Goal: Task Accomplishment & Management: Contribute content

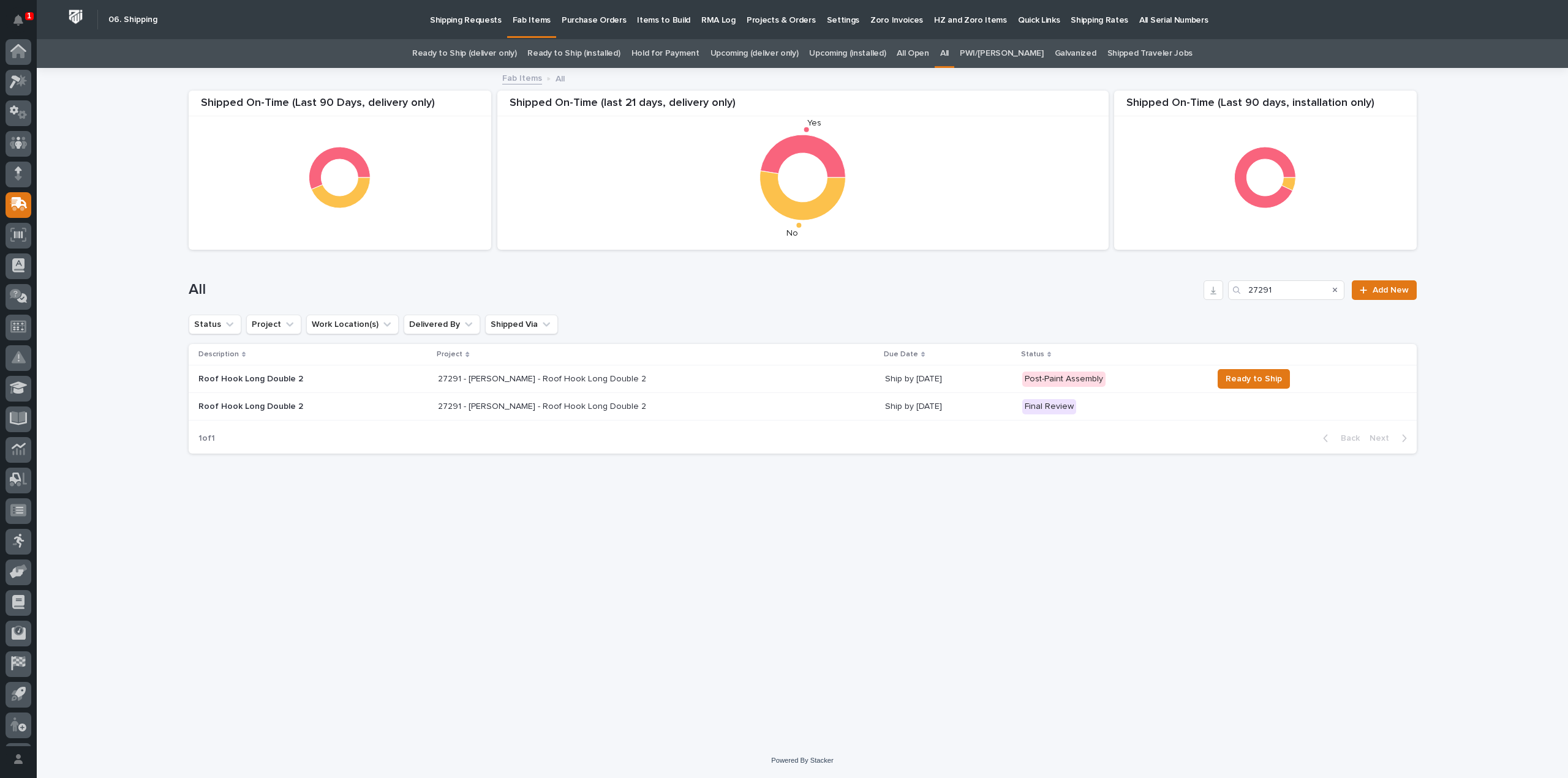
scroll to position [27, 0]
drag, startPoint x: 1306, startPoint y: 293, endPoint x: 1233, endPoint y: 315, distance: 76.2
click at [1233, 315] on div "Shipped On-Time (Last 90 days, installation only) Shipped On-Time (Last 90 Days…" at bounding box center [803, 266] width 1229 height 395
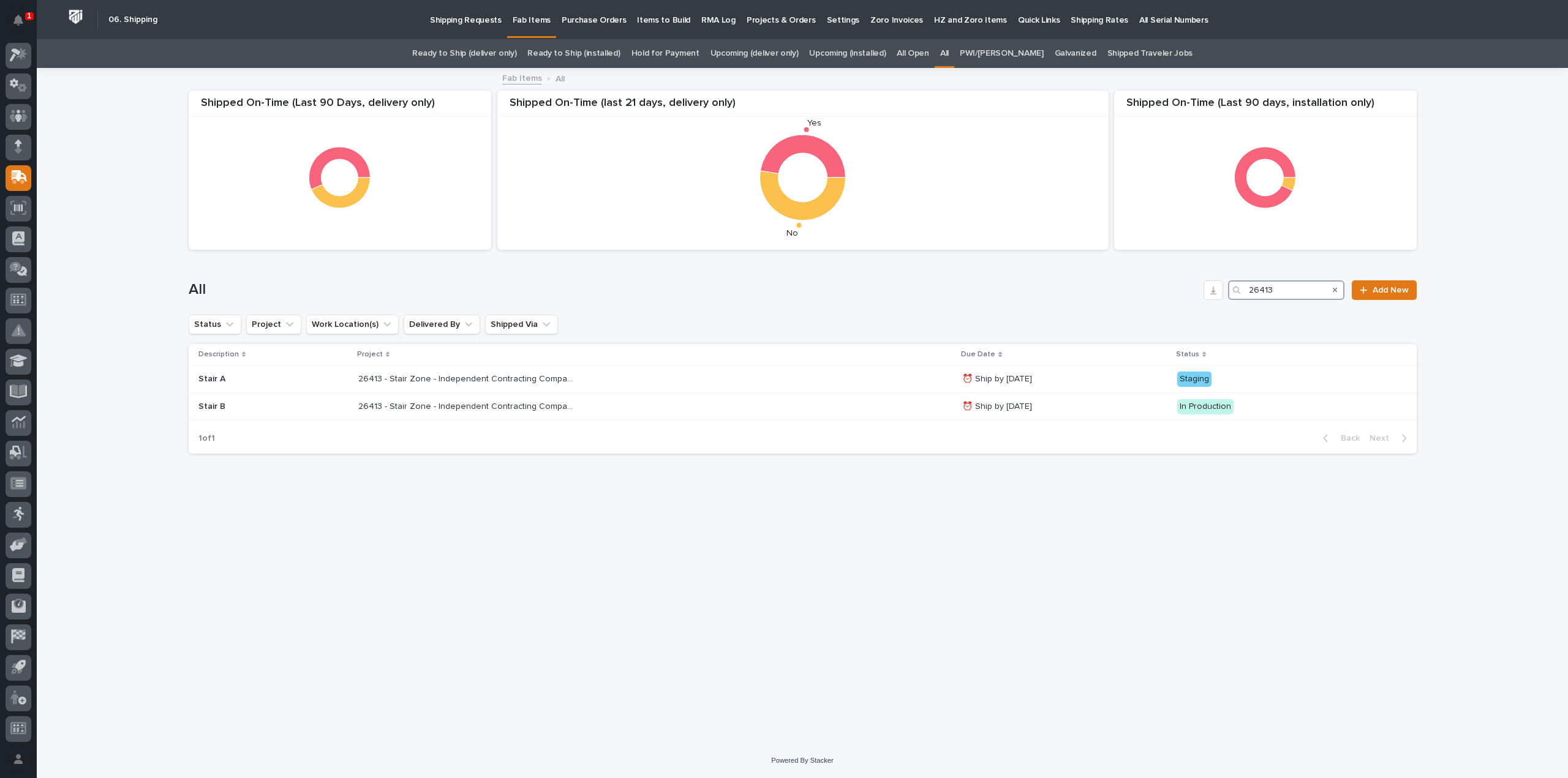
drag, startPoint x: 1295, startPoint y: 290, endPoint x: 1165, endPoint y: 316, distance: 132.6
click at [1165, 316] on div "Shipped On-Time (Last 90 days, installation only) Shipped On-Time (Last 90 Days…" at bounding box center [803, 266] width 1229 height 395
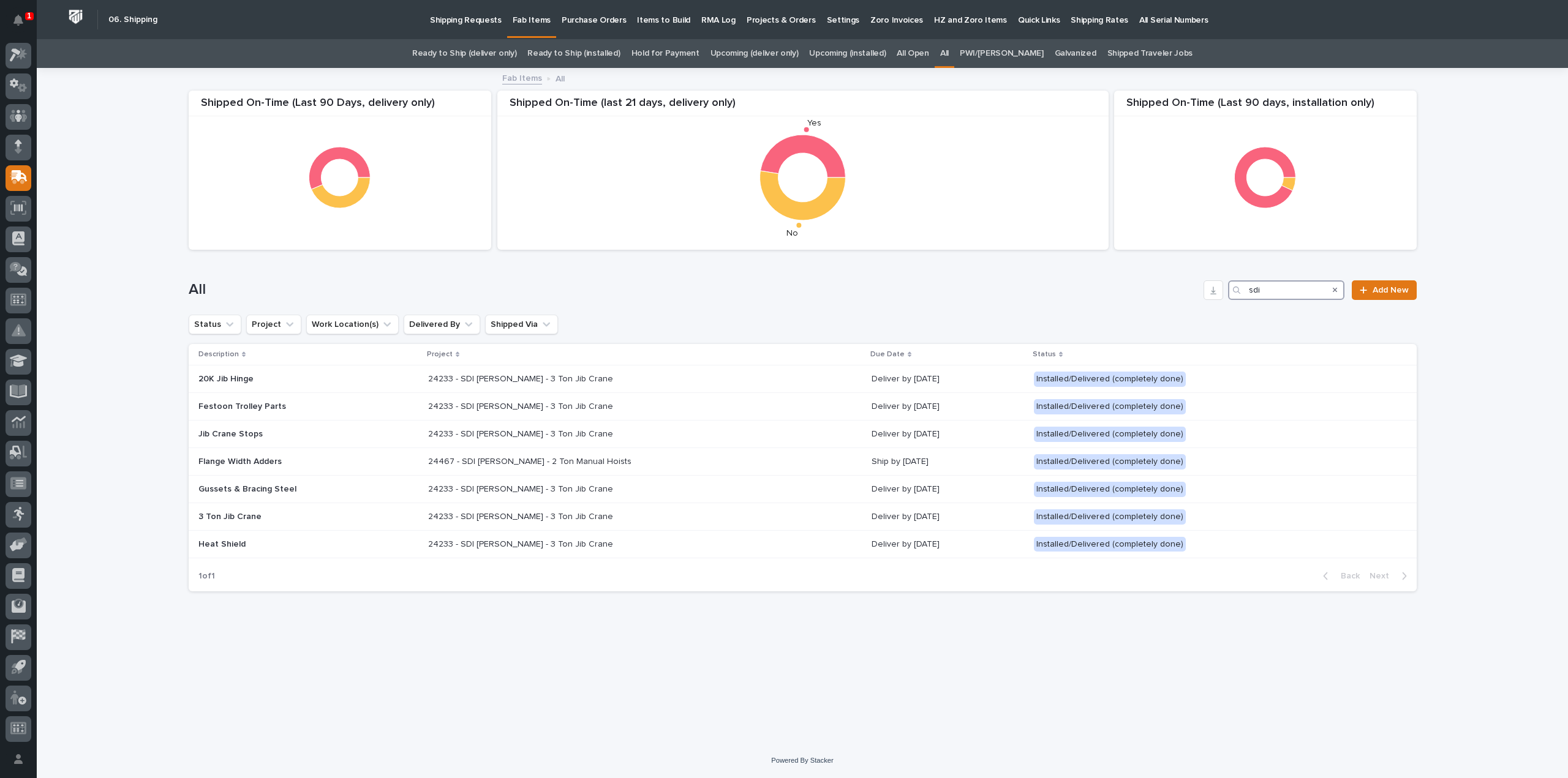
drag, startPoint x: 1265, startPoint y: 293, endPoint x: 1203, endPoint y: 311, distance: 64.6
click at [1203, 311] on div "All sdi Add New" at bounding box center [803, 286] width 1229 height 59
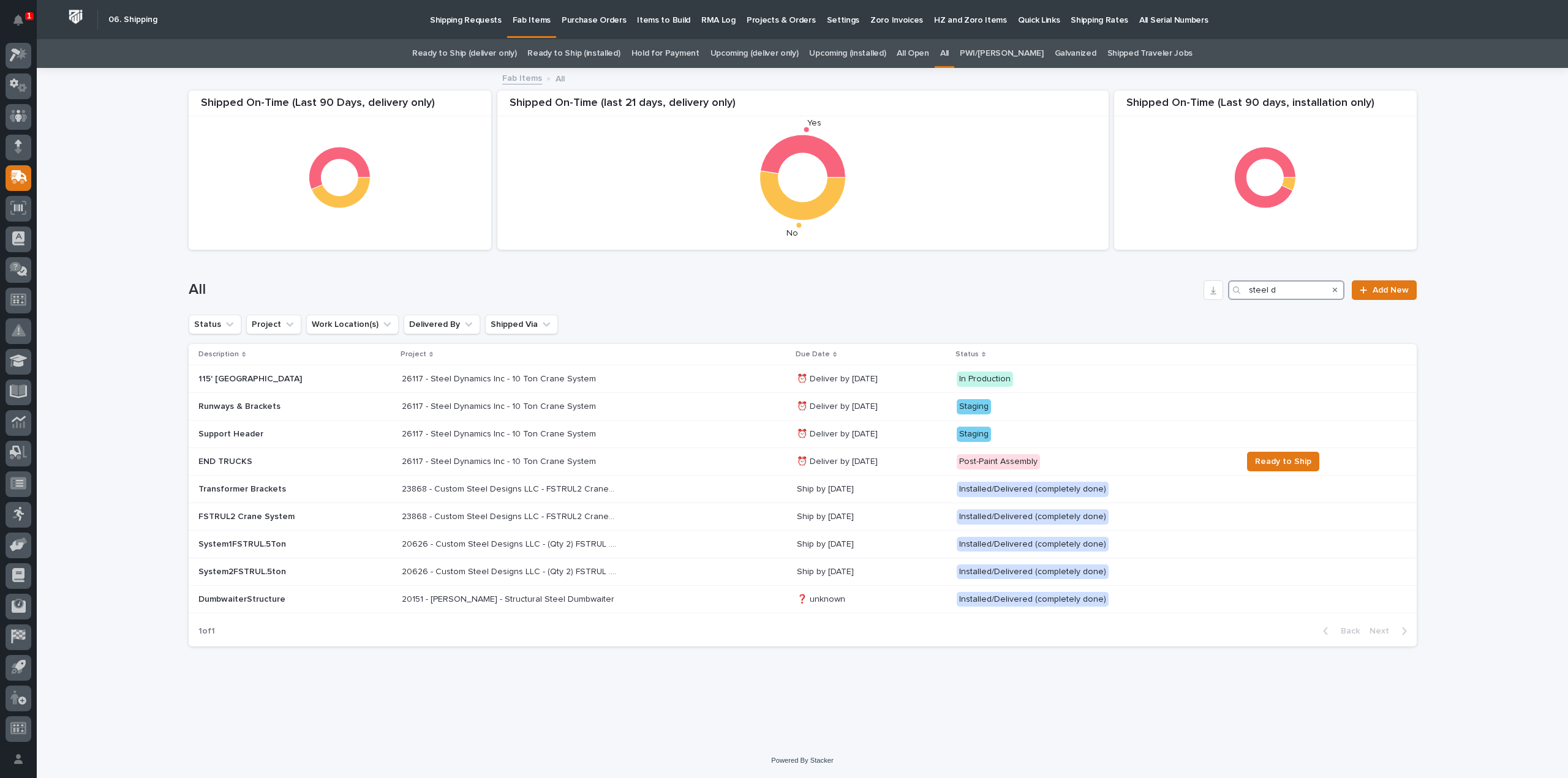
drag, startPoint x: 1255, startPoint y: 298, endPoint x: 1234, endPoint y: 308, distance: 23.3
click at [1234, 308] on div "All steel d Add New" at bounding box center [803, 286] width 1229 height 59
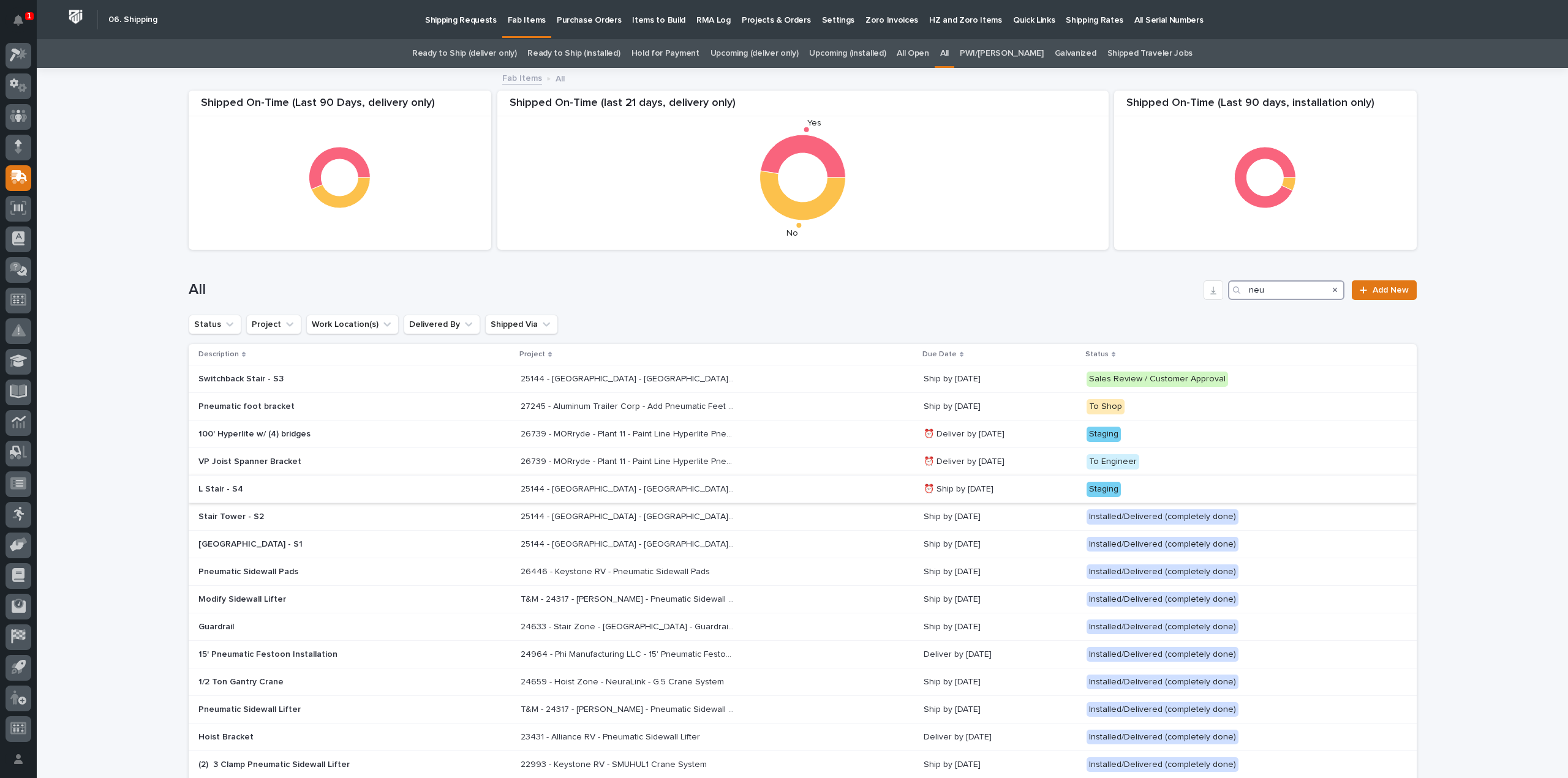
type input "neu"
click at [608, 491] on p "25144 - [GEOGRAPHIC_DATA] - [GEOGRAPHIC_DATA] - ATX [GEOGRAPHIC_DATA]" at bounding box center [629, 488] width 217 height 13
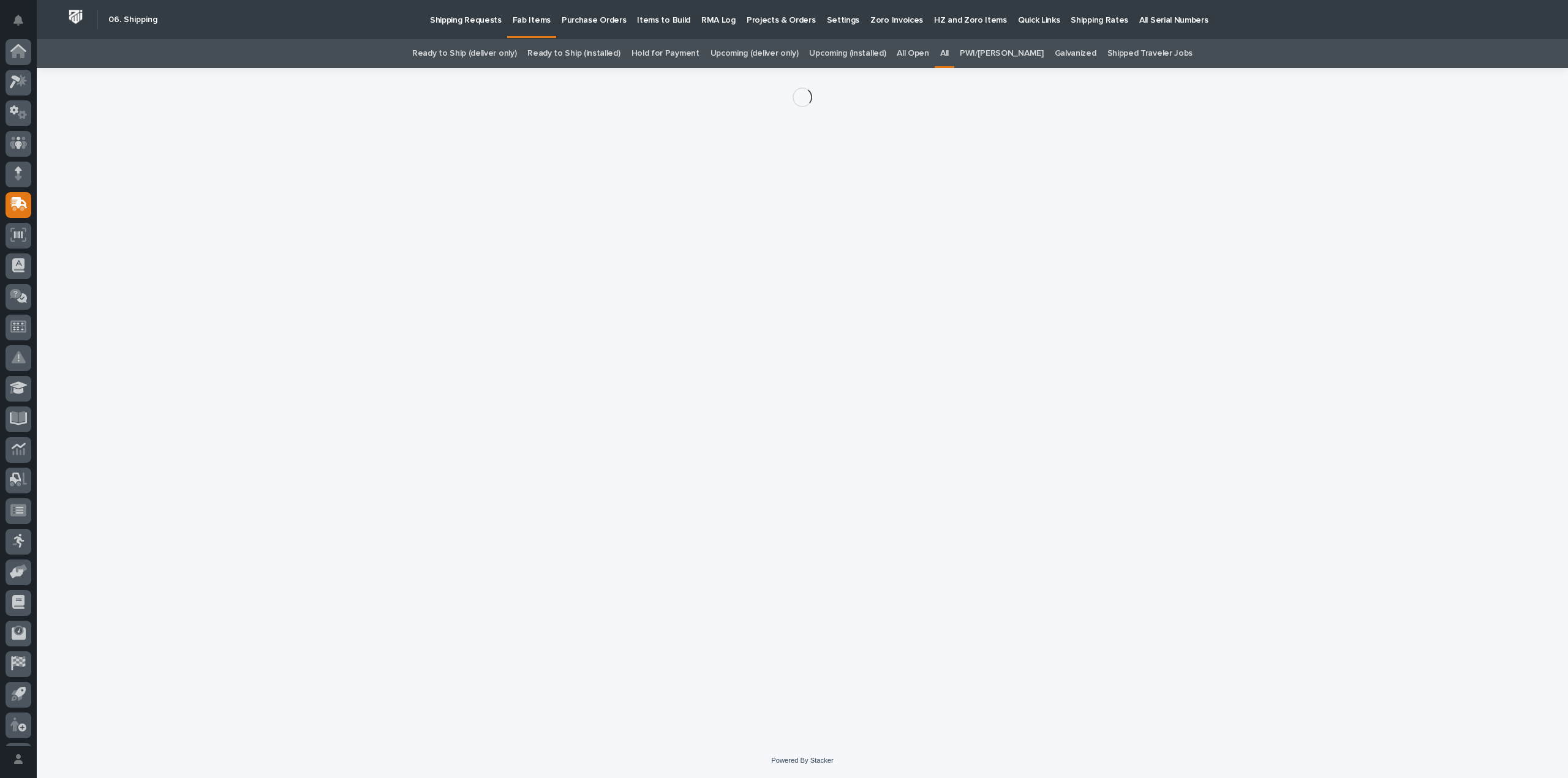
scroll to position [27, 0]
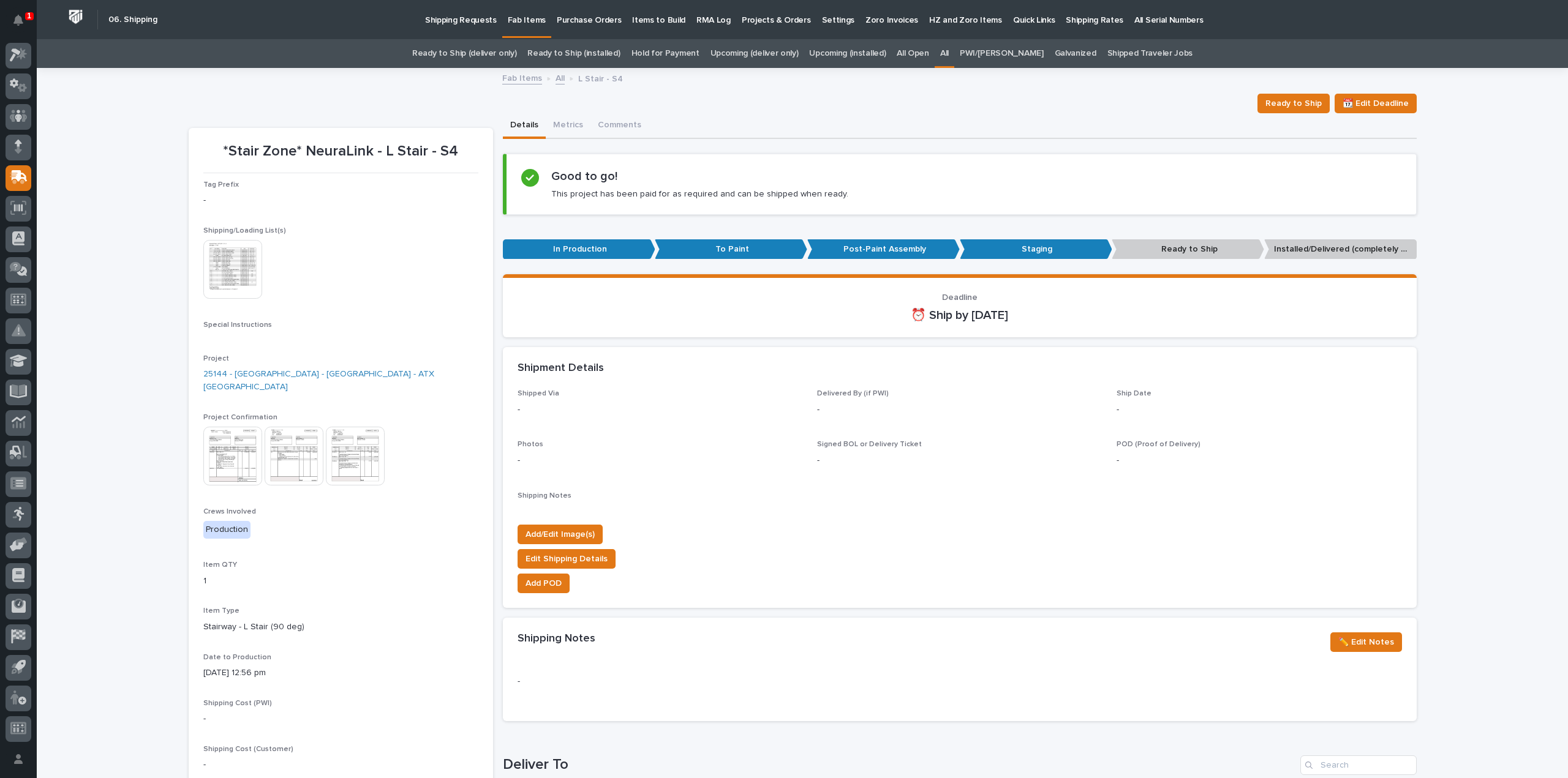
click at [239, 259] on img at bounding box center [233, 270] width 59 height 59
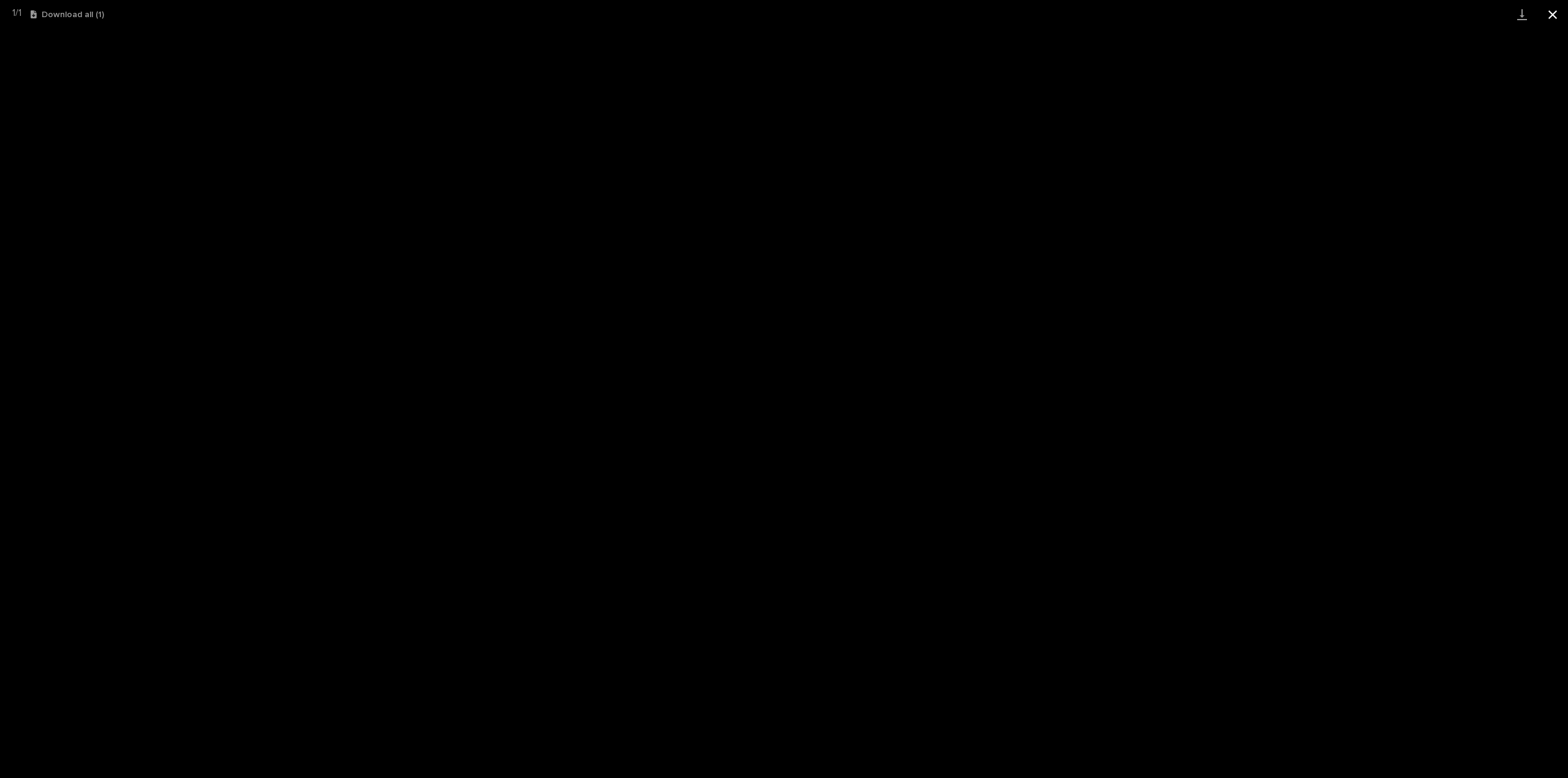
click at [1556, 13] on button "Close gallery" at bounding box center [1553, 14] width 30 height 29
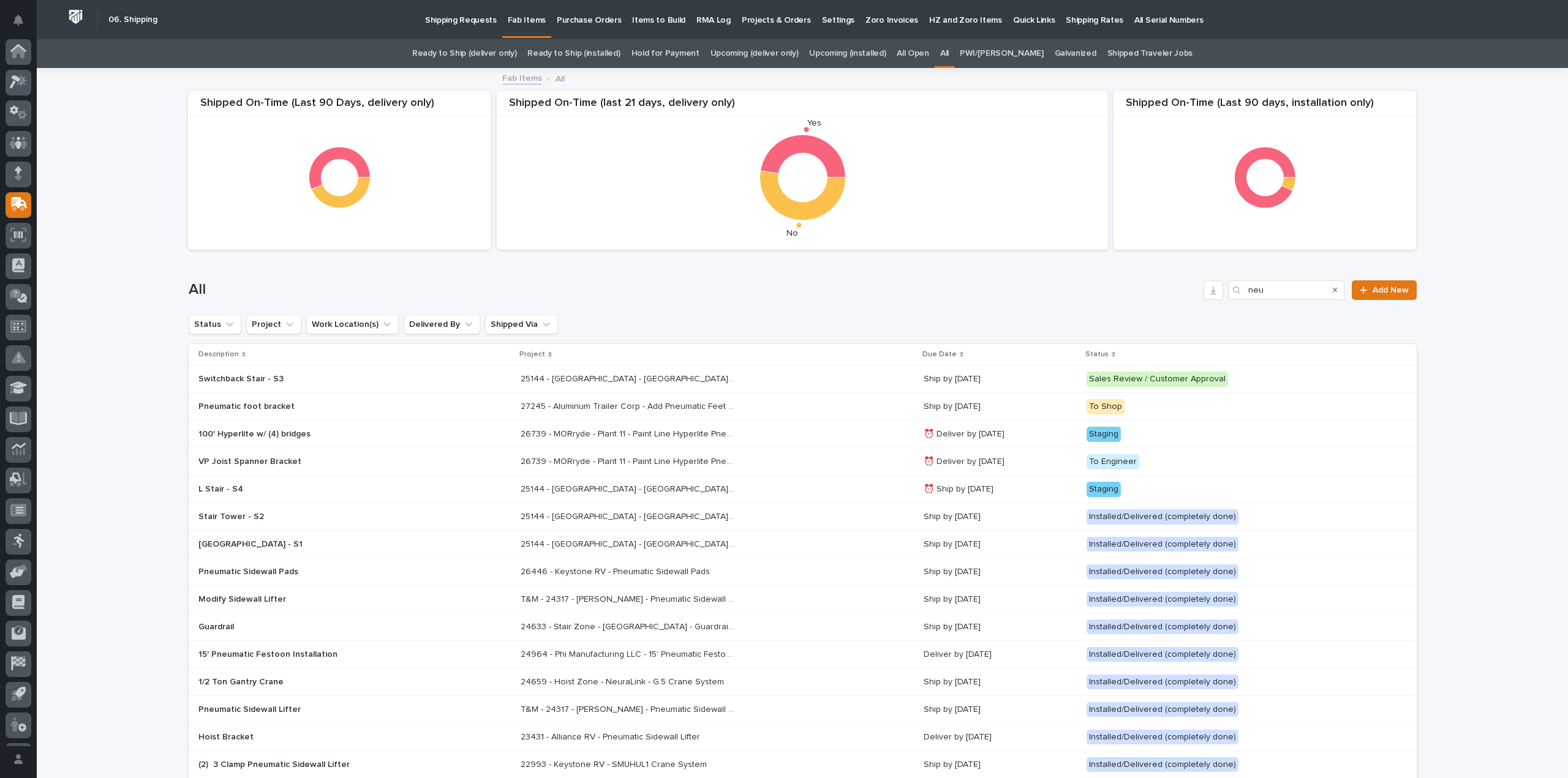
scroll to position [27, 0]
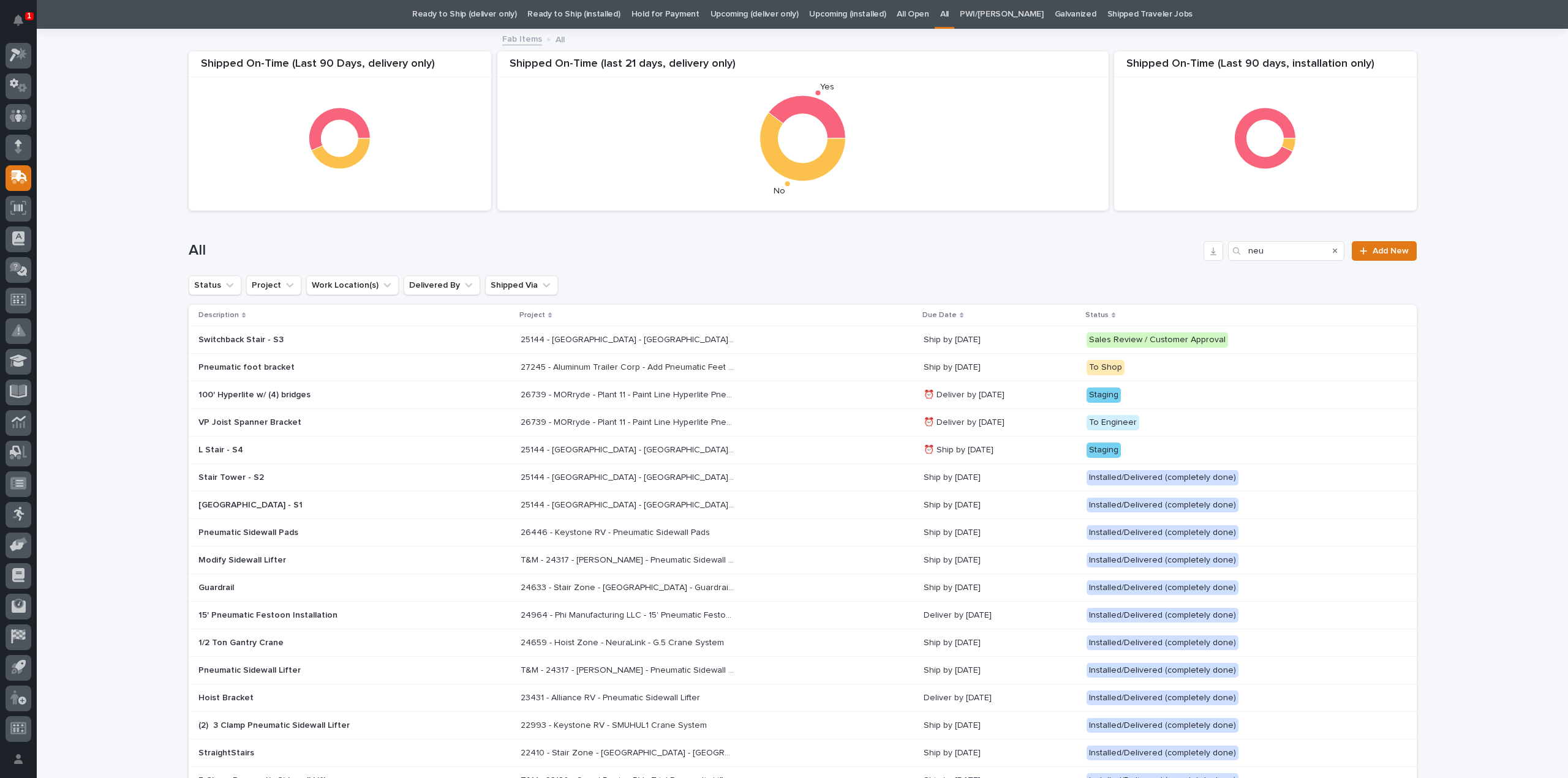
click at [634, 449] on p "25144 - [GEOGRAPHIC_DATA] - [GEOGRAPHIC_DATA] - ATX [GEOGRAPHIC_DATA]" at bounding box center [629, 449] width 217 height 13
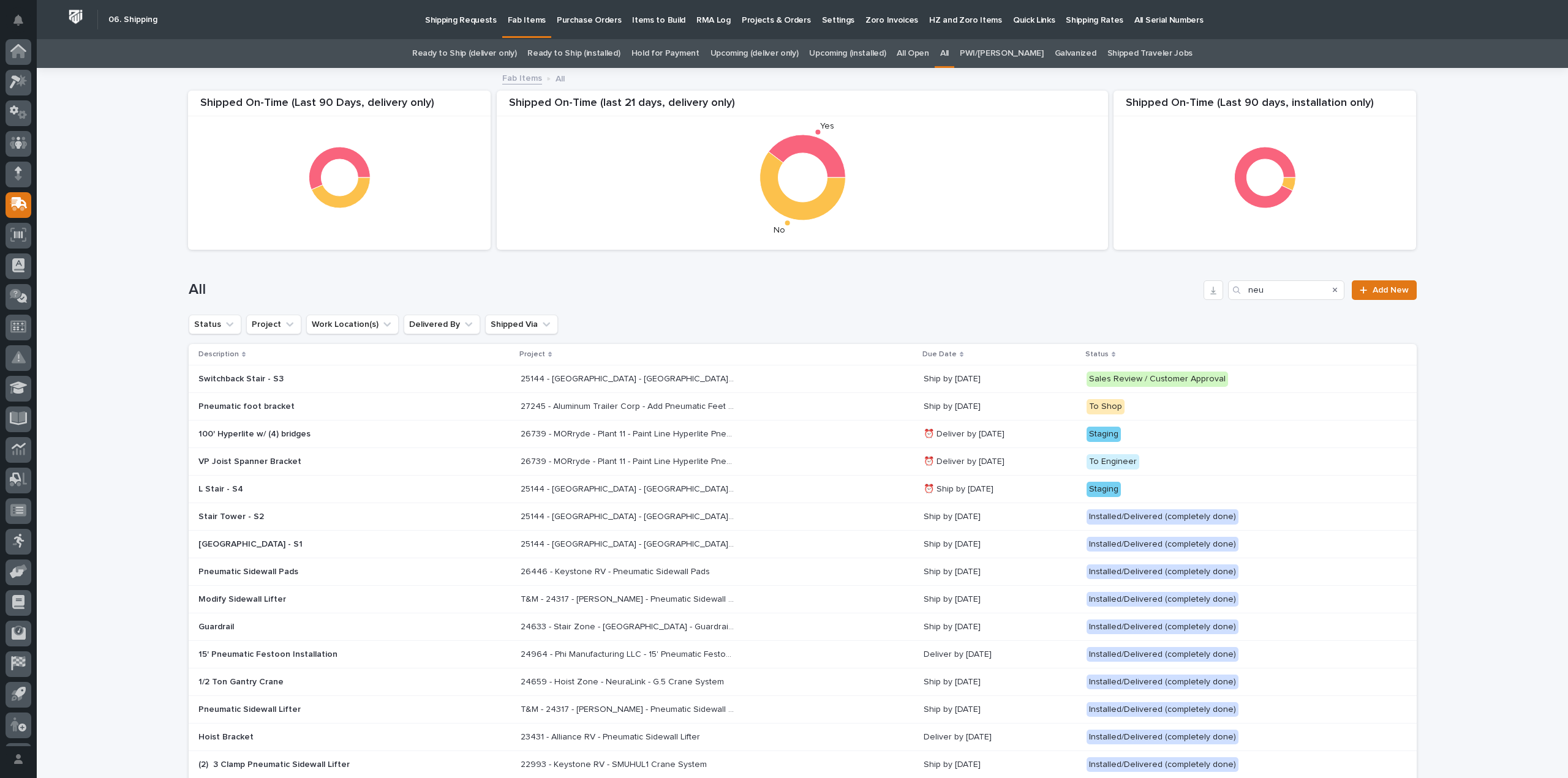
scroll to position [27, 0]
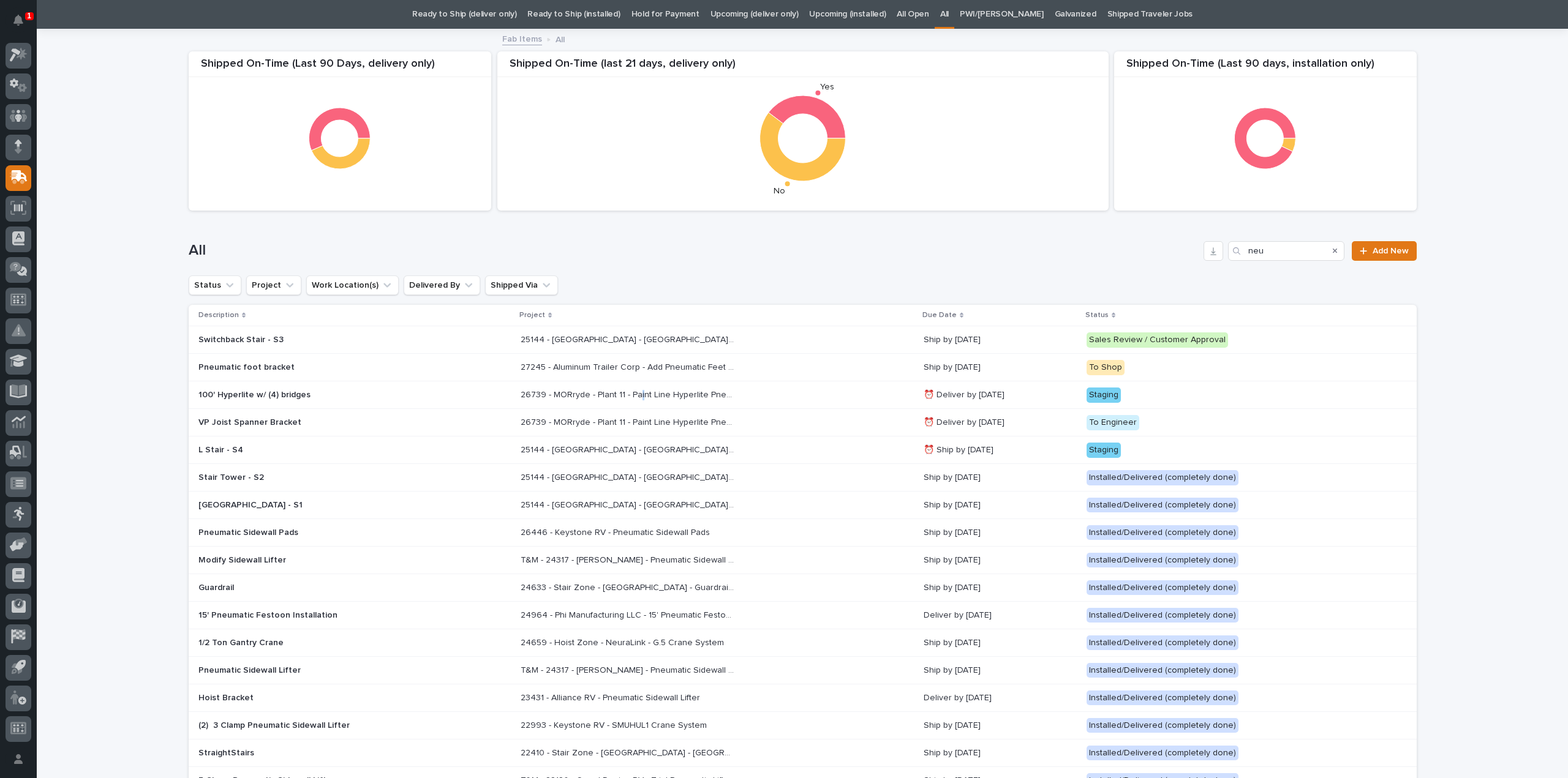
click at [627, 397] on p "26739 - MORryde - Plant 11 - Paint Line Hyperlite Pneumatic Crane" at bounding box center [629, 393] width 217 height 13
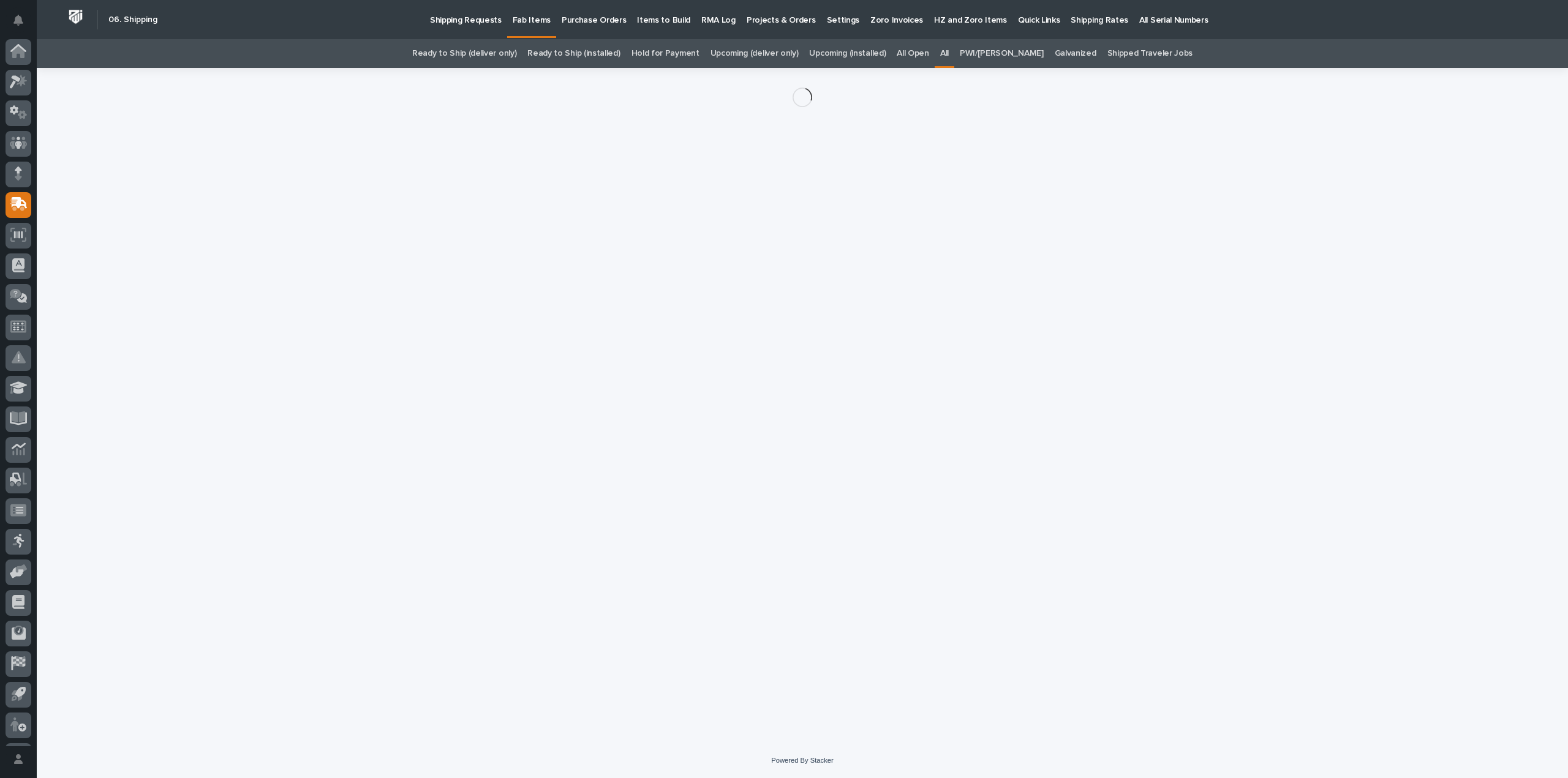
scroll to position [27, 0]
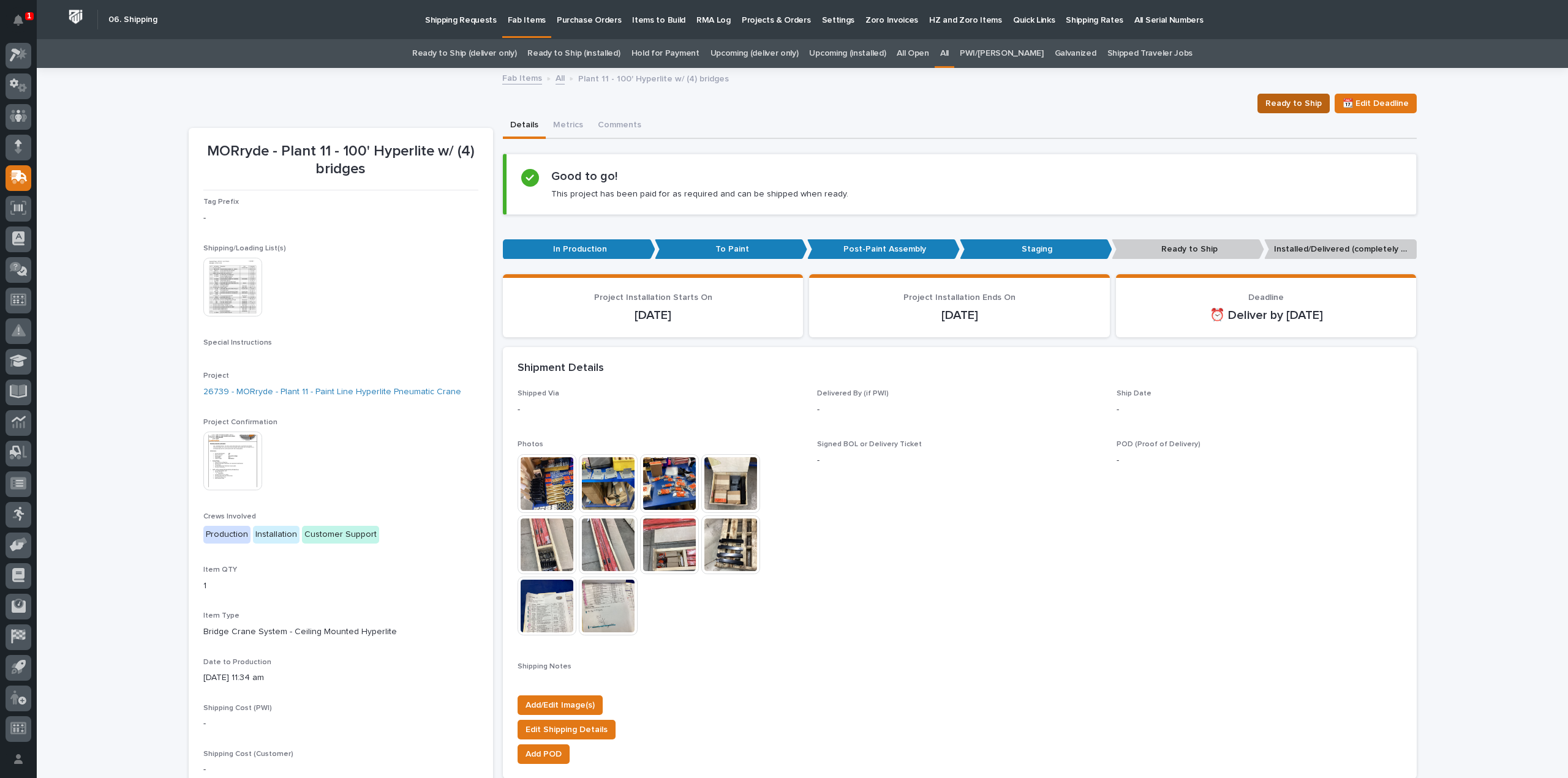
click at [1278, 107] on span "Ready to Ship" at bounding box center [1293, 103] width 56 height 14
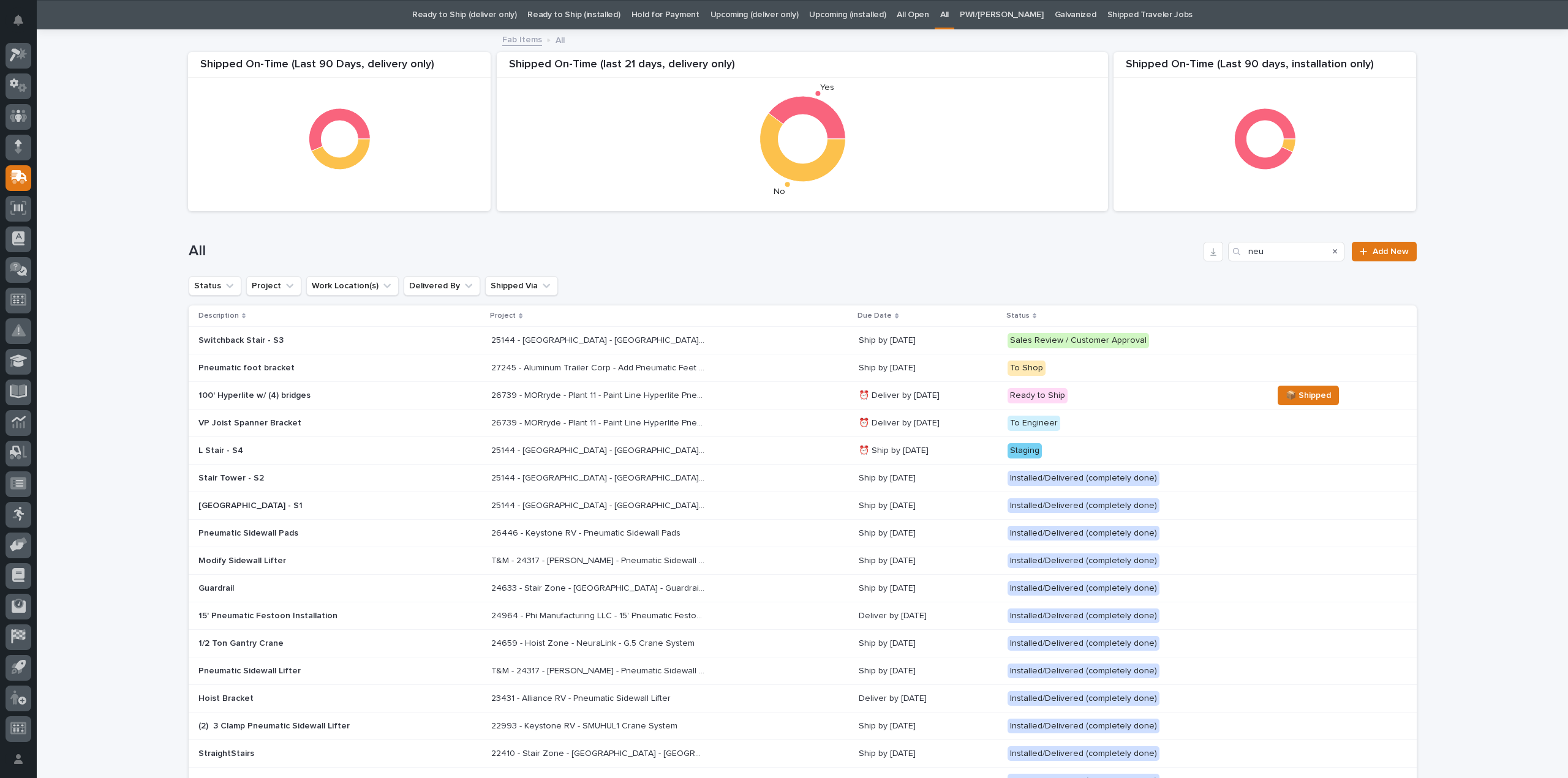
scroll to position [39, 0]
drag, startPoint x: 1278, startPoint y: 255, endPoint x: 1144, endPoint y: 270, distance: 134.8
click at [1144, 270] on div "All neu Add New" at bounding box center [803, 246] width 1229 height 59
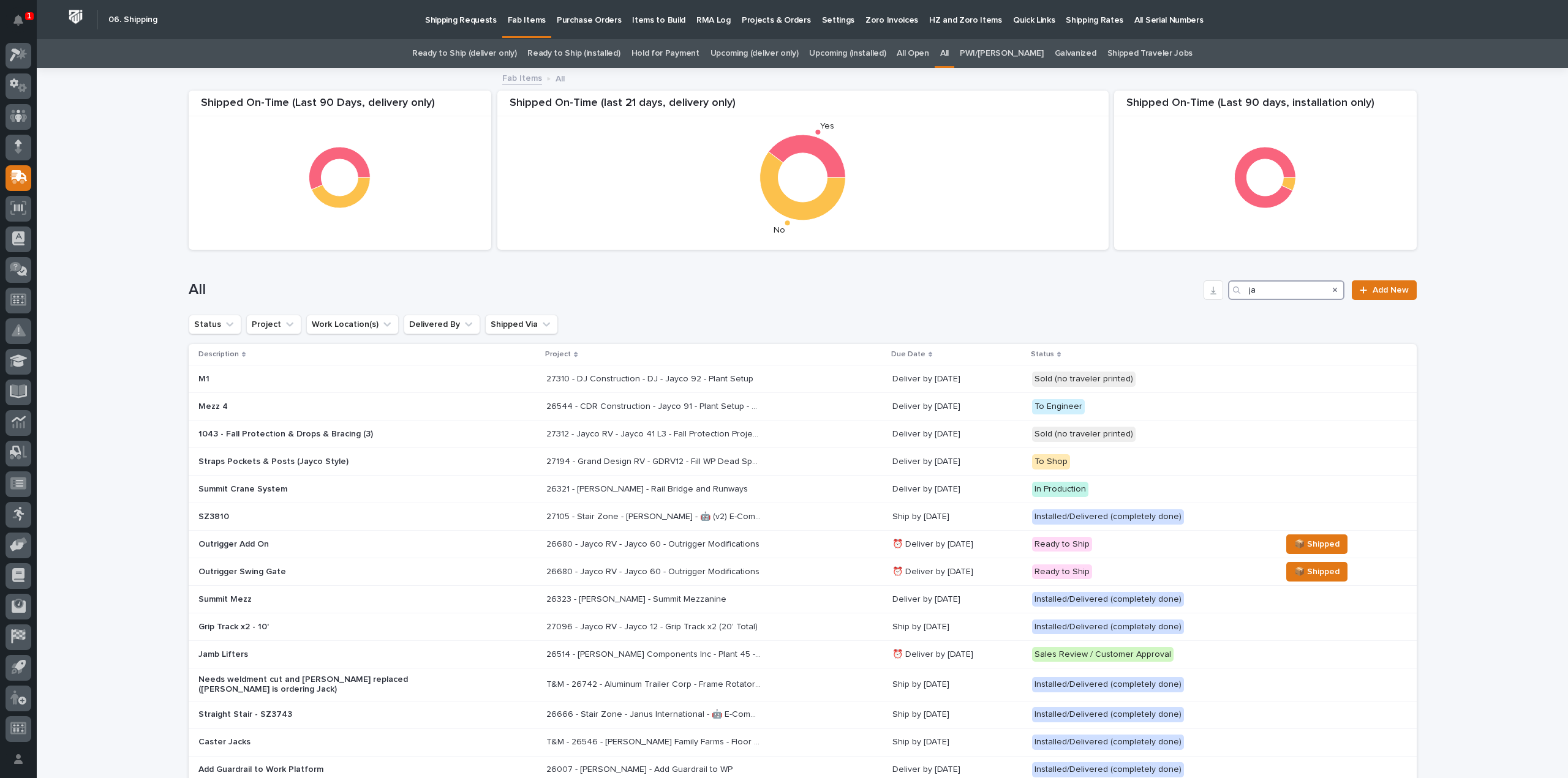
drag, startPoint x: 1258, startPoint y: 291, endPoint x: 1210, endPoint y: 301, distance: 49.0
click at [1210, 301] on div "All ja Add New" at bounding box center [803, 286] width 1229 height 59
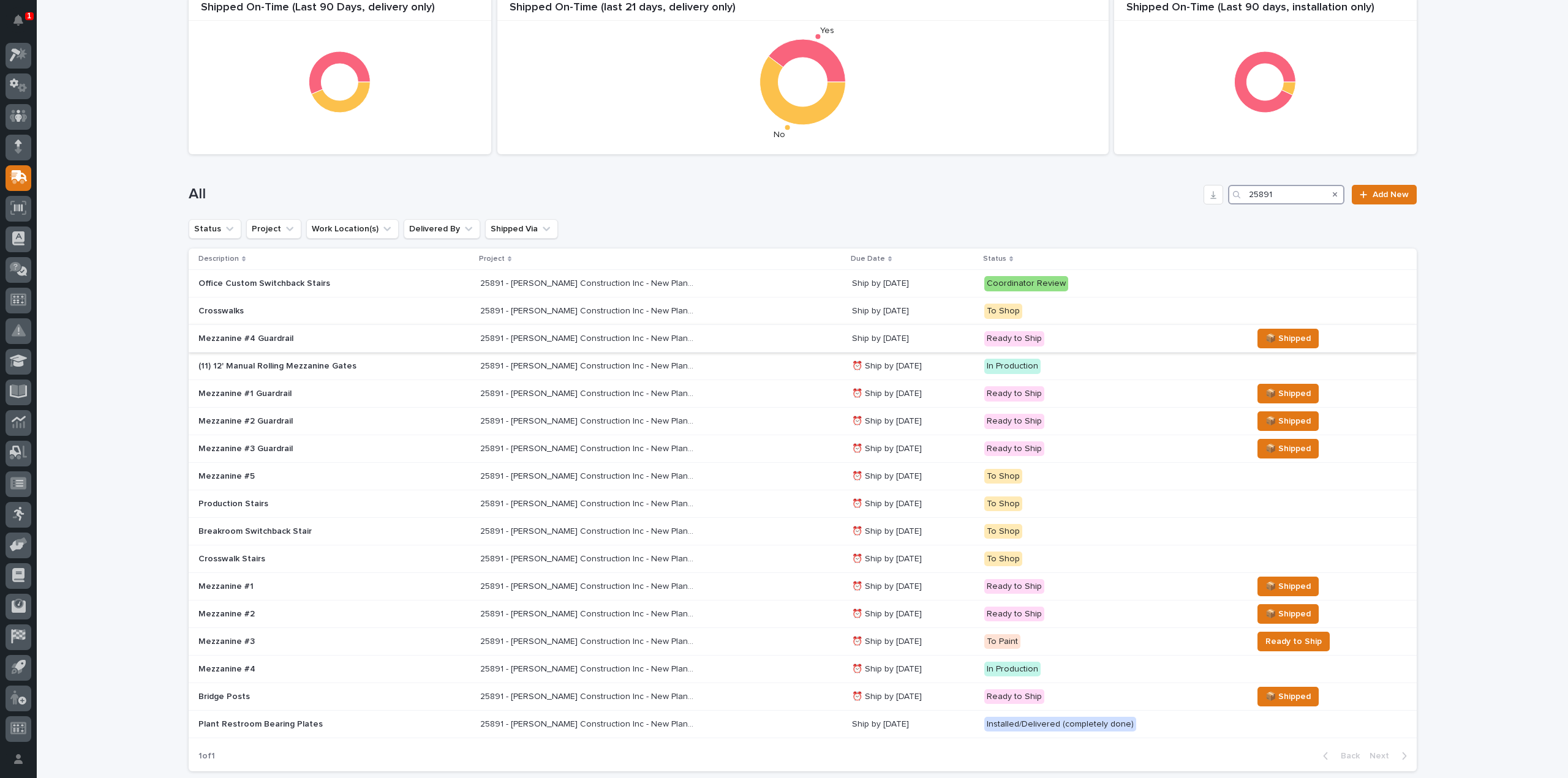
scroll to position [123, 0]
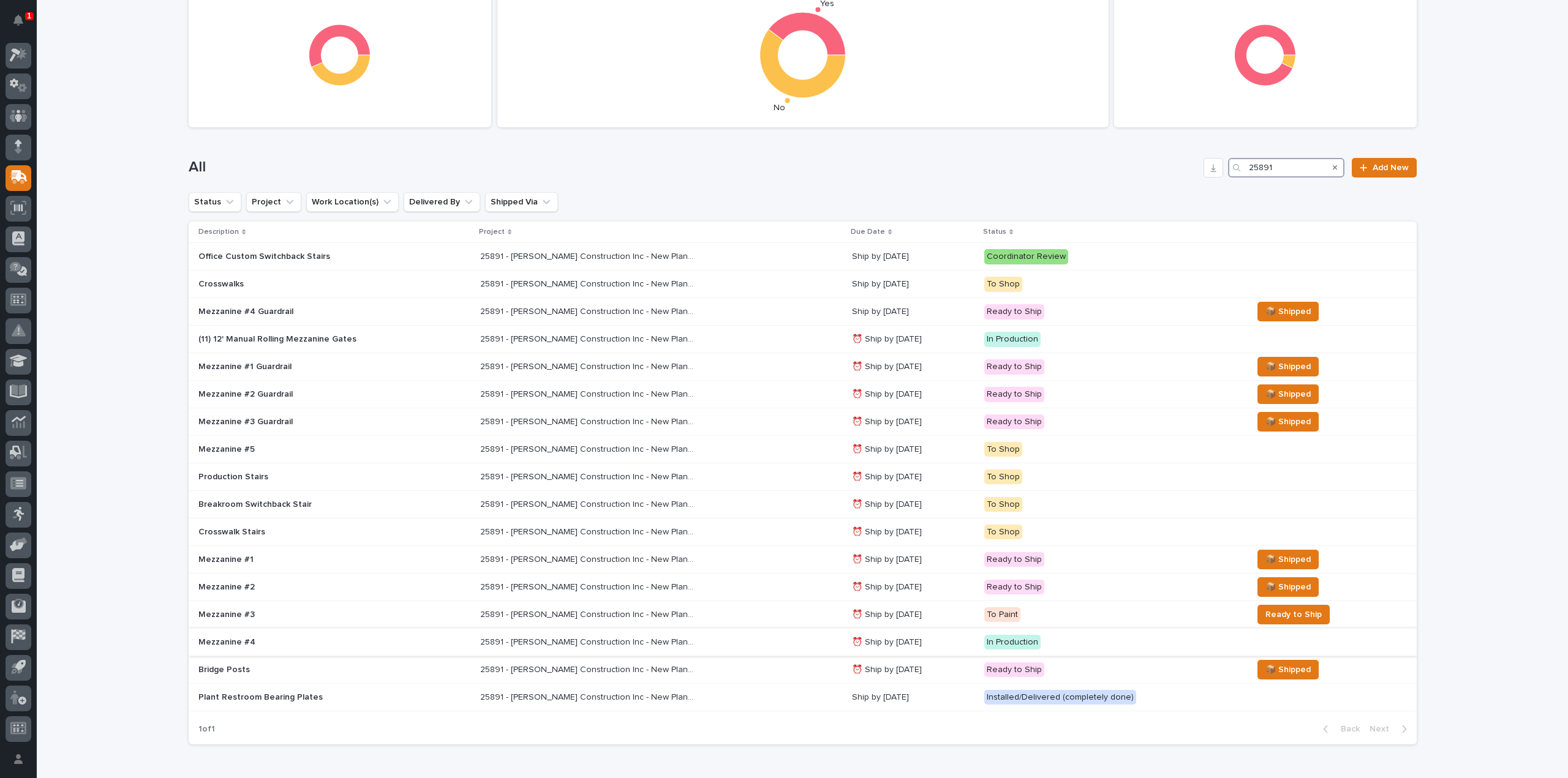
type input "25891"
click at [560, 639] on p "25891 - J A Wagner Construction Inc - New Plant Setup - Mezzanine Project" at bounding box center [588, 641] width 217 height 13
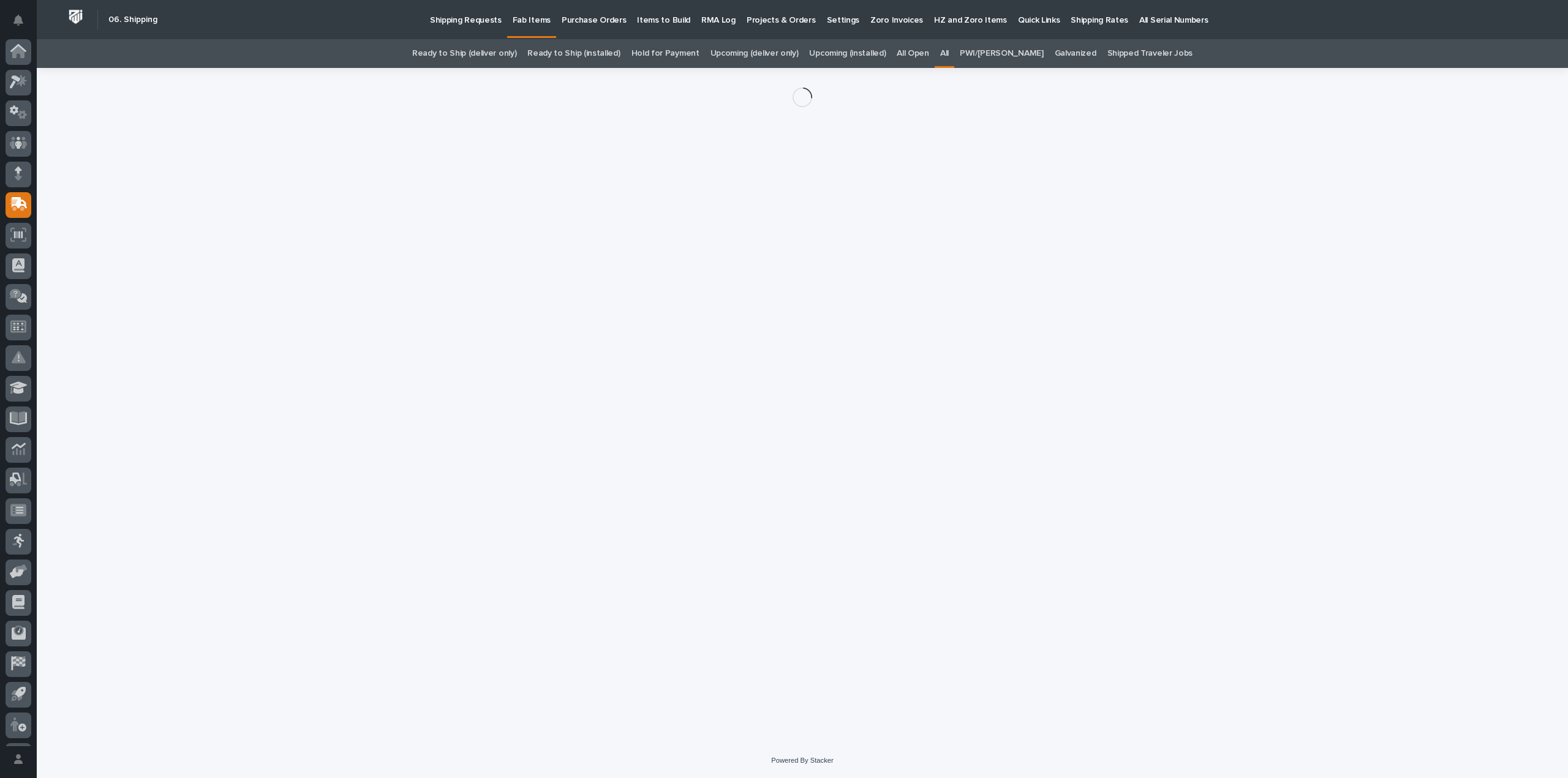
scroll to position [27, 0]
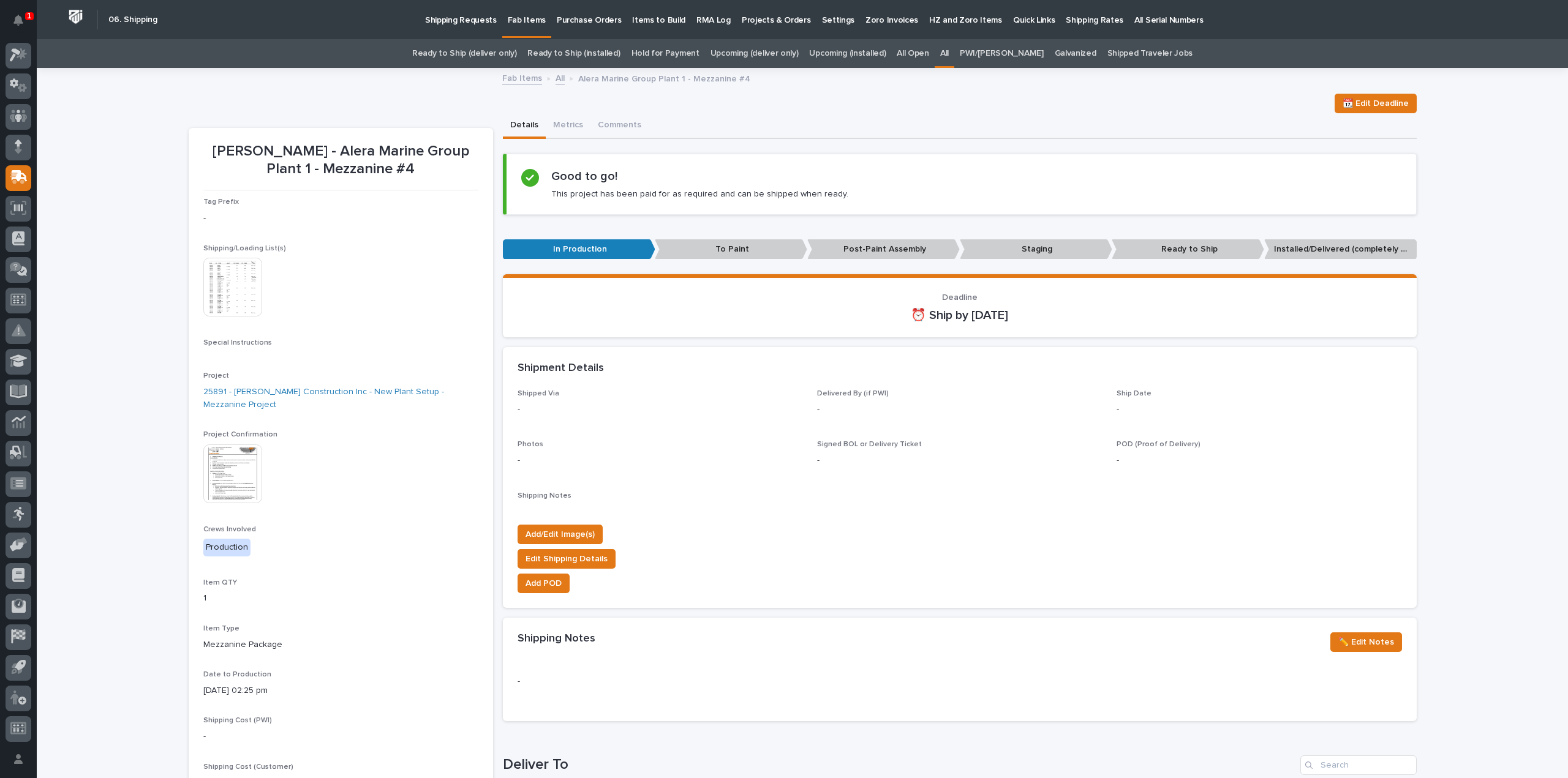
click at [252, 302] on img at bounding box center [233, 287] width 59 height 59
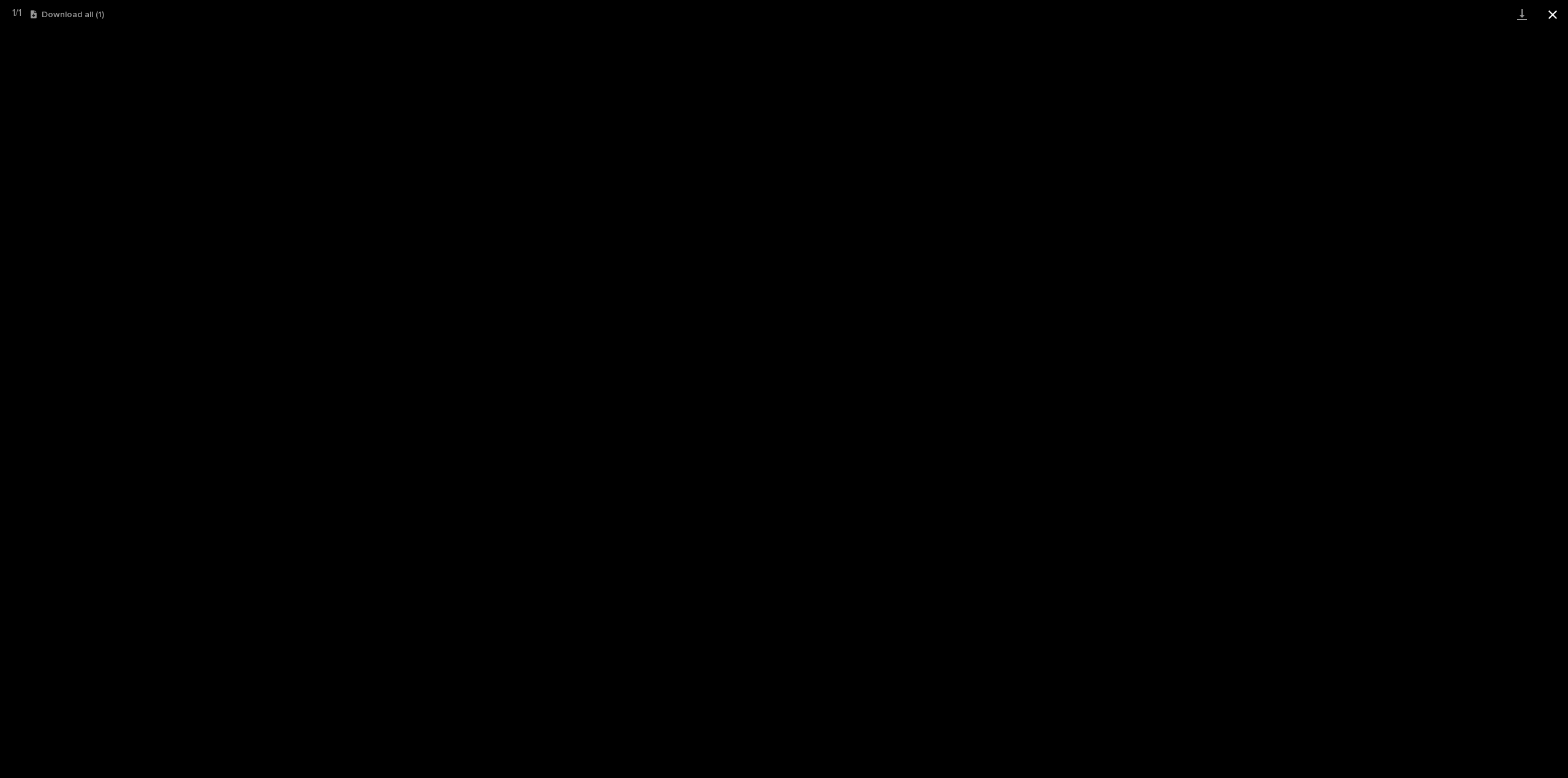
click at [1550, 13] on button "Close gallery" at bounding box center [1553, 14] width 30 height 29
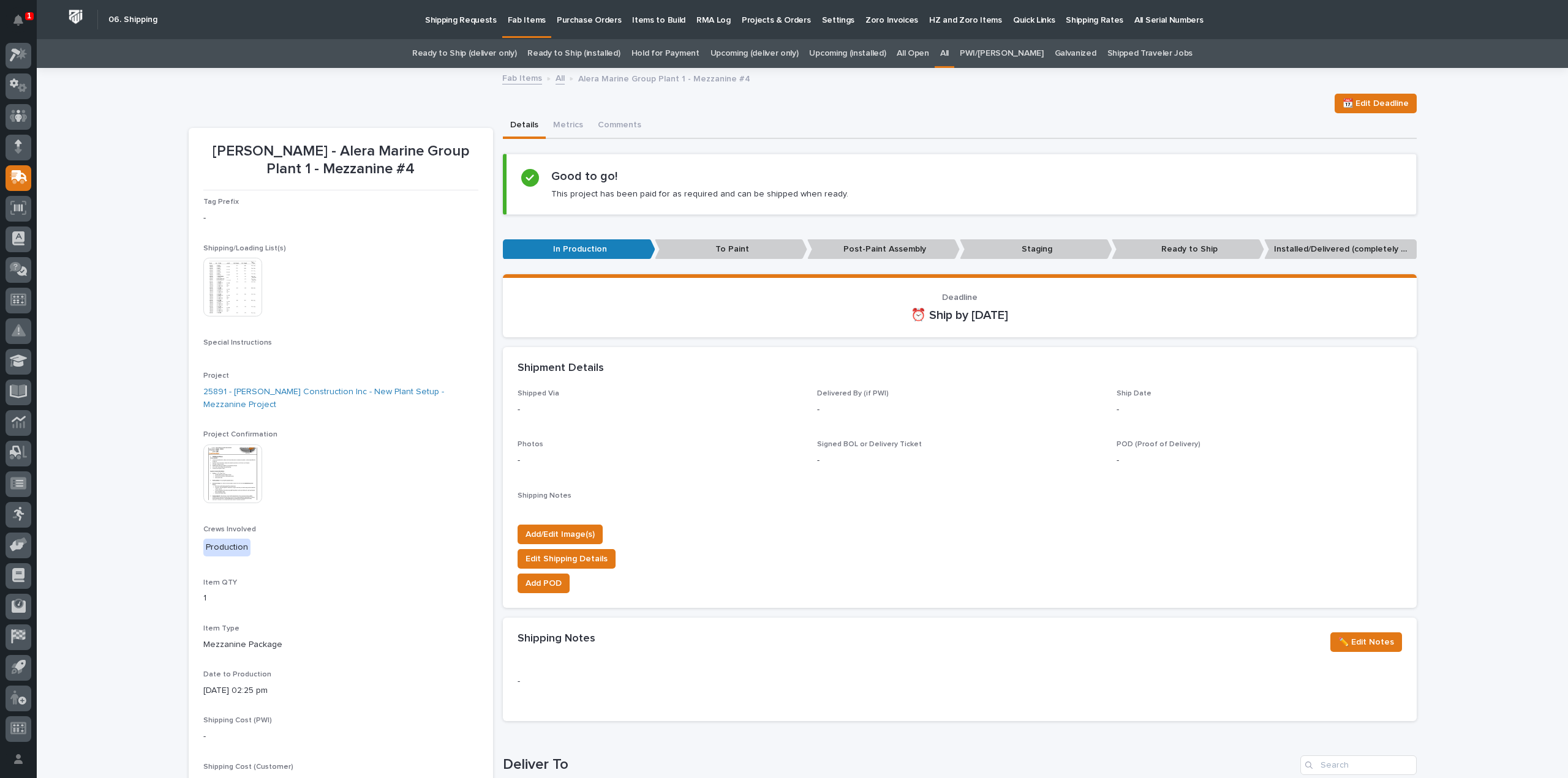
click at [949, 56] on link "All" at bounding box center [944, 54] width 8 height 29
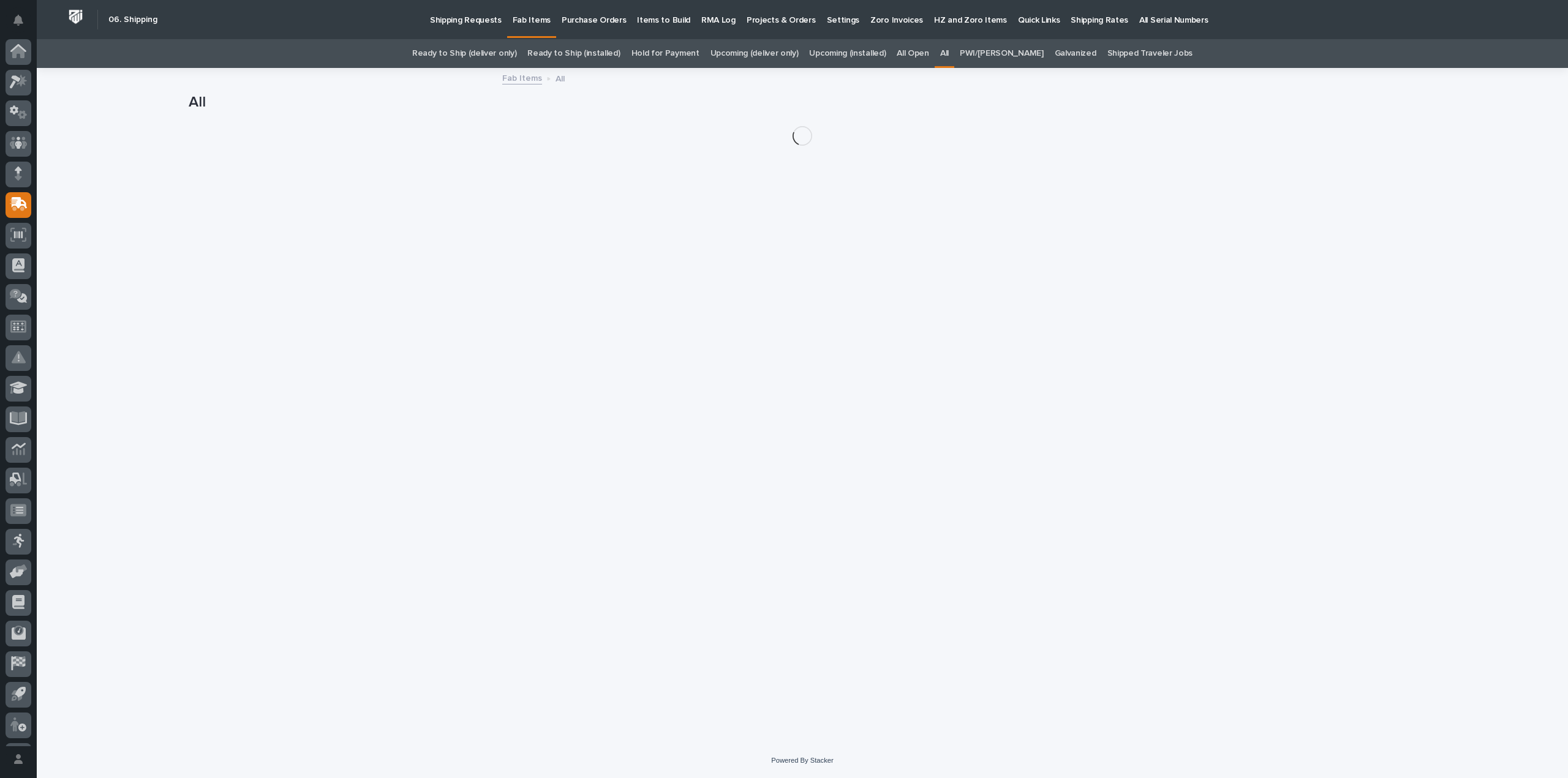
scroll to position [27, 0]
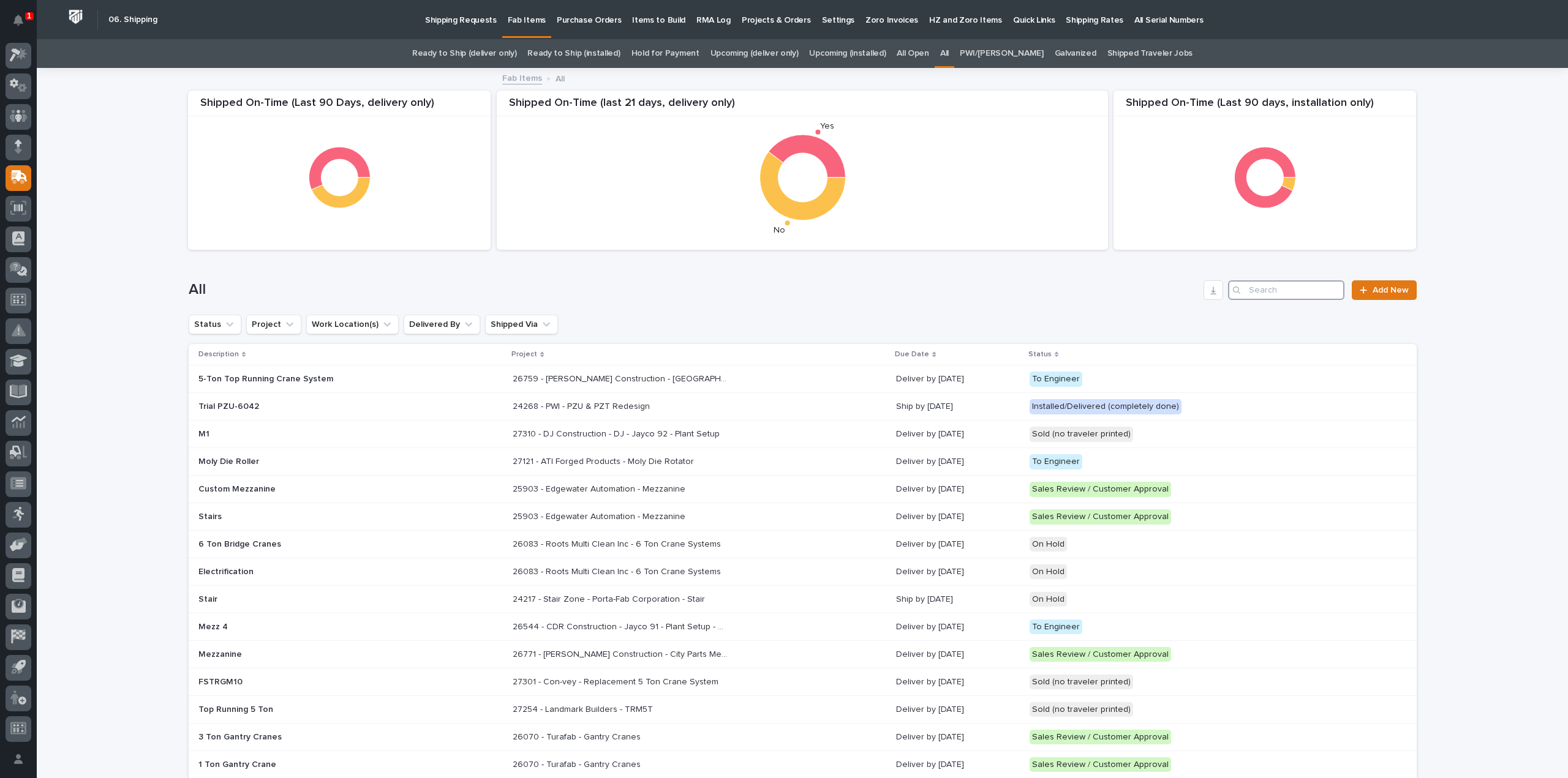
click at [1287, 292] on input "Search" at bounding box center [1286, 290] width 117 height 19
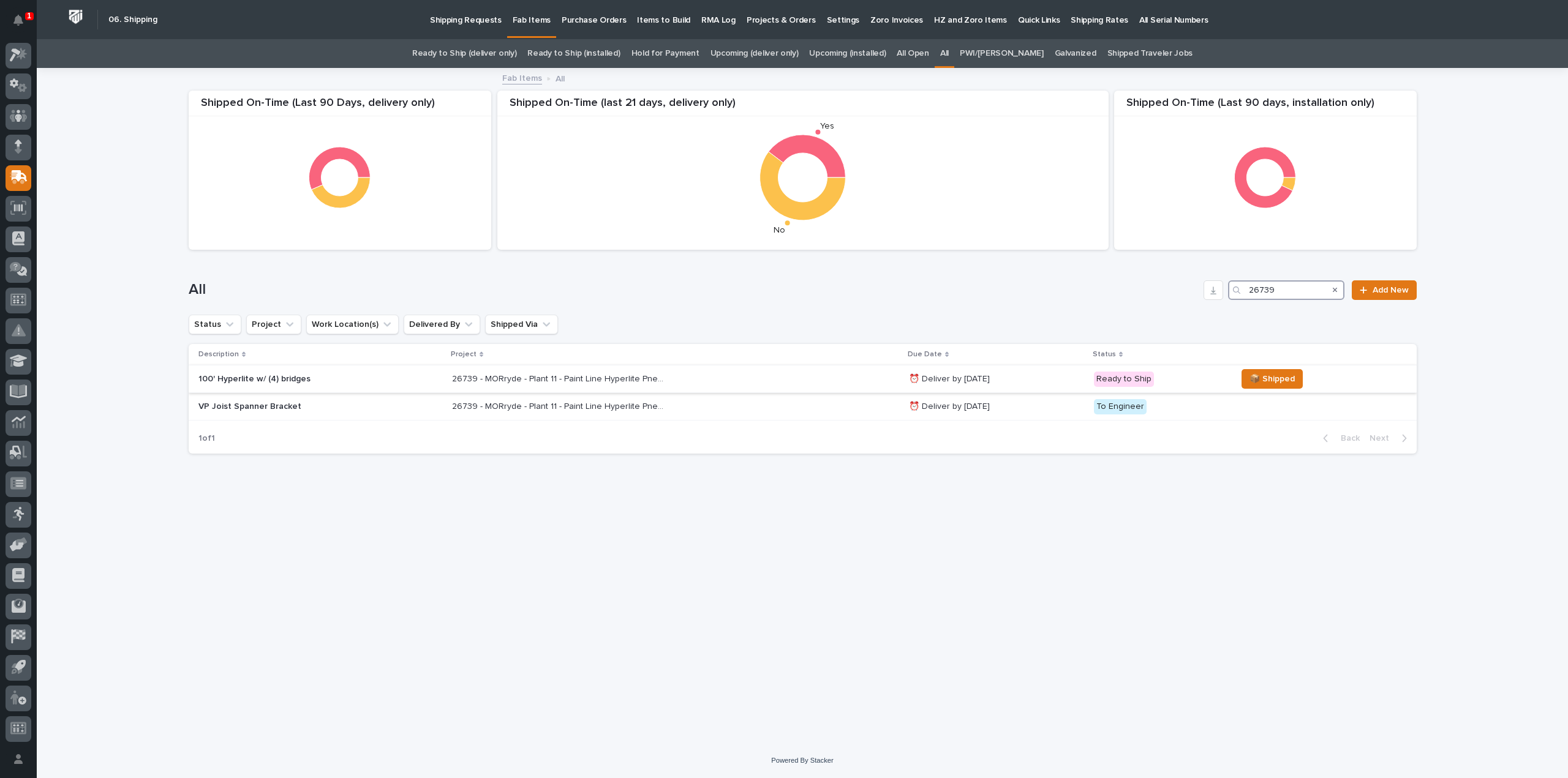
type input "26739"
click at [557, 378] on p "26739 - MORryde - Plant 11 - Paint Line Hyperlite Pneumatic Crane" at bounding box center [560, 377] width 217 height 13
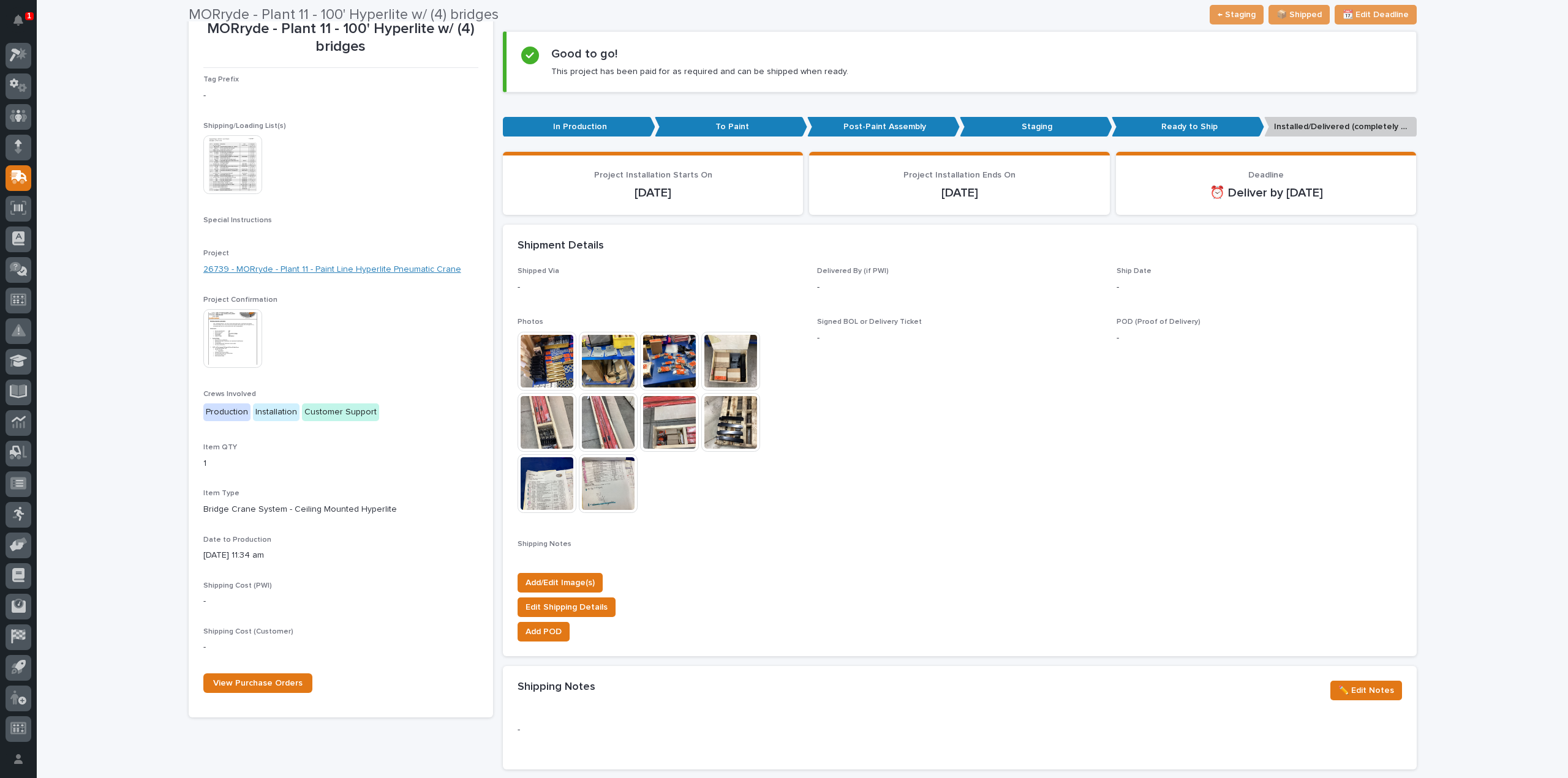
scroll to position [166, 0]
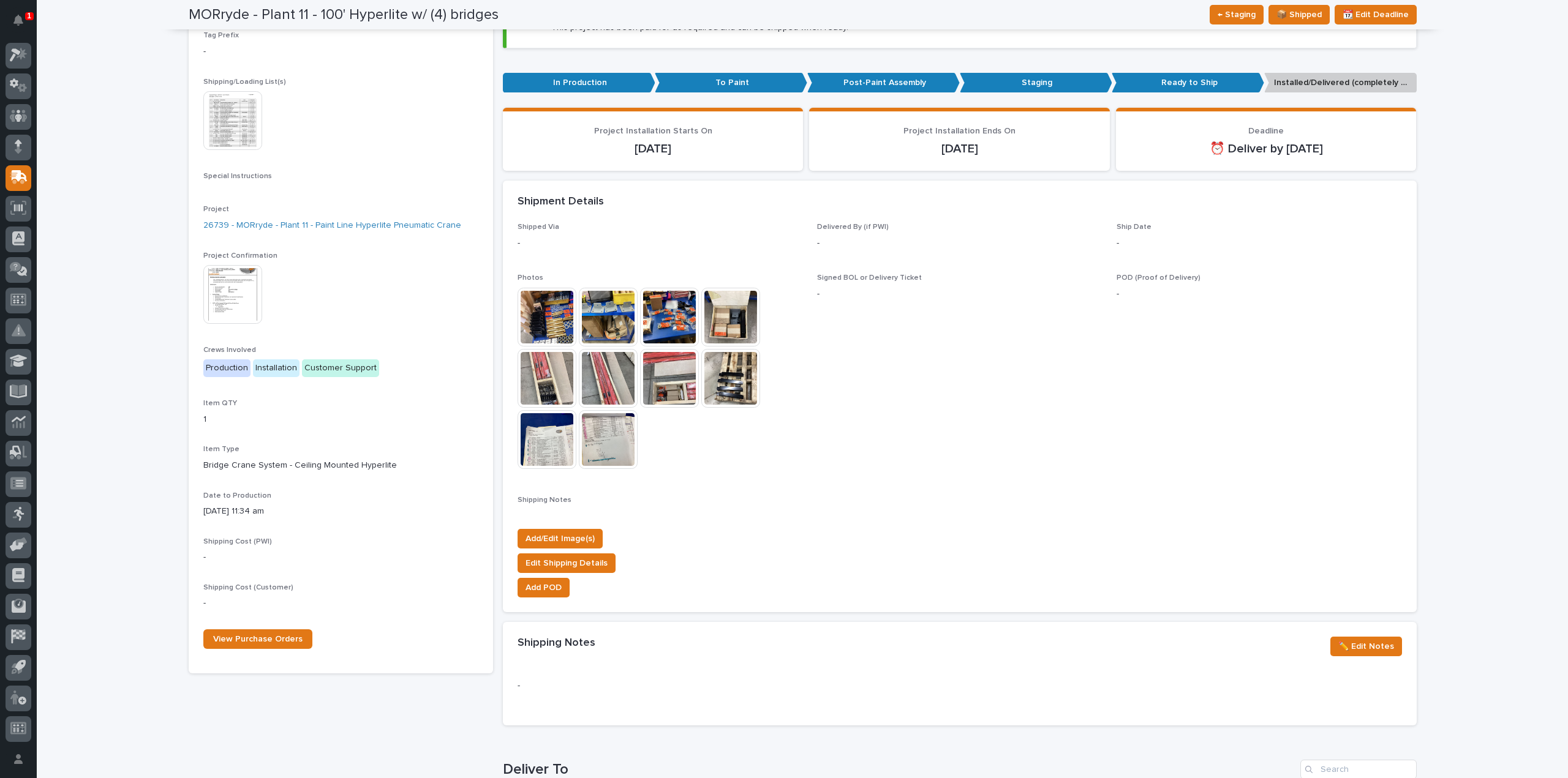
click at [216, 137] on img at bounding box center [233, 121] width 59 height 59
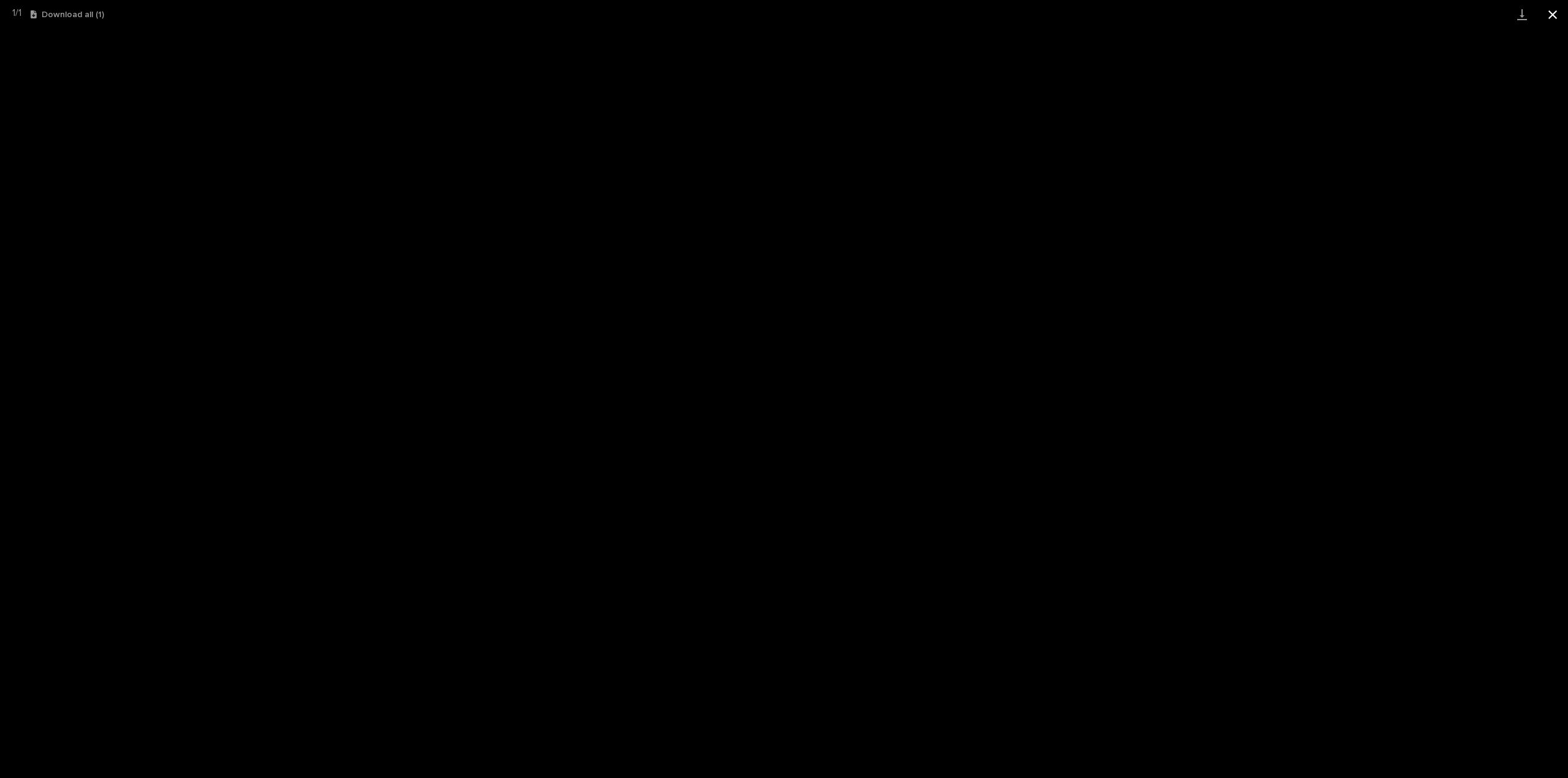
click at [1555, 14] on button "Close gallery" at bounding box center [1553, 14] width 30 height 29
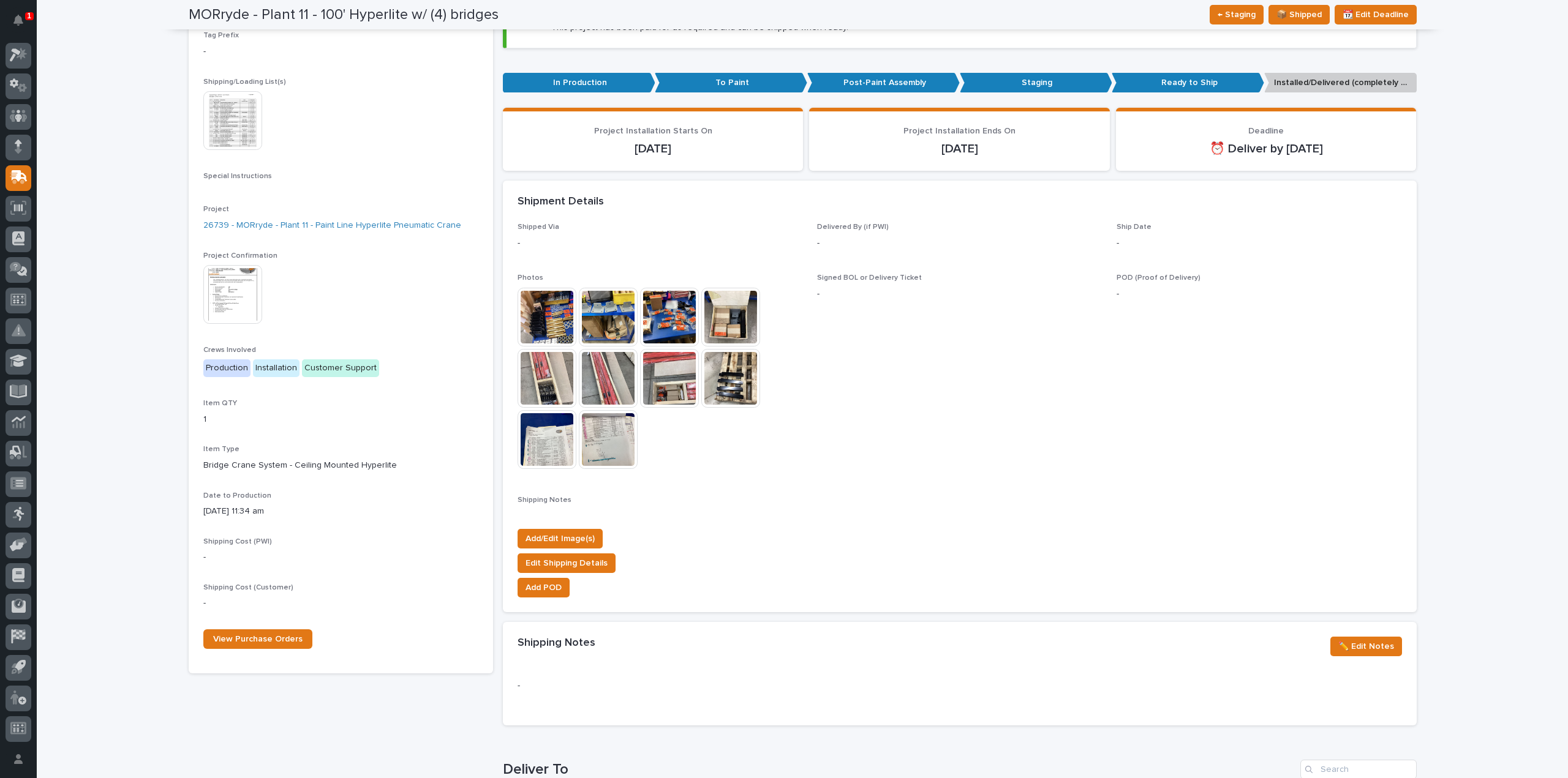
click at [551, 324] on img at bounding box center [547, 318] width 59 height 59
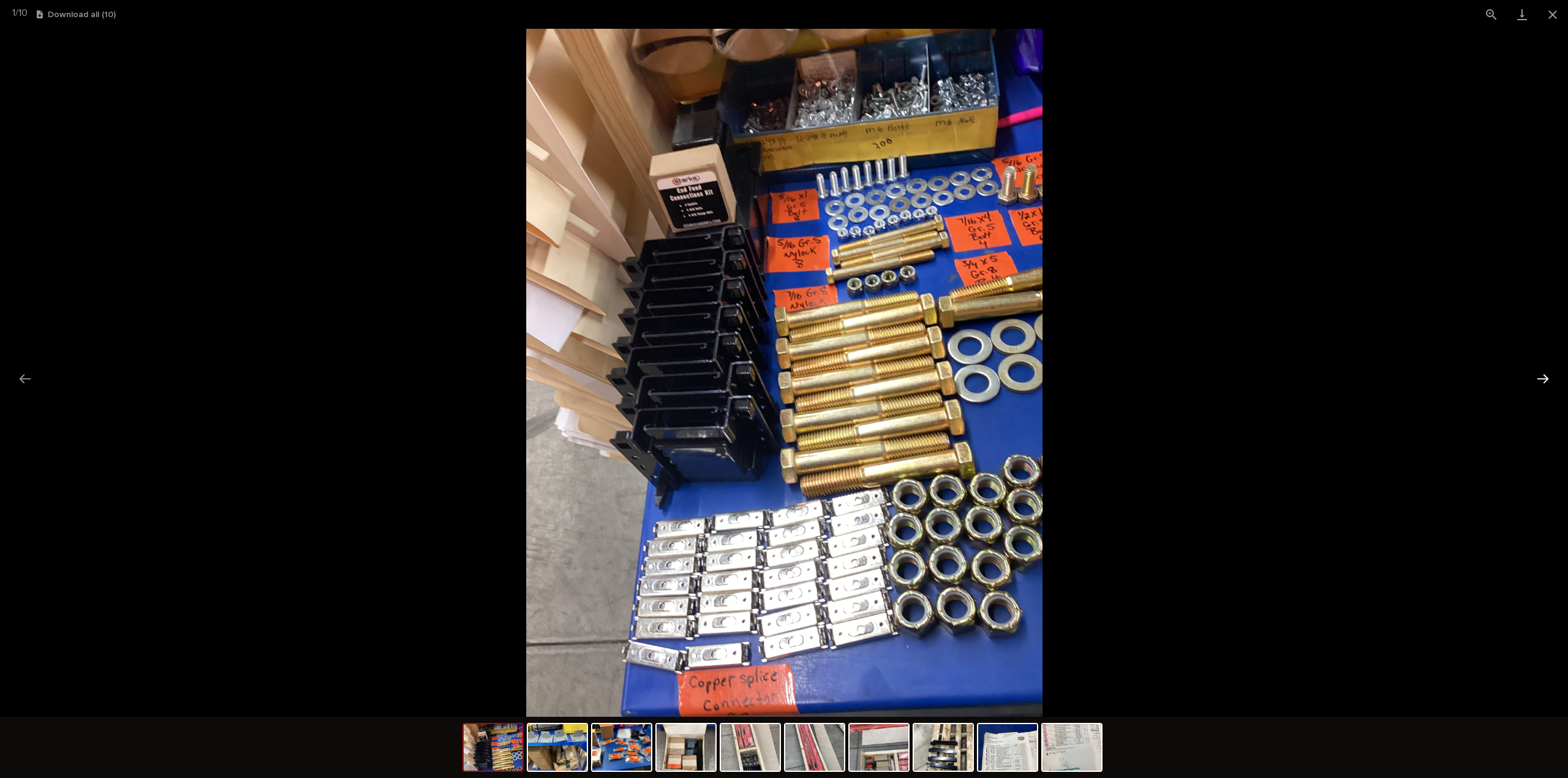
click at [1544, 377] on button "Next slide" at bounding box center [1543, 379] width 26 height 24
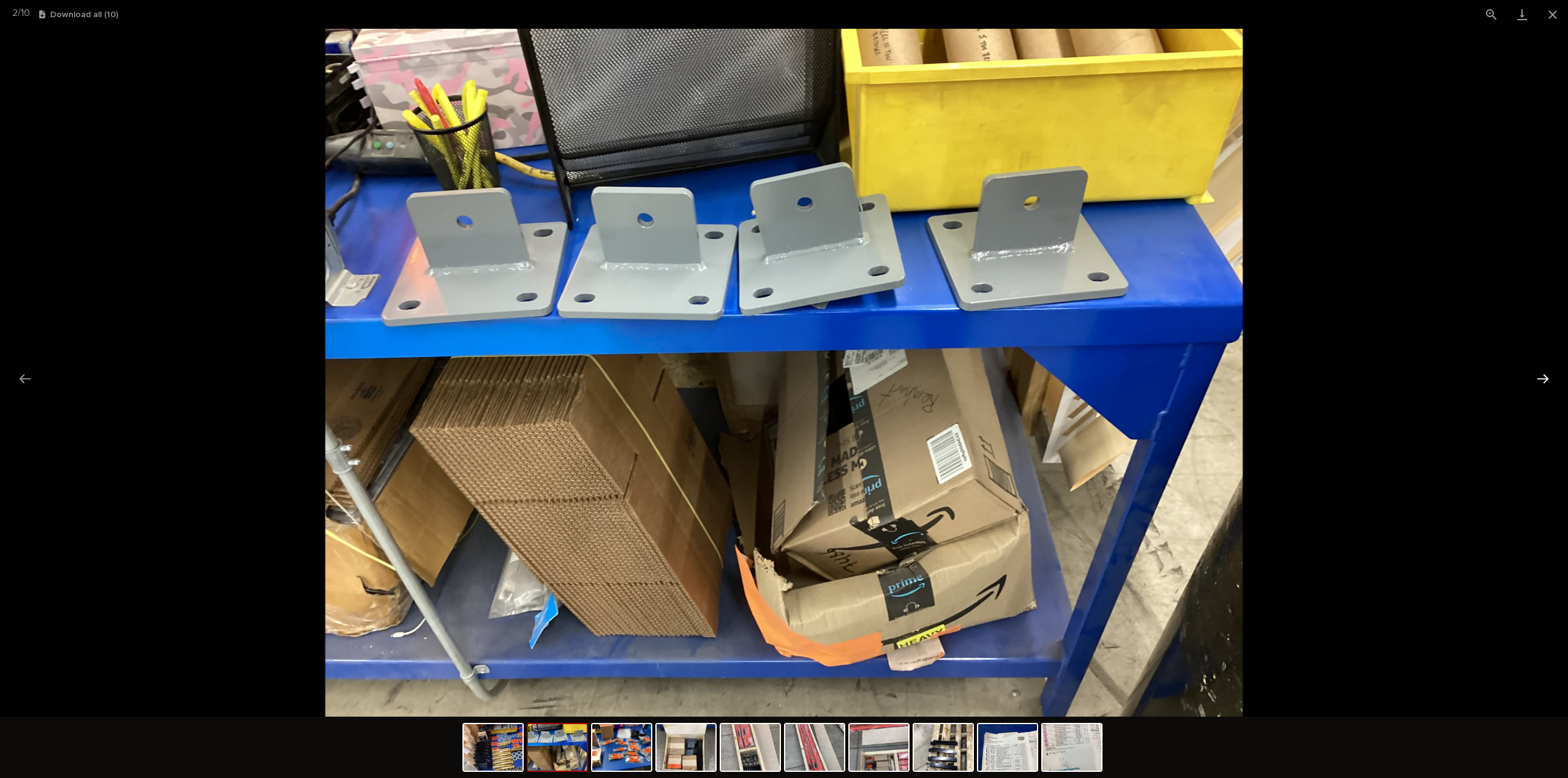
click at [1544, 377] on button "Next slide" at bounding box center [1543, 379] width 26 height 24
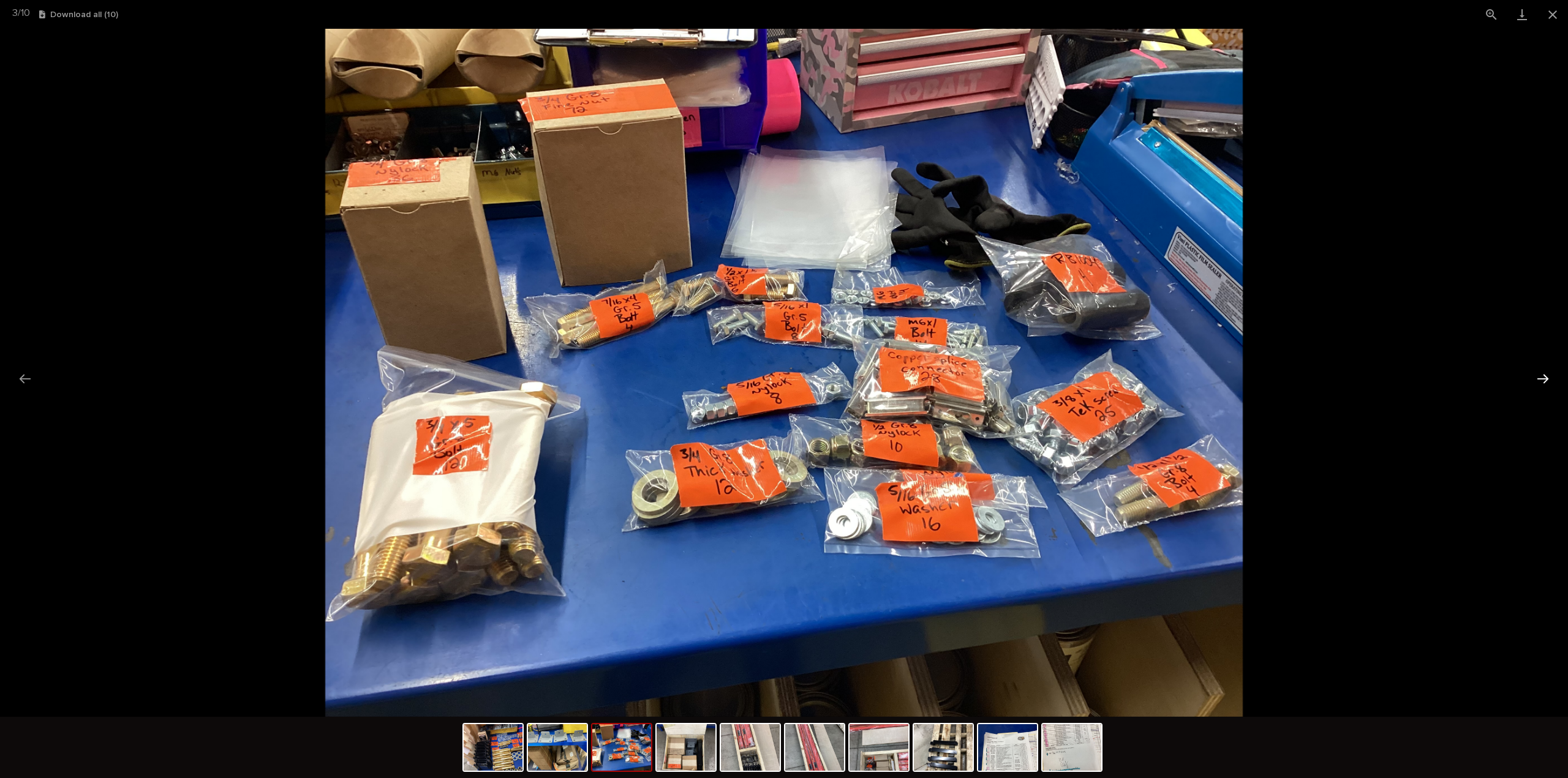
click at [1544, 377] on button "Next slide" at bounding box center [1543, 379] width 26 height 24
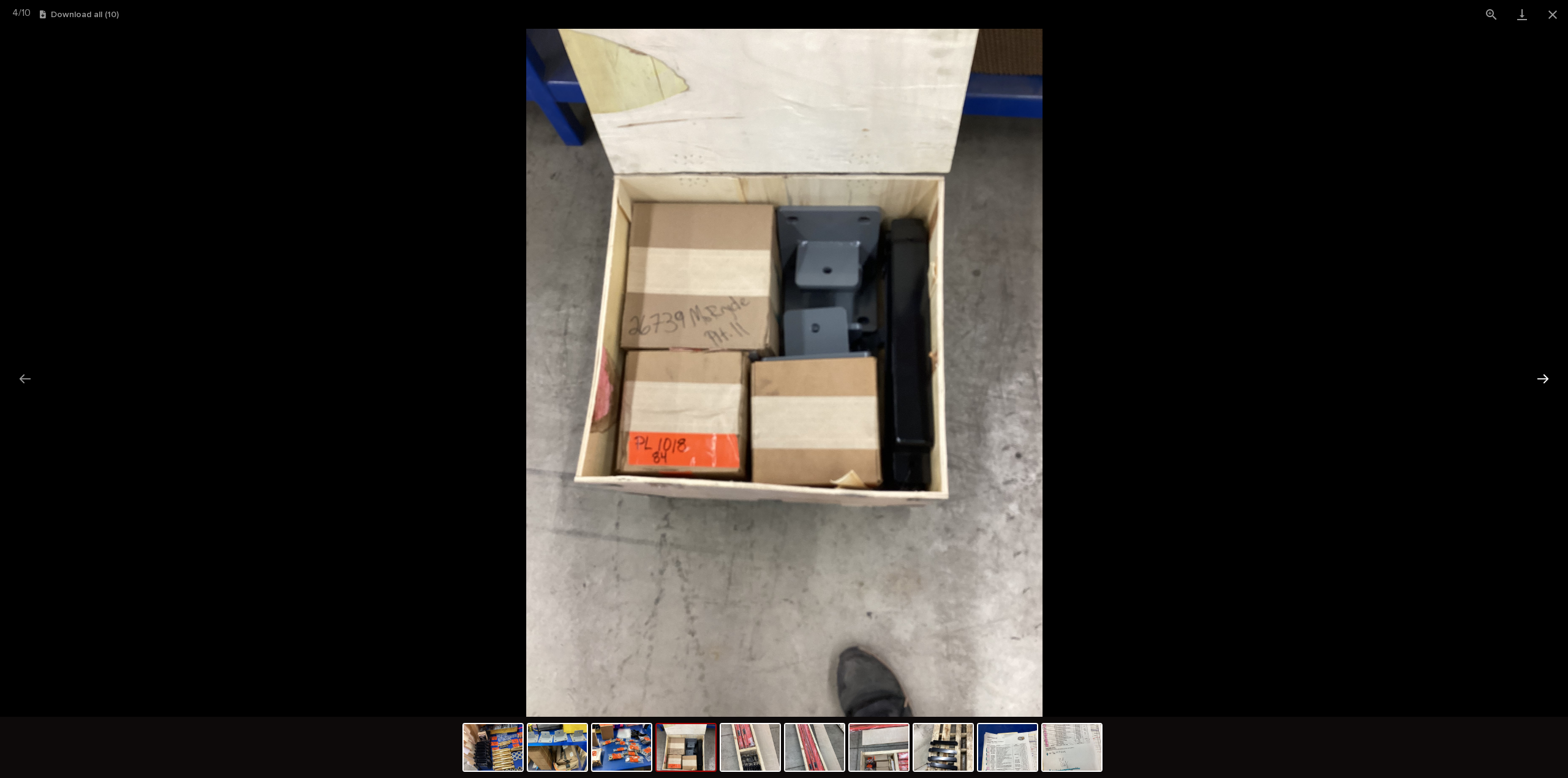
click at [1544, 377] on button "Next slide" at bounding box center [1543, 379] width 26 height 24
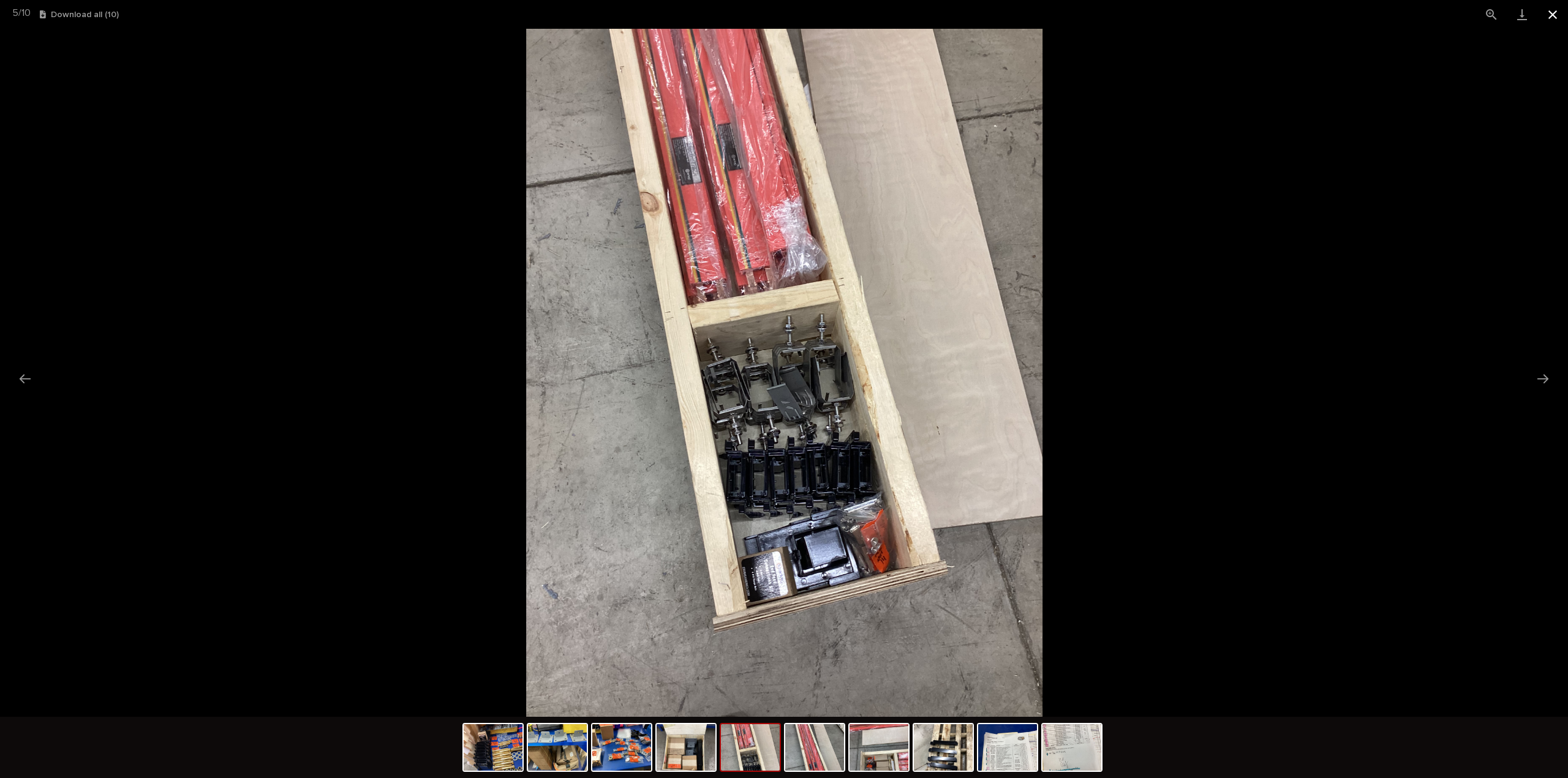
click at [1557, 19] on button "Close gallery" at bounding box center [1553, 14] width 30 height 29
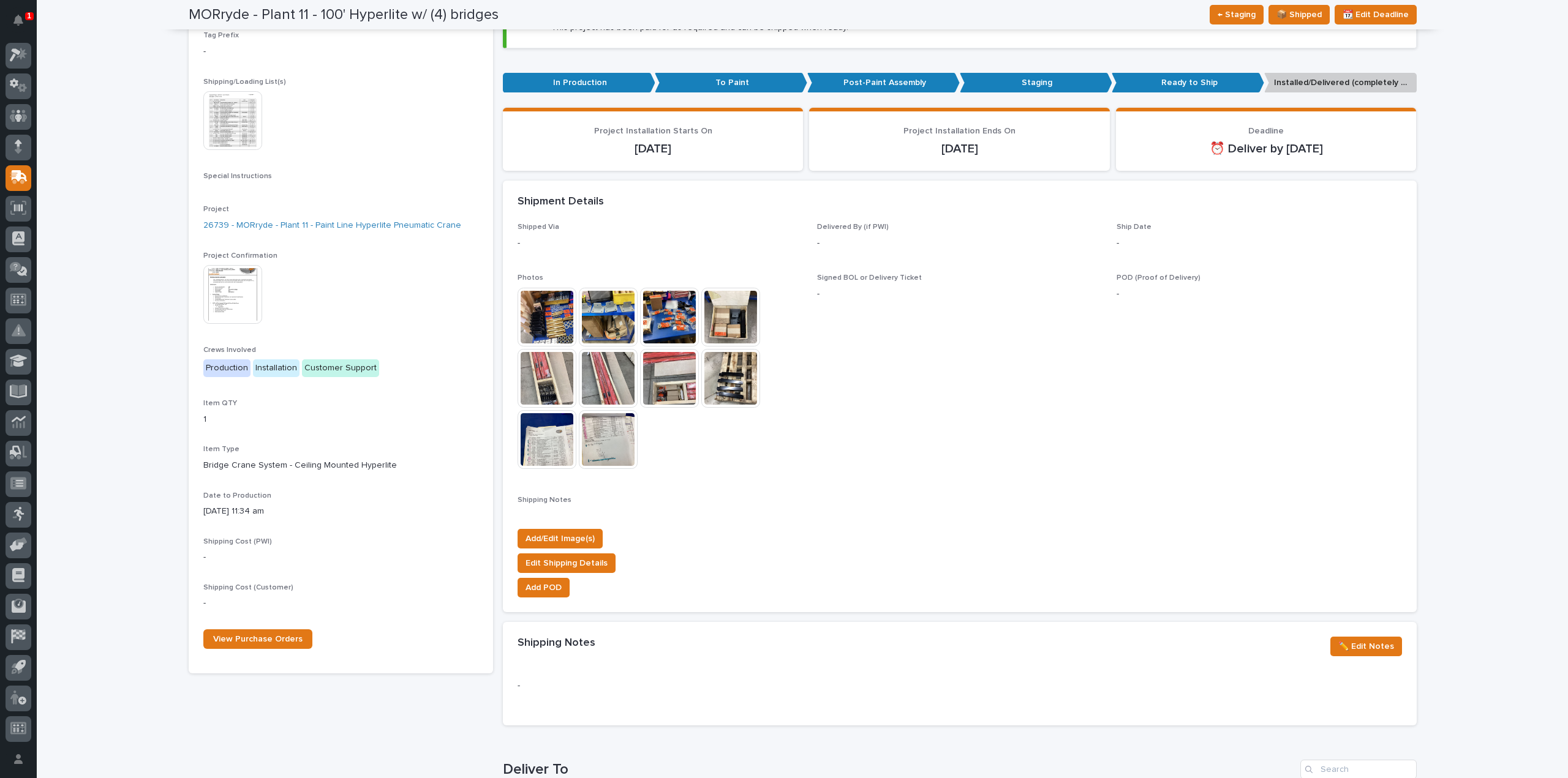
click at [1465, 229] on div "Loading... Saving… Loading... Saving… MORryde - Plant 11 - 100' Hyperlite w/ (4…" at bounding box center [802, 570] width 1531 height 1336
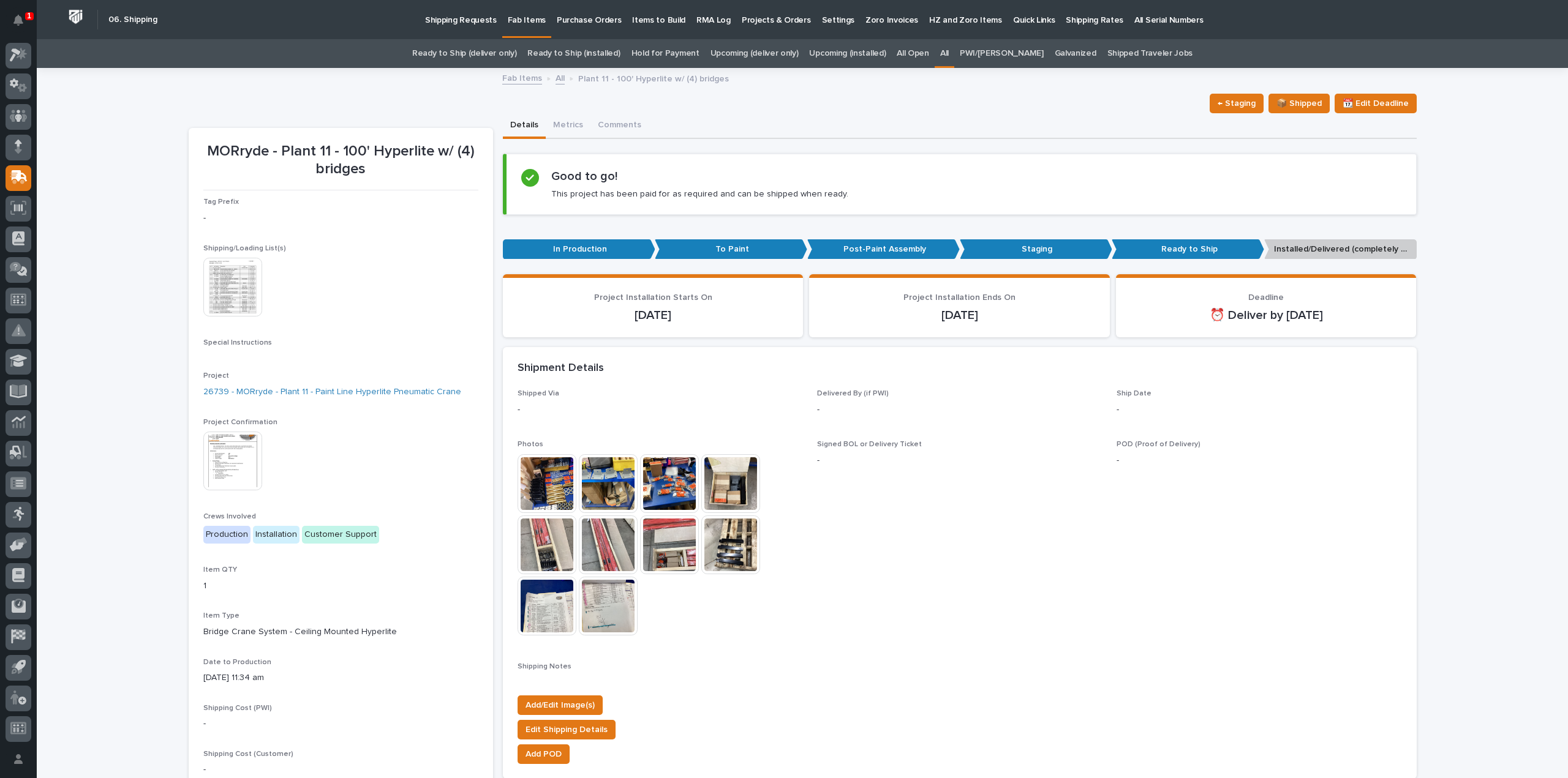
click at [949, 53] on link "All" at bounding box center [944, 54] width 8 height 29
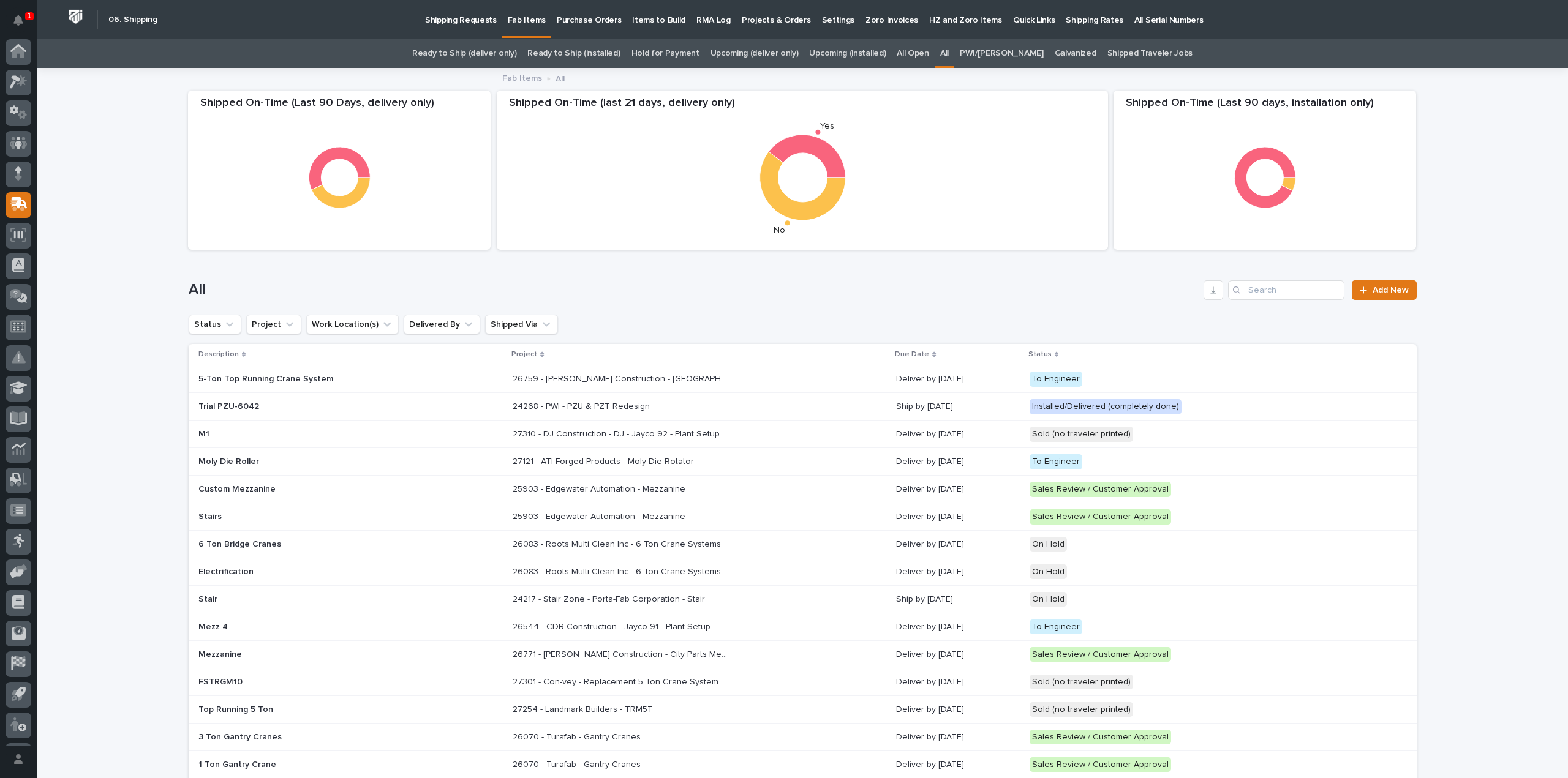
scroll to position [27, 0]
click at [1274, 296] on input "Search" at bounding box center [1286, 290] width 117 height 19
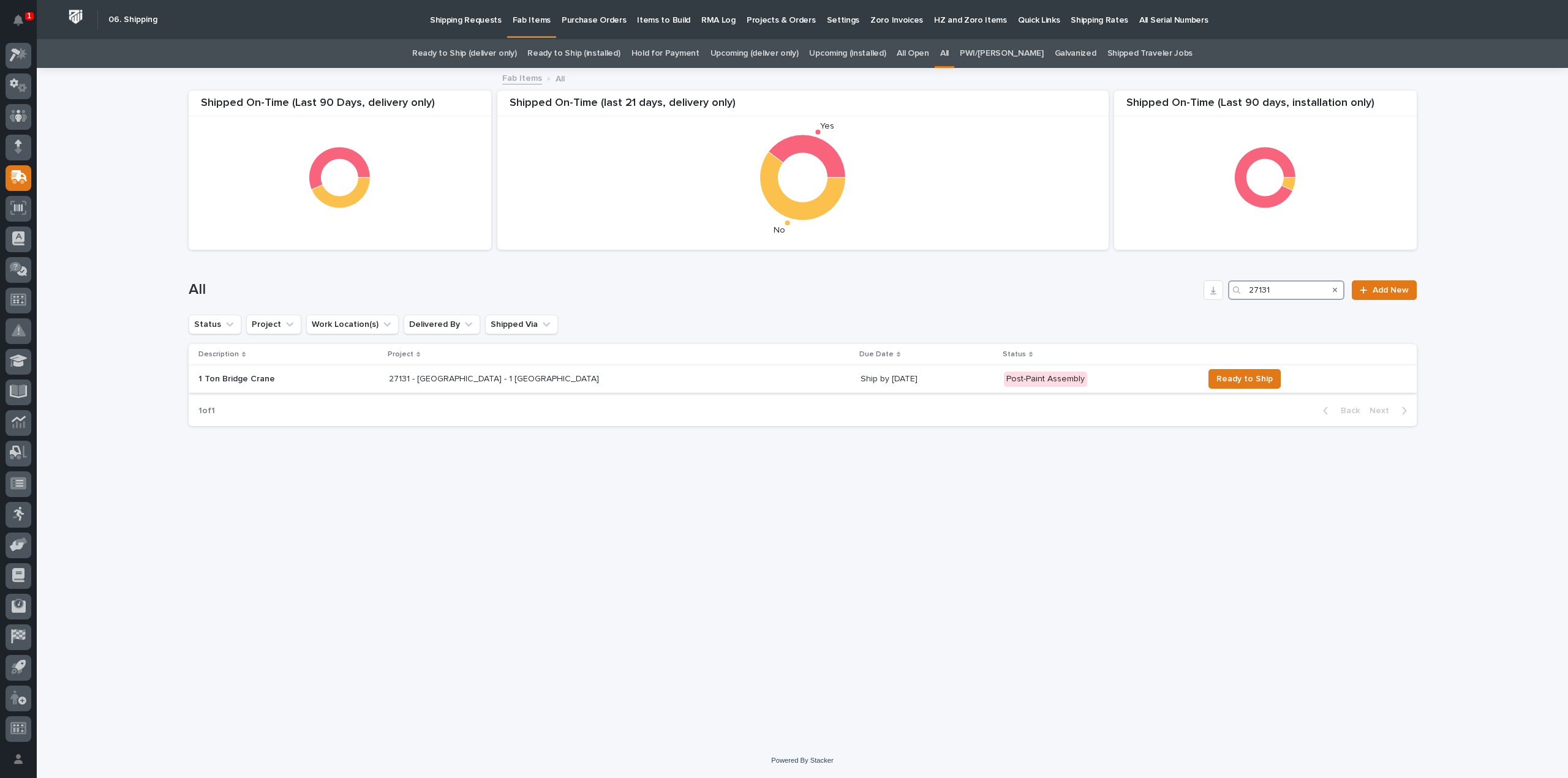
type input "27131"
click at [469, 385] on div "27131 - El Dorado Irrigation District - 1 Ton Bridge 27131 - El Dorado Irrigati…" at bounding box center [620, 380] width 462 height 20
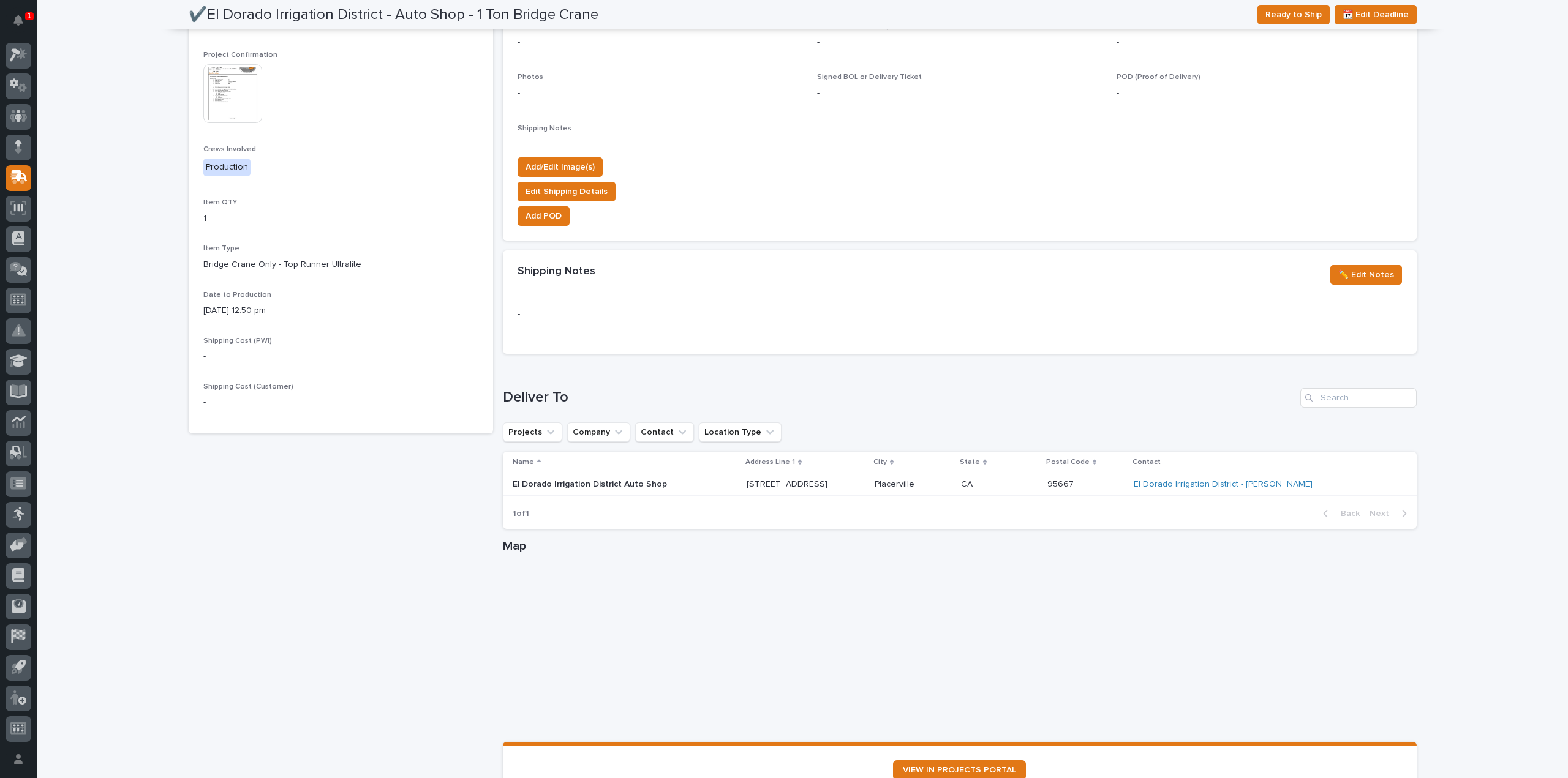
scroll to position [489, 0]
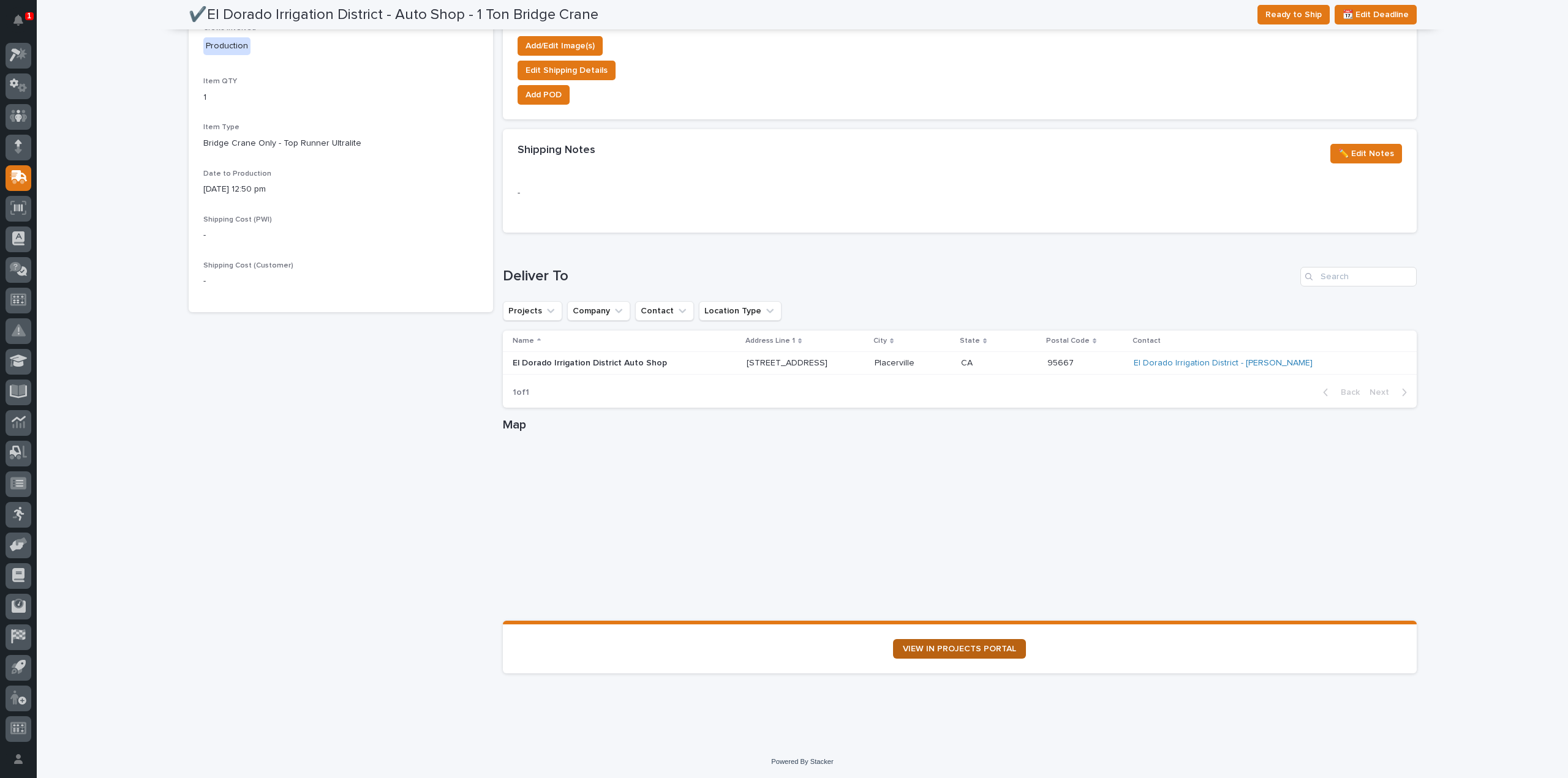
click at [950, 651] on span "VIEW IN PROJECTS PORTAL" at bounding box center [959, 649] width 113 height 8
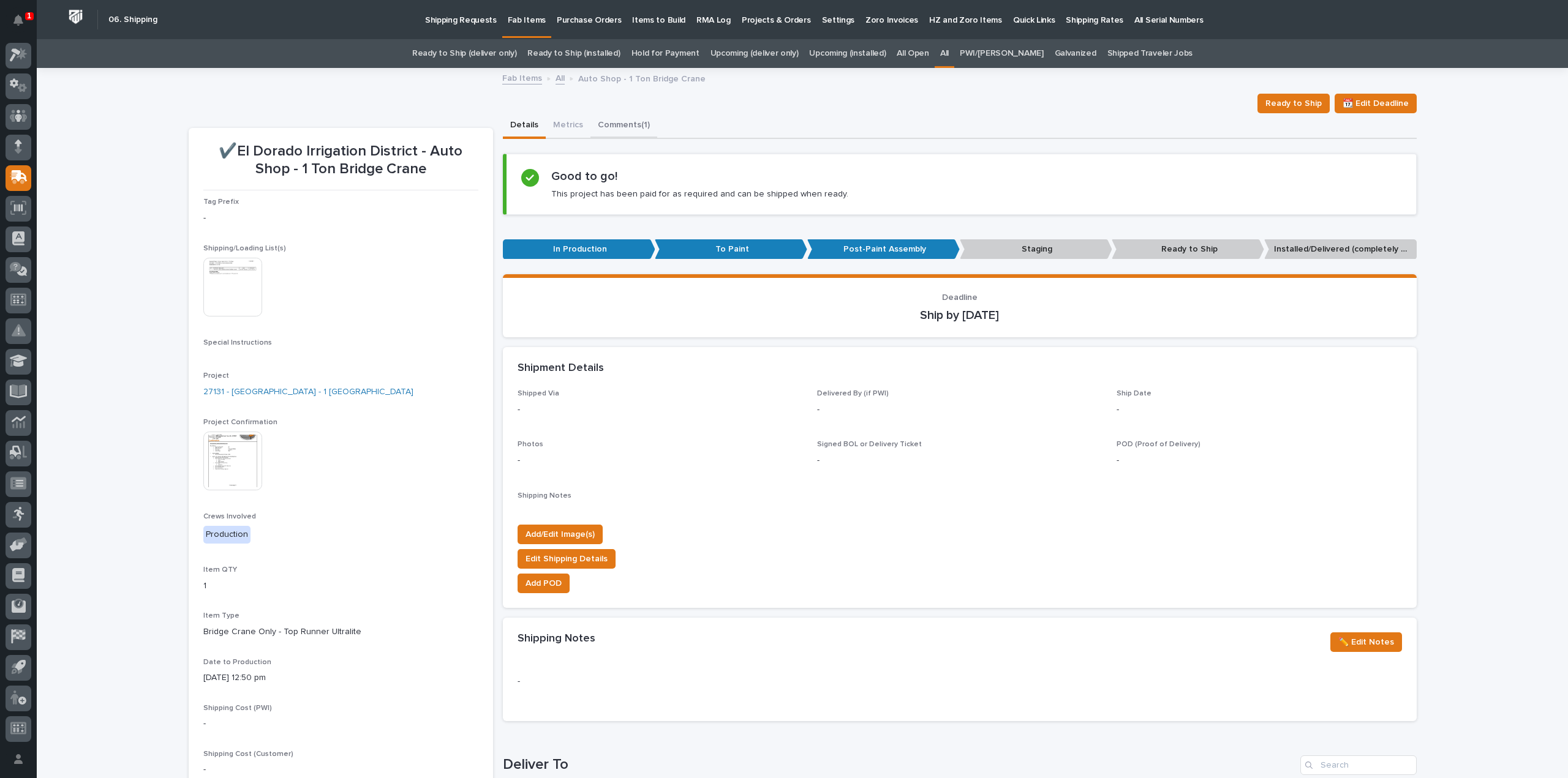
click at [620, 125] on button "Comments (1)" at bounding box center [624, 126] width 66 height 26
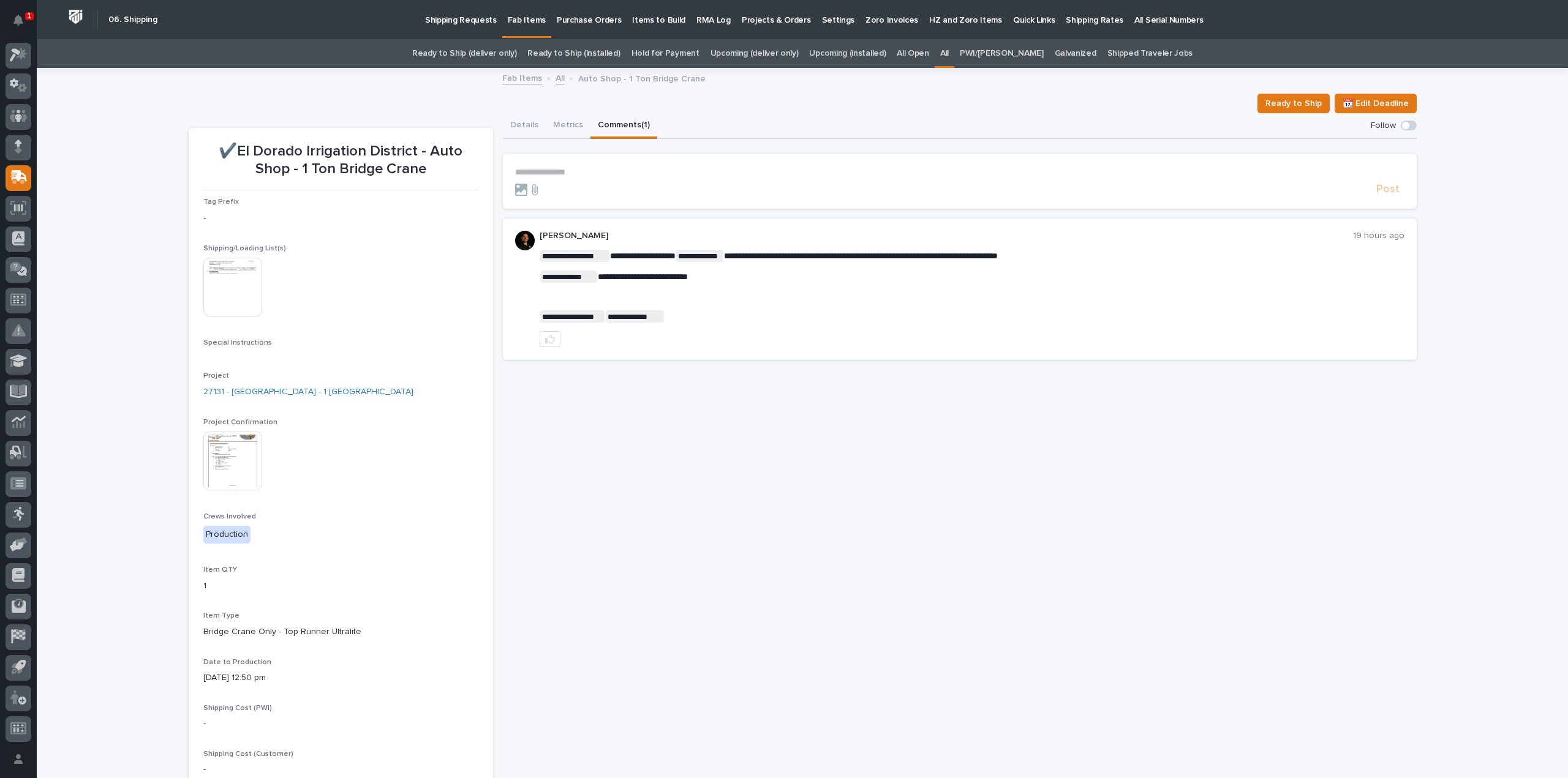
click at [949, 50] on link "All" at bounding box center [944, 54] width 8 height 29
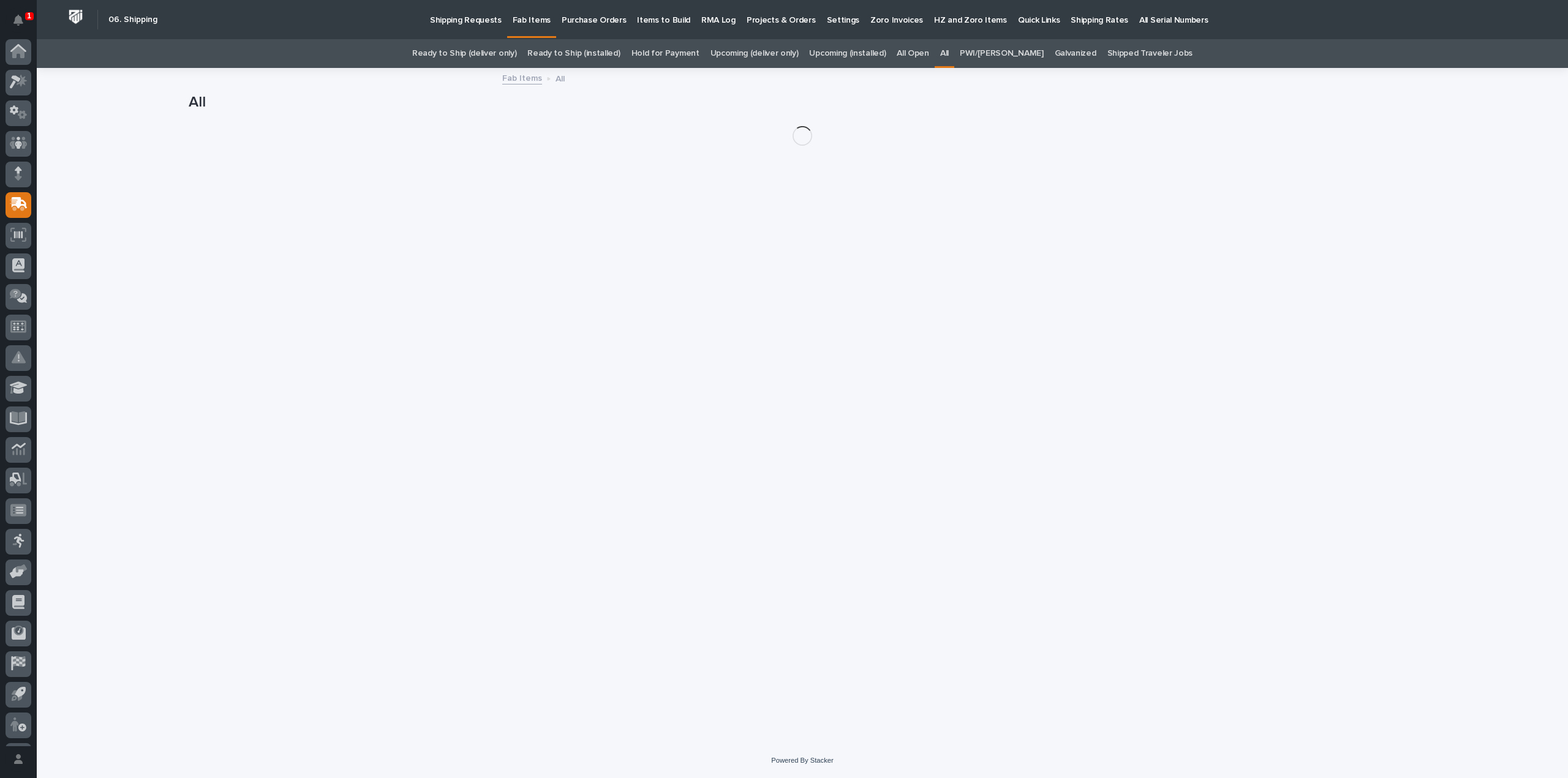
scroll to position [27, 0]
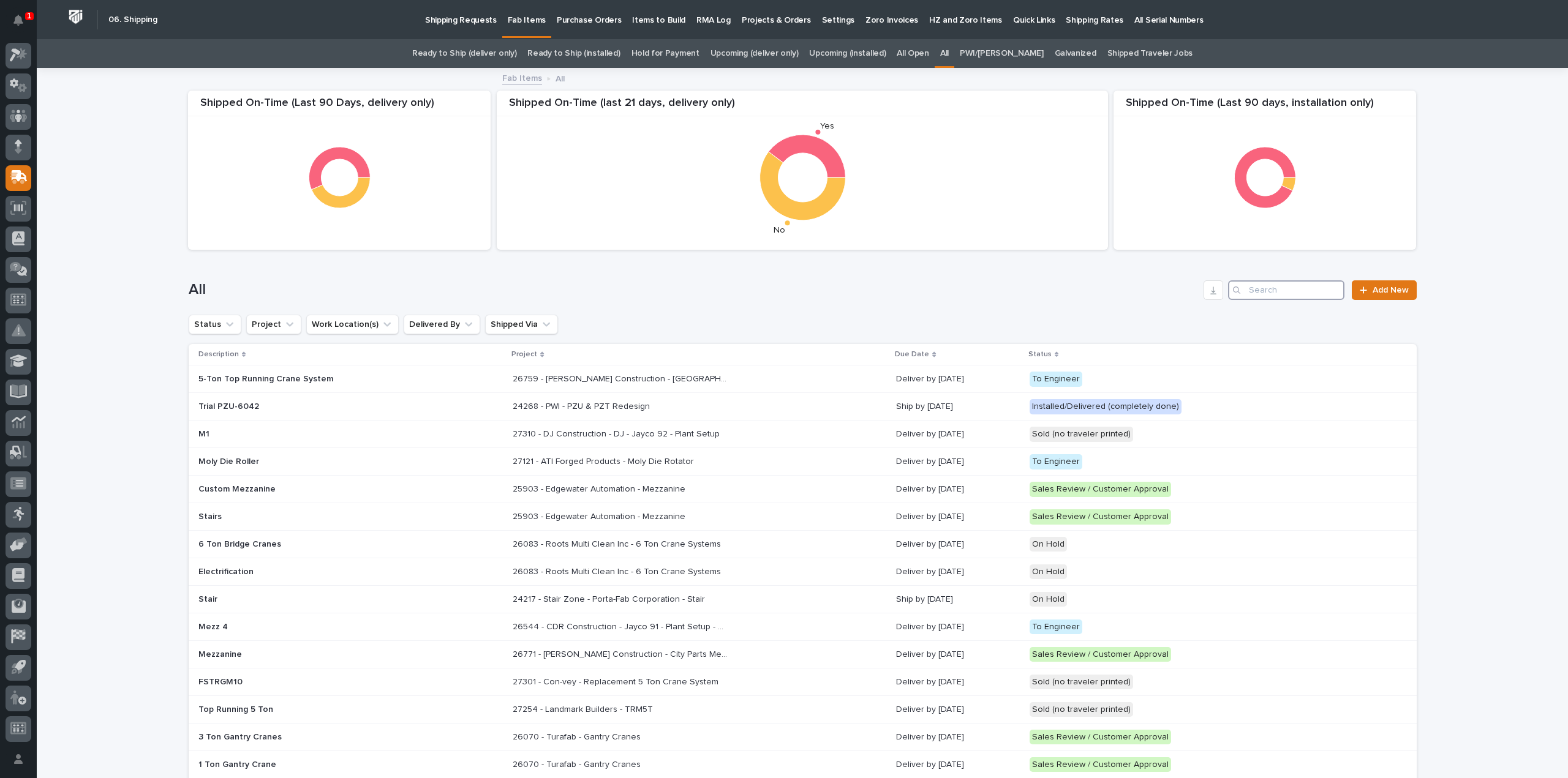
click at [1272, 292] on input "Search" at bounding box center [1286, 290] width 117 height 19
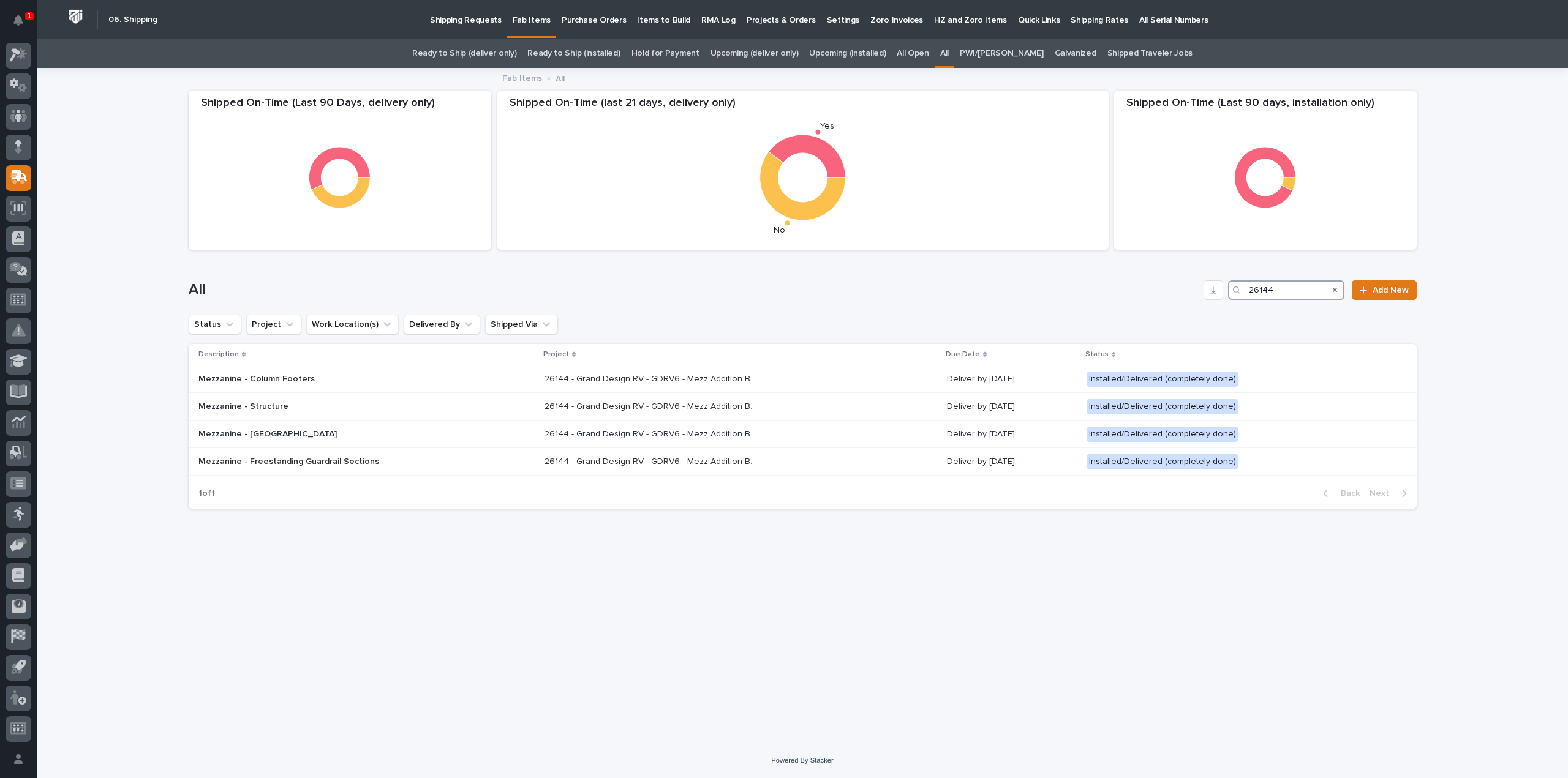
drag, startPoint x: 1281, startPoint y: 292, endPoint x: 1204, endPoint y: 303, distance: 77.8
click at [1204, 303] on div "All 26144 Add New" at bounding box center [803, 286] width 1229 height 59
type input "25144"
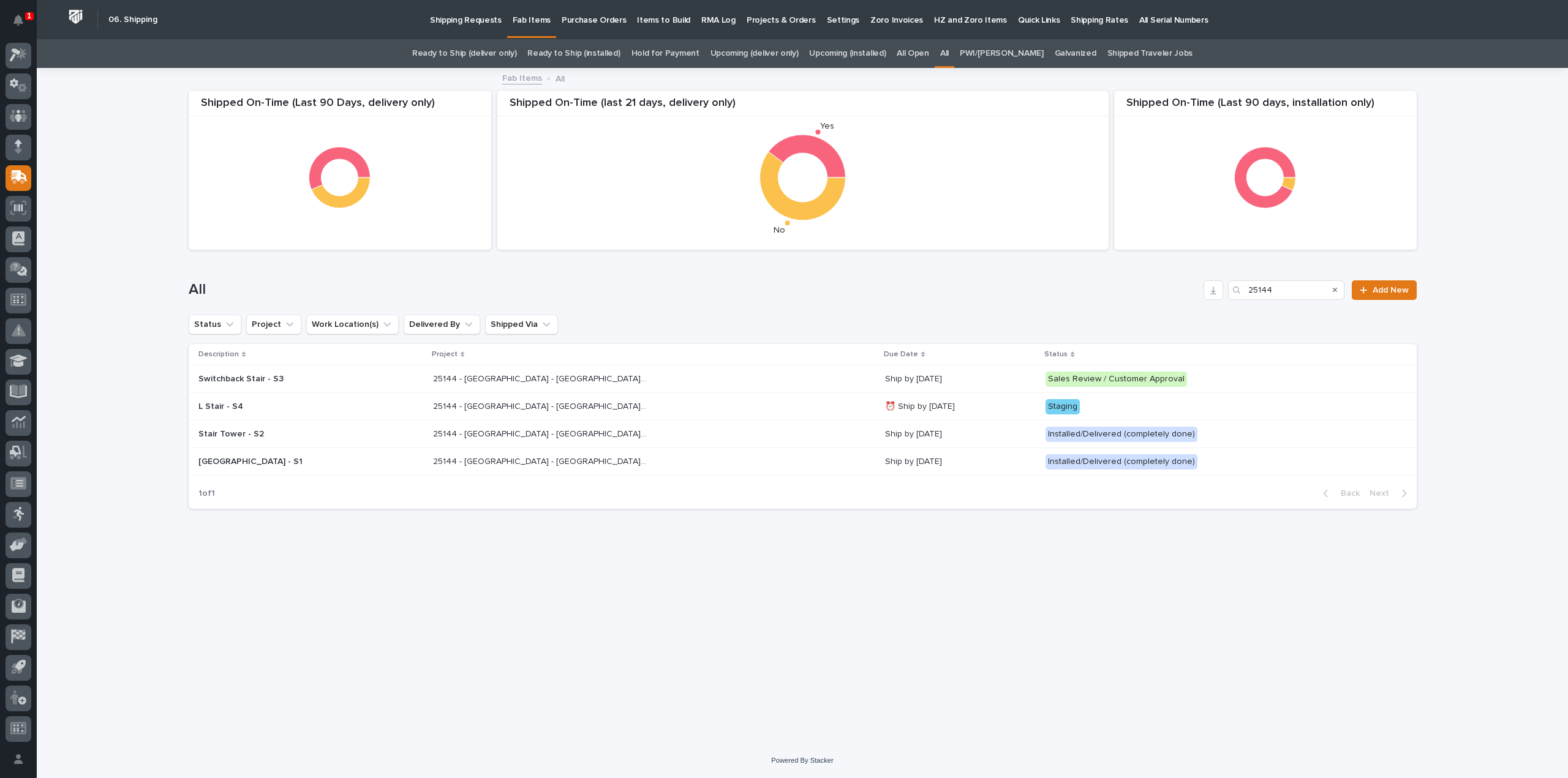
click at [444, 410] on p "25144 - [GEOGRAPHIC_DATA] - [GEOGRAPHIC_DATA] - ATX [GEOGRAPHIC_DATA]" at bounding box center [541, 405] width 217 height 13
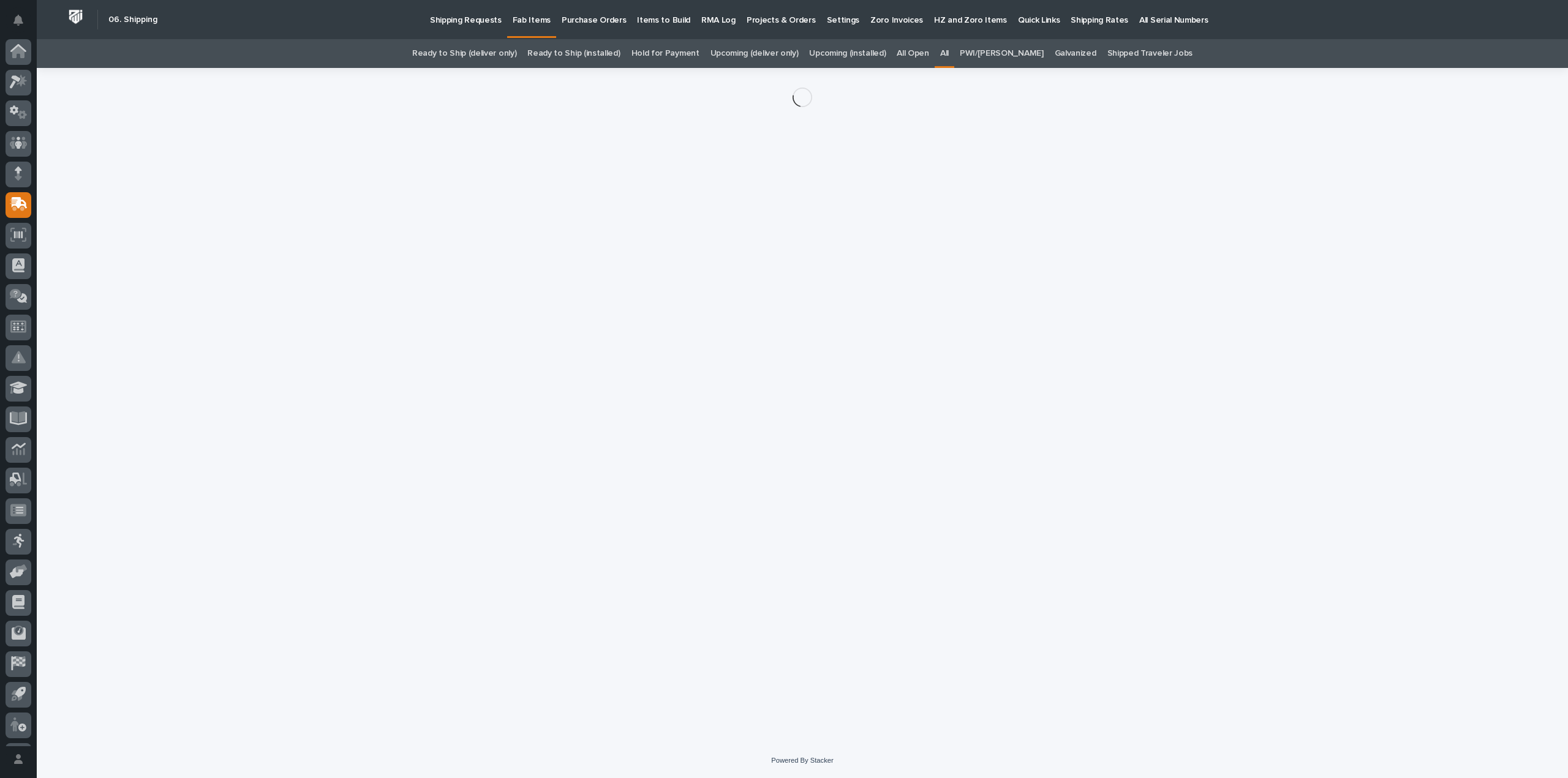
scroll to position [27, 0]
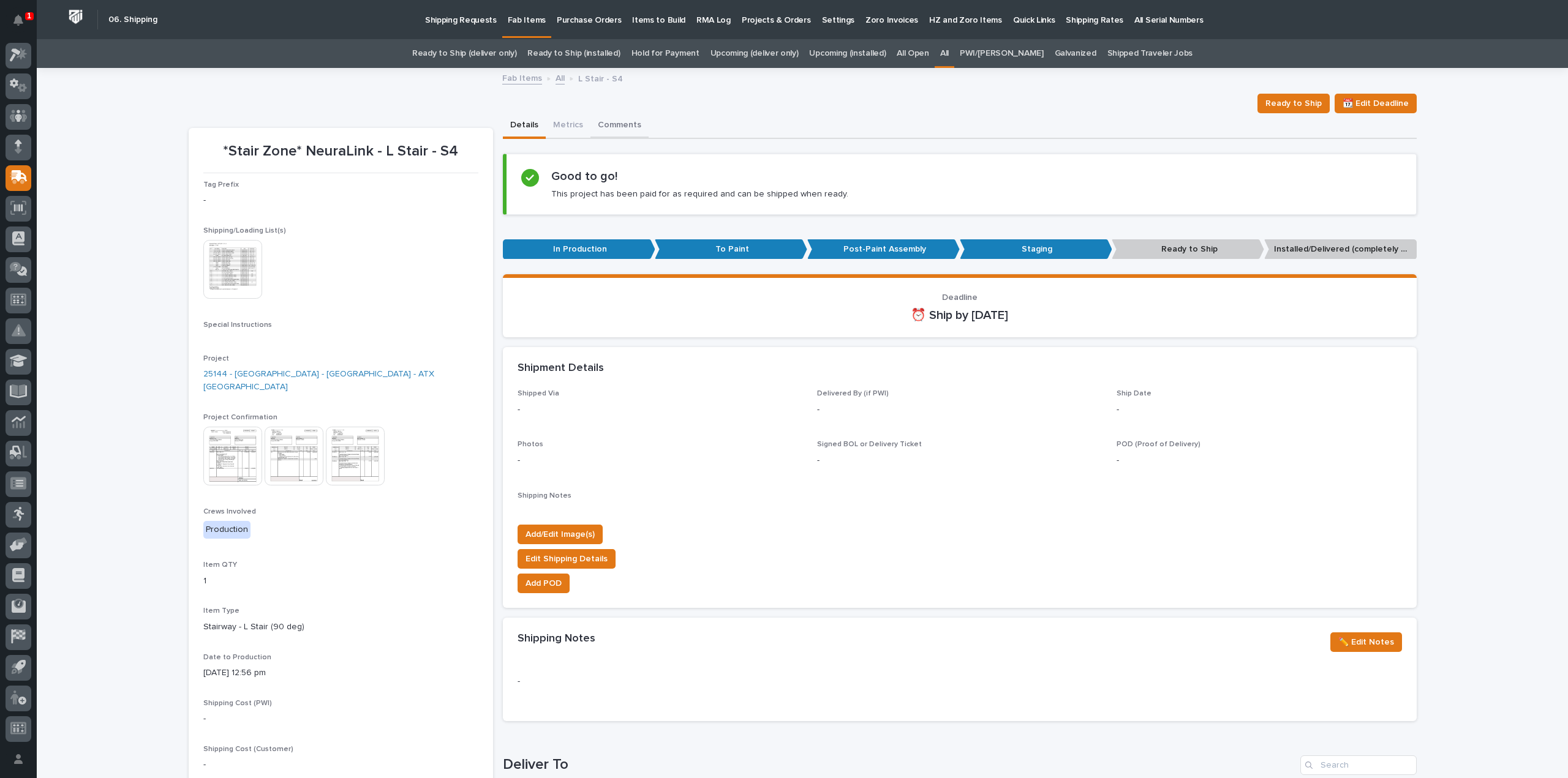
click at [614, 125] on button "Comments" at bounding box center [619, 126] width 58 height 26
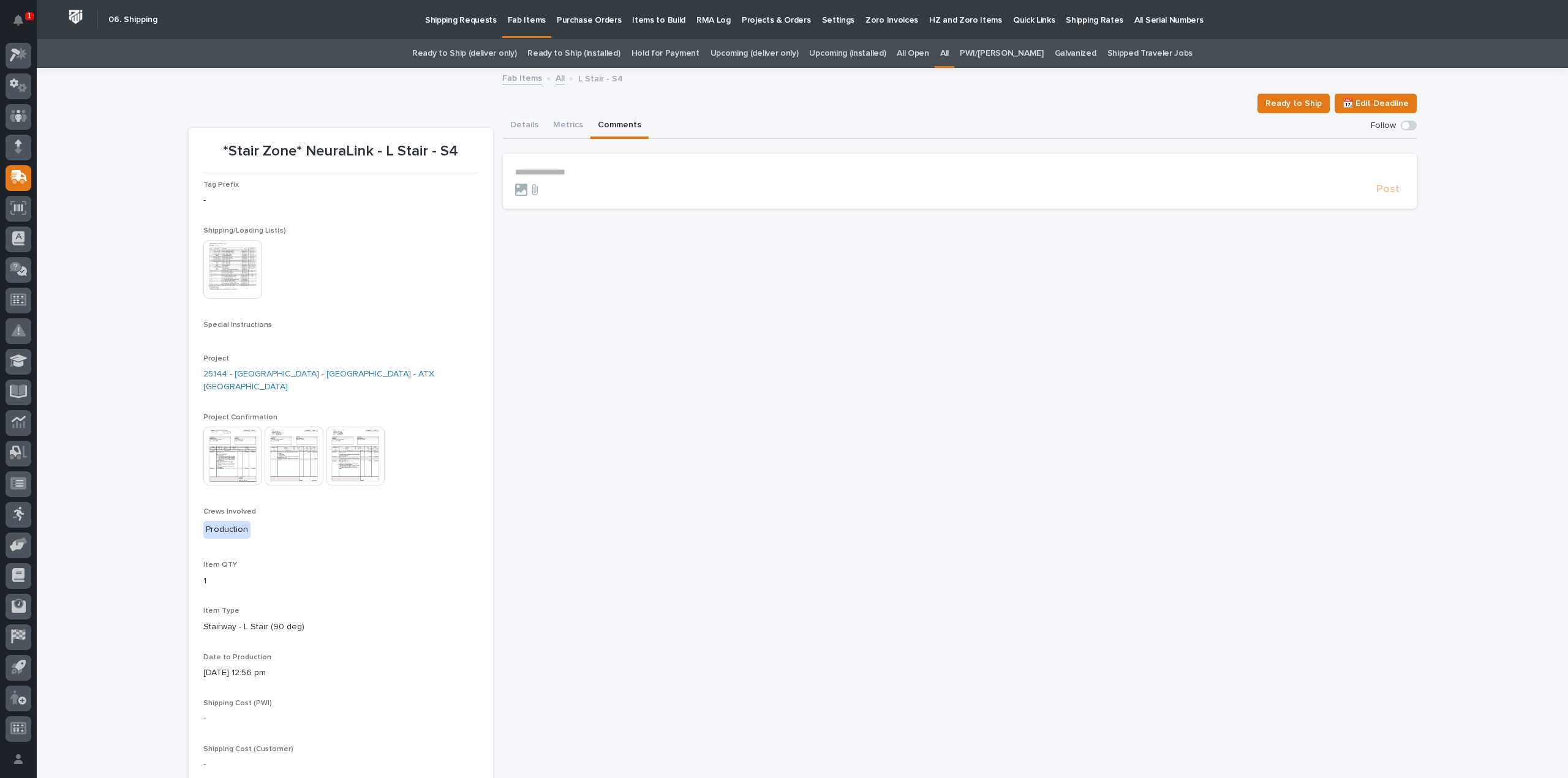
click at [538, 173] on p "**********" at bounding box center [960, 172] width 889 height 10
click at [552, 204] on span "[PERSON_NAME]" at bounding box center [549, 202] width 69 height 8
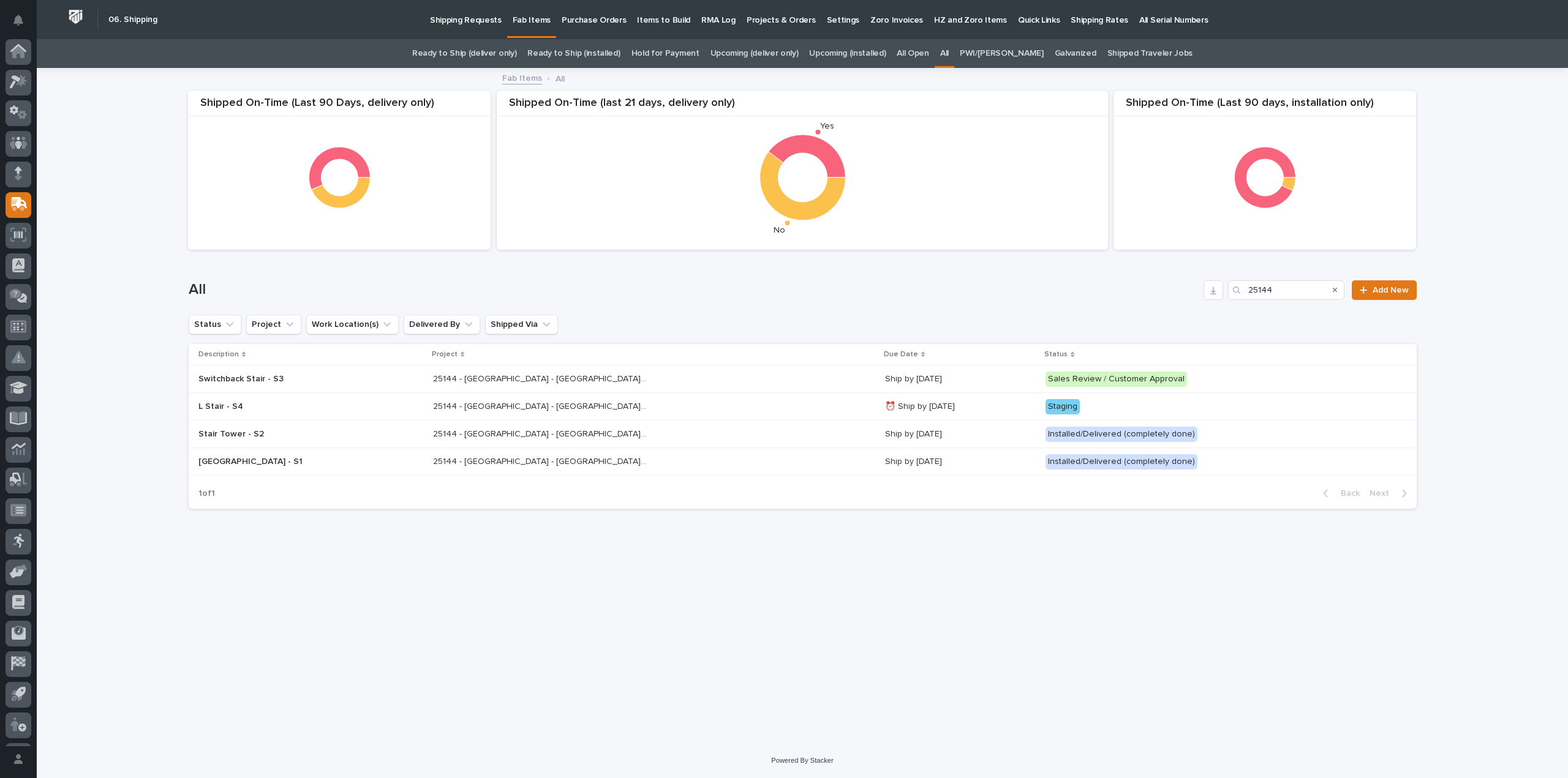
scroll to position [27, 0]
click at [832, 291] on h1 "All" at bounding box center [694, 290] width 1011 height 18
drag, startPoint x: 1271, startPoint y: 295, endPoint x: 1223, endPoint y: 303, distance: 48.7
click at [1223, 303] on div "All 25144 Add New" at bounding box center [803, 286] width 1229 height 59
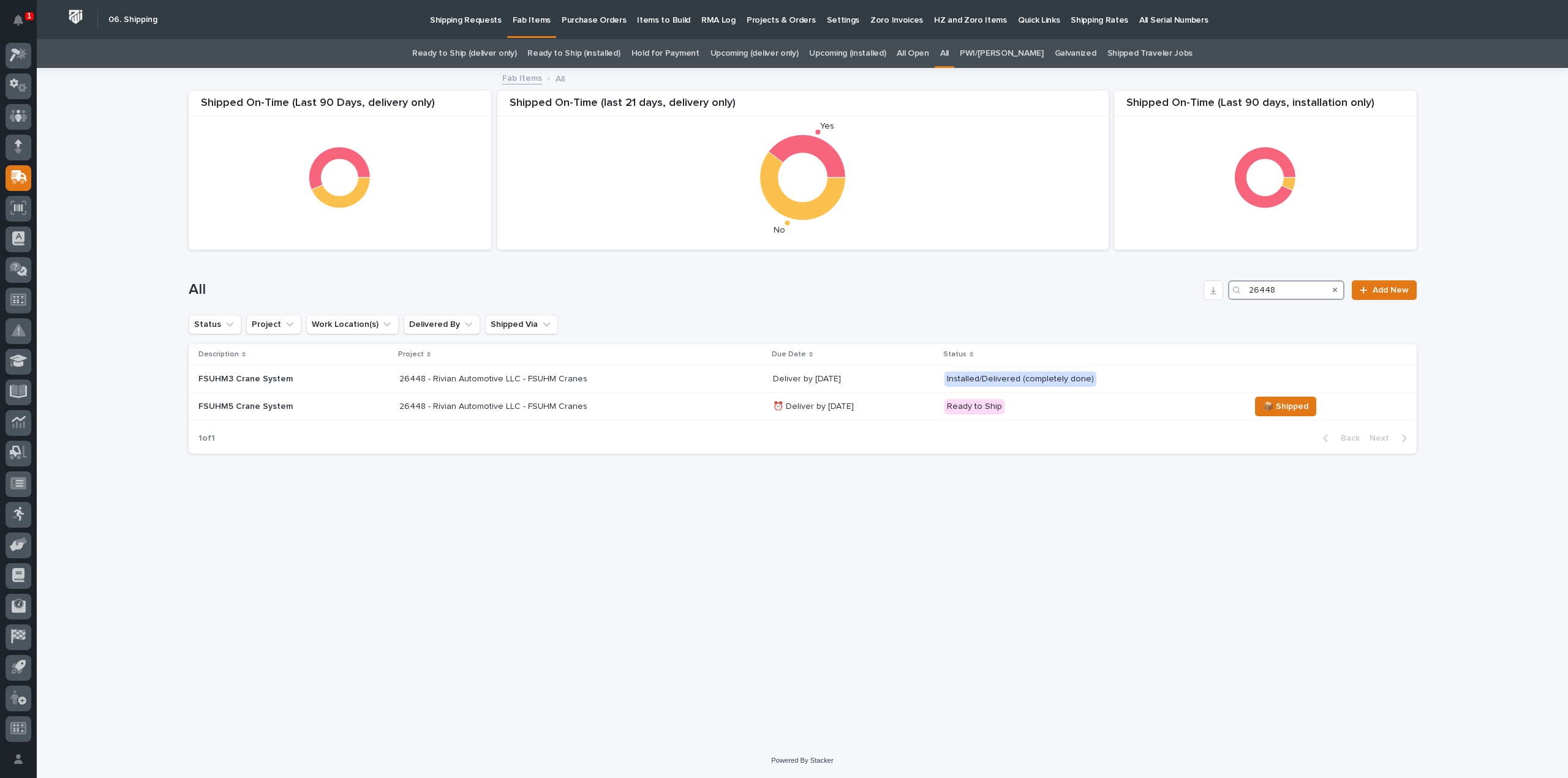
type input "26448"
click at [1132, 582] on div "Loading... Saving… Loading... Saving… Shipped On-Time (Last 90 days, installati…" at bounding box center [802, 391] width 1240 height 644
click at [1337, 292] on icon "Search" at bounding box center [1335, 290] width 5 height 8
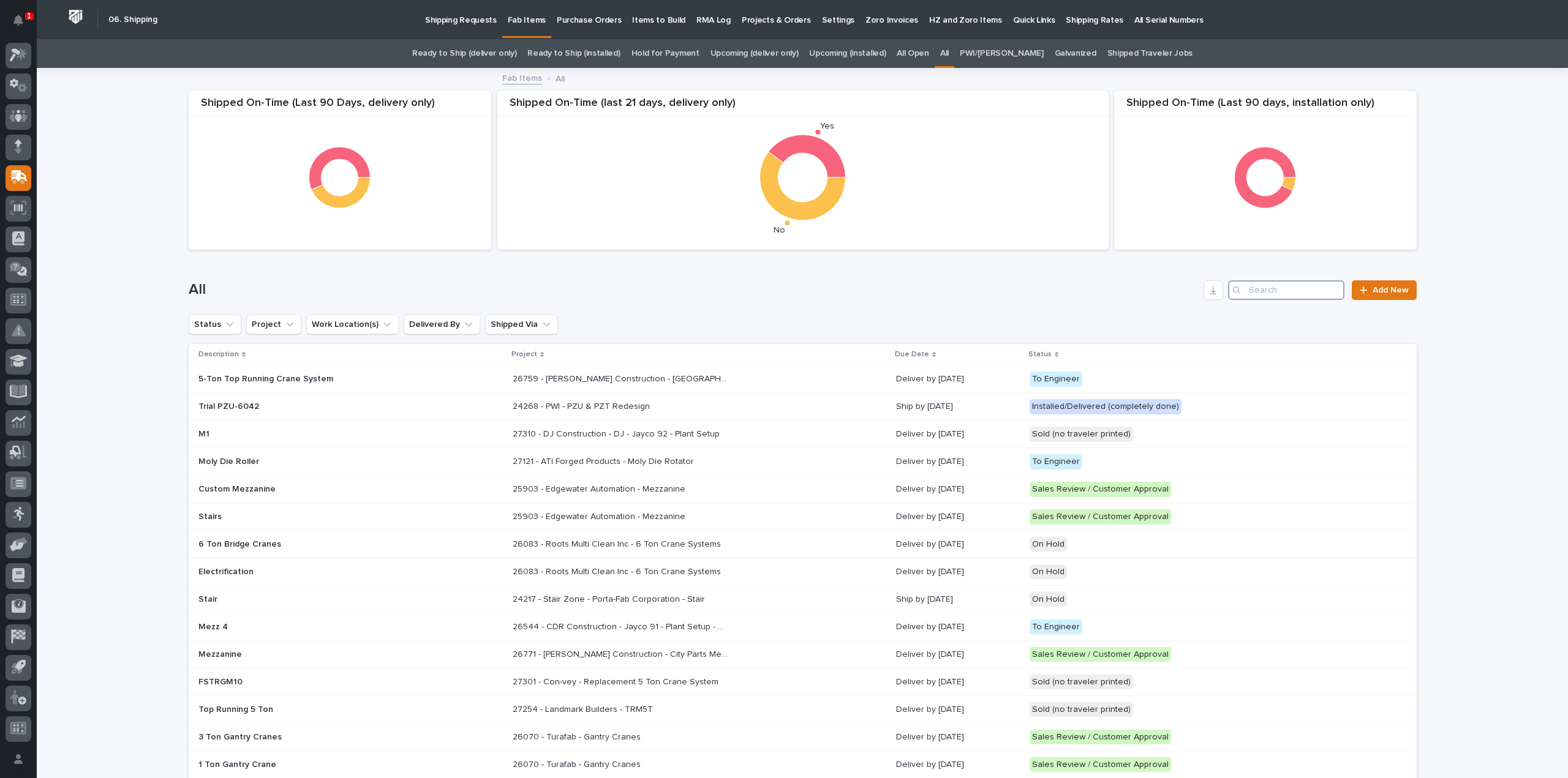
click at [1258, 284] on input "Search" at bounding box center [1286, 290] width 117 height 19
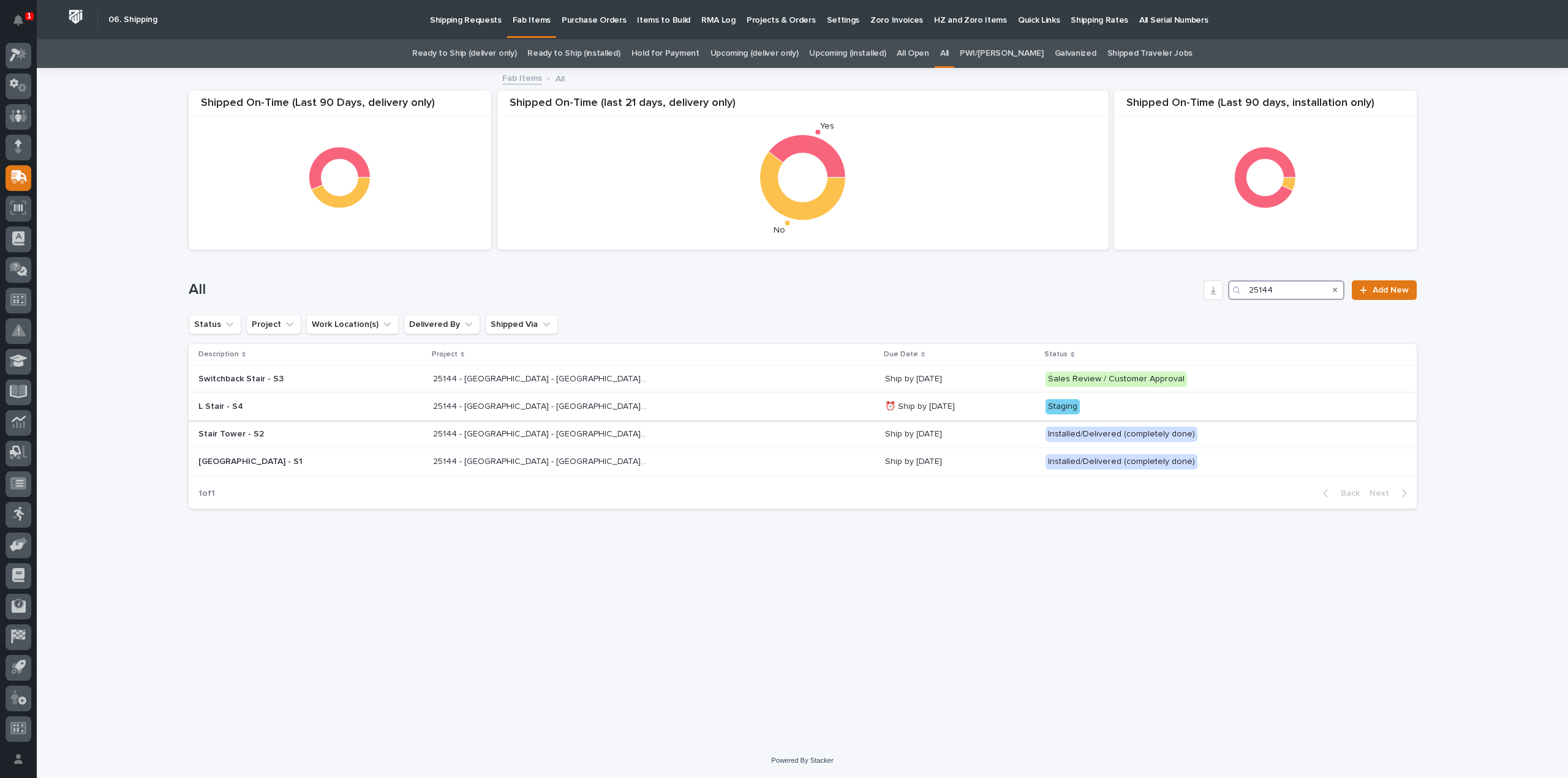
type input "25144"
click at [251, 410] on p "L Stair - S4" at bounding box center [305, 407] width 214 height 10
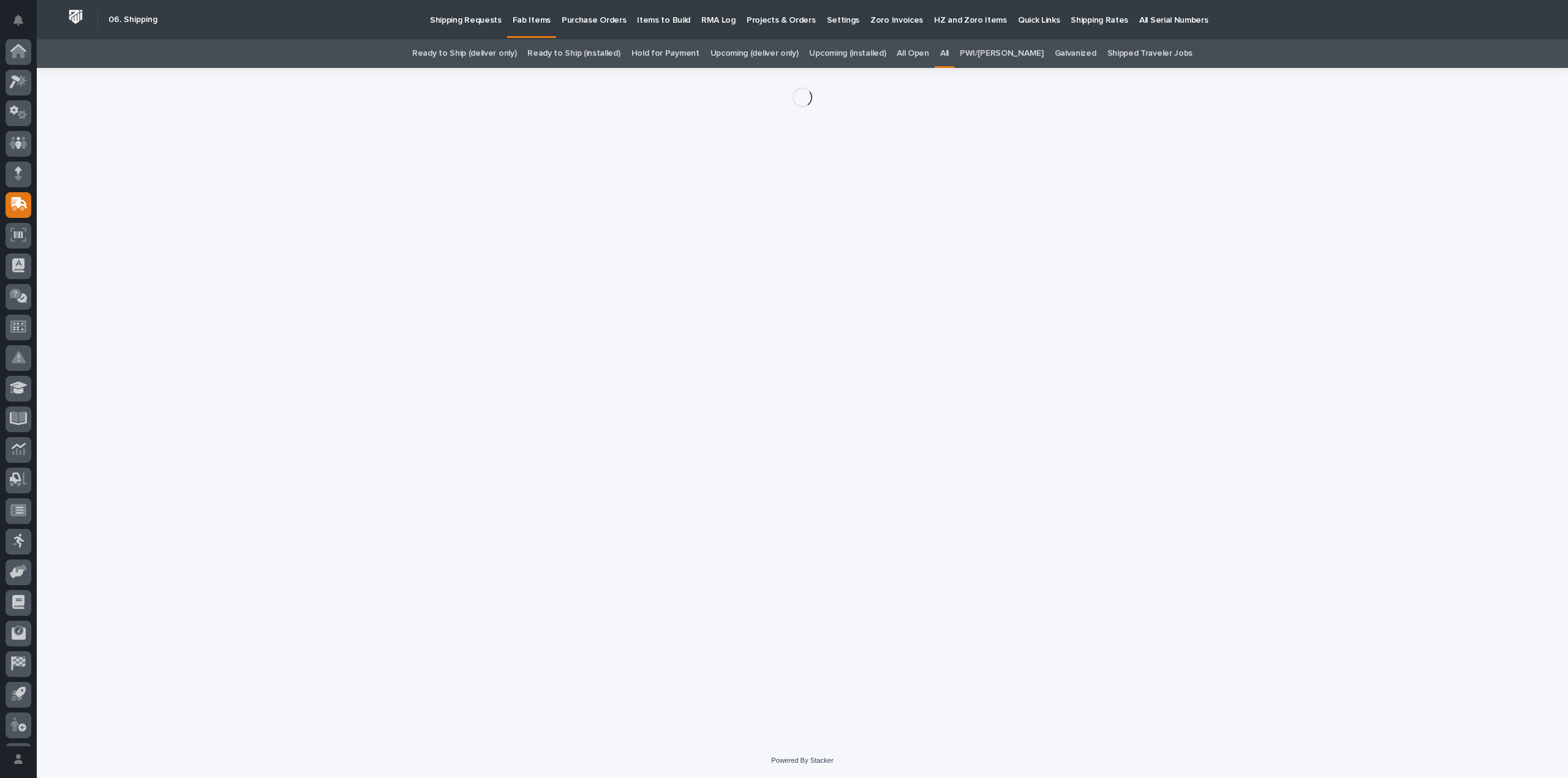
scroll to position [27, 0]
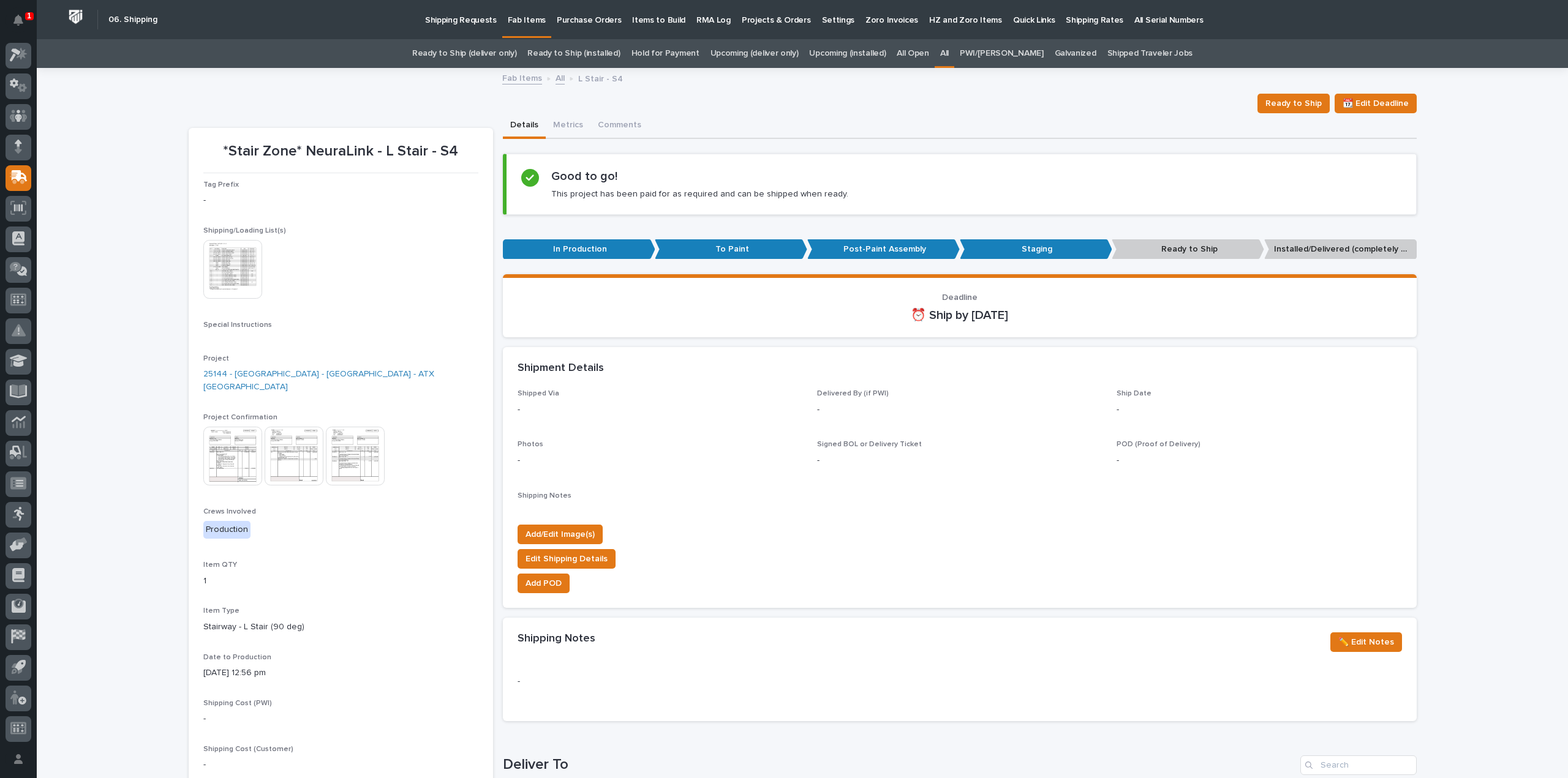
click at [236, 265] on img at bounding box center [233, 270] width 59 height 59
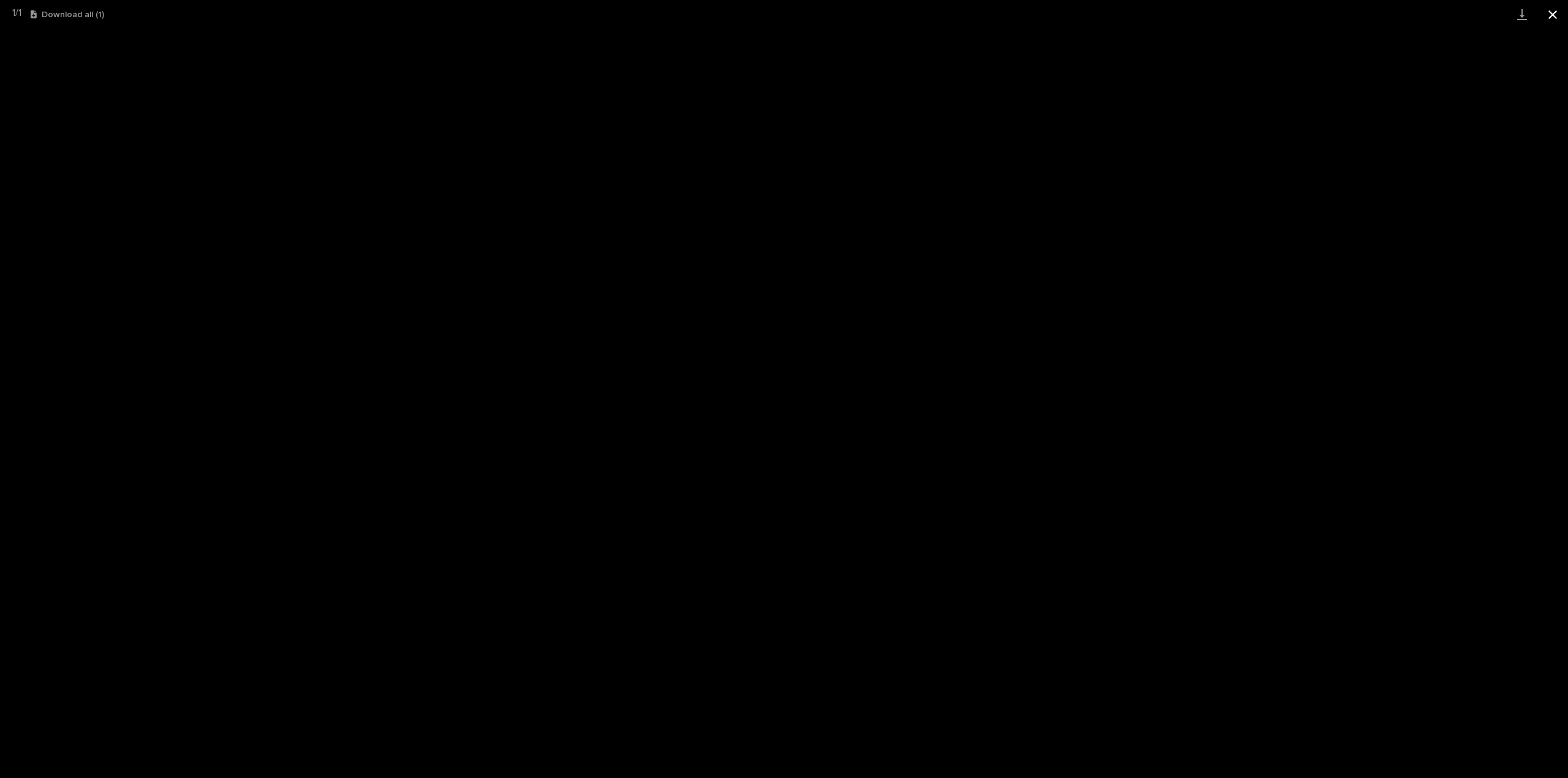
click at [1556, 13] on button "Close gallery" at bounding box center [1553, 14] width 30 height 29
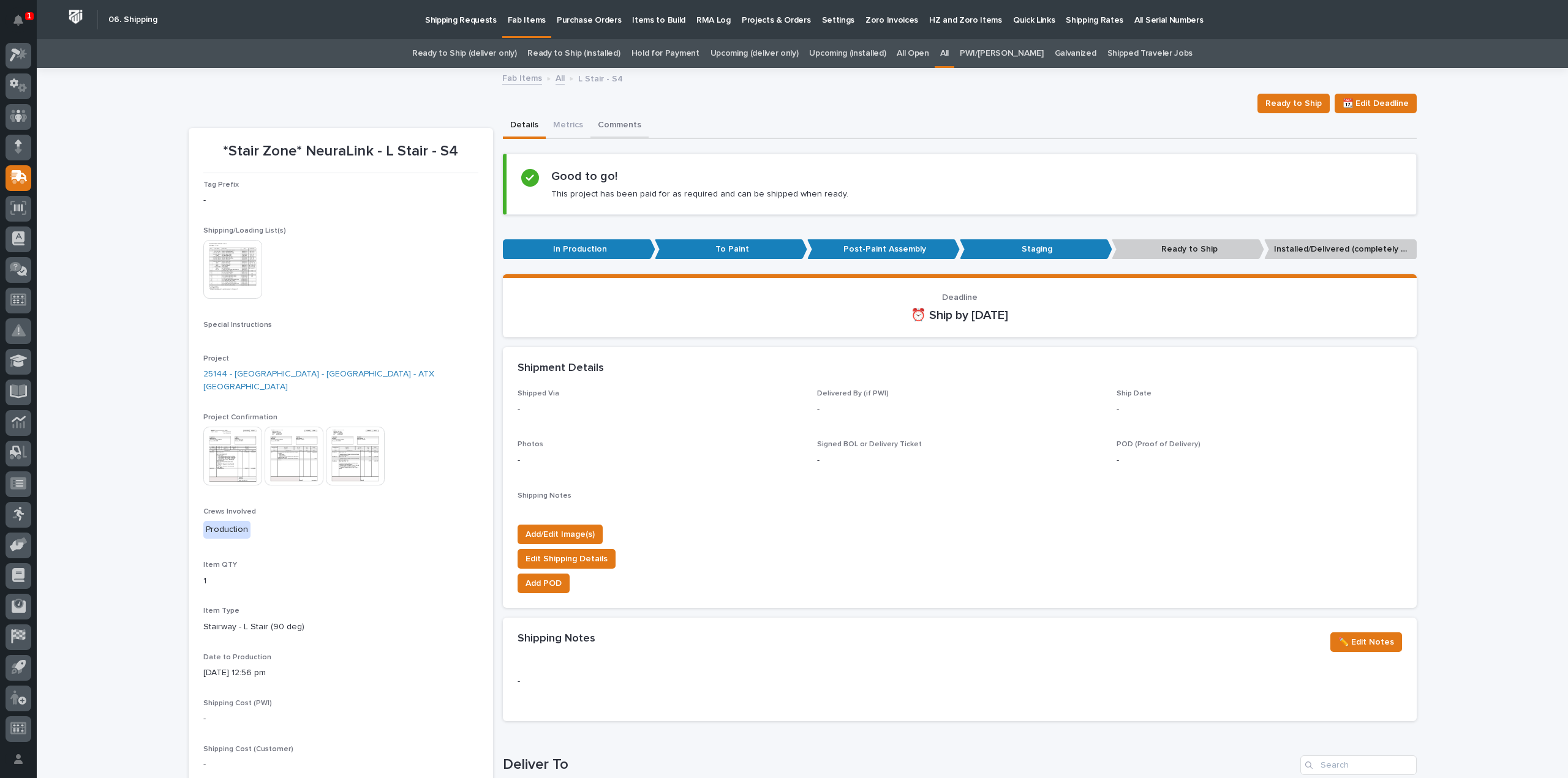
click at [616, 127] on button "Comments" at bounding box center [619, 126] width 58 height 26
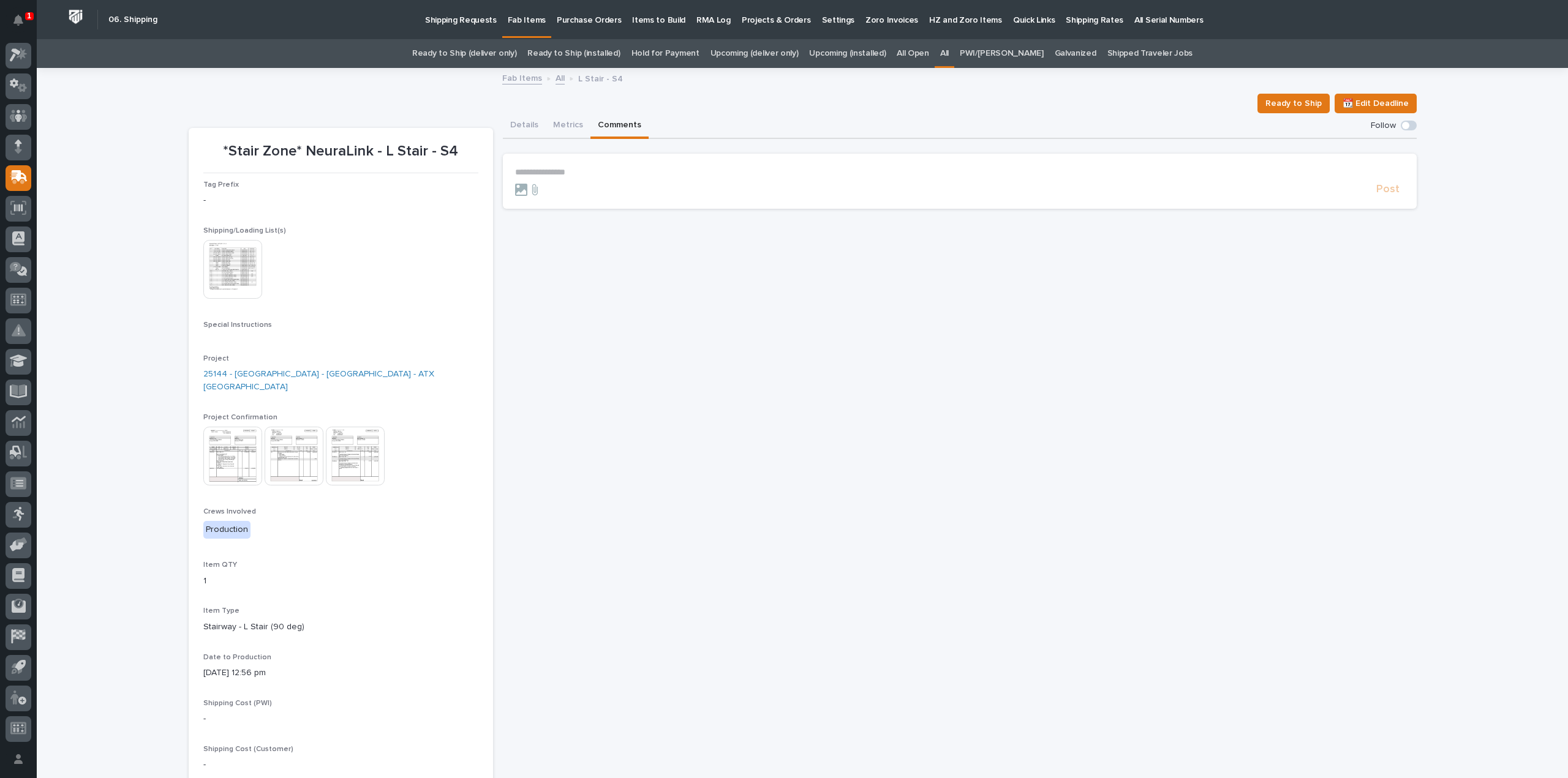
click at [557, 171] on p "**********" at bounding box center [960, 172] width 889 height 10
click at [557, 202] on span "[PERSON_NAME]" at bounding box center [549, 202] width 69 height 8
click at [576, 176] on p "**********" at bounding box center [960, 173] width 889 height 13
click at [578, 192] on span "[PERSON_NAME]" at bounding box center [601, 191] width 69 height 8
click at [653, 177] on p "**********" at bounding box center [960, 173] width 889 height 13
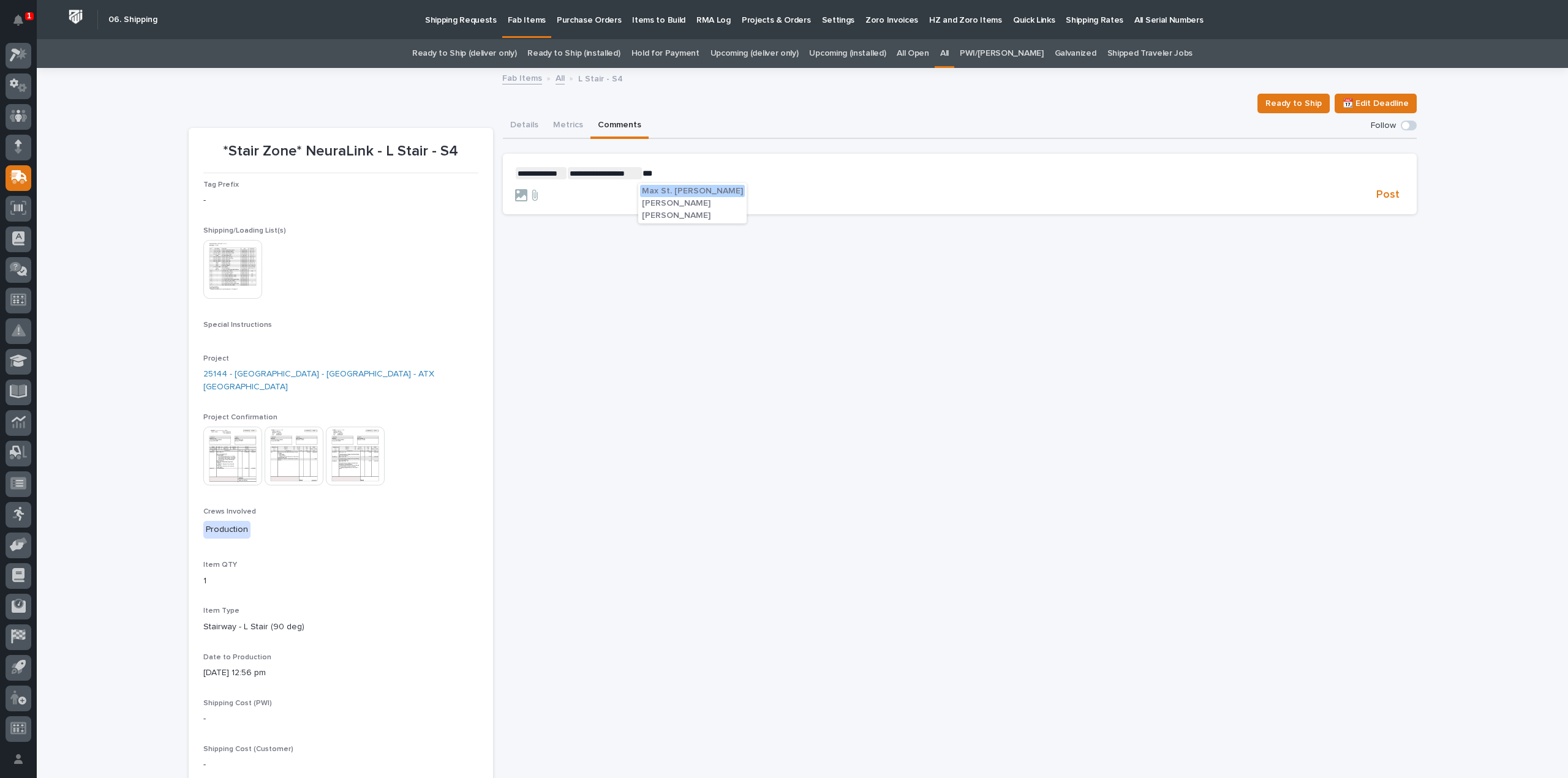
click at [679, 215] on span "[PERSON_NAME]" at bounding box center [676, 215] width 69 height 8
click at [713, 170] on p "**********" at bounding box center [960, 173] width 889 height 13
click at [1384, 193] on span "Post" at bounding box center [1388, 195] width 24 height 14
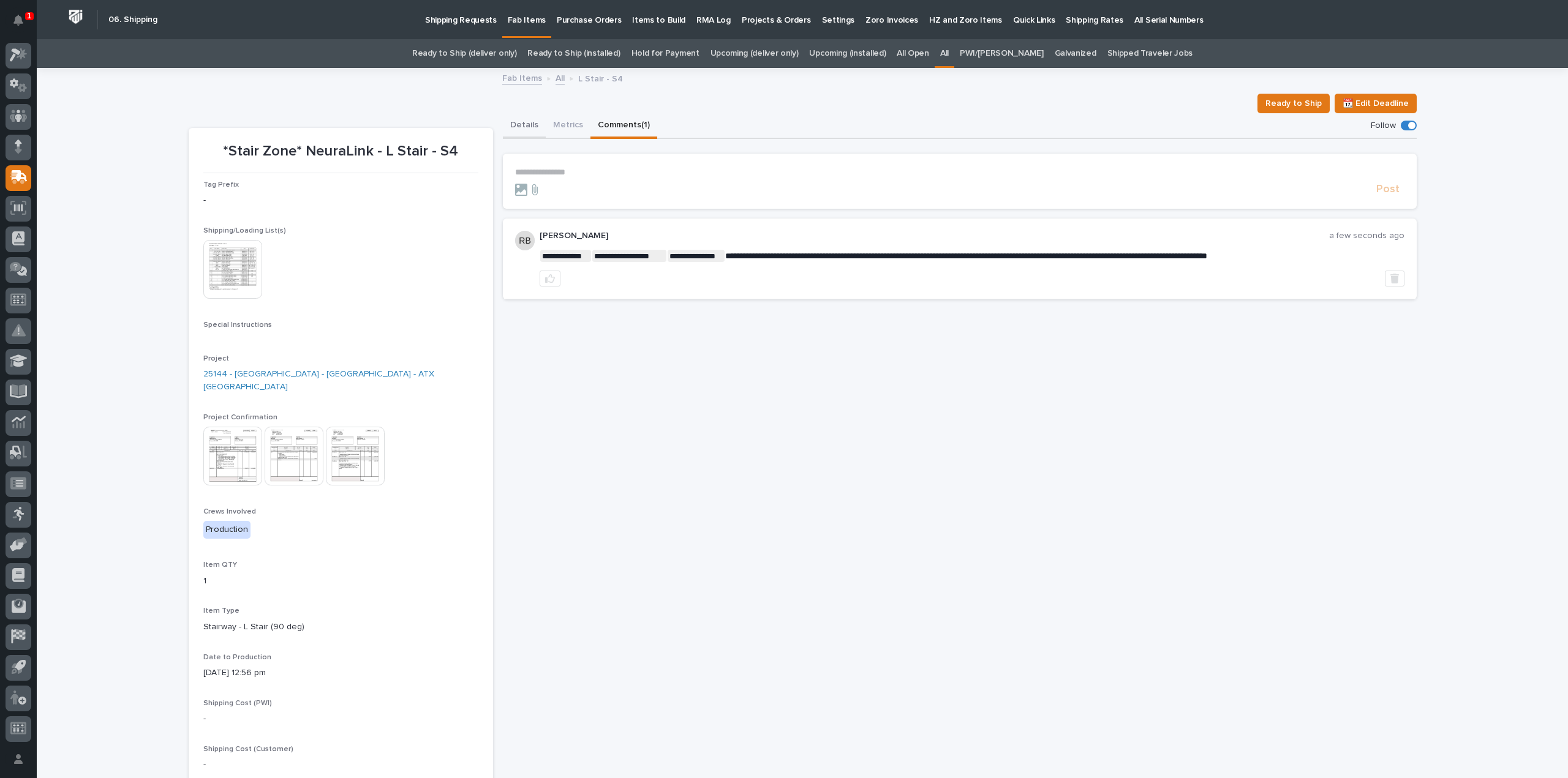
click at [519, 127] on button "Details" at bounding box center [524, 126] width 43 height 26
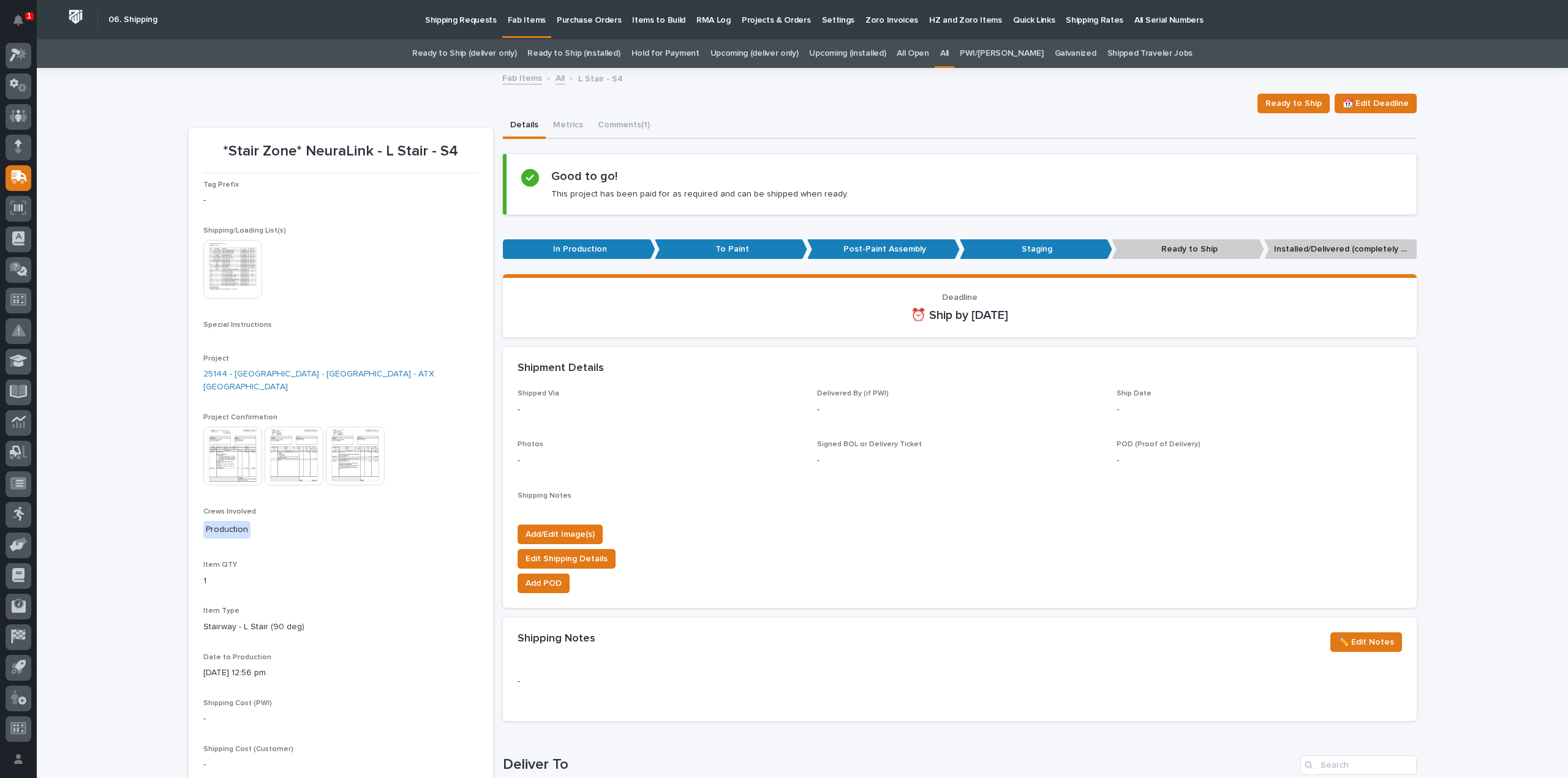
click at [949, 51] on link "All" at bounding box center [944, 54] width 8 height 29
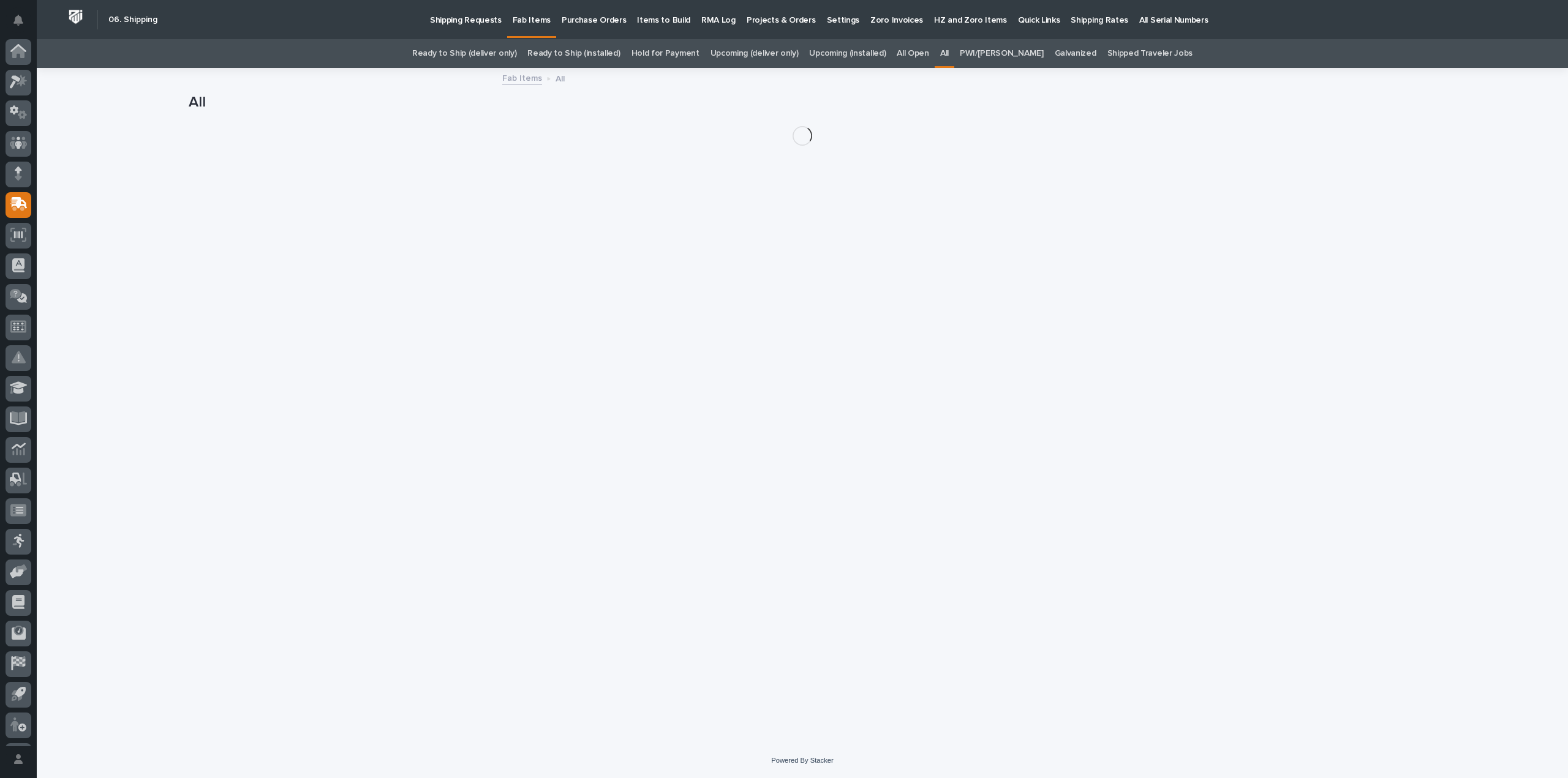
scroll to position [27, 0]
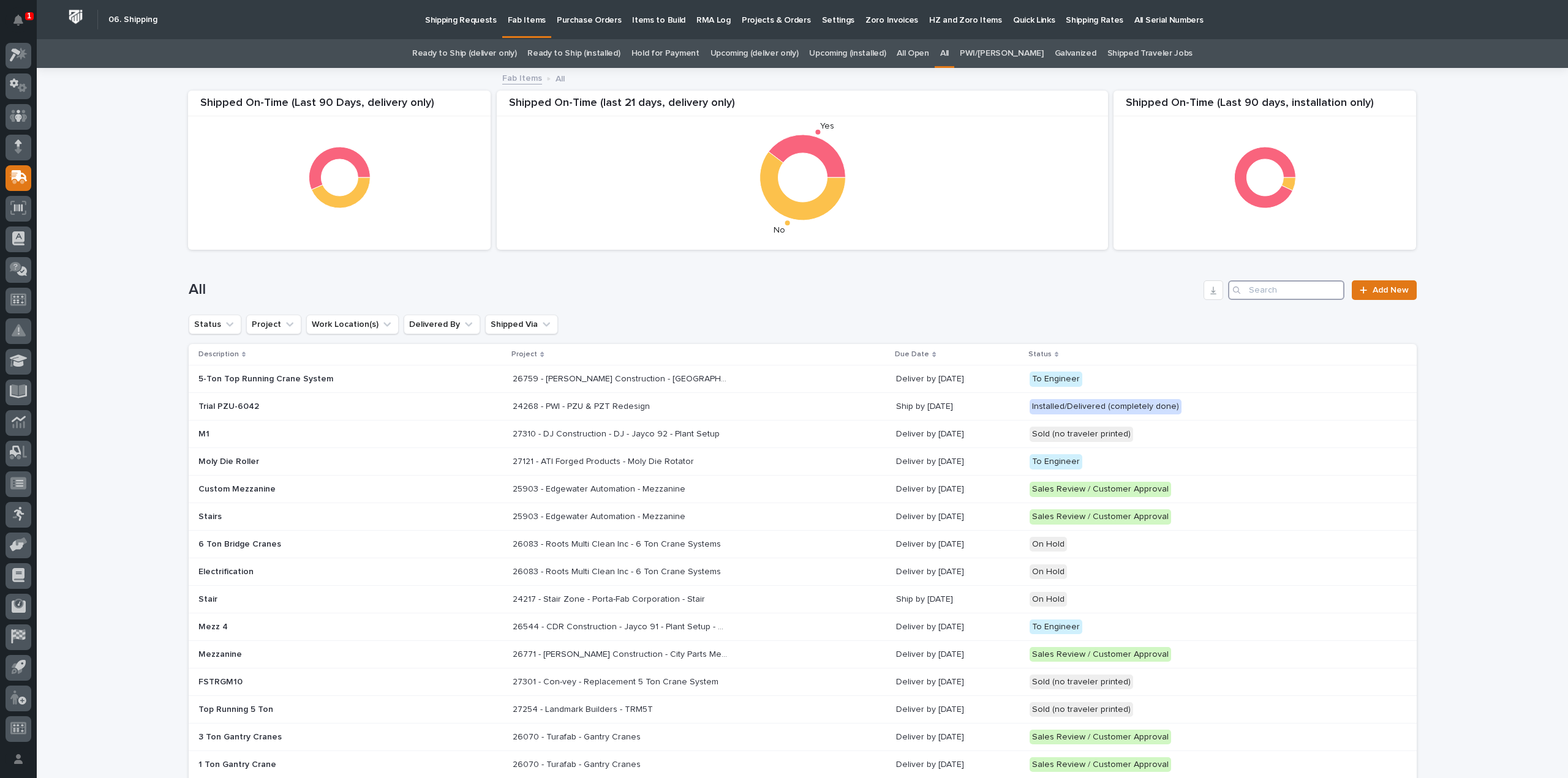
click at [1266, 293] on input "Search" at bounding box center [1286, 290] width 117 height 19
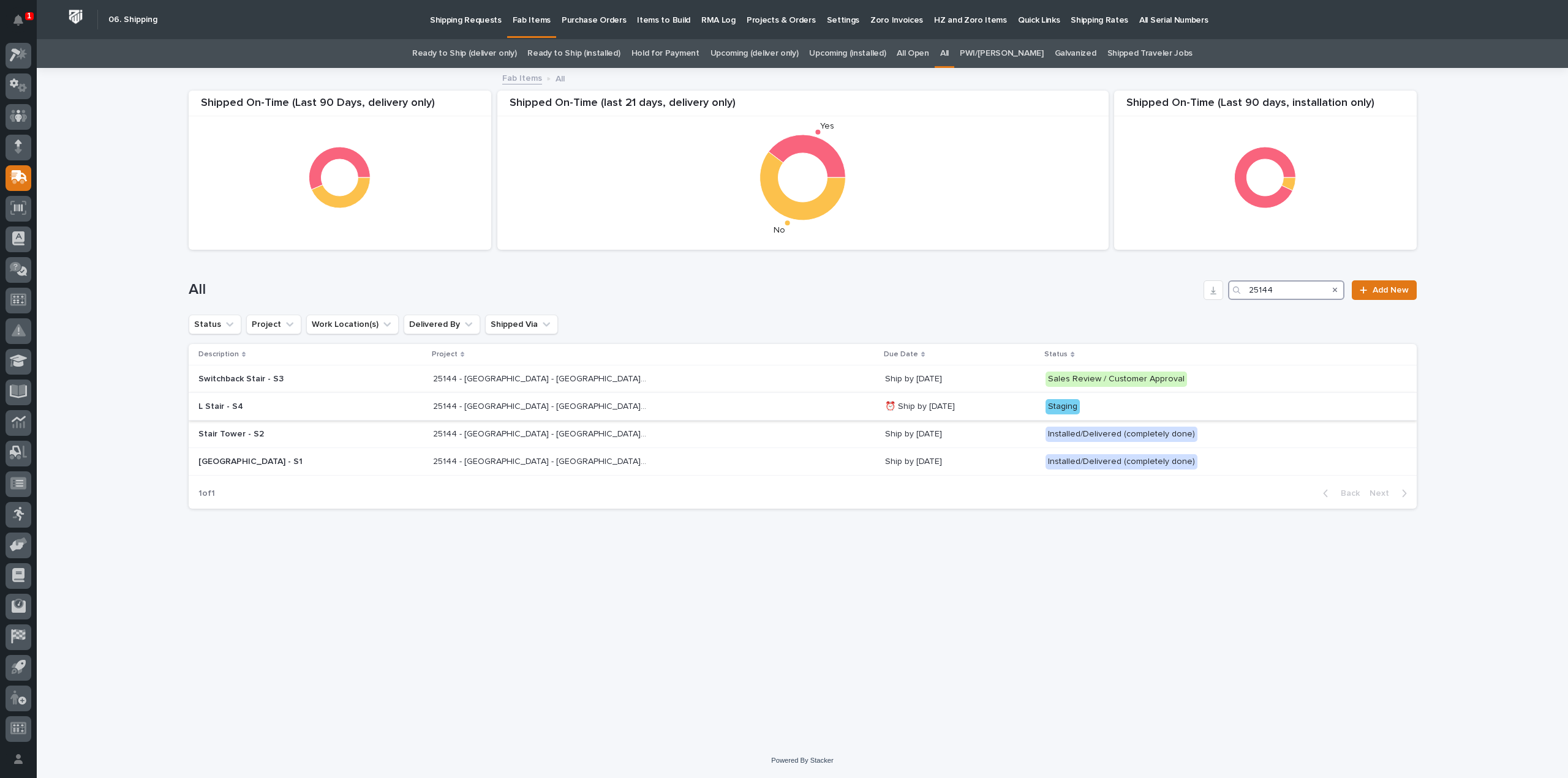
type input "25144"
click at [535, 410] on p "25144 - [GEOGRAPHIC_DATA] - [GEOGRAPHIC_DATA] - ATX [GEOGRAPHIC_DATA]" at bounding box center [541, 405] width 217 height 13
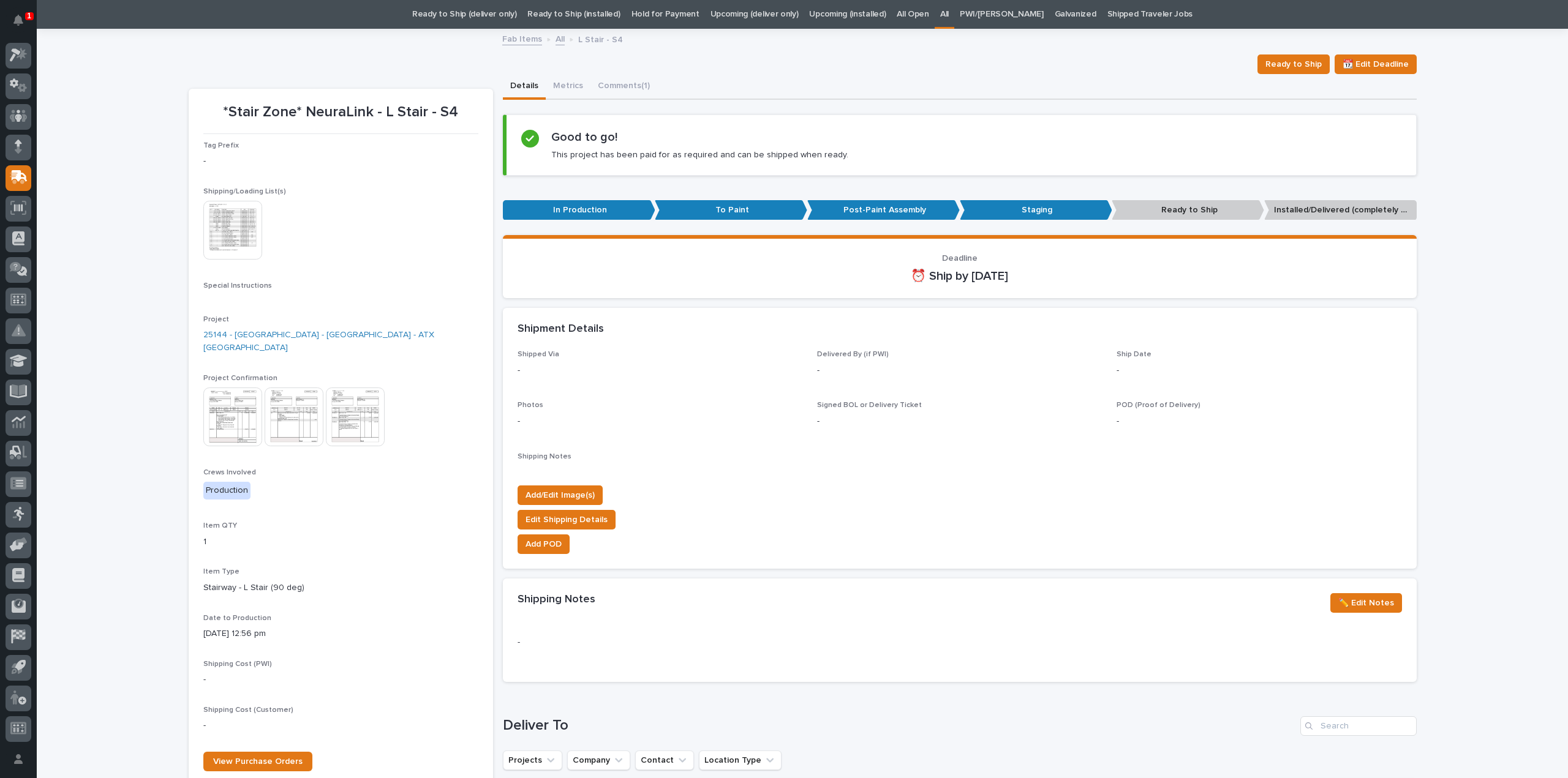
scroll to position [489, 0]
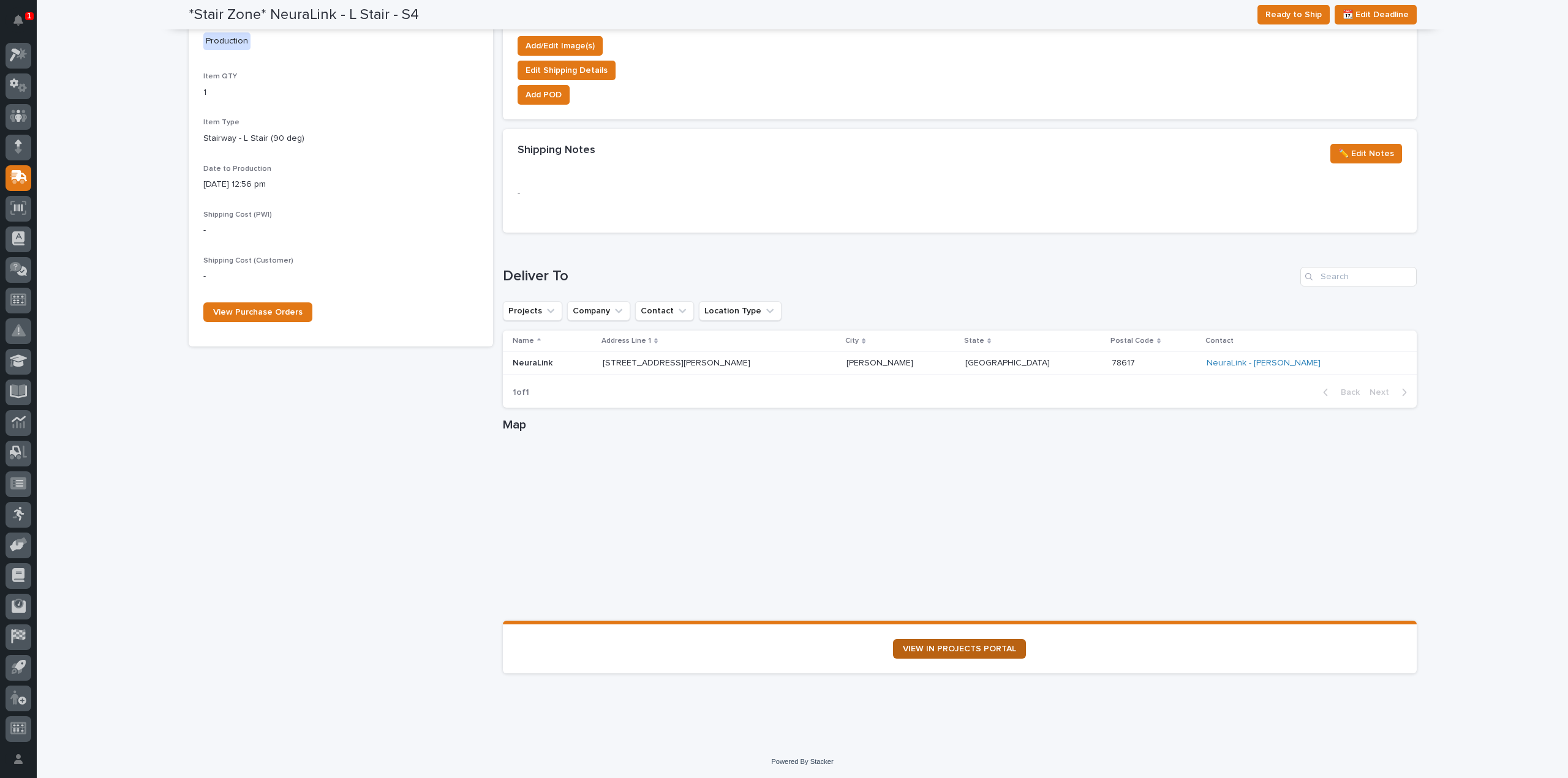
click at [930, 649] on span "VIEW IN PROJECTS PORTAL" at bounding box center [959, 649] width 113 height 8
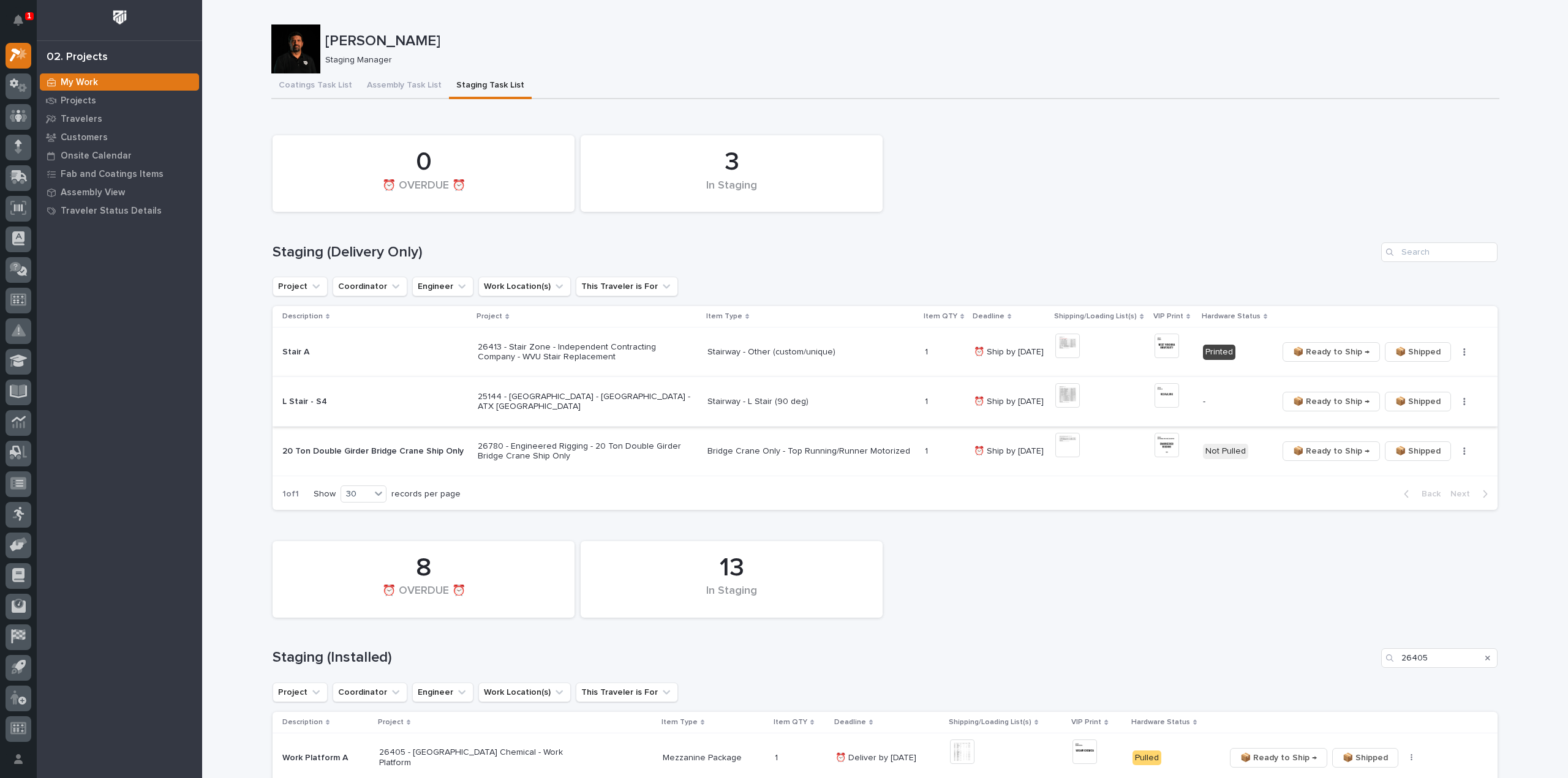
click at [1456, 402] on button "button" at bounding box center [1465, 402] width 17 height 8
click at [1426, 446] on span "🔩 Hardware" at bounding box center [1414, 445] width 51 height 14
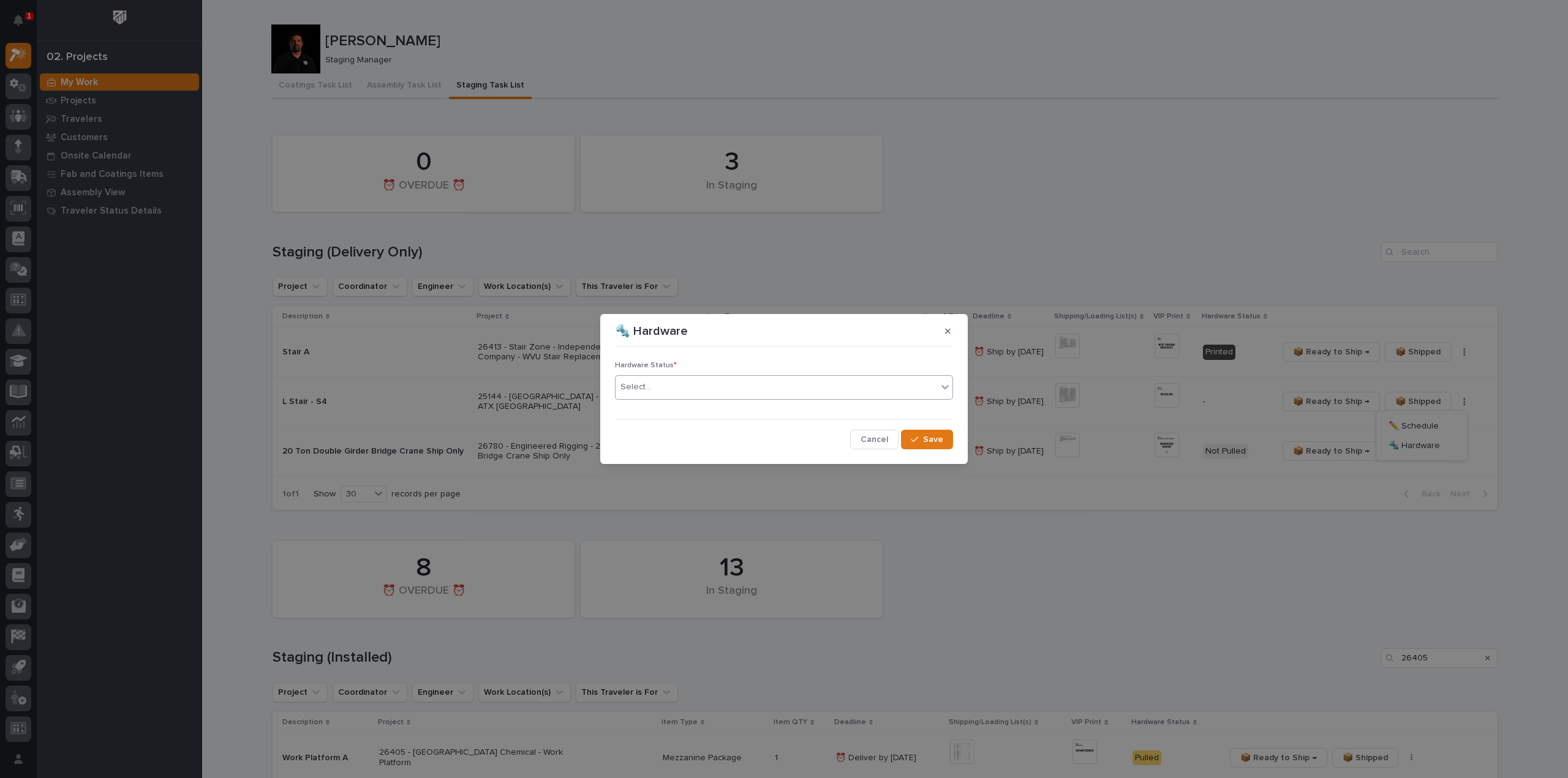
click at [660, 386] on div "Select..." at bounding box center [776, 387] width 322 height 20
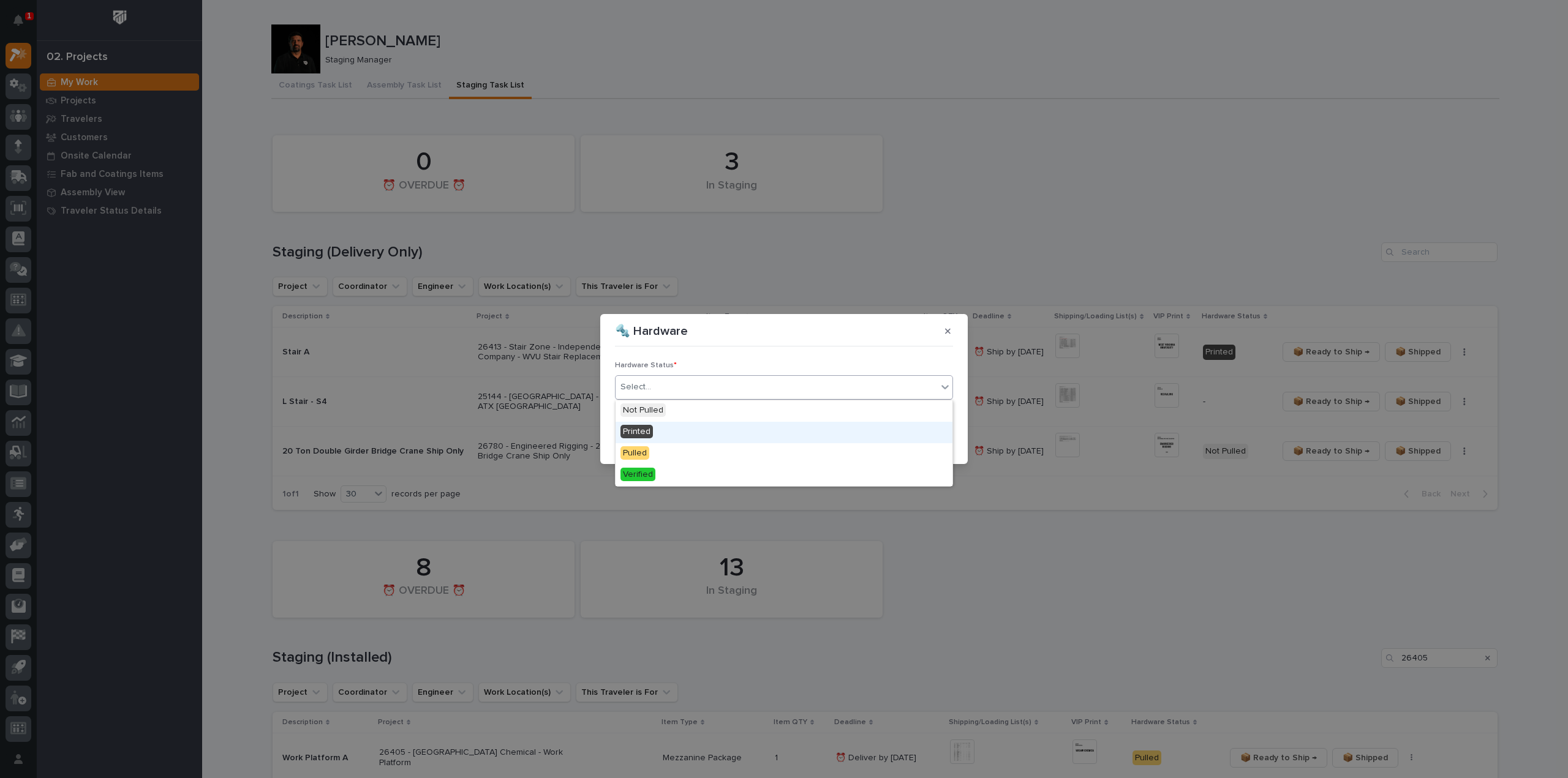
click at [639, 433] on span "Printed" at bounding box center [636, 432] width 33 height 13
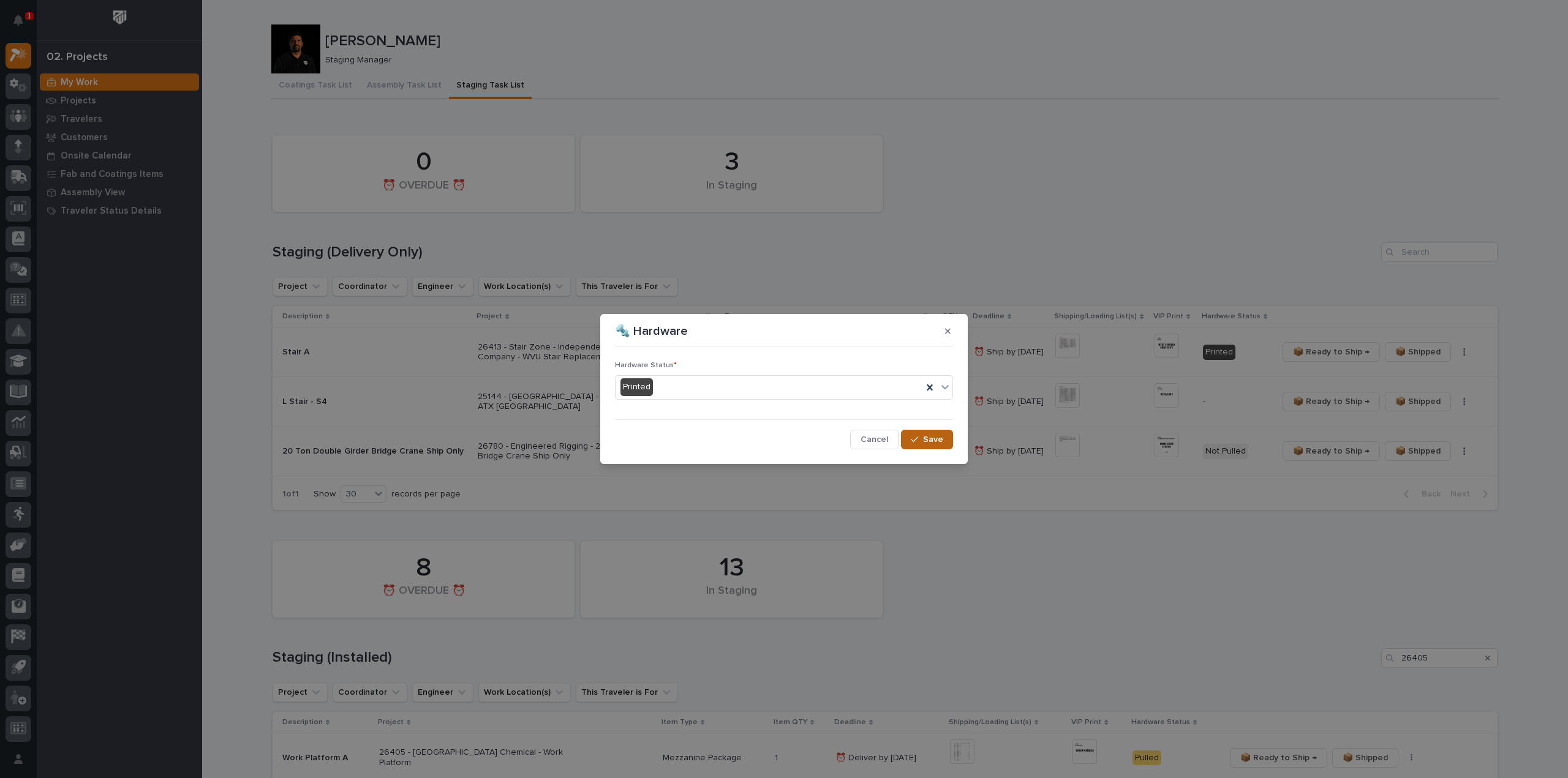
click at [918, 446] on button "Save" at bounding box center [927, 439] width 52 height 19
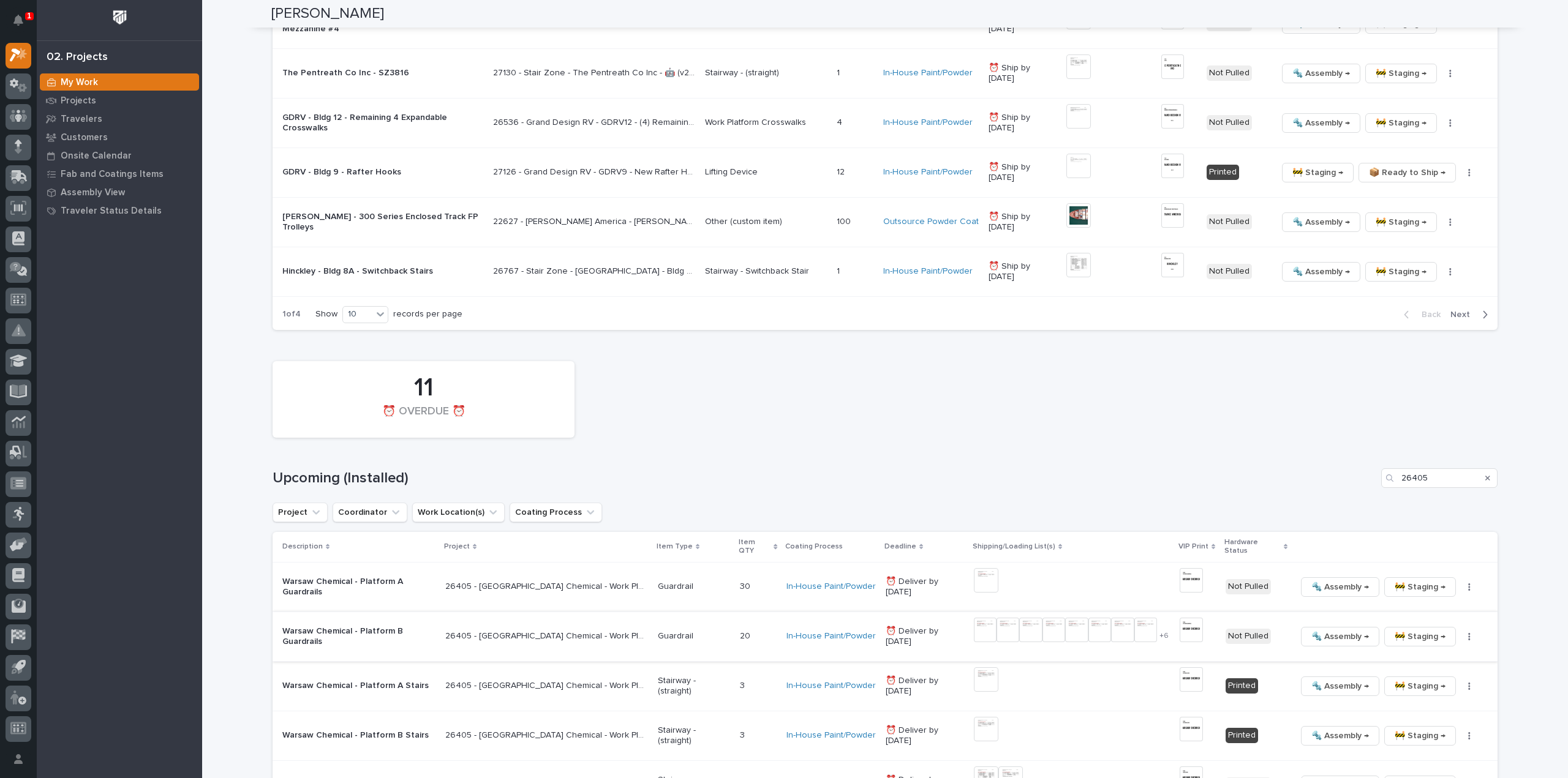
scroll to position [1469, 0]
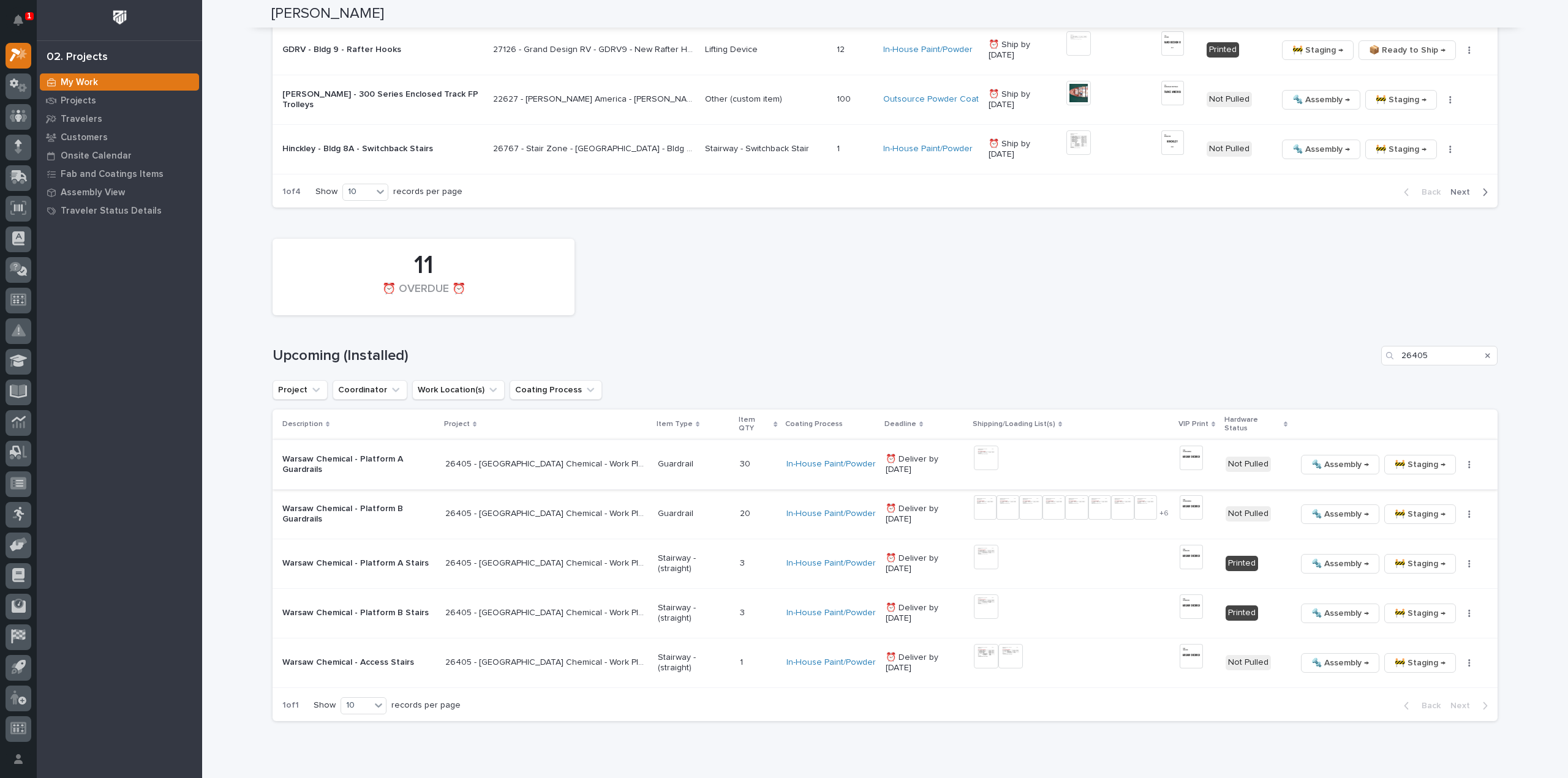
click at [974, 451] on img at bounding box center [986, 458] width 24 height 24
click at [1468, 460] on icon "button" at bounding box center [1469, 465] width 3 height 8
click at [1401, 534] on span "🔩 Hardware" at bounding box center [1409, 539] width 51 height 14
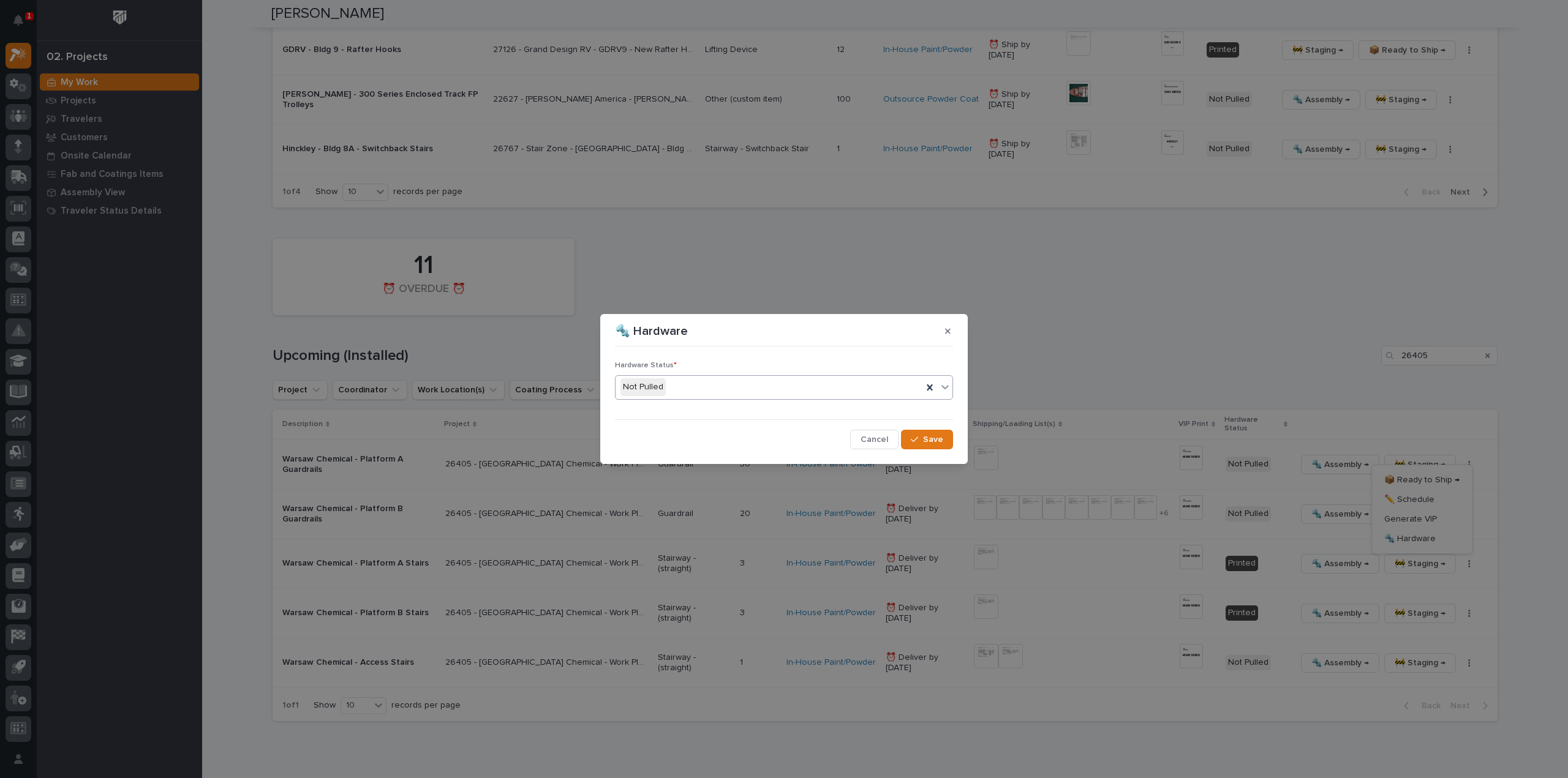
click at [761, 386] on div "Not Pulled" at bounding box center [769, 387] width 307 height 20
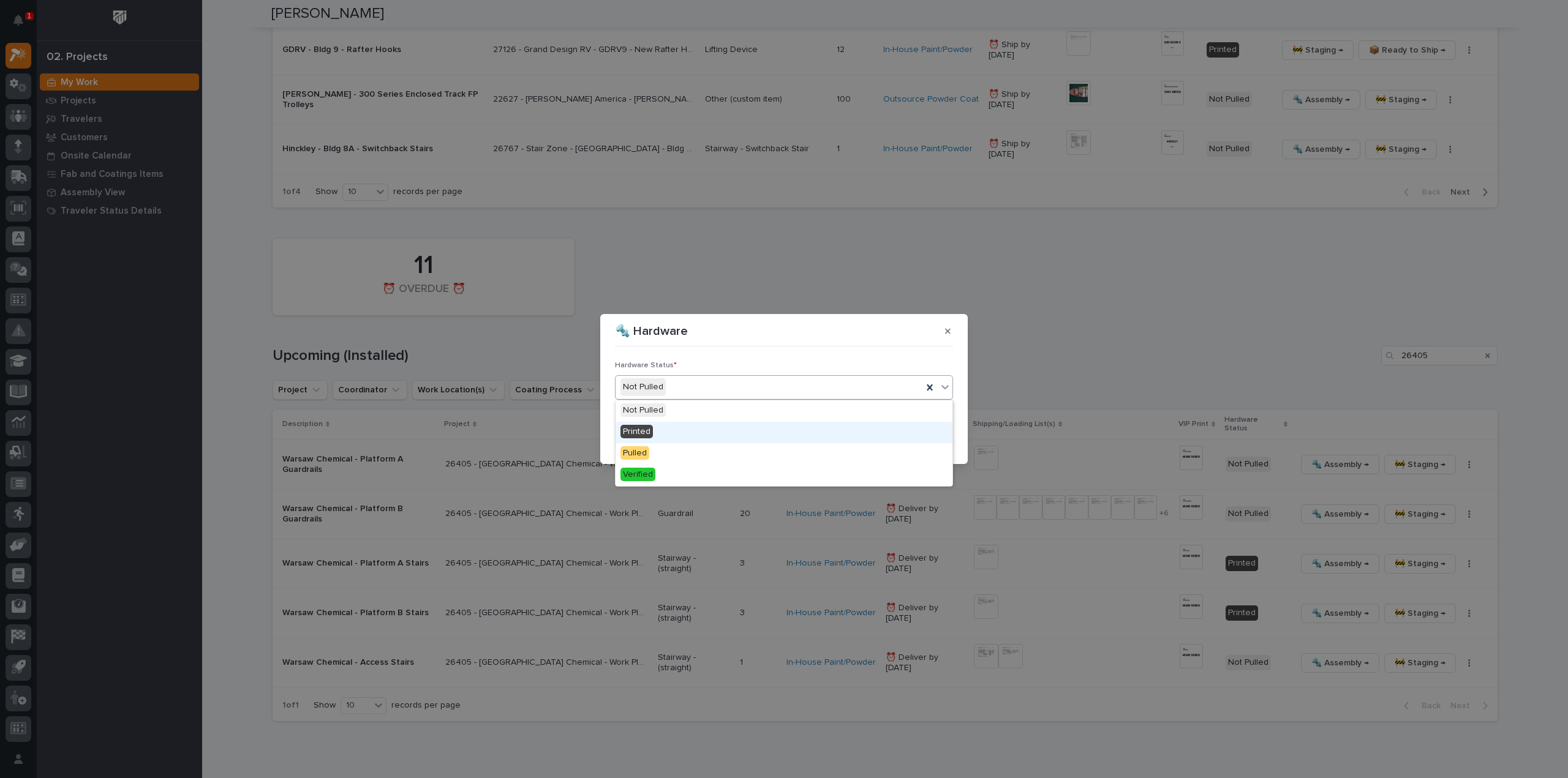
click at [687, 434] on div "Printed" at bounding box center [784, 433] width 337 height 22
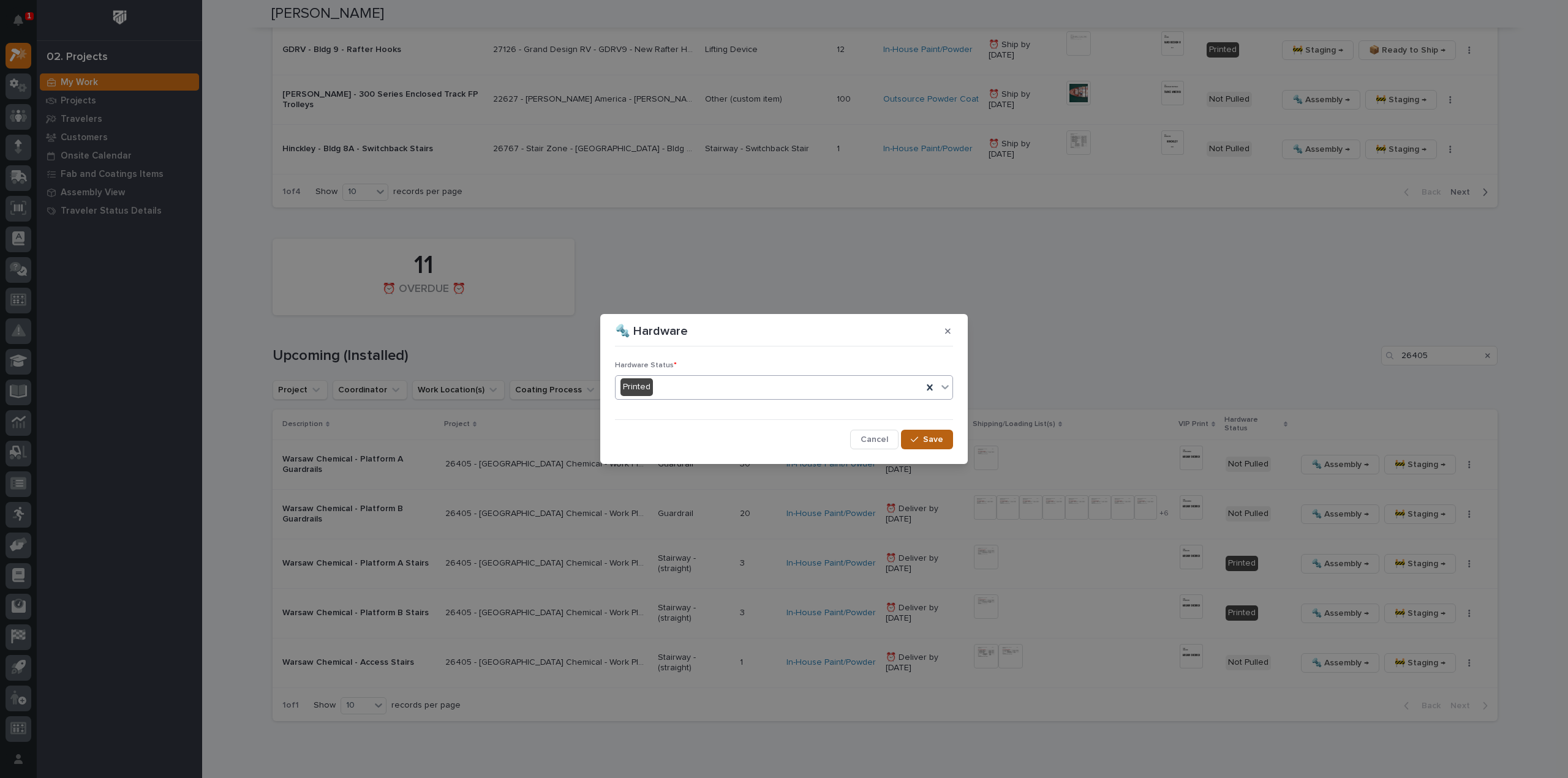
click at [918, 442] on icon "button" at bounding box center [914, 439] width 8 height 8
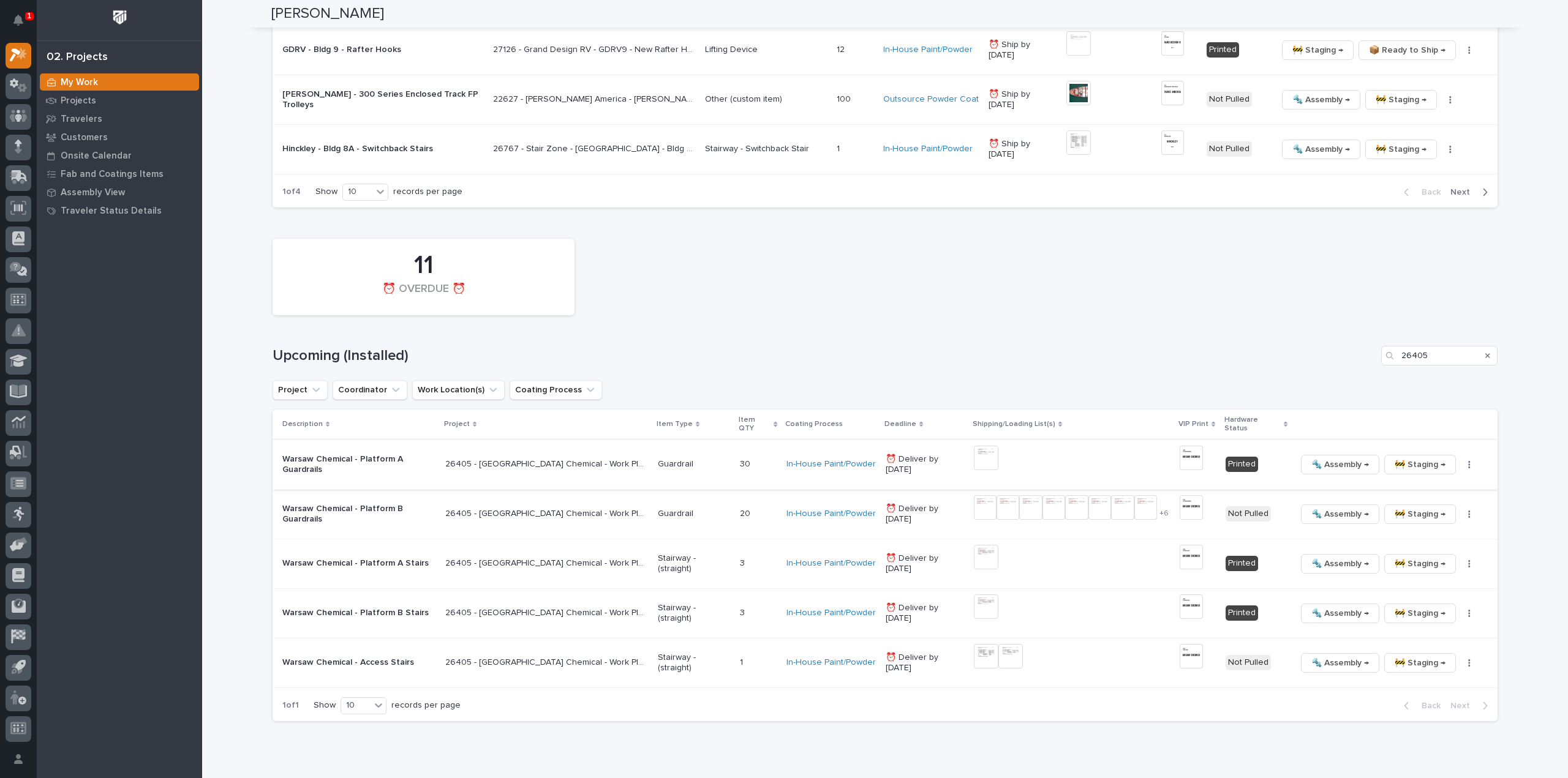
click at [1186, 447] on img at bounding box center [1192, 458] width 24 height 24
click at [1180, 446] on img at bounding box center [1192, 458] width 24 height 24
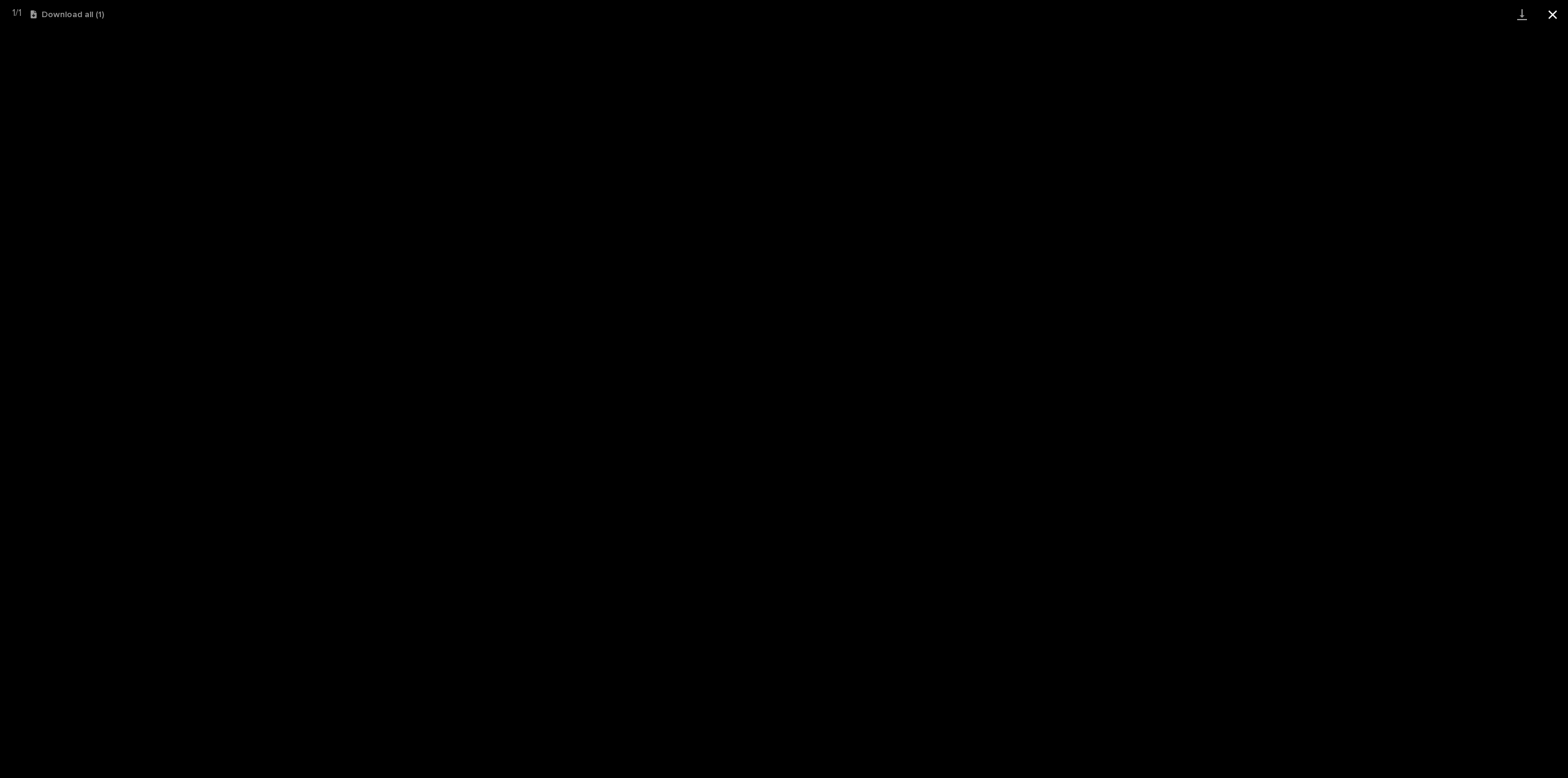
click at [1554, 17] on button "Close gallery" at bounding box center [1553, 14] width 30 height 29
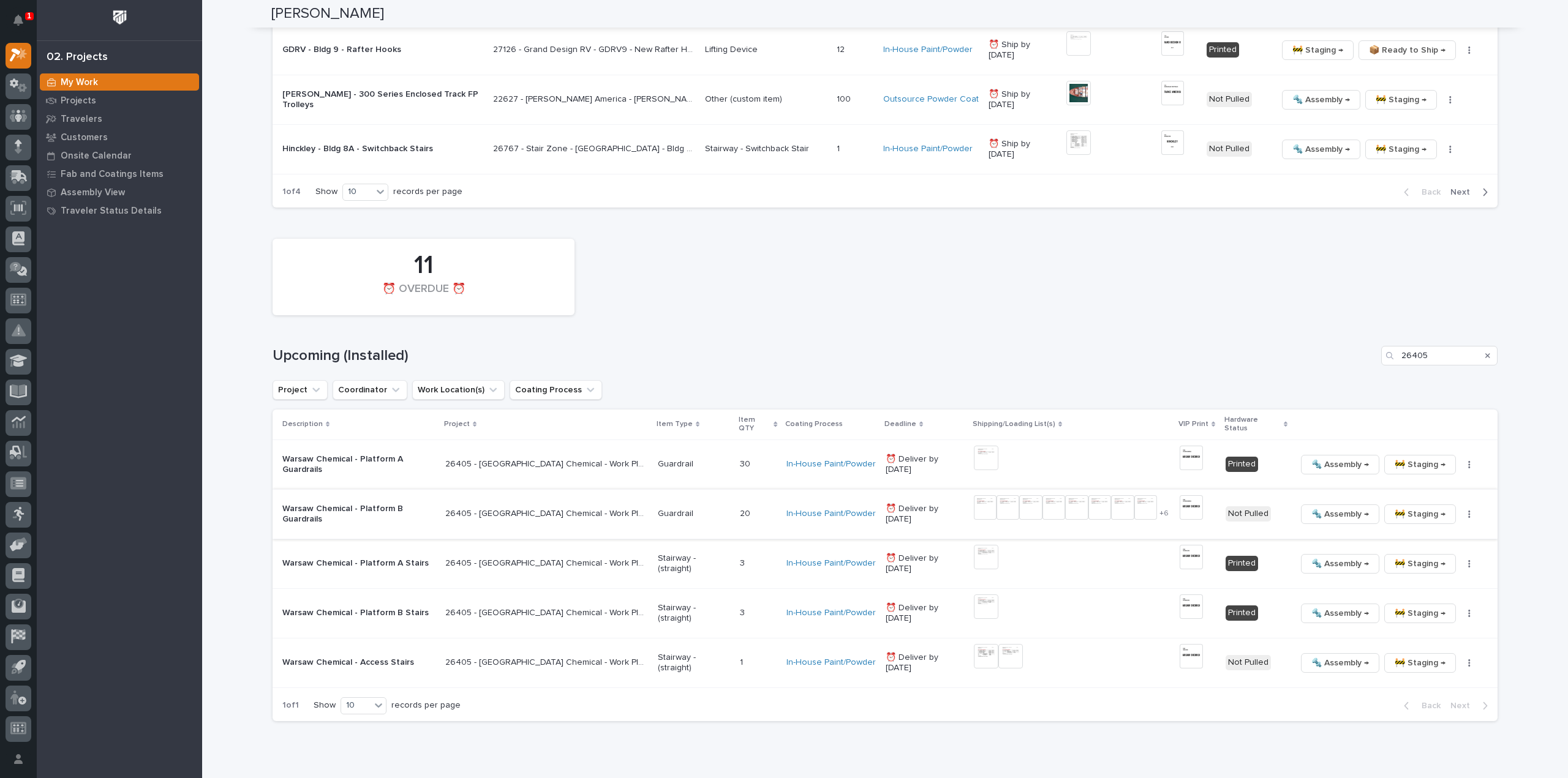
click at [974, 502] on img at bounding box center [985, 507] width 23 height 24
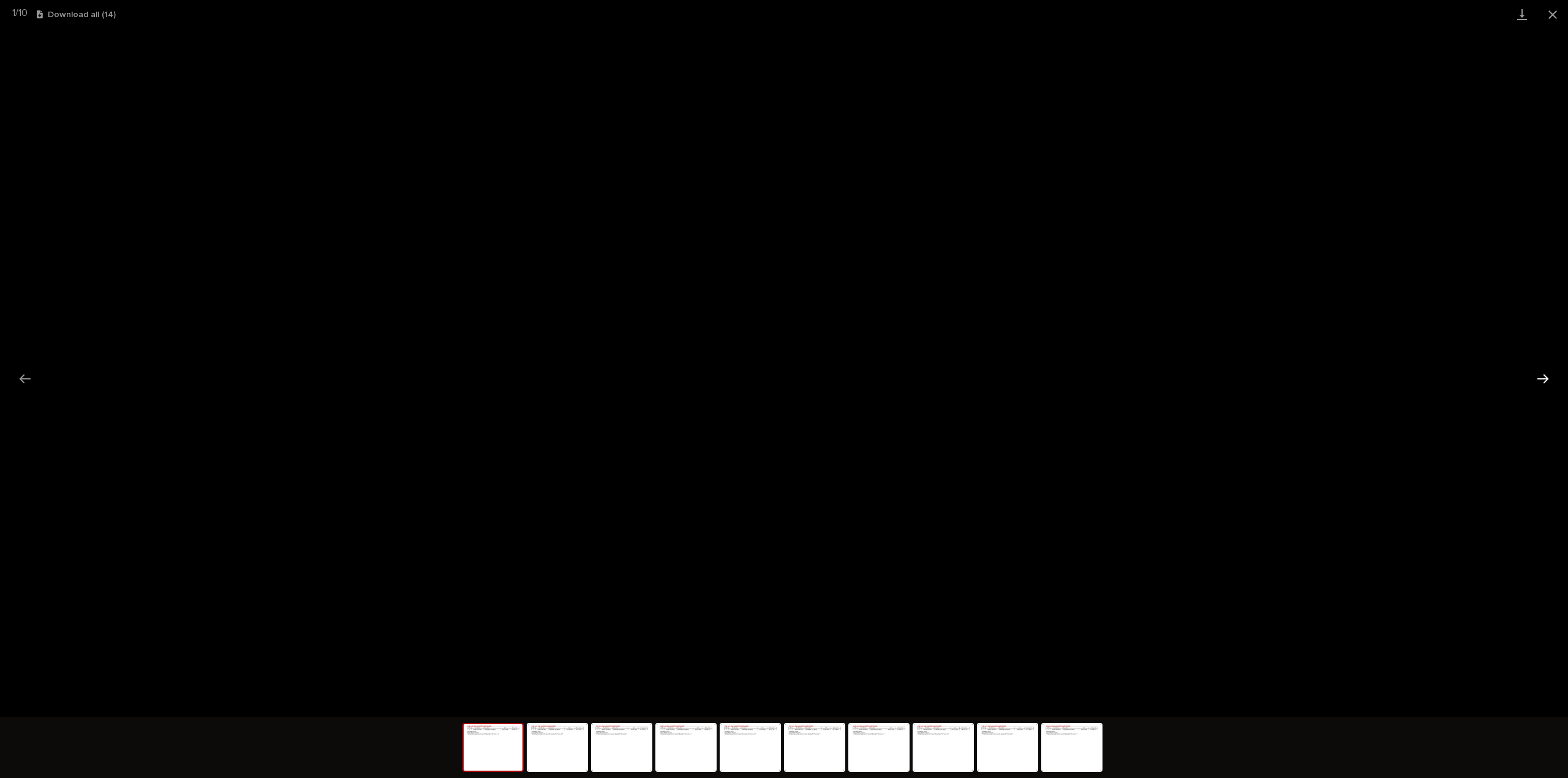
click at [1547, 383] on button "Next slide" at bounding box center [1543, 379] width 26 height 24
click at [1550, 381] on button "Next slide" at bounding box center [1543, 379] width 26 height 24
click at [1536, 381] on button "Next slide" at bounding box center [1543, 379] width 26 height 24
click at [1545, 380] on button "Next slide" at bounding box center [1543, 379] width 26 height 24
click at [1549, 384] on button "Next slide" at bounding box center [1543, 379] width 26 height 24
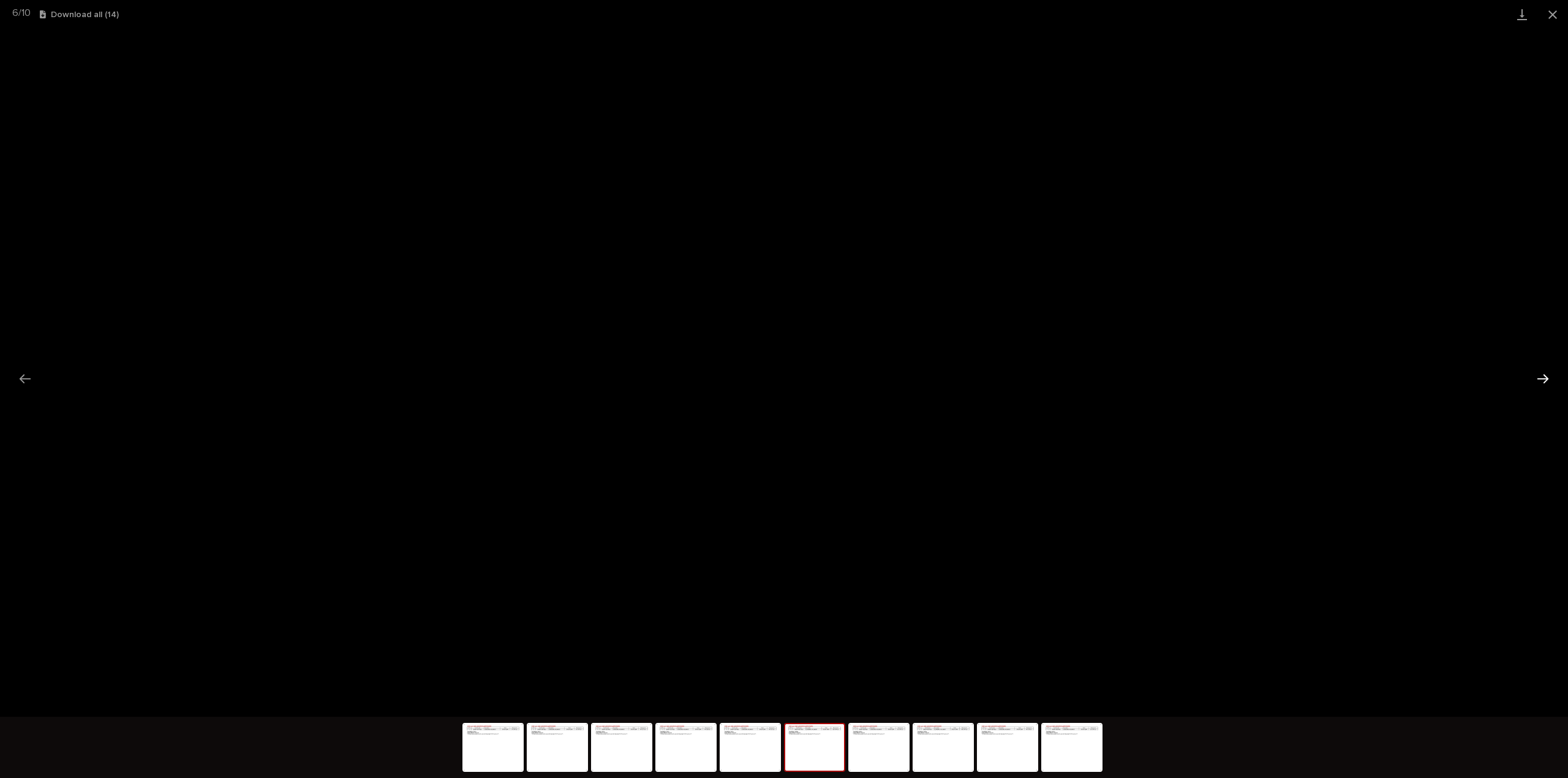
click at [1543, 382] on button "Next slide" at bounding box center [1543, 379] width 26 height 24
click at [1541, 383] on button "Next slide" at bounding box center [1543, 379] width 26 height 24
click at [1544, 386] on button "Next slide" at bounding box center [1543, 379] width 26 height 24
click at [1547, 381] on button "Next slide" at bounding box center [1543, 379] width 26 height 24
click at [1540, 376] on button "Next slide" at bounding box center [1543, 379] width 26 height 24
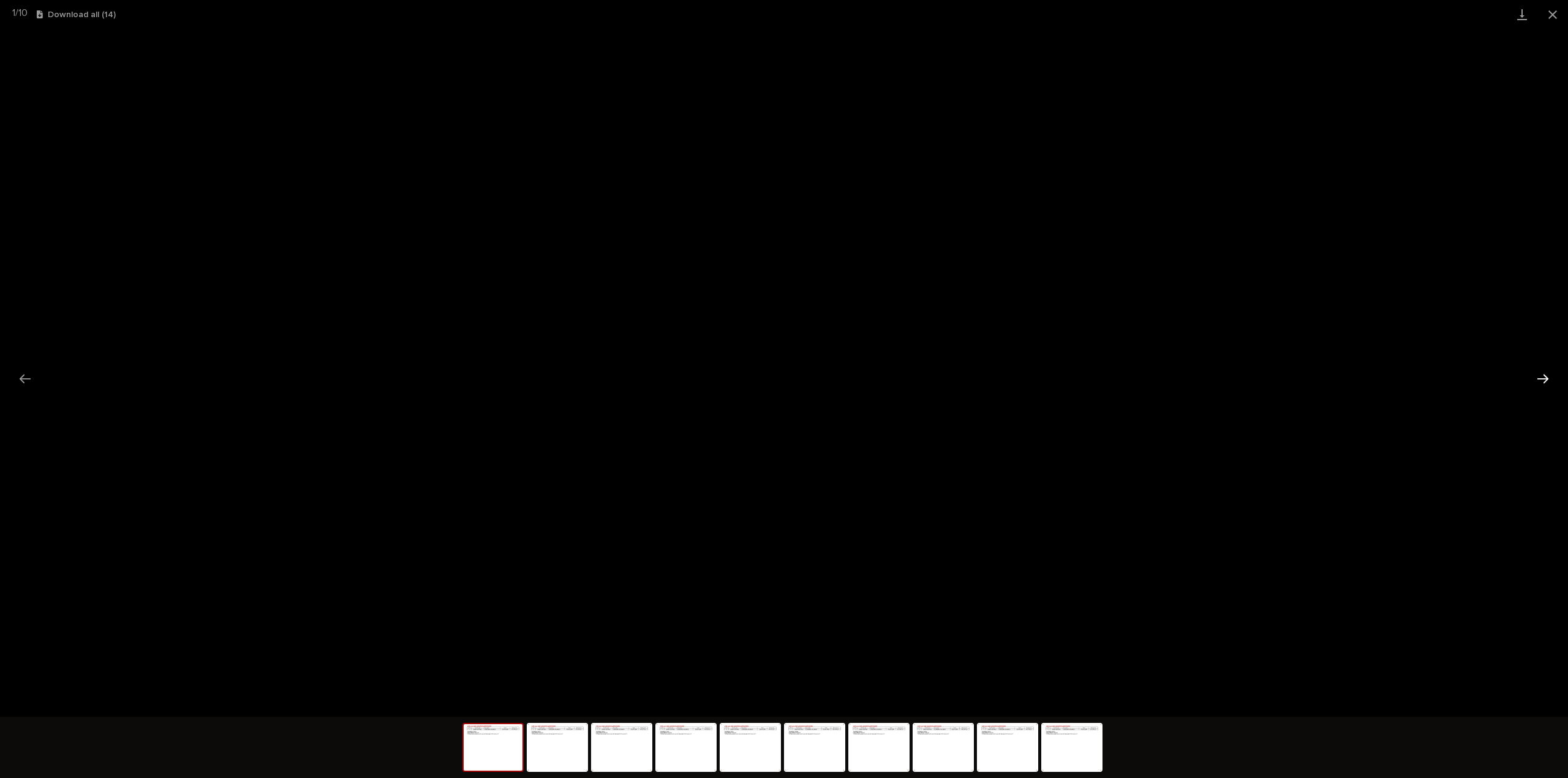
click at [1540, 376] on button "Next slide" at bounding box center [1543, 379] width 26 height 24
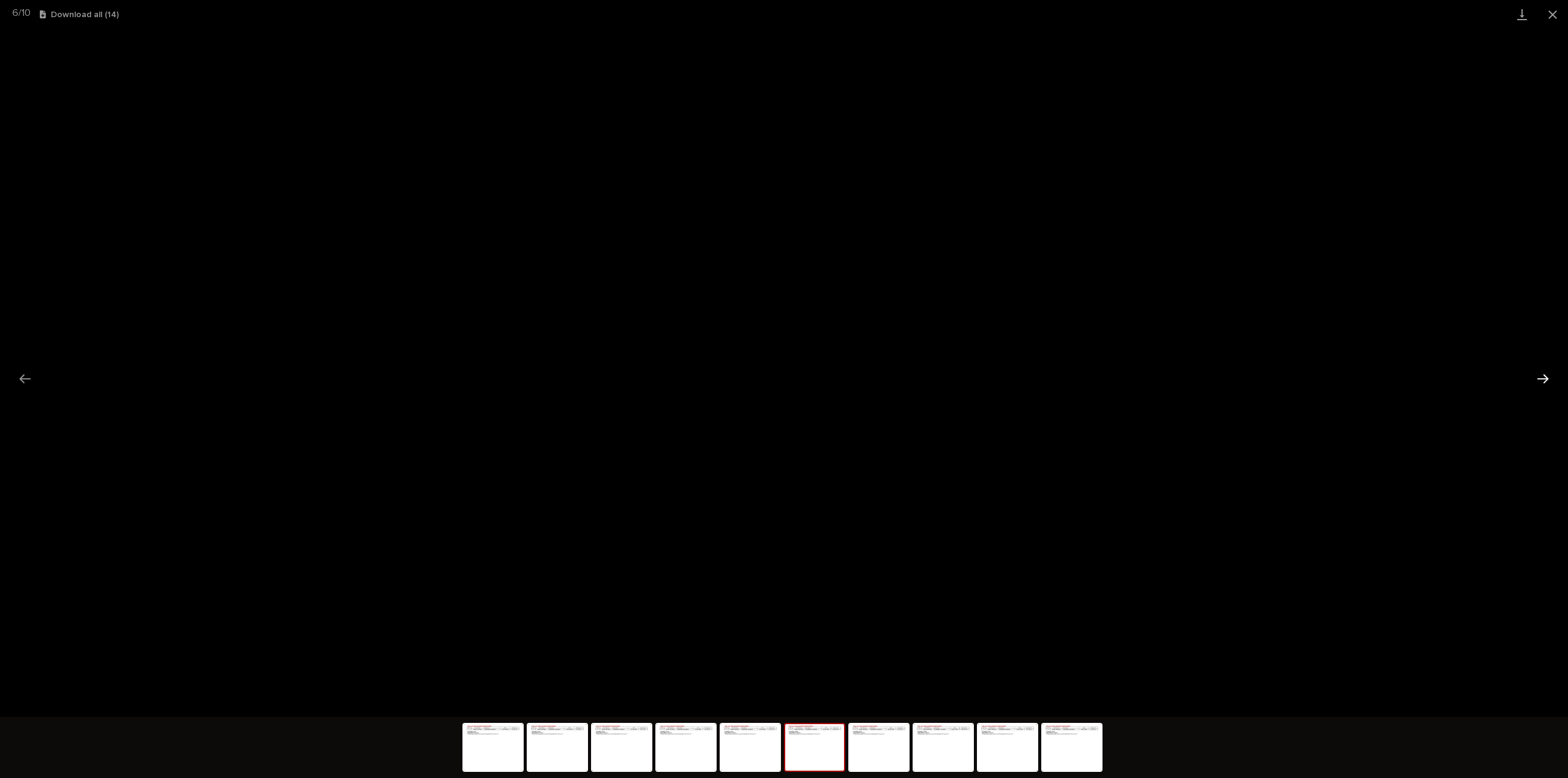
click at [1540, 376] on button "Next slide" at bounding box center [1543, 379] width 26 height 24
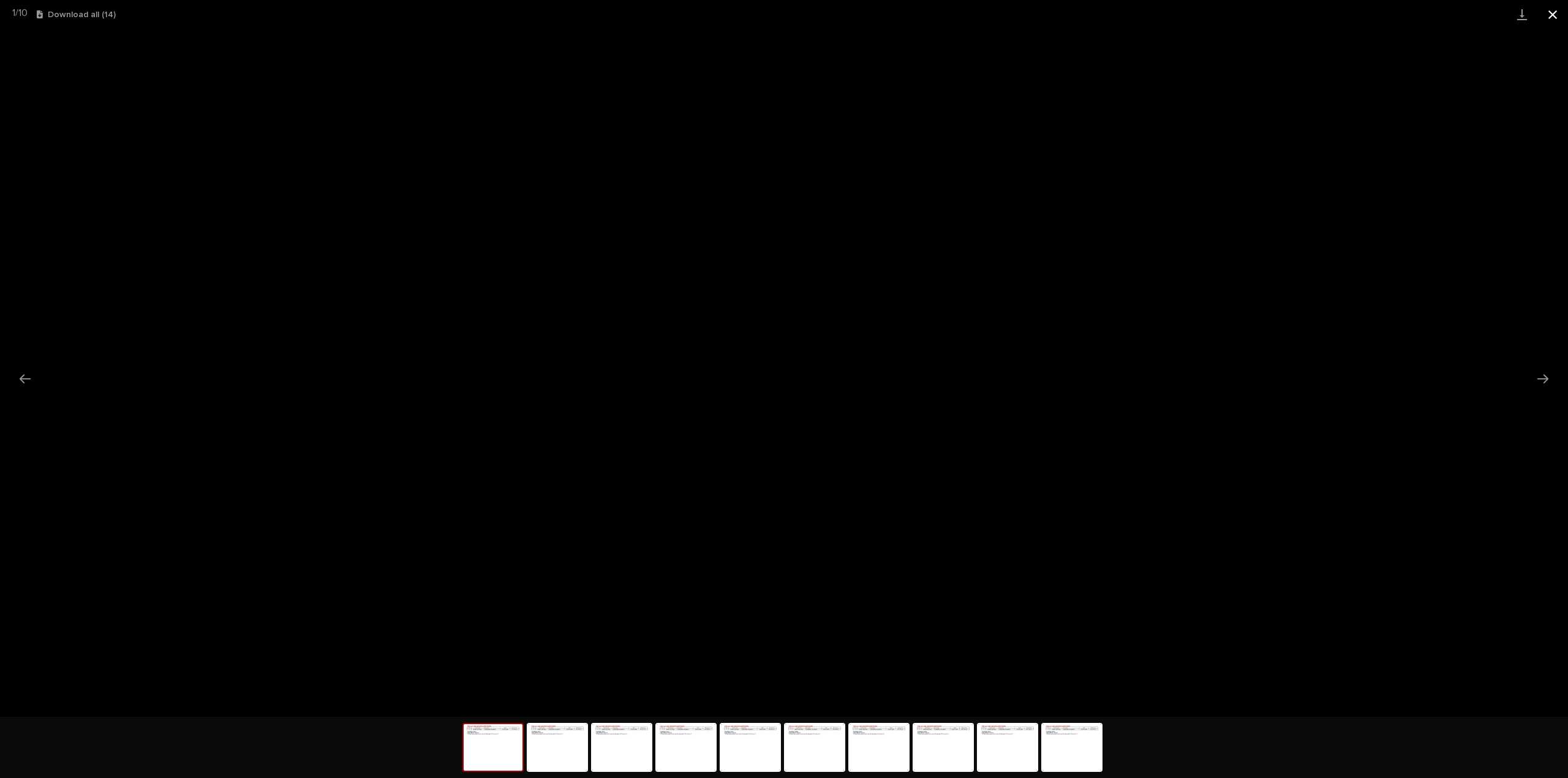
click at [1557, 19] on button "Close gallery" at bounding box center [1553, 14] width 30 height 29
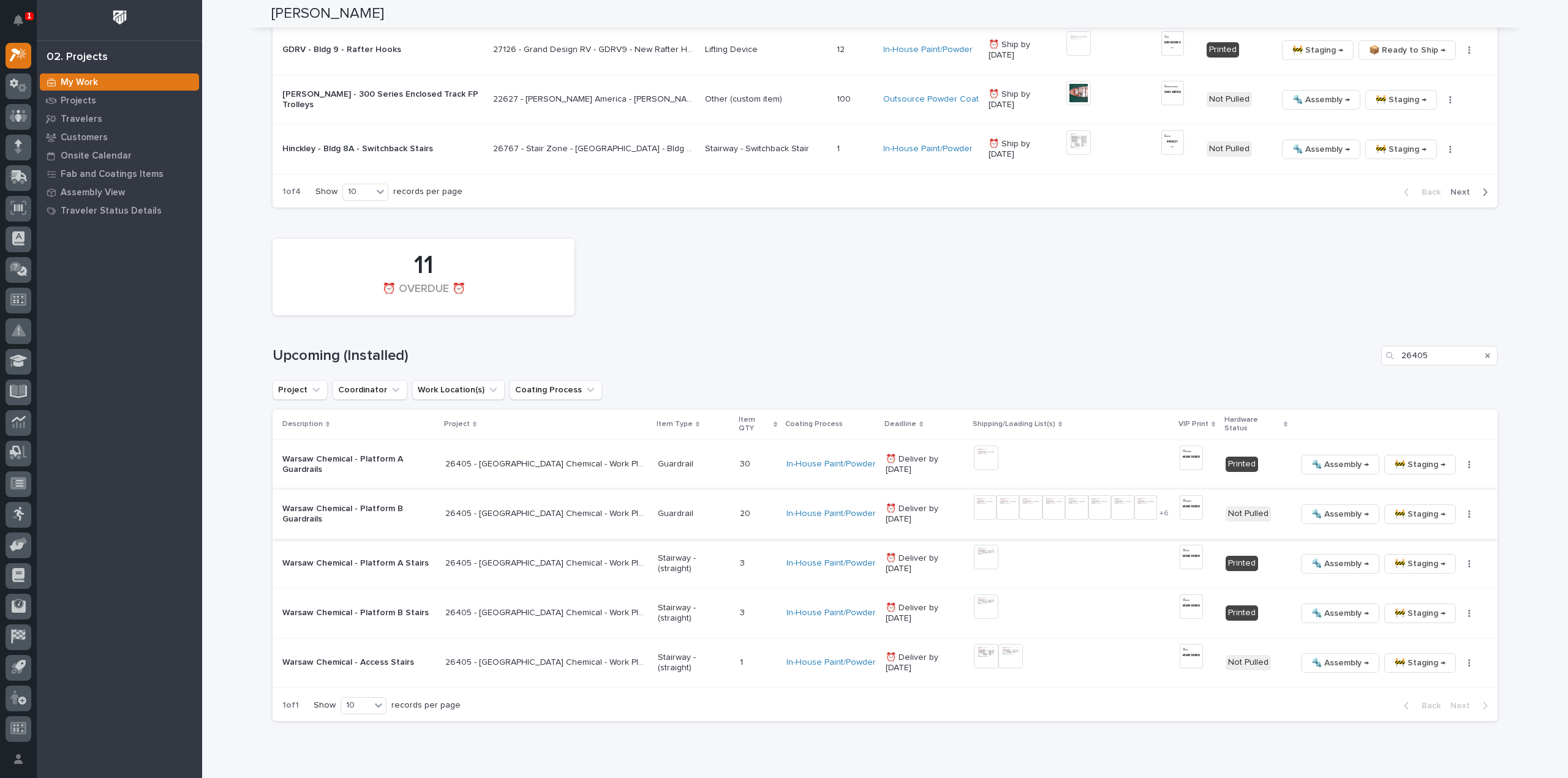
click at [1180, 497] on img at bounding box center [1192, 507] width 24 height 24
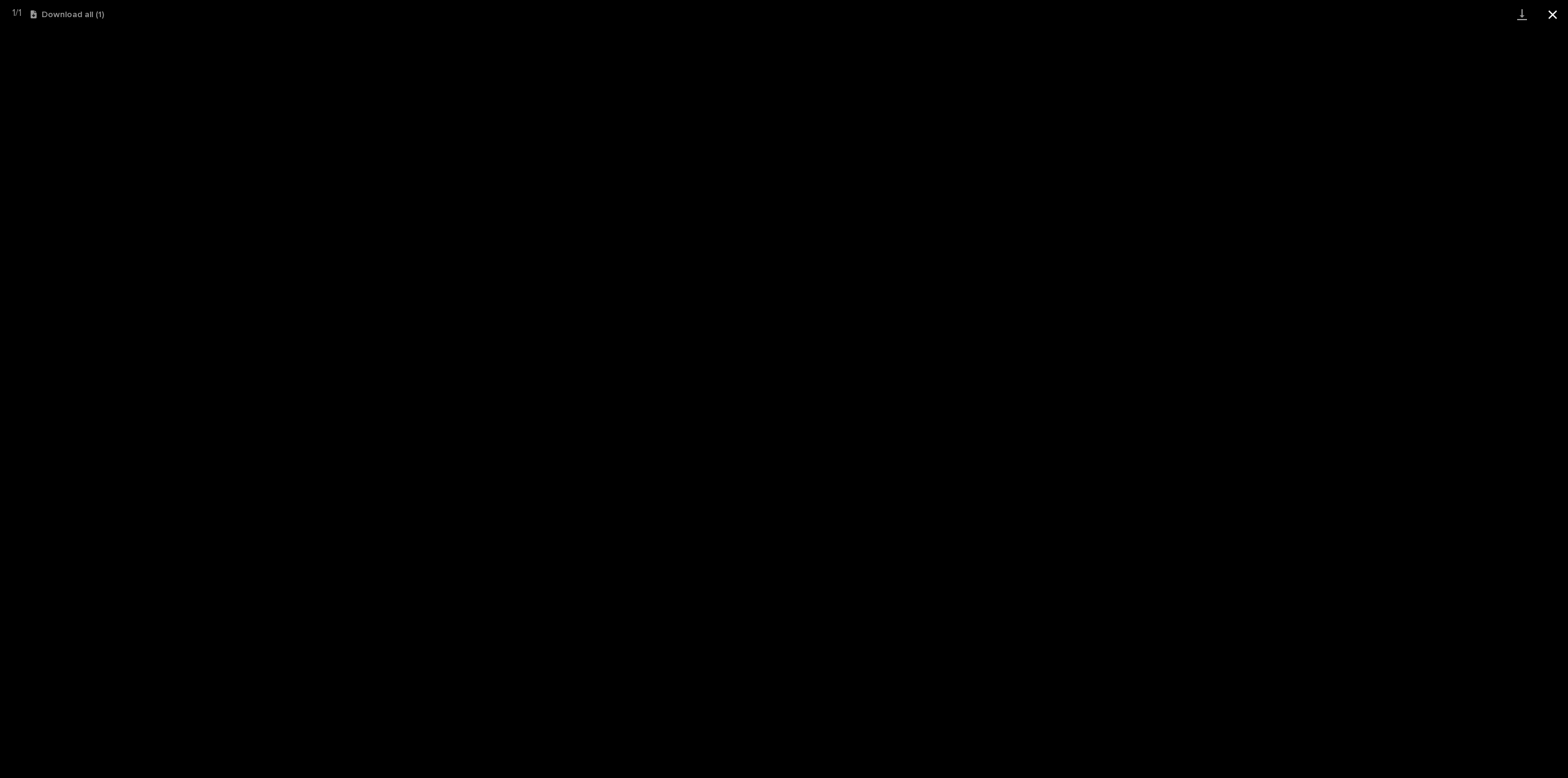
click at [1550, 13] on button "Close gallery" at bounding box center [1553, 14] width 30 height 29
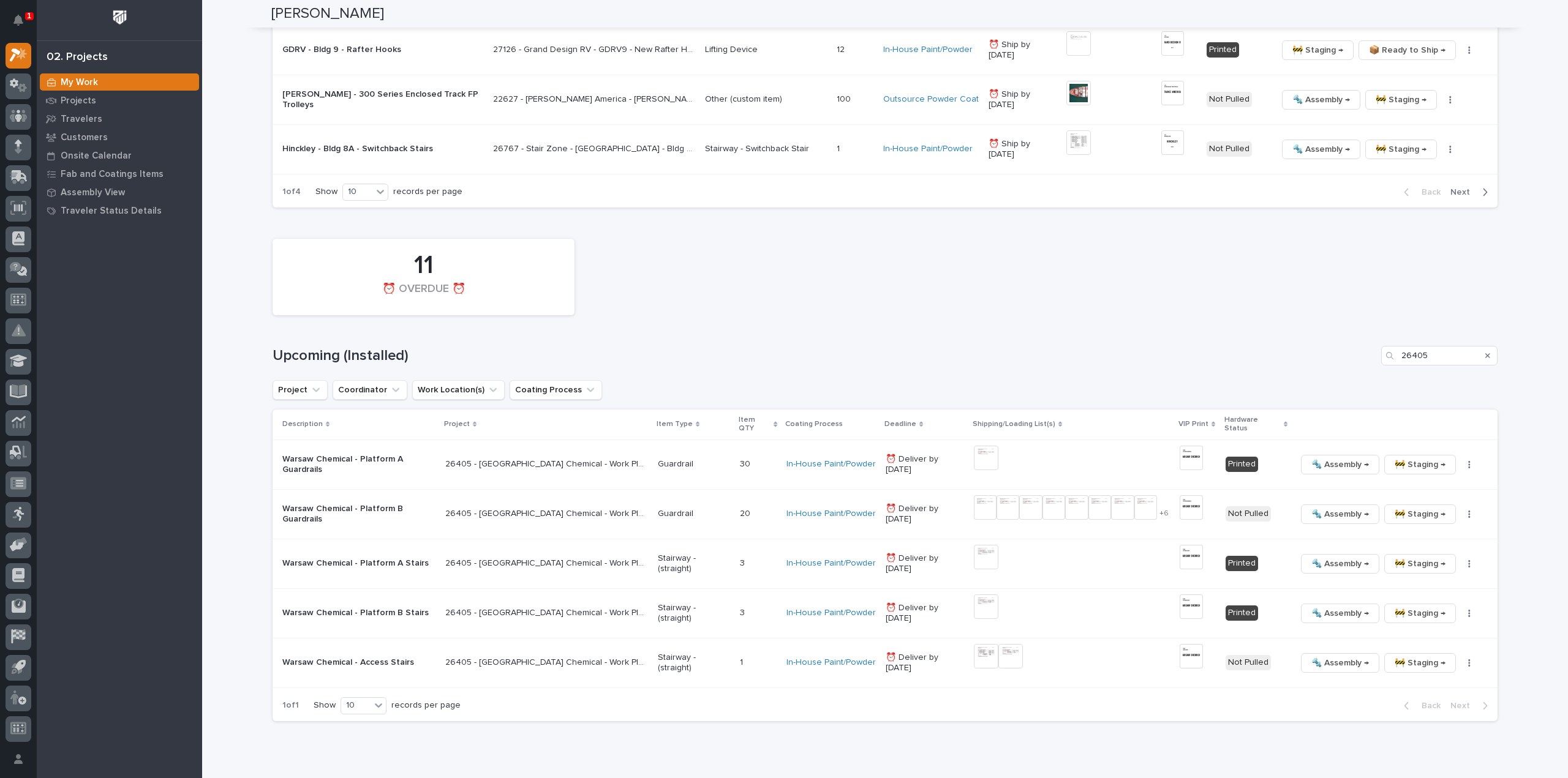
click at [1459, 507] on div "🔩 Assembly → 🚧 Staging → 📦 Ready to Ship → ✏️ Schedule Generate VIP 🔩 Hardware" at bounding box center [1386, 514] width 182 height 19
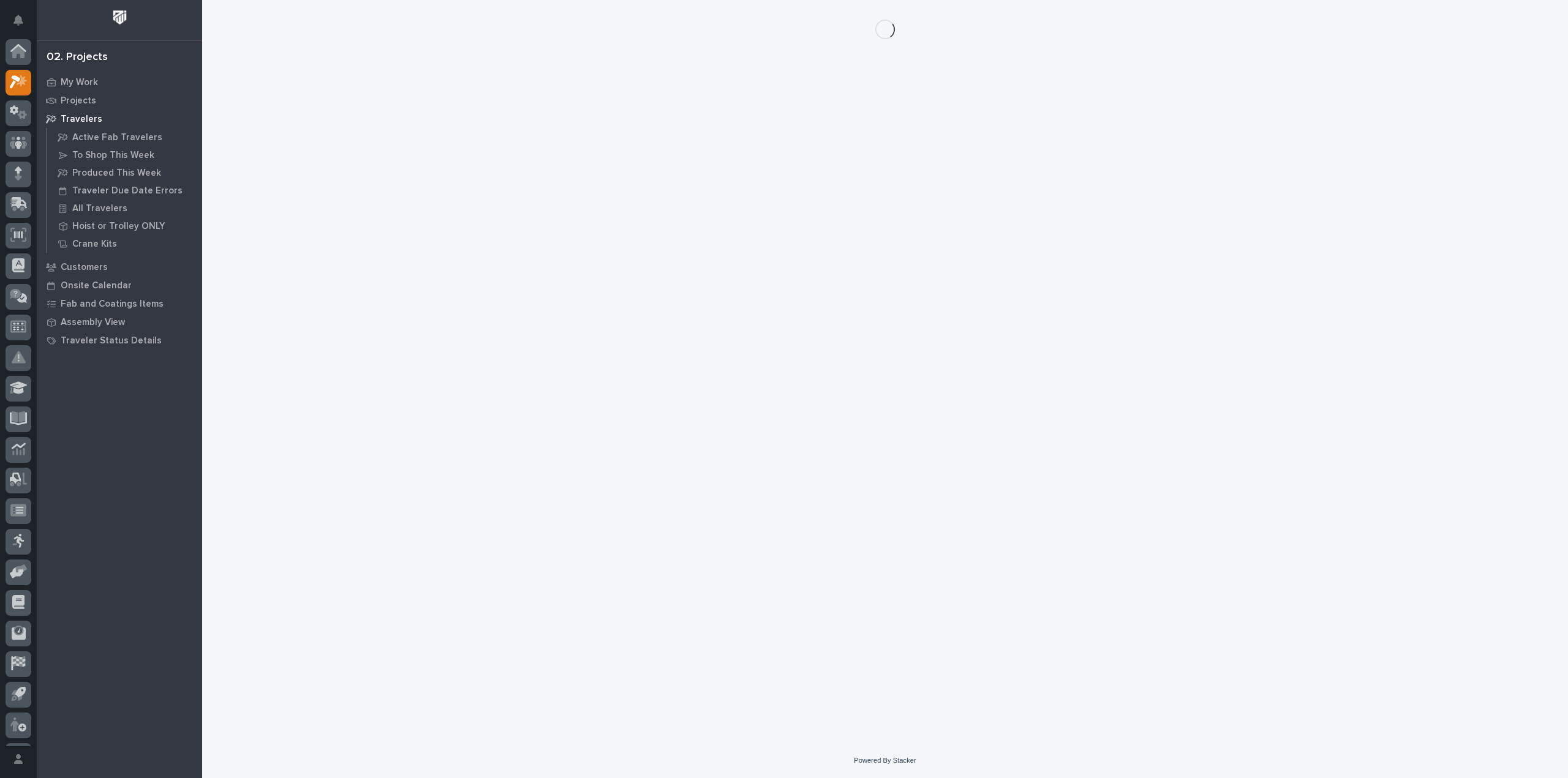
scroll to position [27, 0]
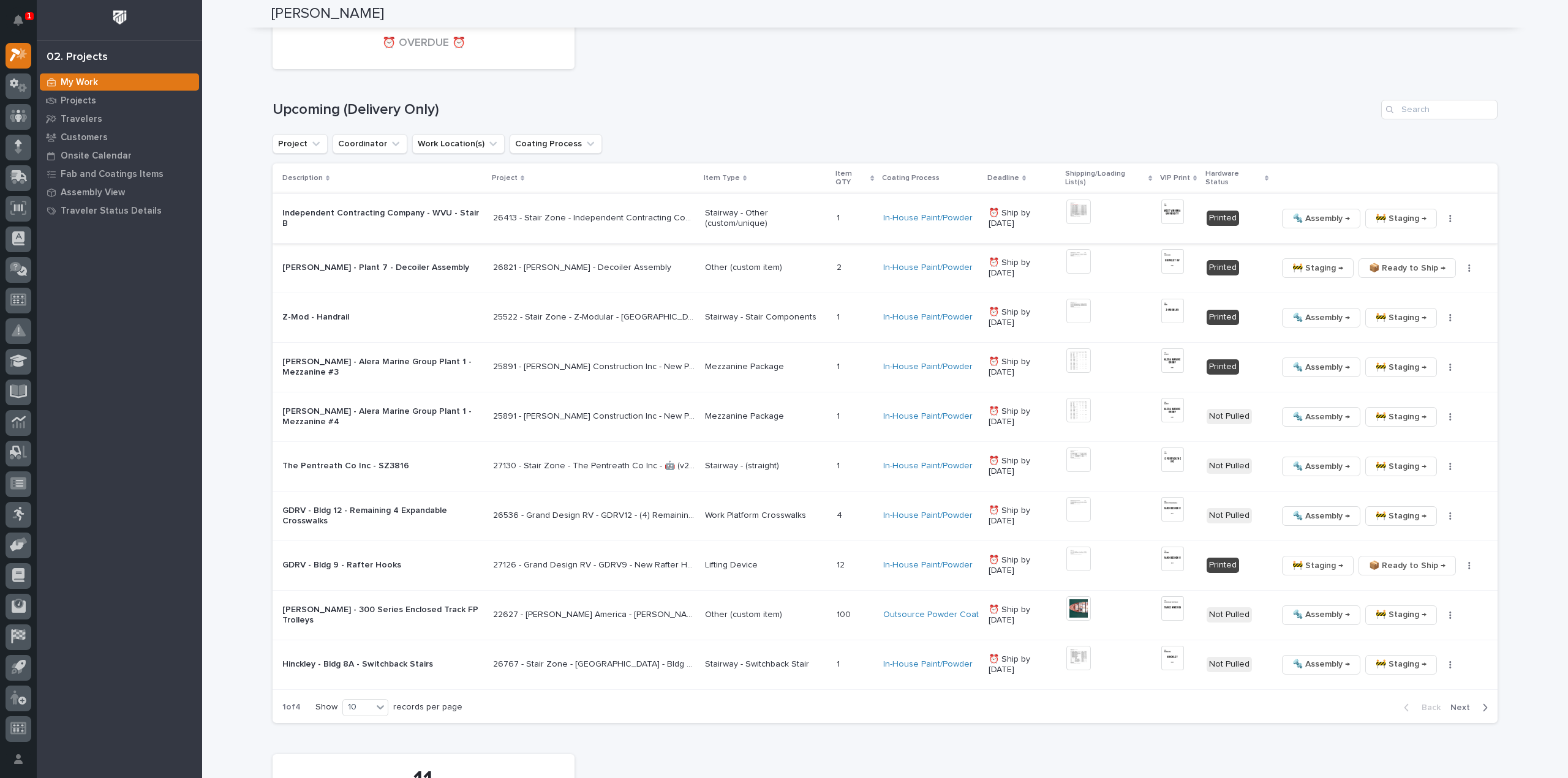
scroll to position [1960, 0]
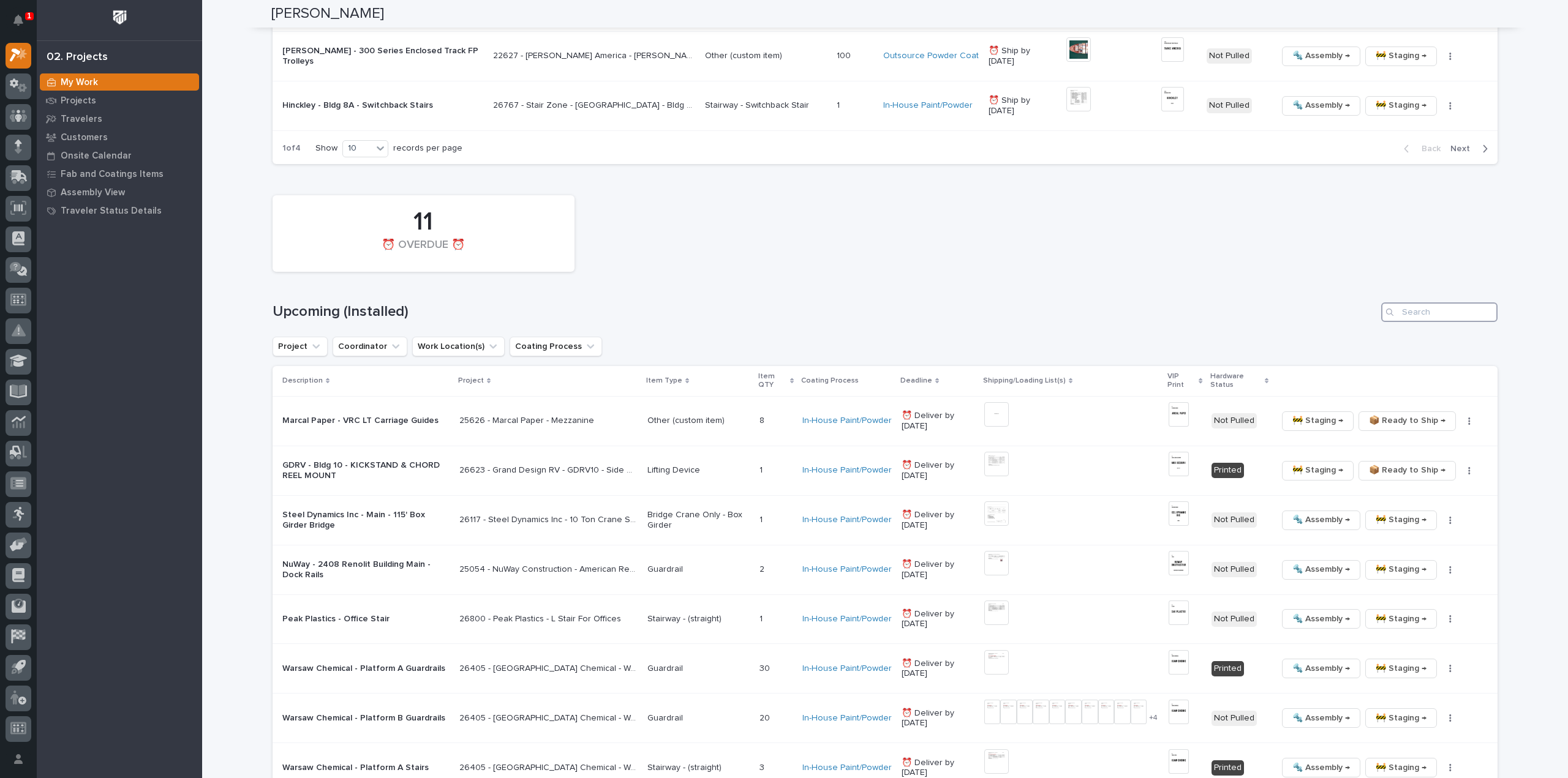
click at [1439, 312] on input "Search" at bounding box center [1439, 312] width 117 height 19
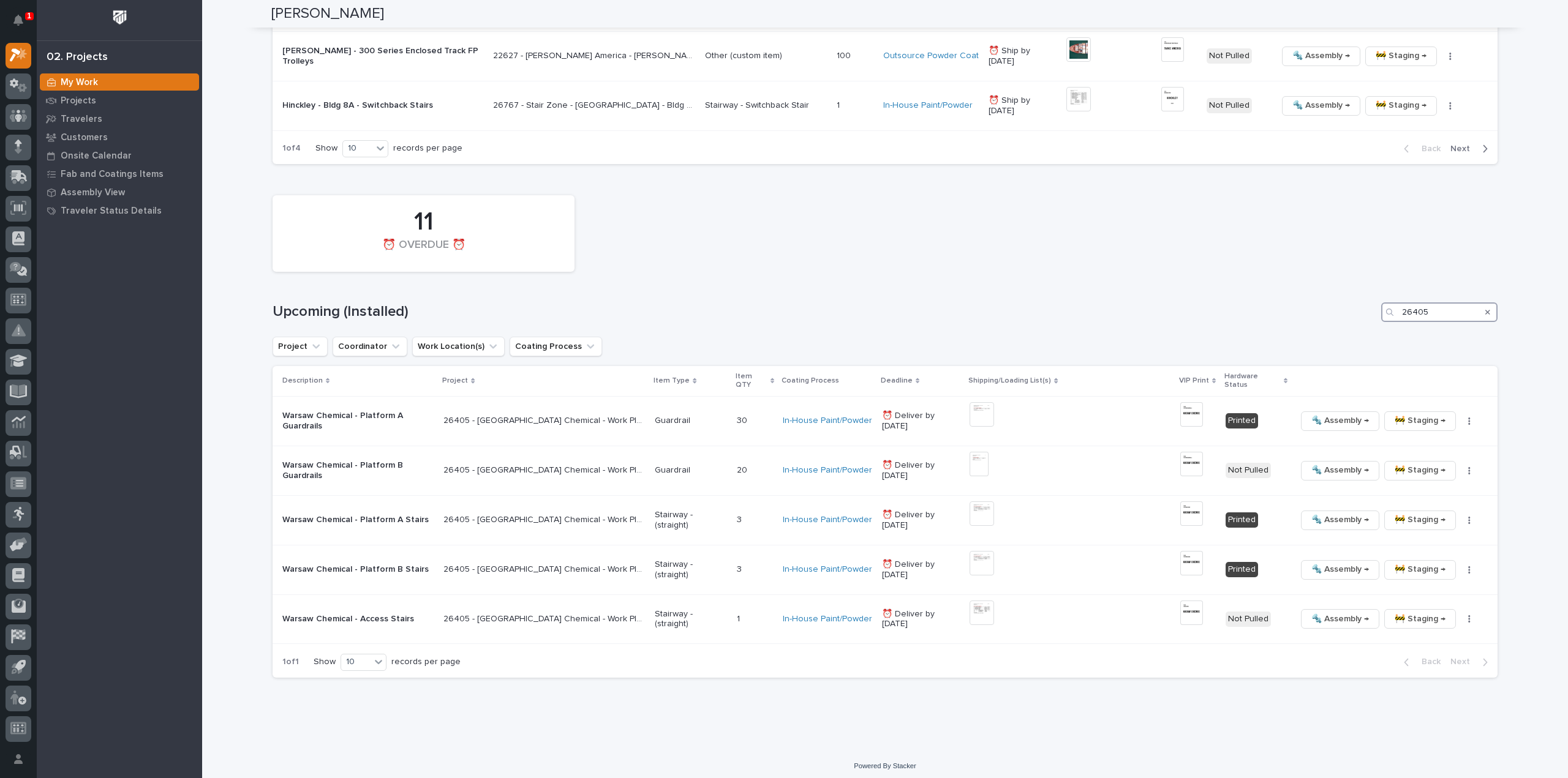
scroll to position [1950, 0]
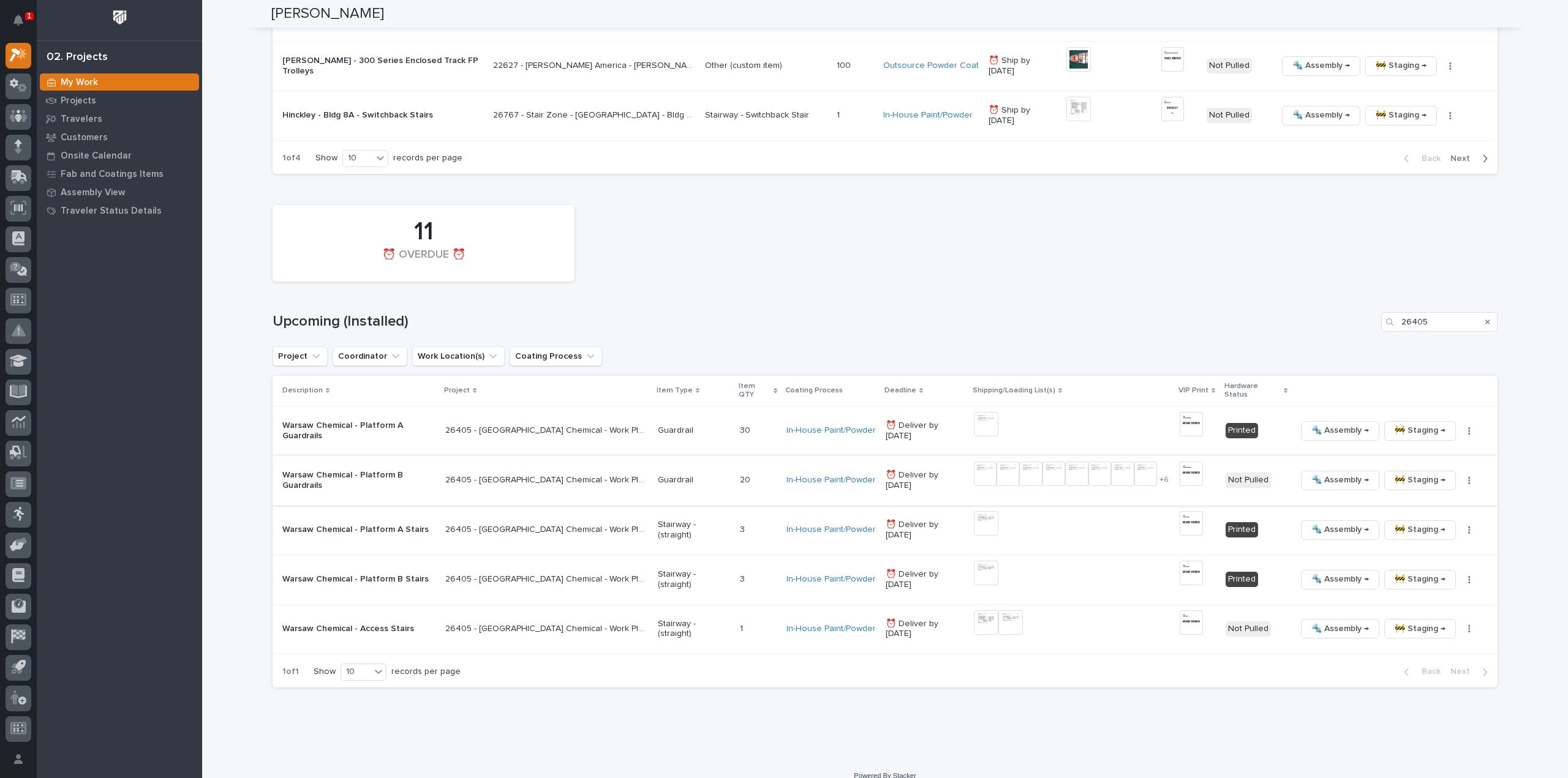
click at [1469, 477] on icon "button" at bounding box center [1470, 481] width 2 height 8
click at [1416, 553] on span "🔩 Hardware" at bounding box center [1409, 554] width 51 height 14
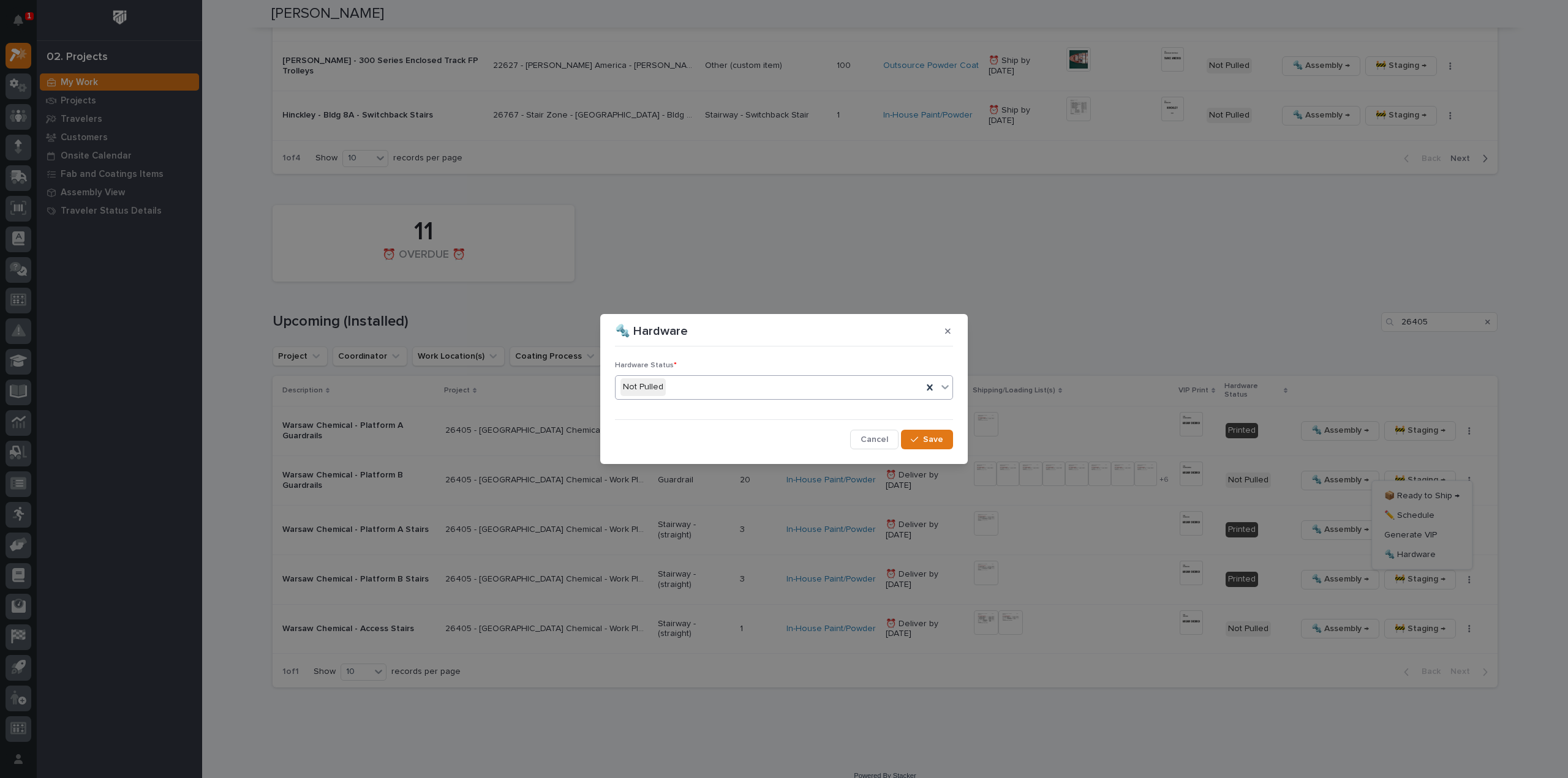
click at [674, 387] on div "Not Pulled" at bounding box center [769, 387] width 307 height 20
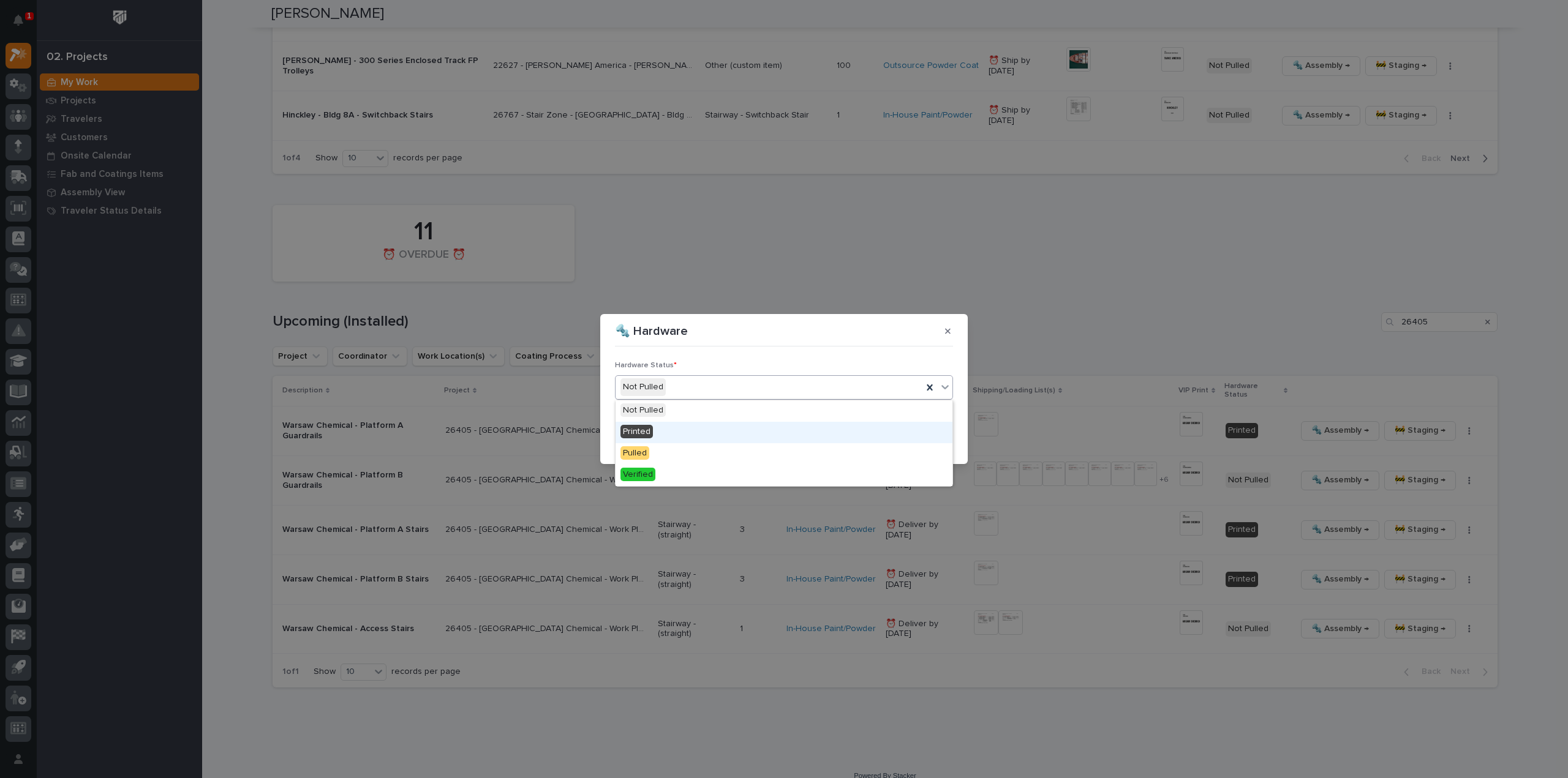
drag, startPoint x: 672, startPoint y: 418, endPoint x: 686, endPoint y: 435, distance: 22.0
click at [664, 434] on div "Printed" at bounding box center [784, 433] width 337 height 22
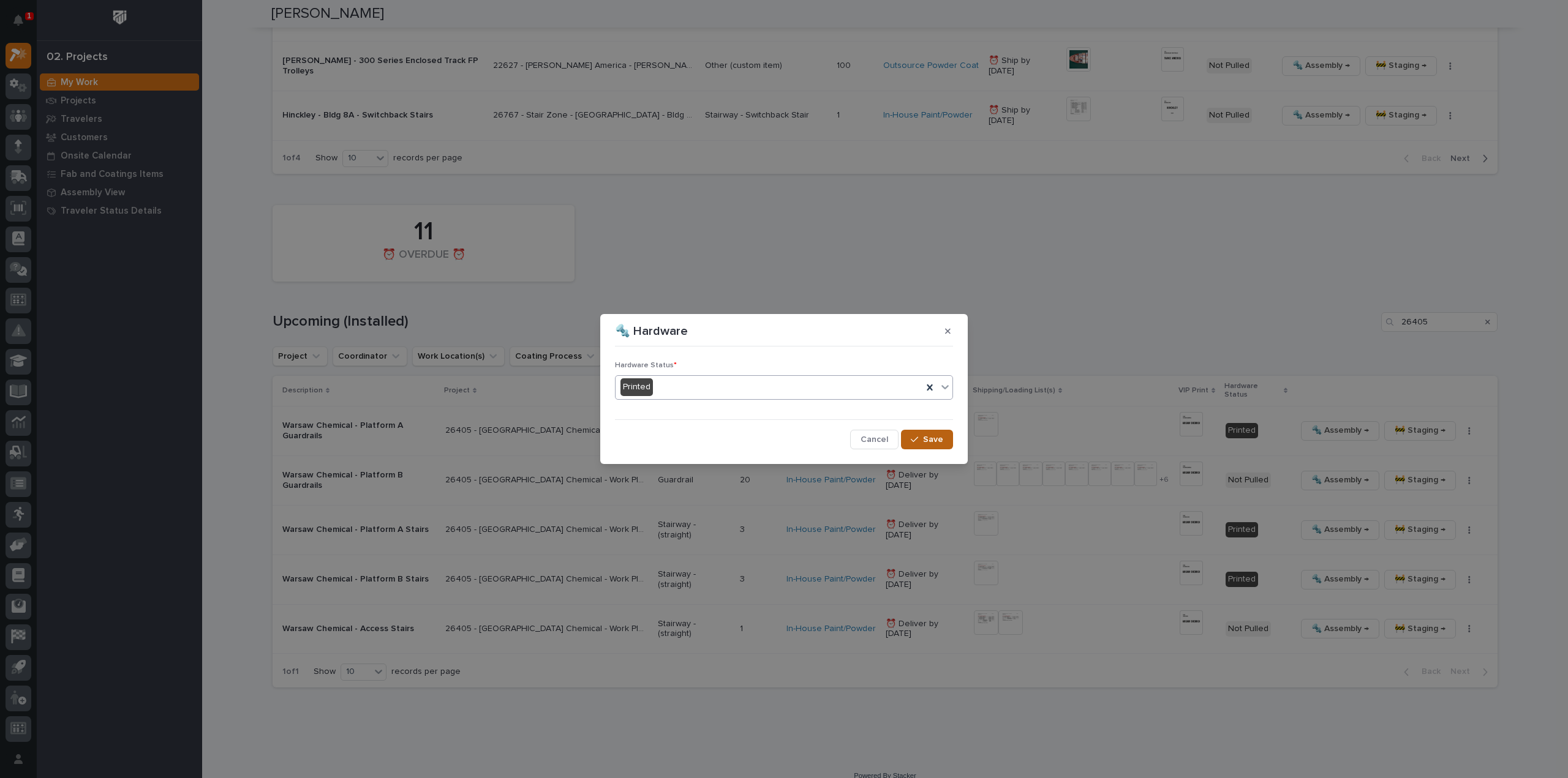
click at [932, 440] on span "Save" at bounding box center [934, 439] width 20 height 11
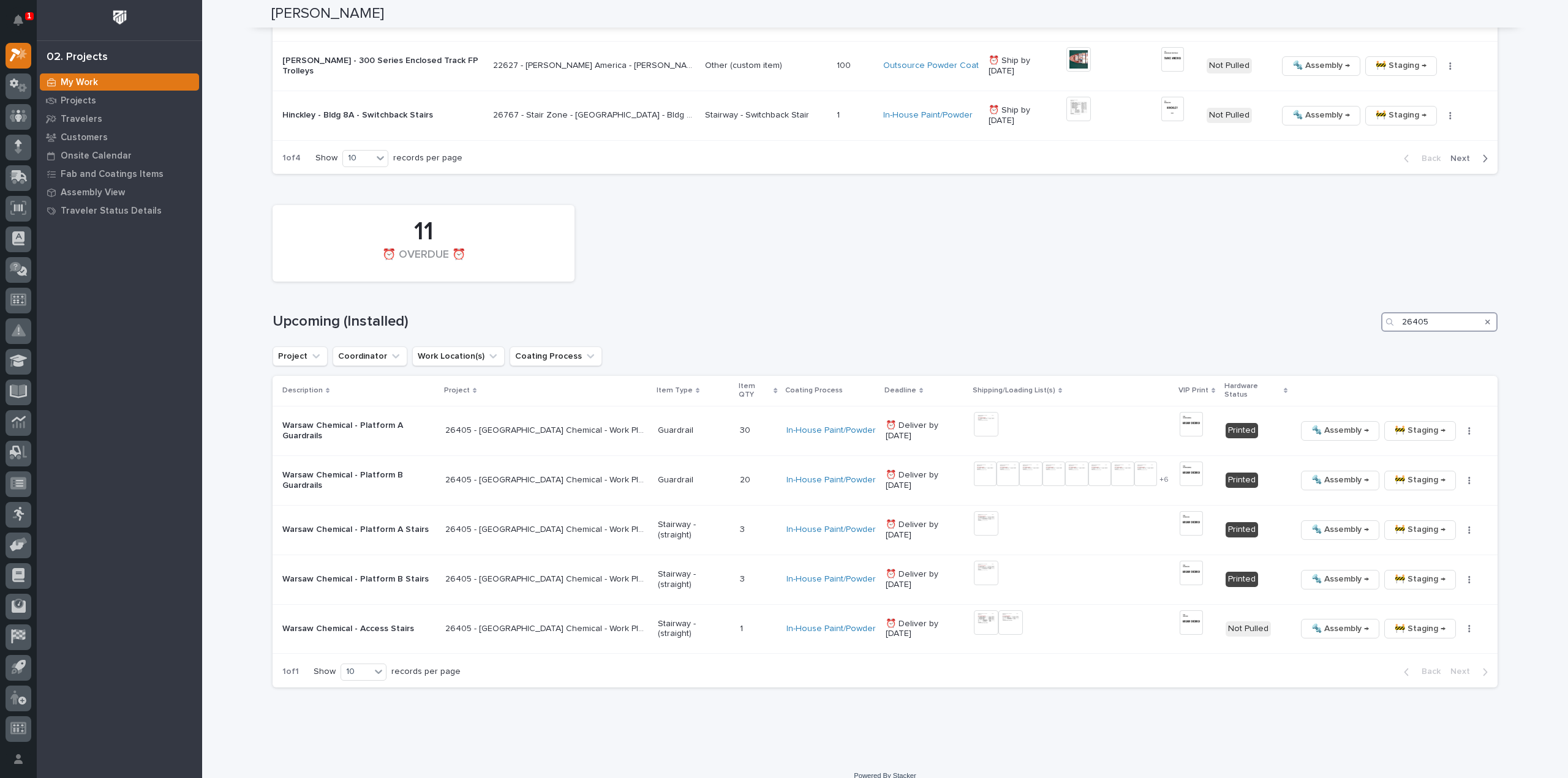
drag, startPoint x: 1442, startPoint y: 317, endPoint x: 1384, endPoint y: 326, distance: 58.7
click at [1384, 326] on div "26405" at bounding box center [1439, 322] width 117 height 19
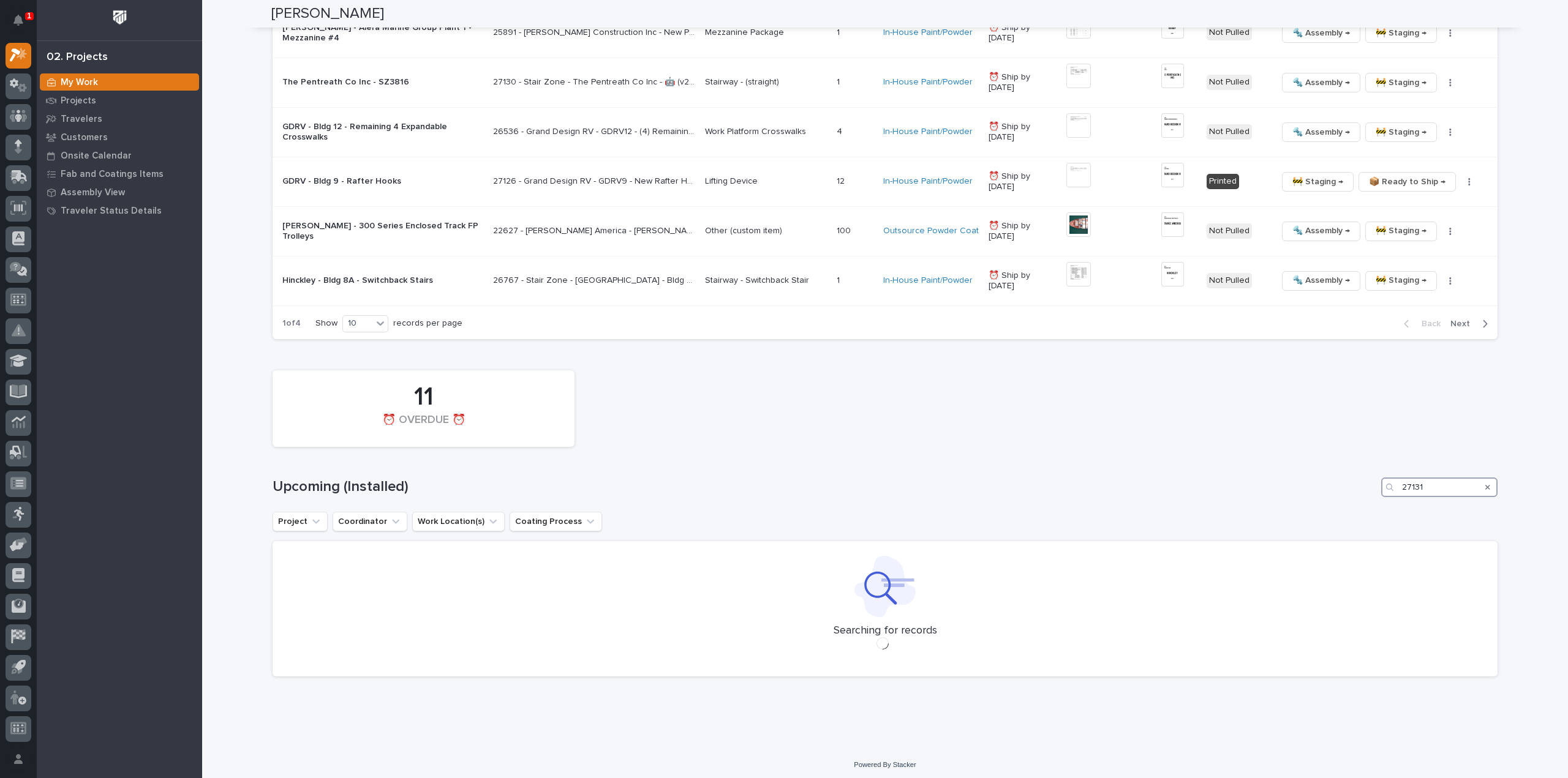
scroll to position [1793, 0]
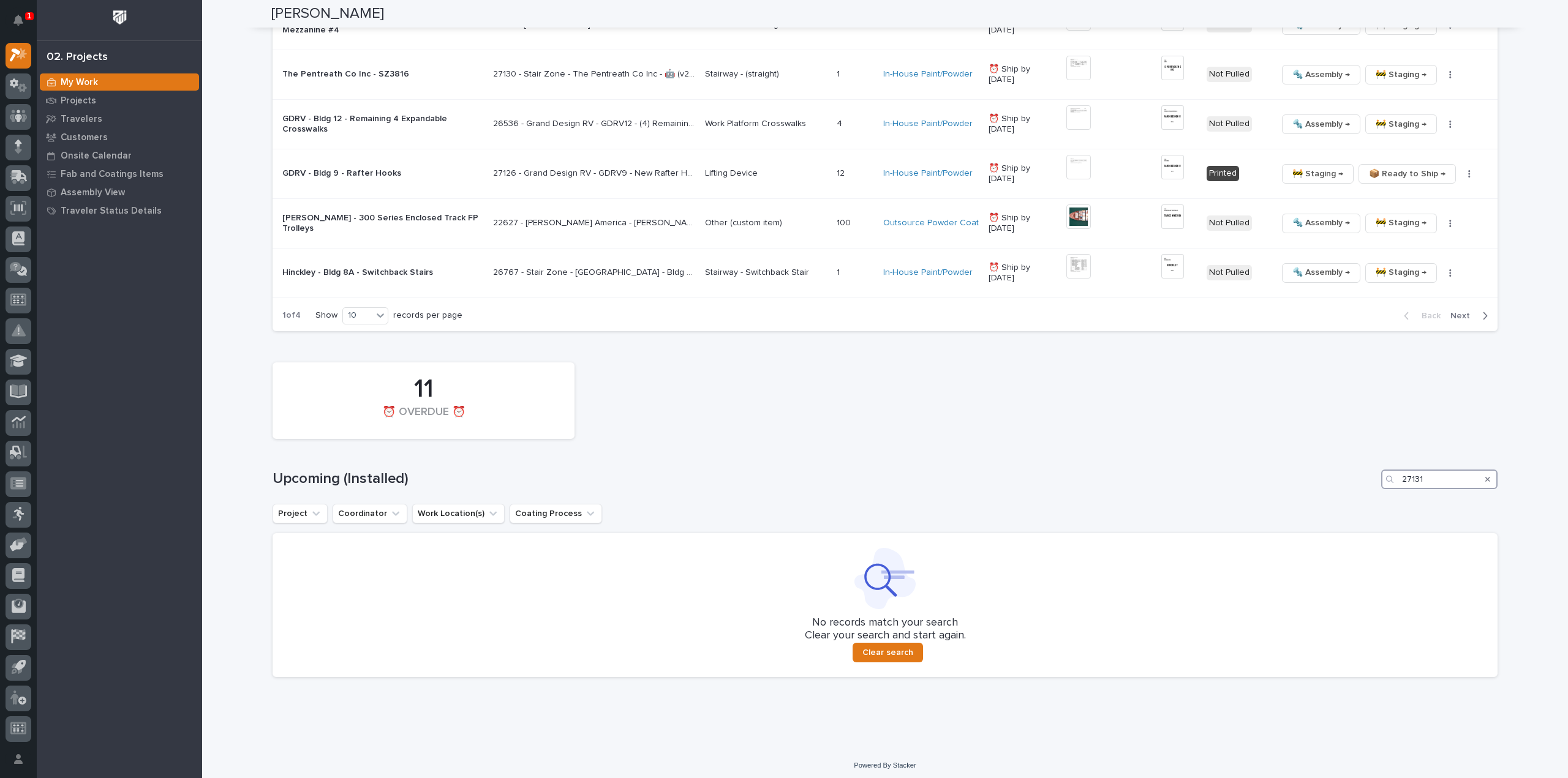
drag, startPoint x: 1429, startPoint y: 480, endPoint x: 1331, endPoint y: 488, distance: 98.3
click at [1331, 488] on div "11 ⏰ OVERDUE ⏰ Upcoming (Installed) 27131 Project Coordinator Work Location(s) …" at bounding box center [885, 517] width 1225 height 321
type input "27291"
click at [1486, 477] on icon "Search" at bounding box center [1488, 479] width 5 height 8
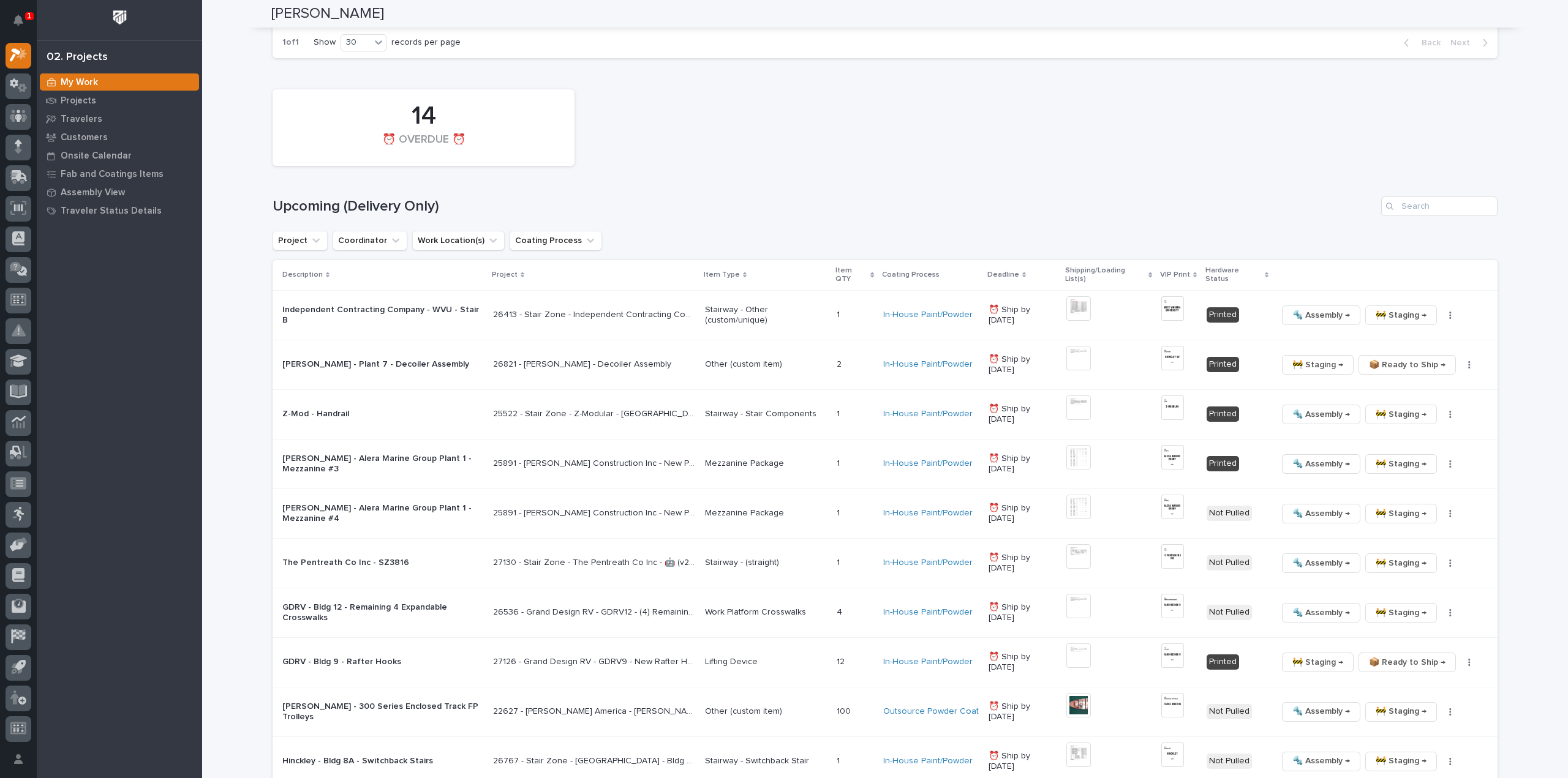
scroll to position [1302, 0]
click at [1410, 202] on input "Search" at bounding box center [1439, 207] width 117 height 19
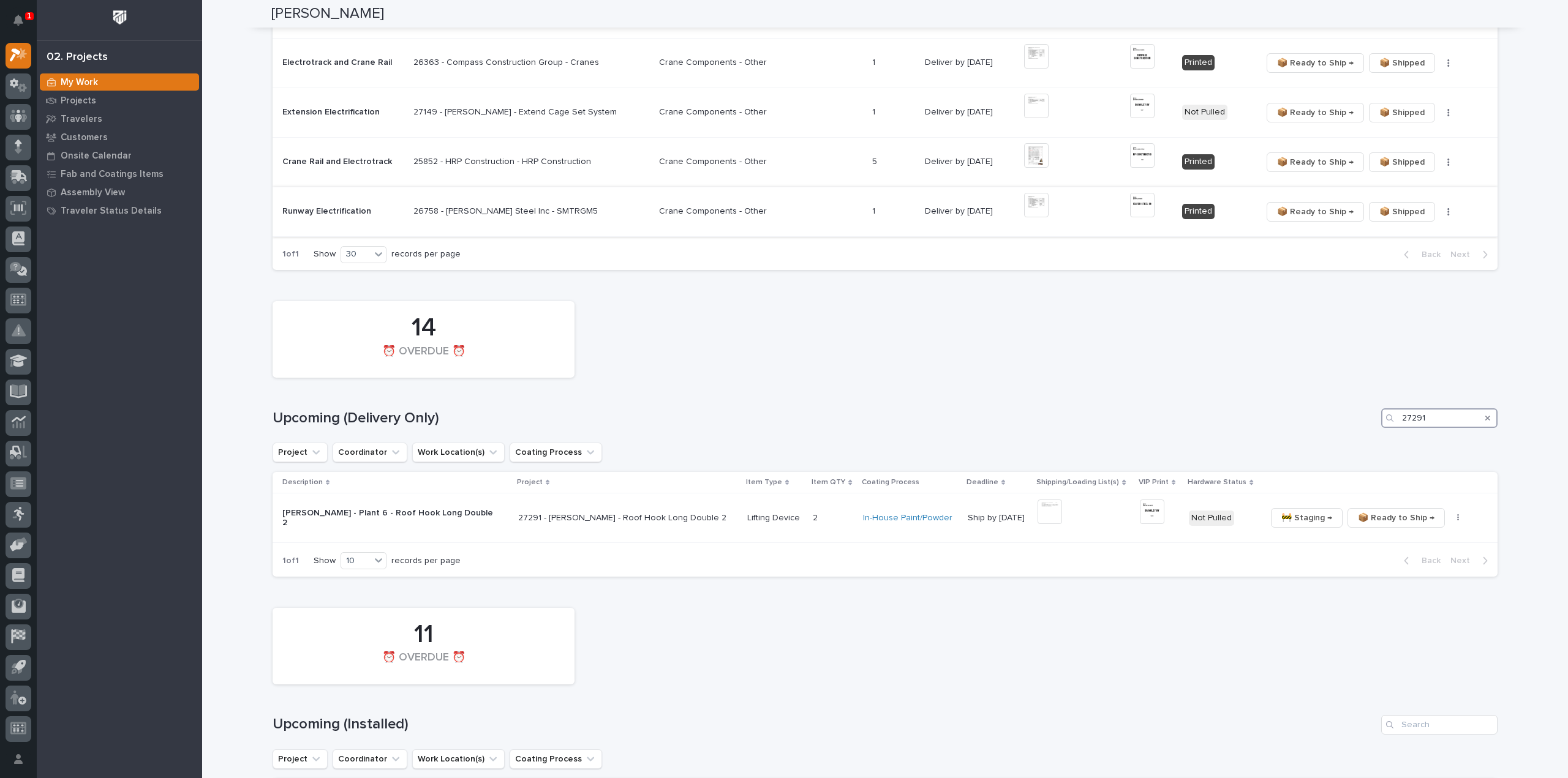
scroll to position [1076, 0]
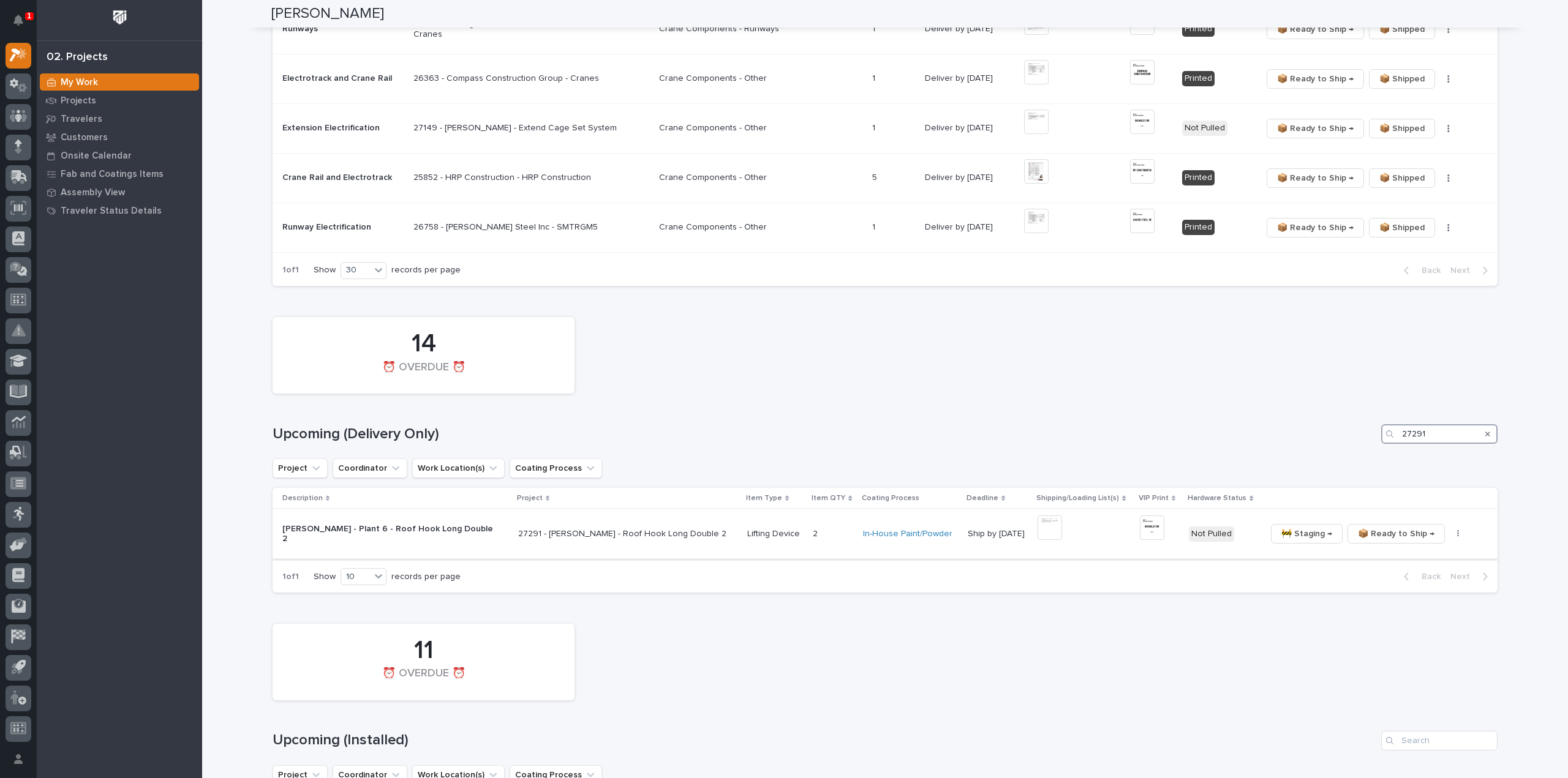
type input "27291"
click at [1457, 530] on icon "button" at bounding box center [1458, 534] width 2 height 8
click at [1397, 597] on span "🔩 Hardware" at bounding box center [1393, 597] width 51 height 14
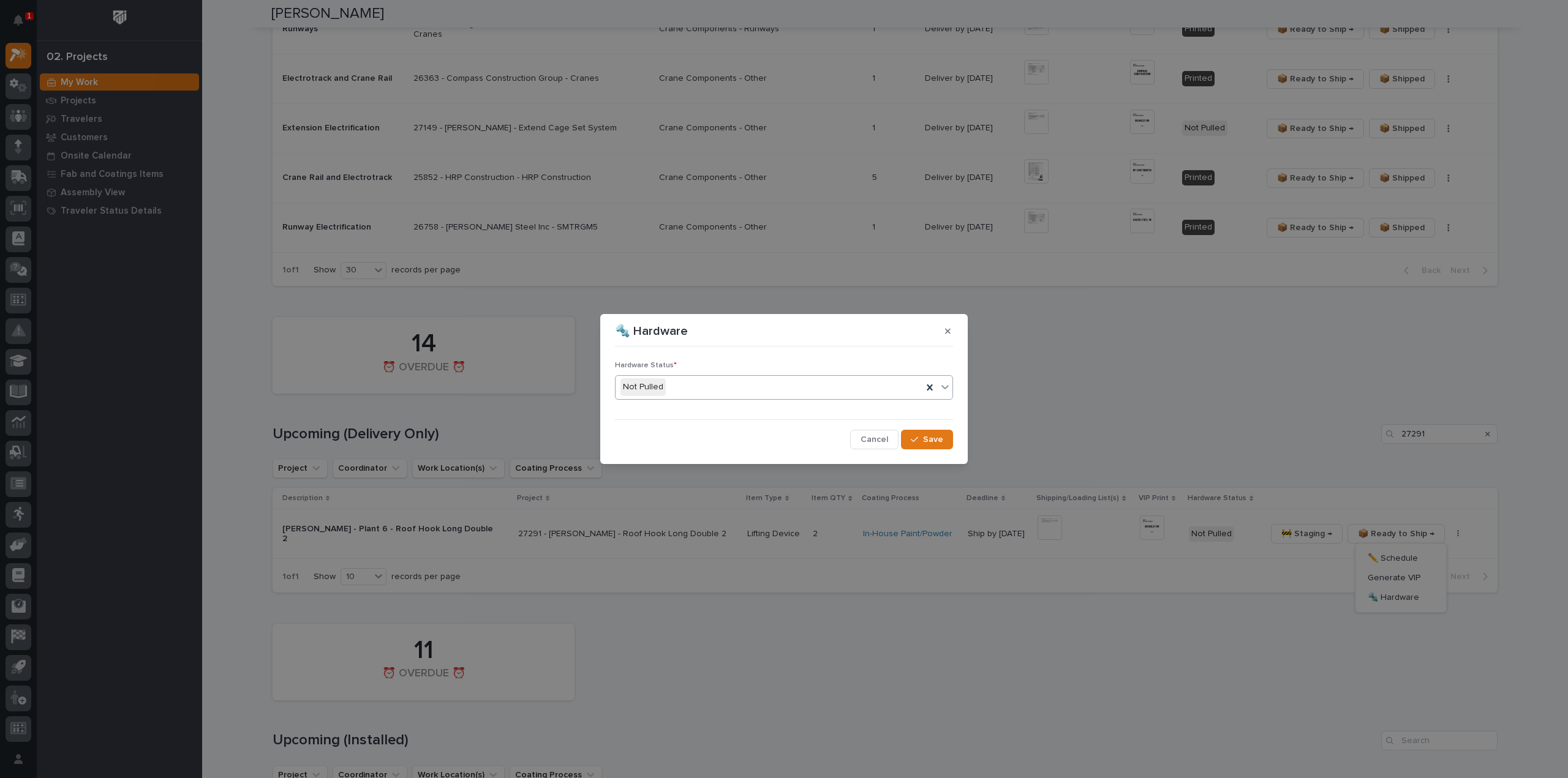
click at [740, 392] on div "Not Pulled" at bounding box center [769, 387] width 307 height 20
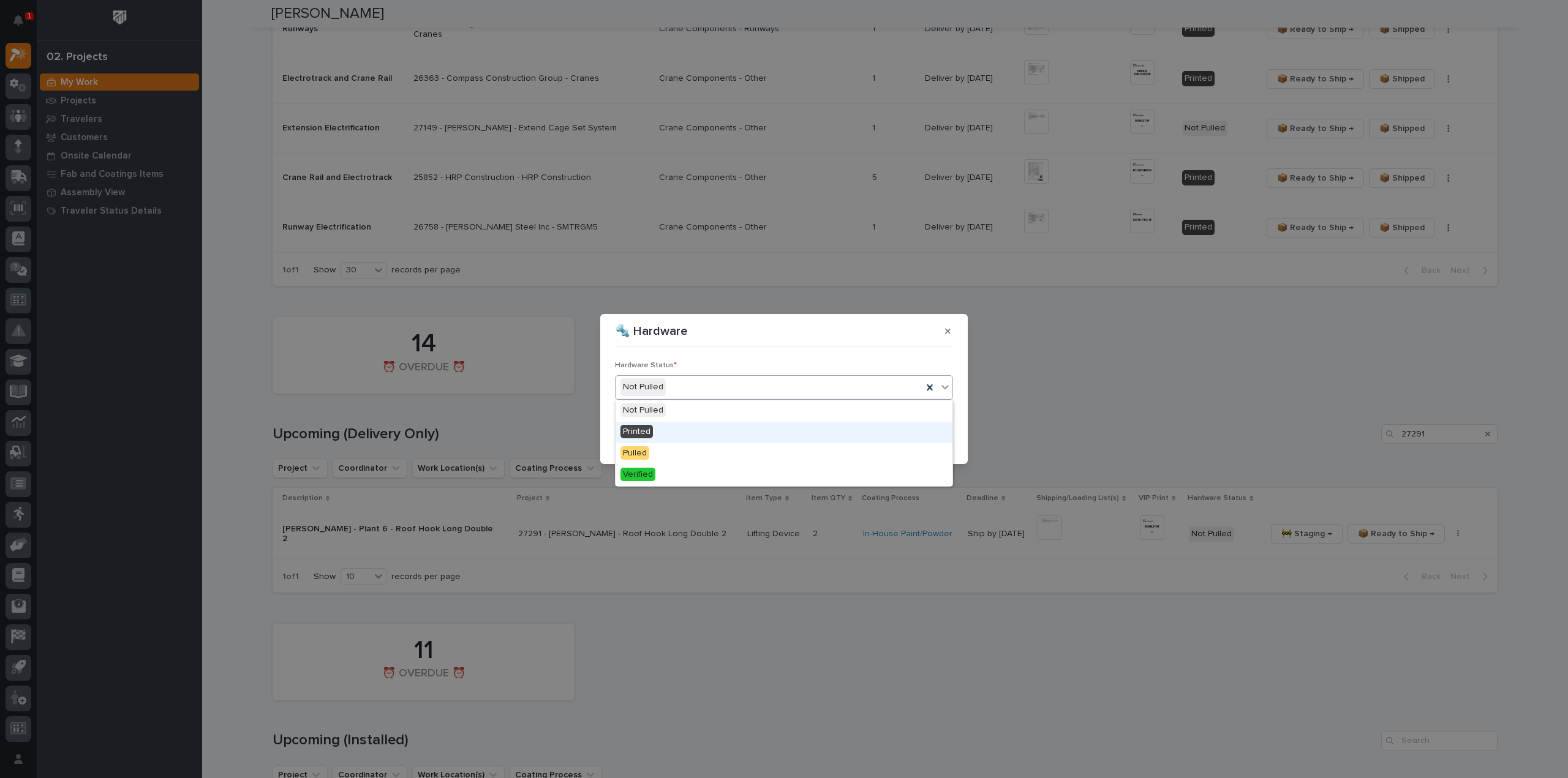
click at [734, 432] on div "Printed" at bounding box center [784, 433] width 337 height 22
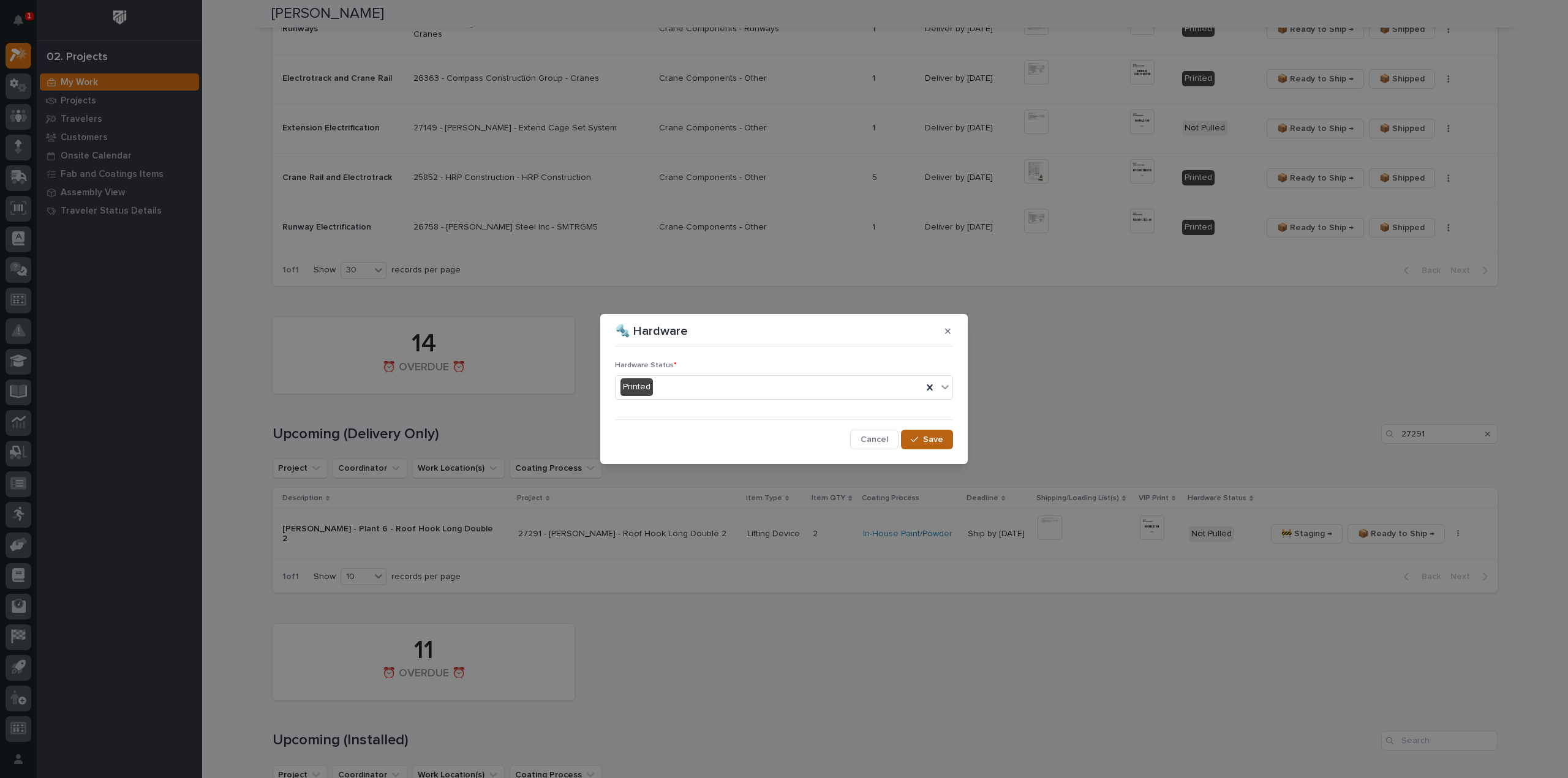
click at [933, 443] on span "Save" at bounding box center [934, 439] width 20 height 11
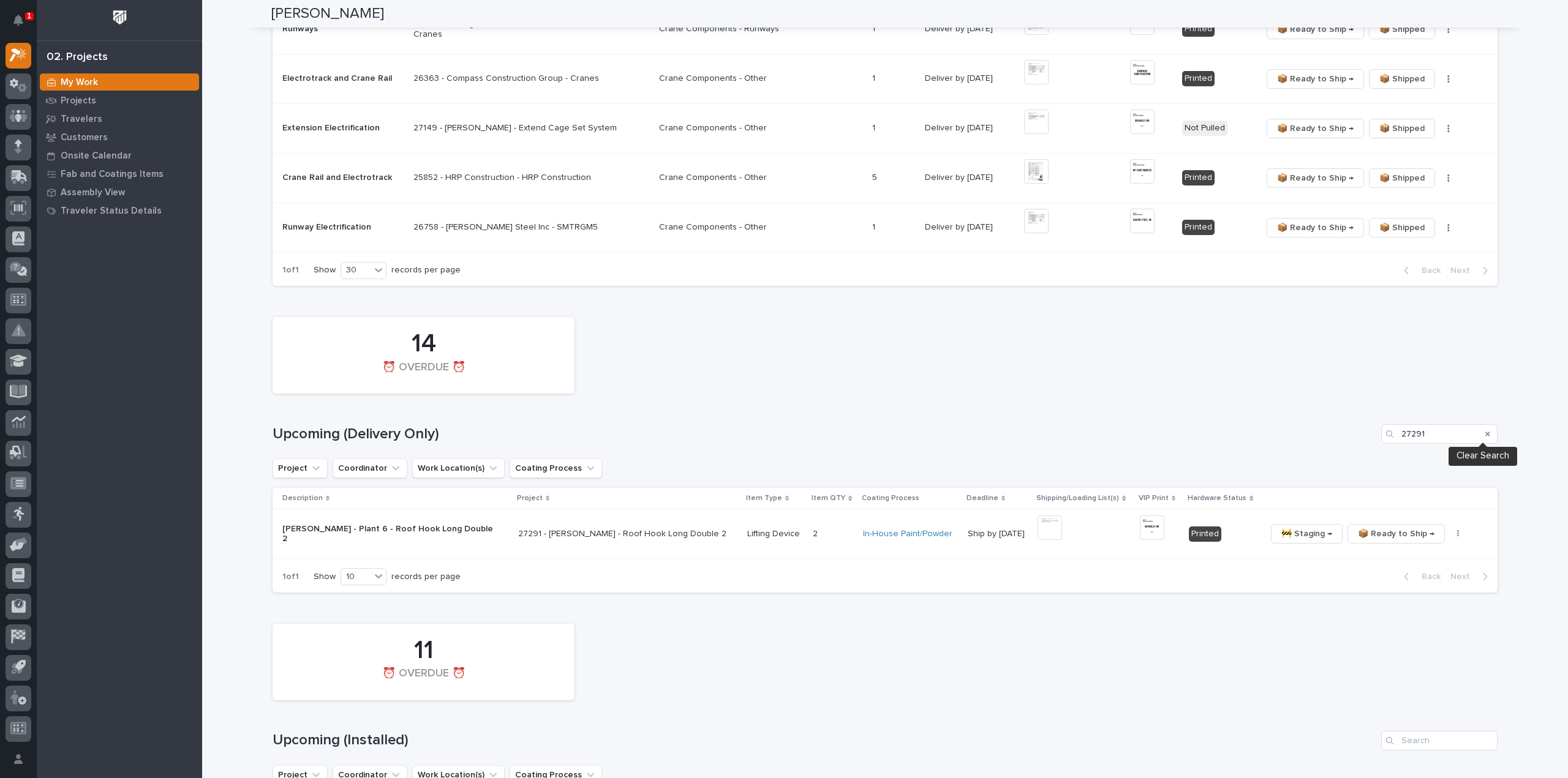
click at [1486, 430] on icon "Search" at bounding box center [1488, 434] width 5 height 8
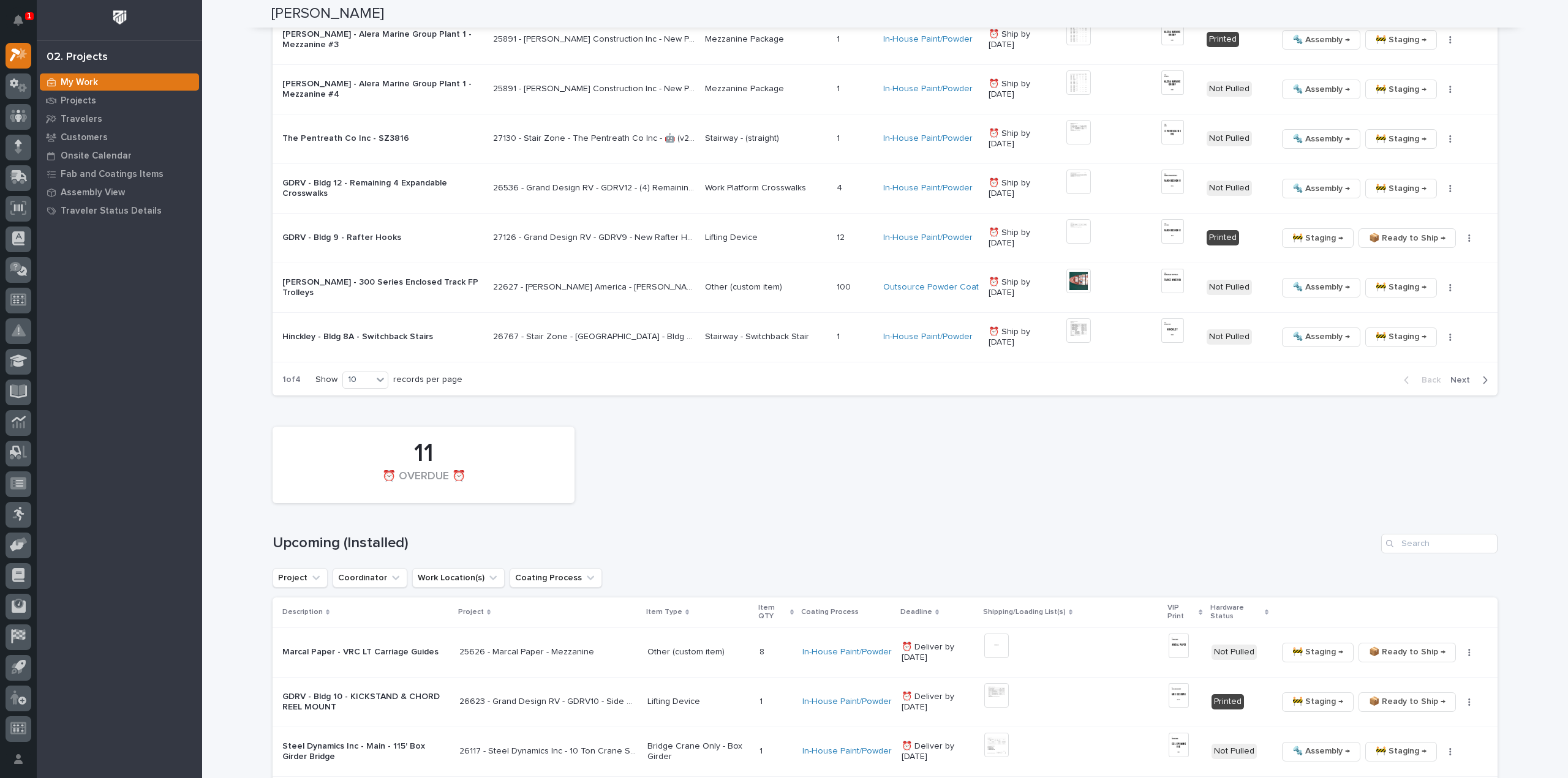
scroll to position [1915, 0]
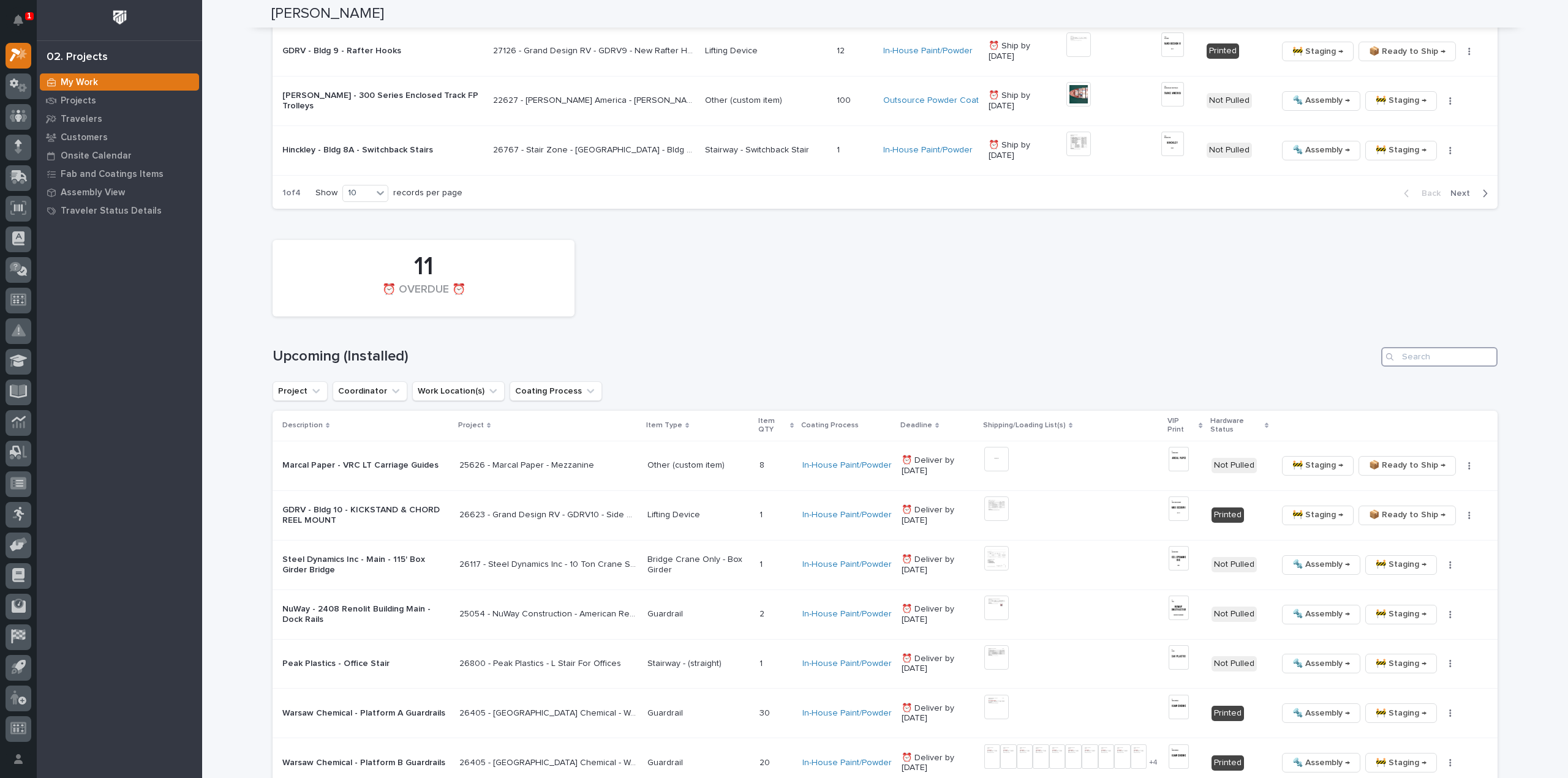
click at [1440, 354] on input "Search" at bounding box center [1439, 356] width 117 height 19
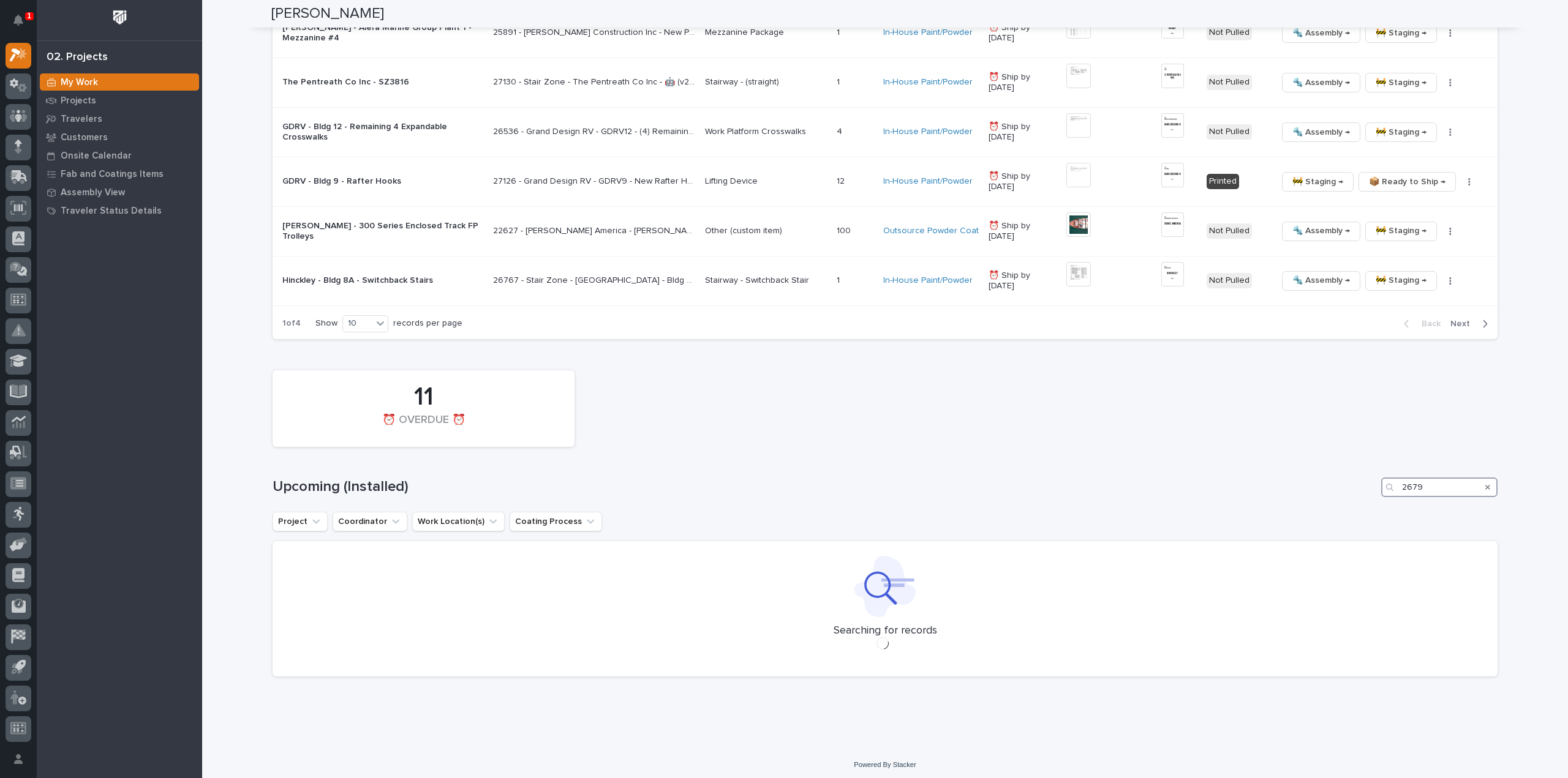
scroll to position [1753, 0]
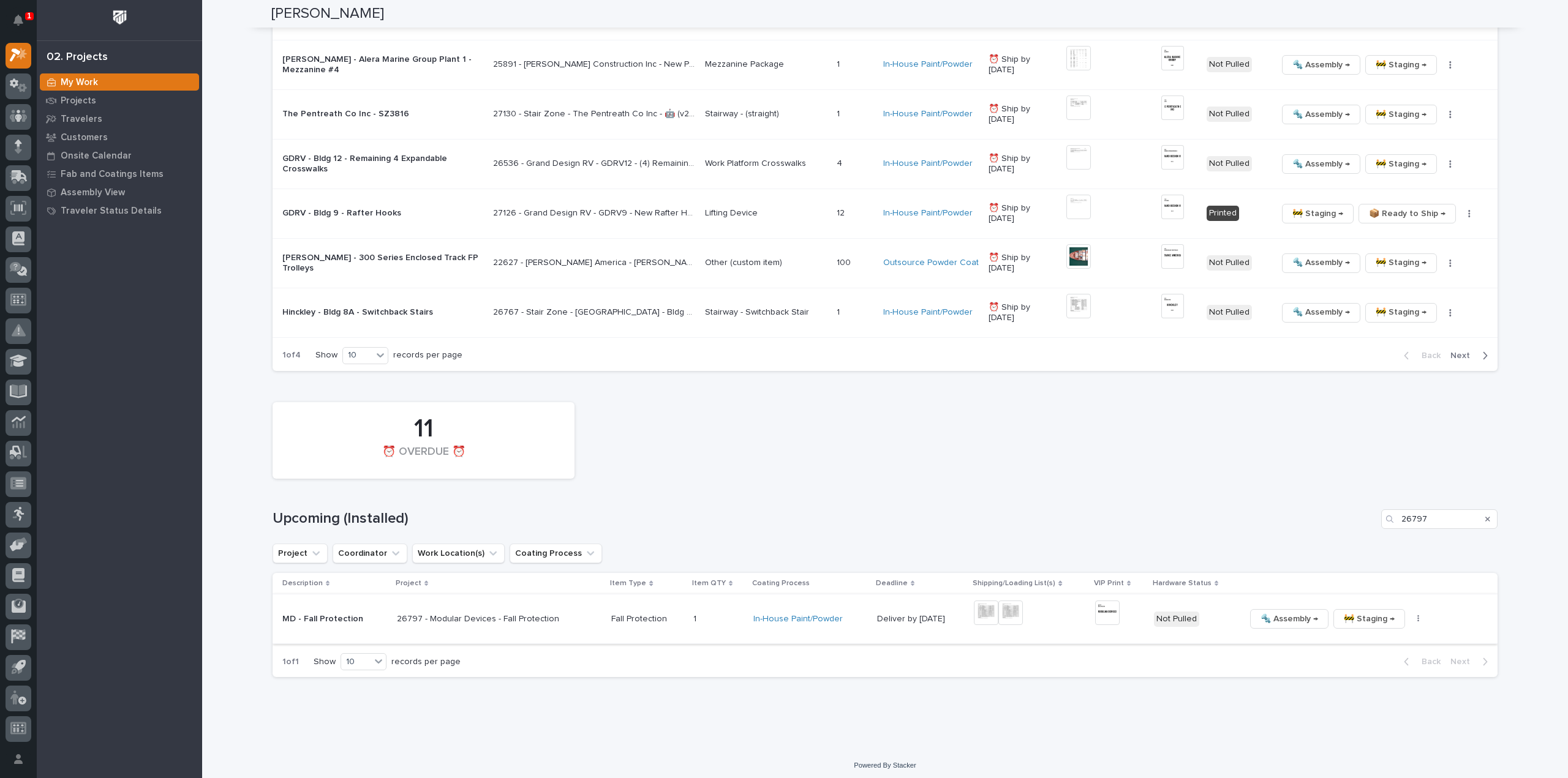
click at [980, 608] on img at bounding box center [986, 612] width 24 height 24
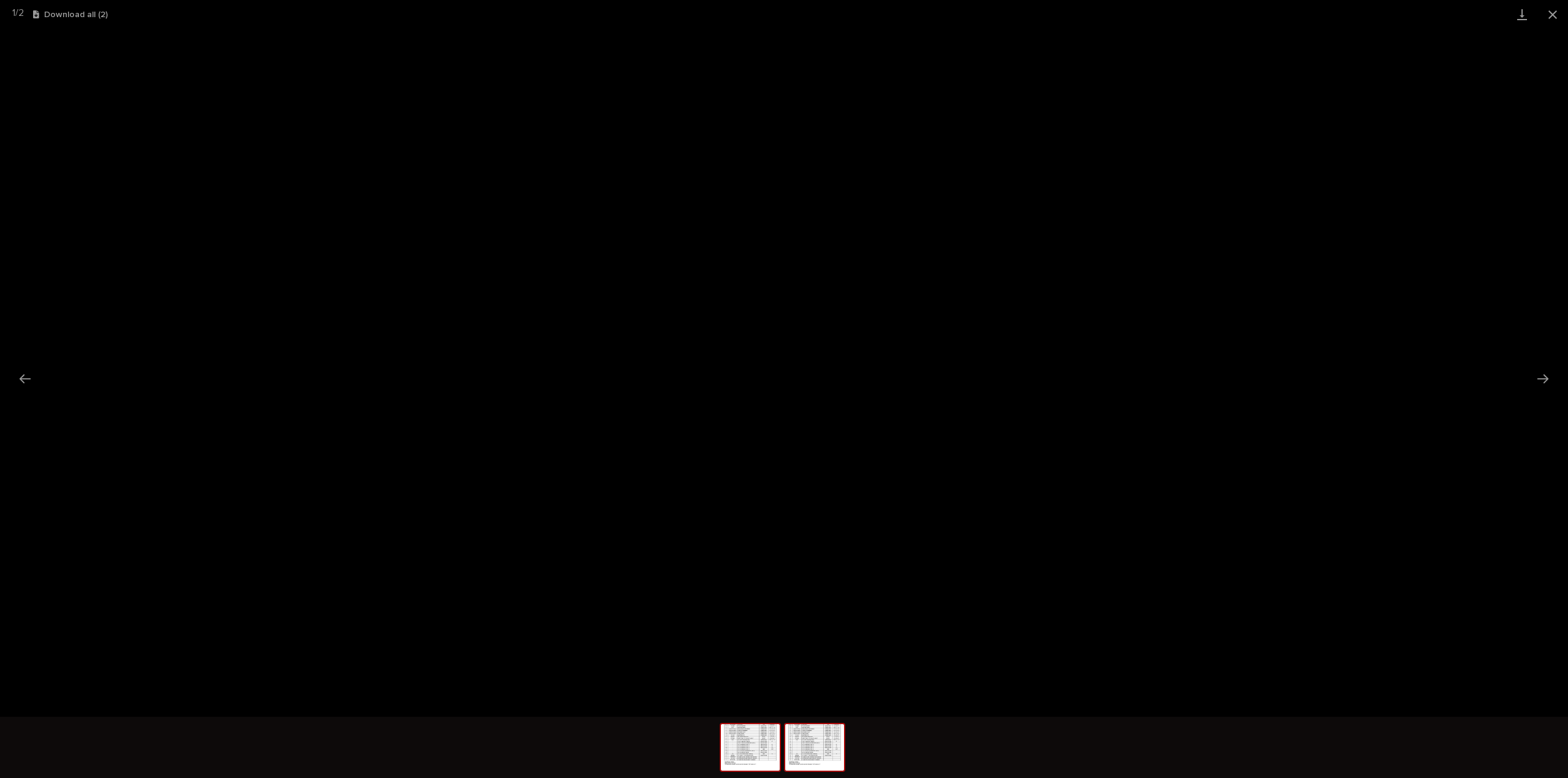
click at [800, 759] on img at bounding box center [815, 747] width 59 height 46
click at [1554, 13] on button "Close gallery" at bounding box center [1553, 14] width 30 height 29
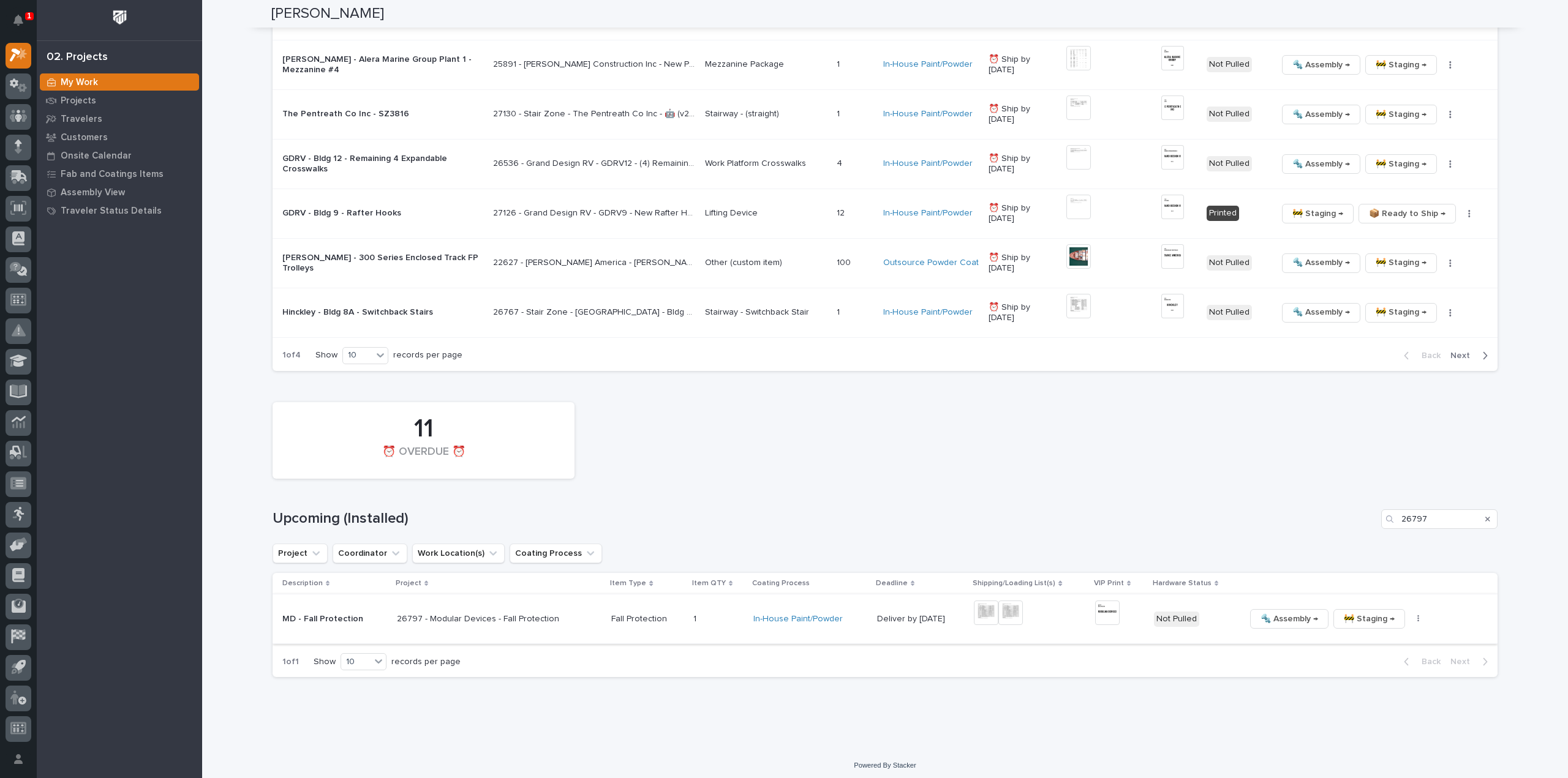
click at [1095, 613] on img at bounding box center [1107, 612] width 24 height 24
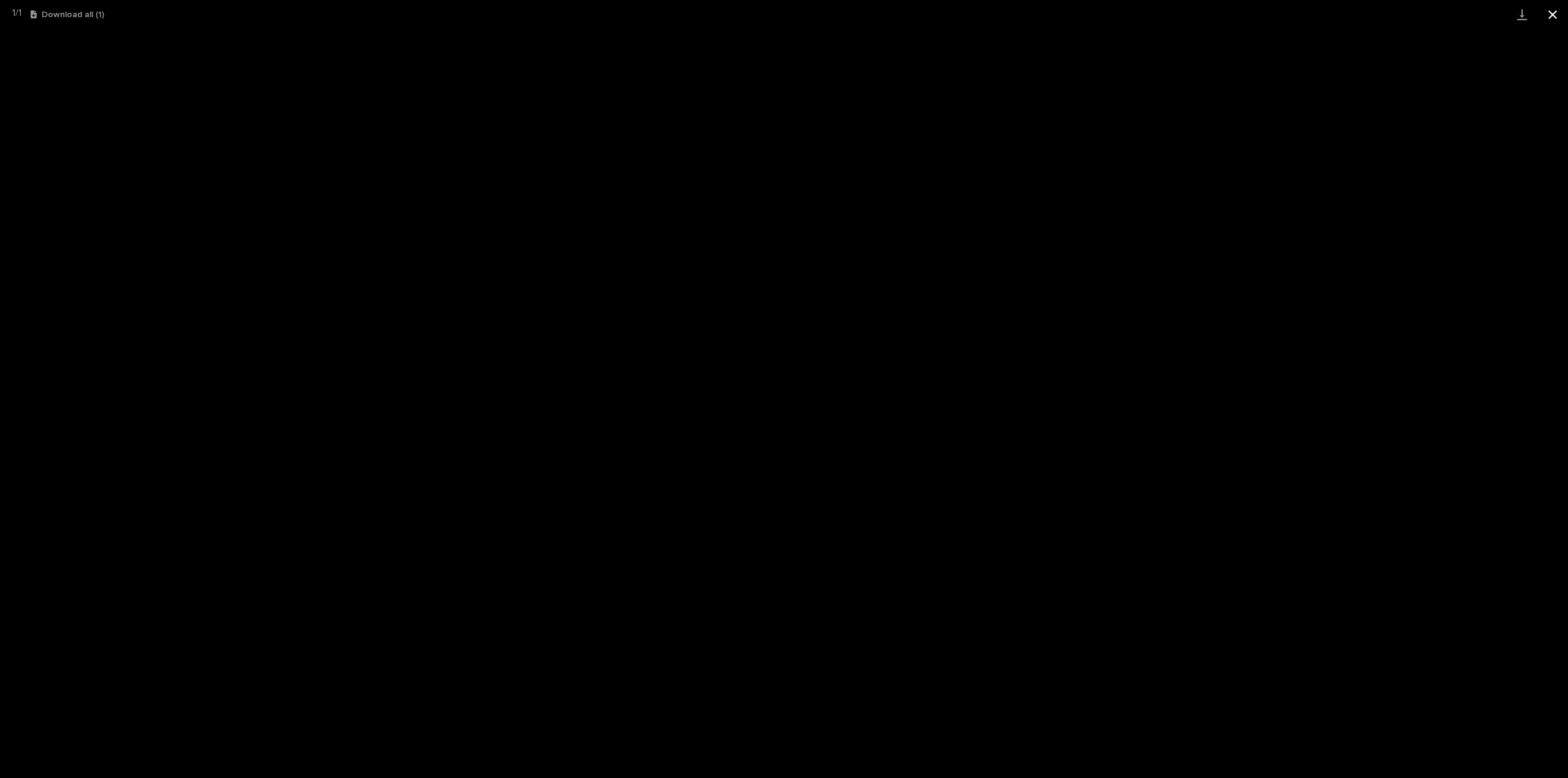
click at [1555, 14] on button "Close gallery" at bounding box center [1553, 14] width 30 height 29
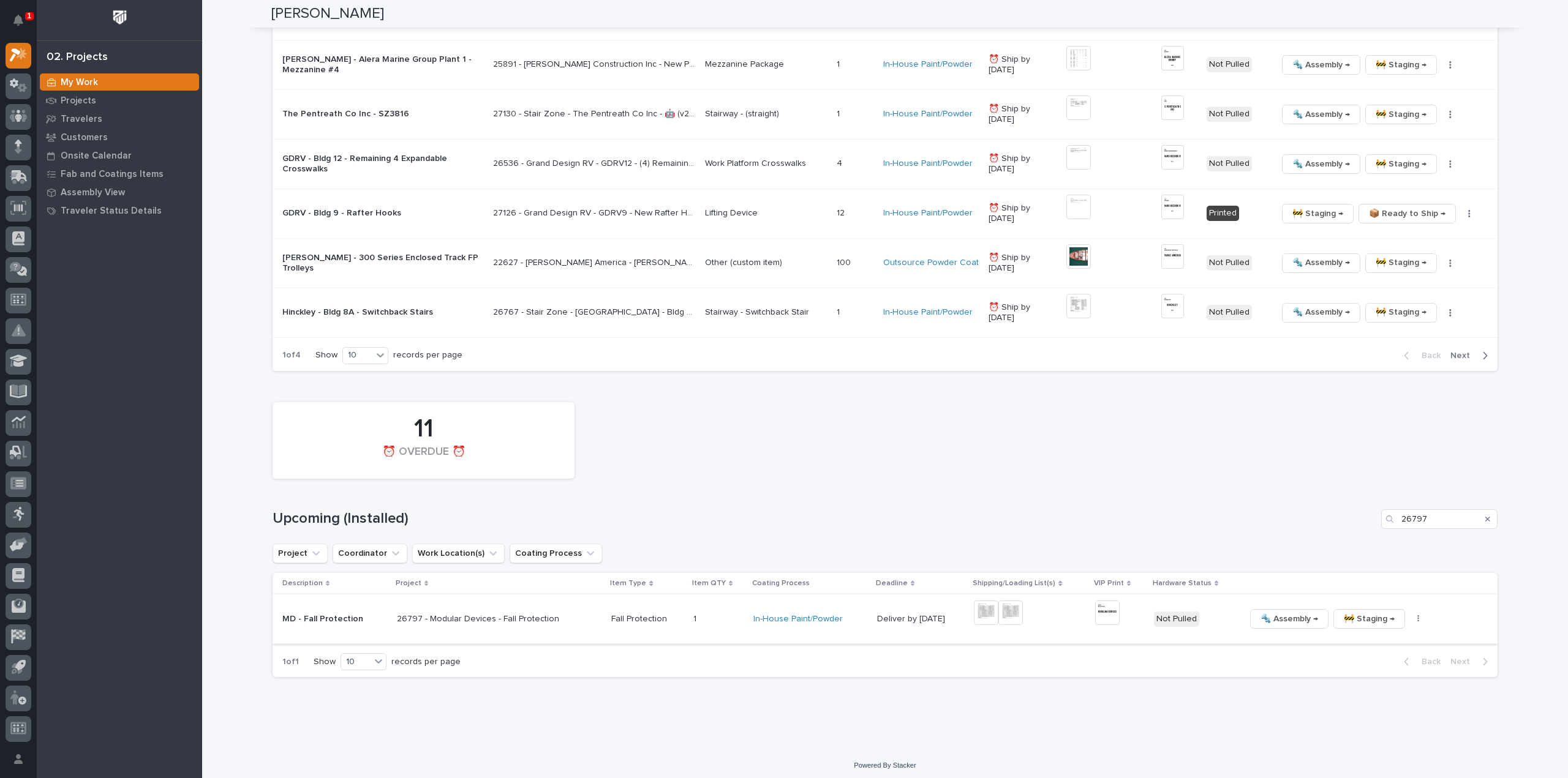
click at [1418, 615] on icon "button" at bounding box center [1418, 619] width 3 height 8
click at [1377, 702] on span "🔩 Hardware" at bounding box center [1355, 702] width 51 height 14
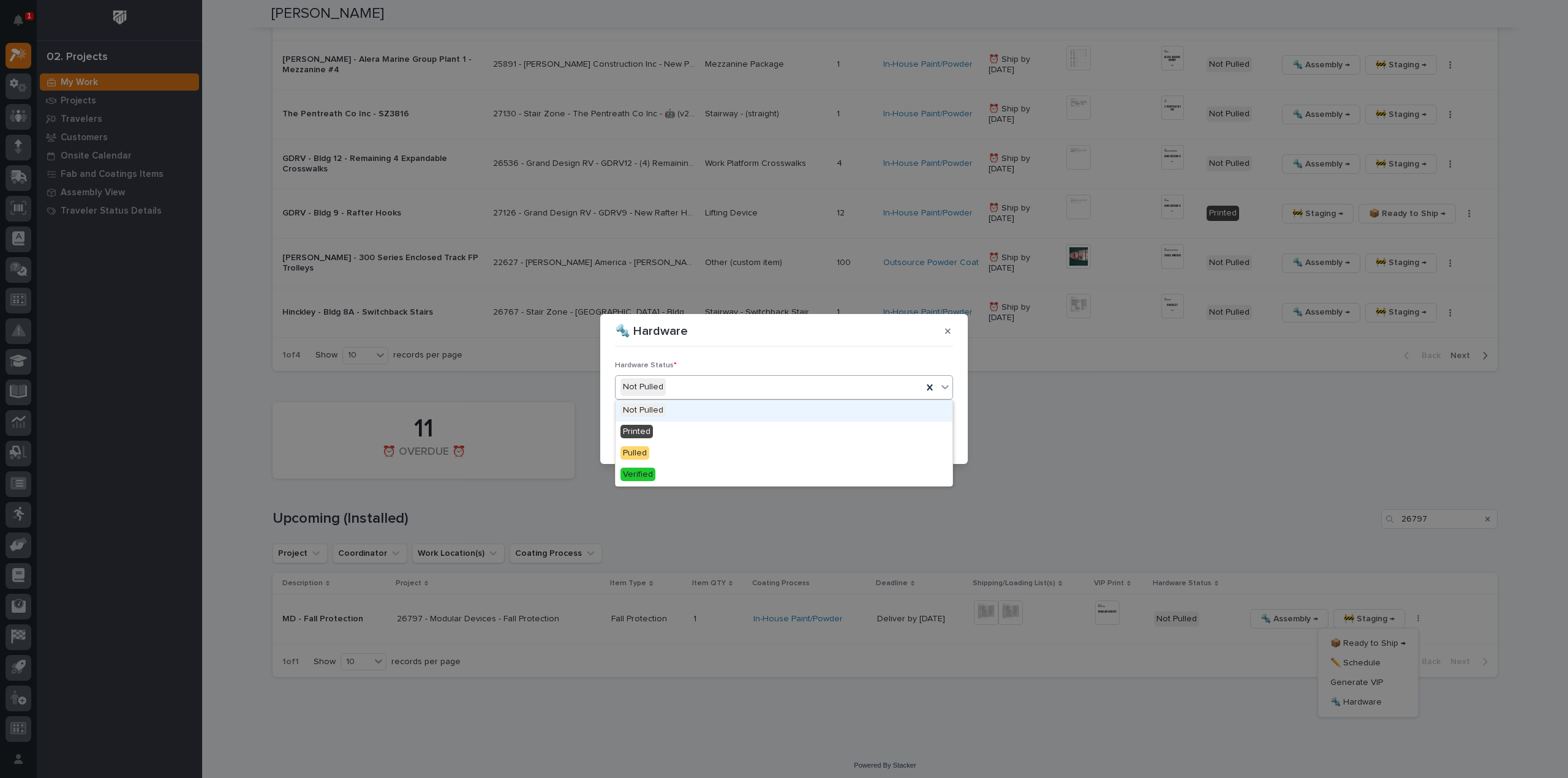
click at [791, 392] on div "Not Pulled" at bounding box center [769, 387] width 307 height 20
click at [760, 434] on div "Printed" at bounding box center [784, 433] width 337 height 22
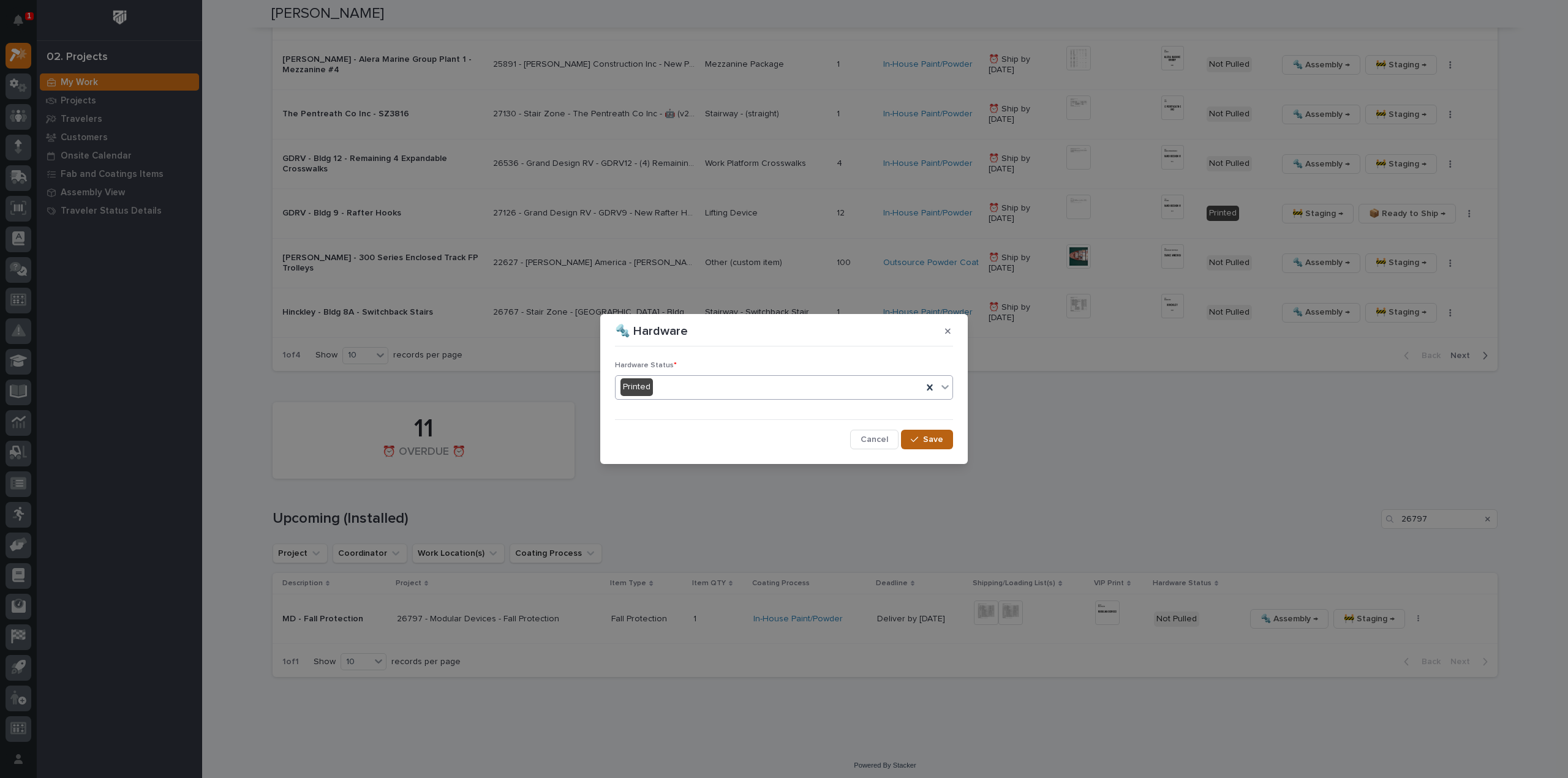
click at [911, 437] on button "Save" at bounding box center [927, 439] width 52 height 19
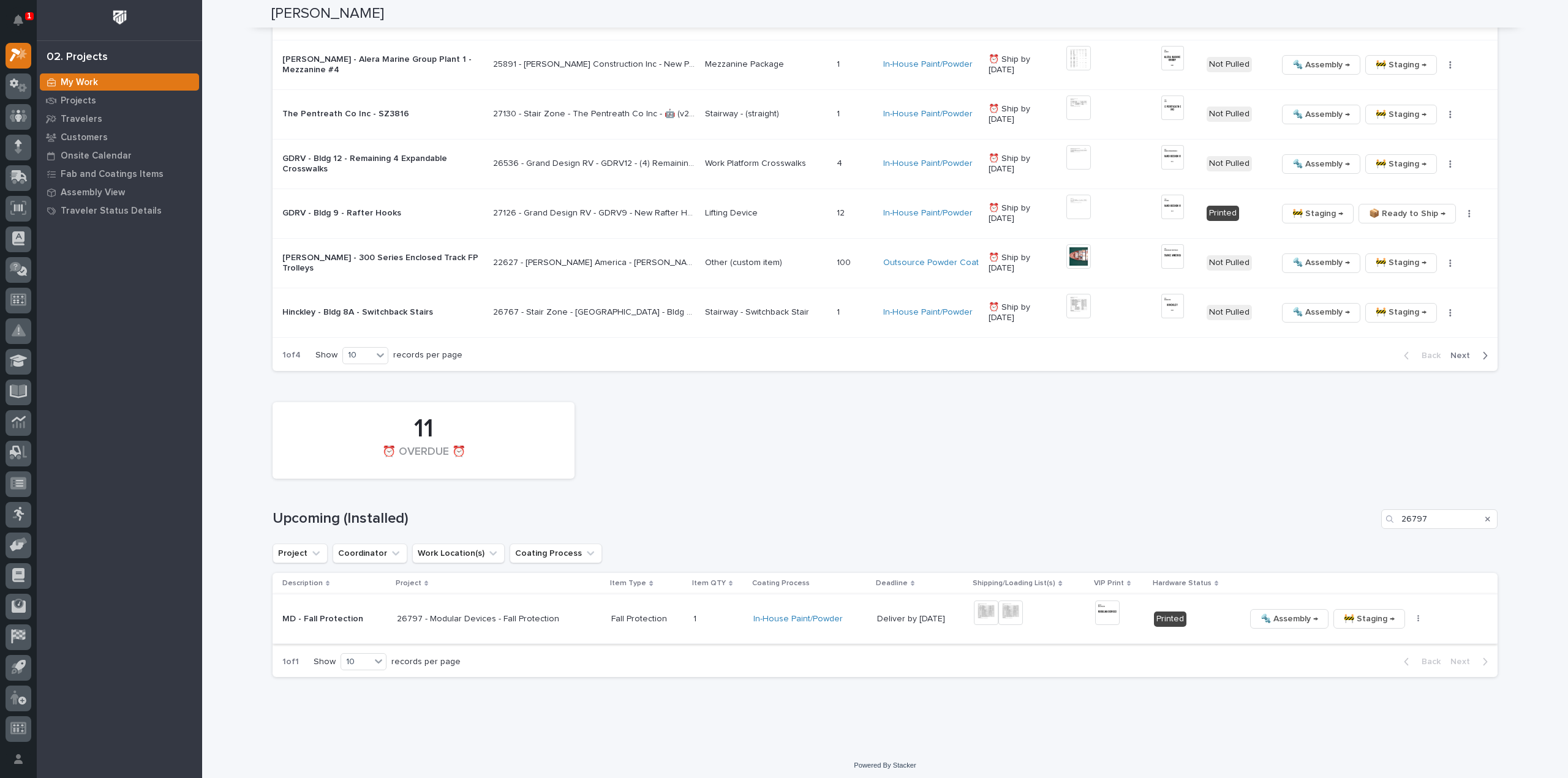
drag, startPoint x: 987, startPoint y: 613, endPoint x: 976, endPoint y: 611, distance: 11.2
click at [976, 611] on img at bounding box center [986, 612] width 24 height 24
click at [982, 608] on img at bounding box center [986, 612] width 24 height 24
drag, startPoint x: 1435, startPoint y: 517, endPoint x: 1318, endPoint y: 534, distance: 118.2
click at [1318, 534] on div "11 ⏰ OVERDUE ⏰ Upcoming (Installed) 26797 Project Coordinator Work Location(s) …" at bounding box center [885, 537] width 1225 height 281
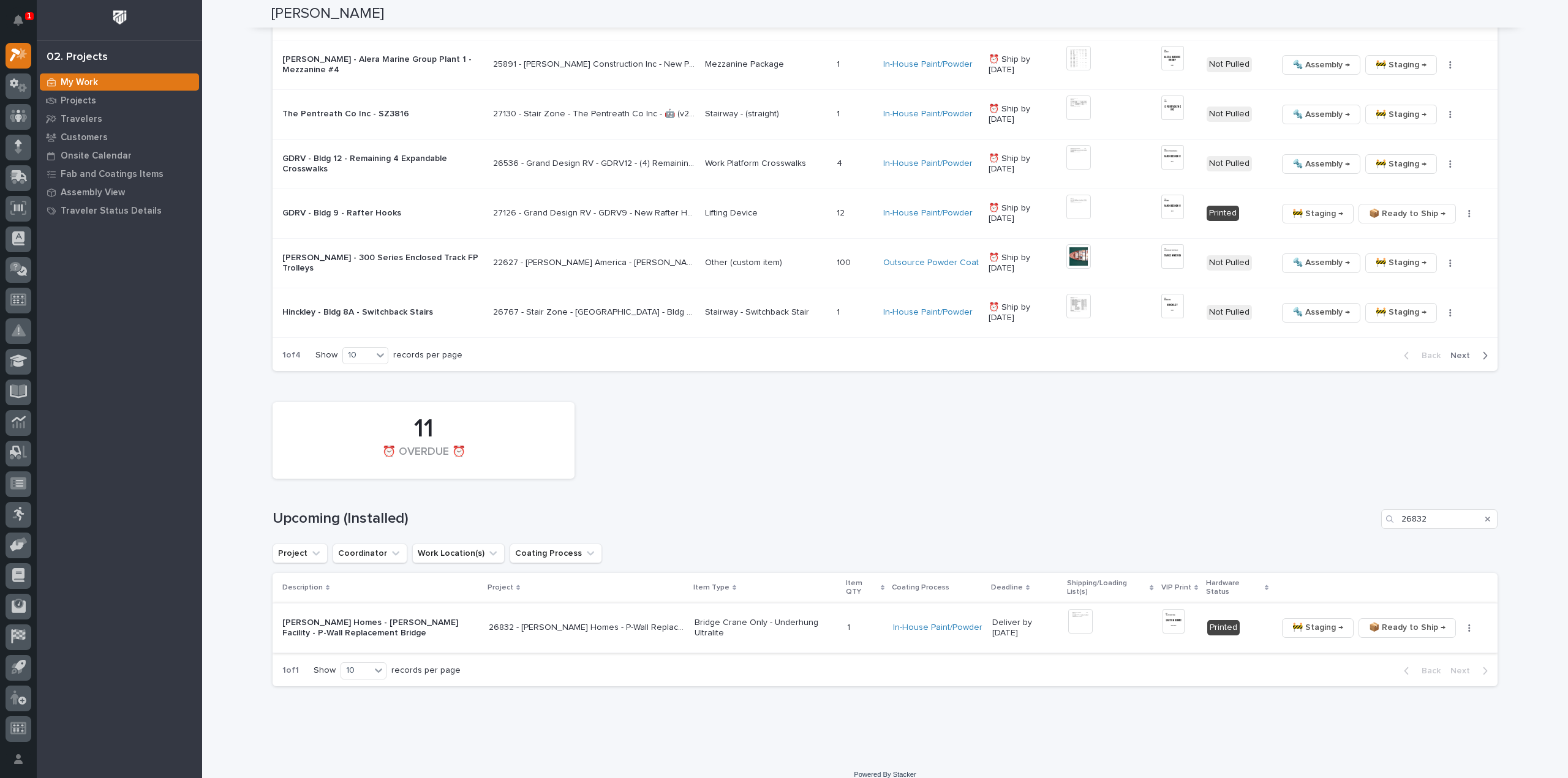
click at [1465, 624] on button "button" at bounding box center [1470, 628] width 17 height 8
click at [1433, 691] on span "🔩 Hardware" at bounding box center [1424, 691] width 51 height 14
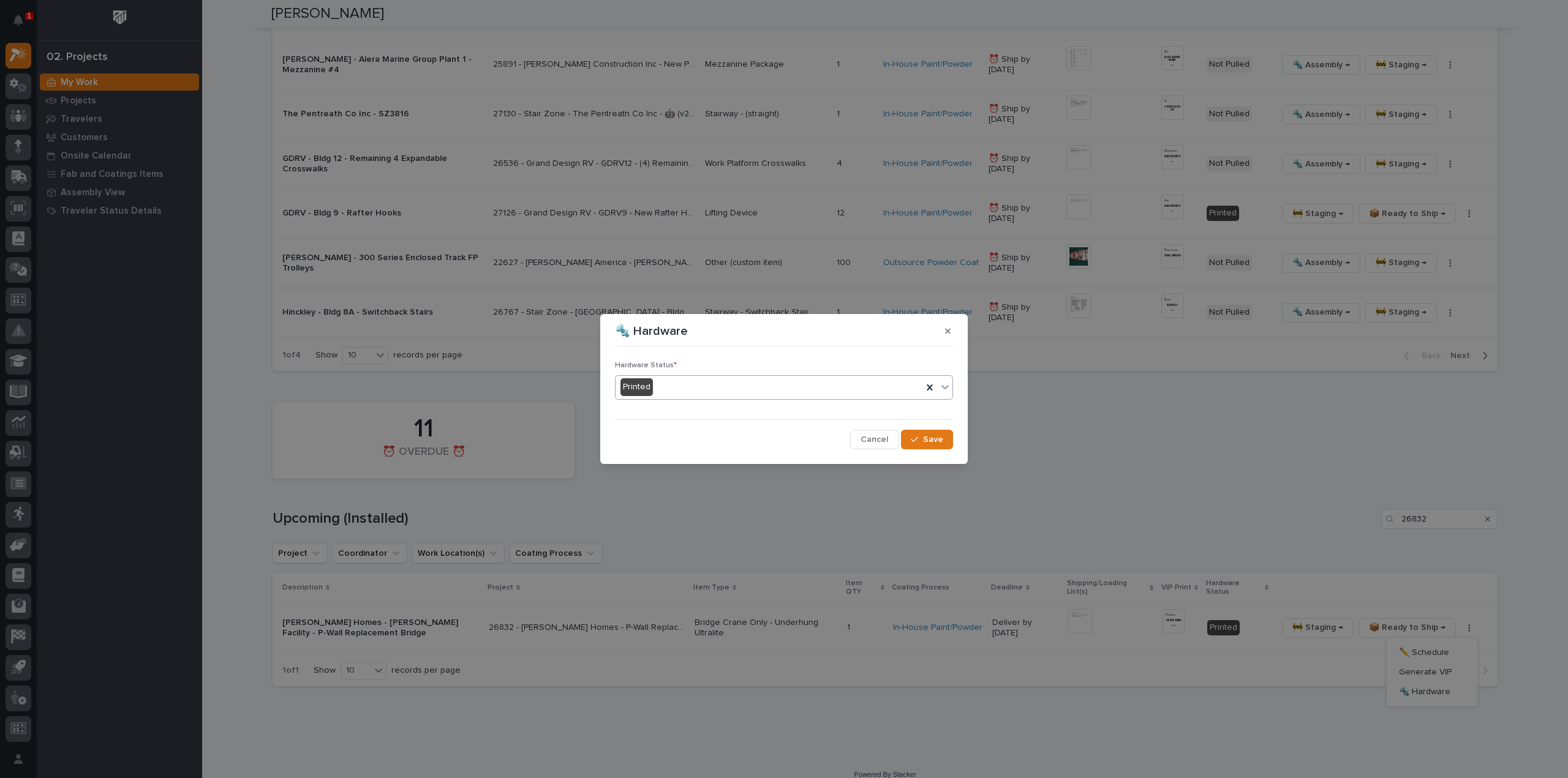
click at [675, 389] on div "Printed" at bounding box center [769, 387] width 307 height 20
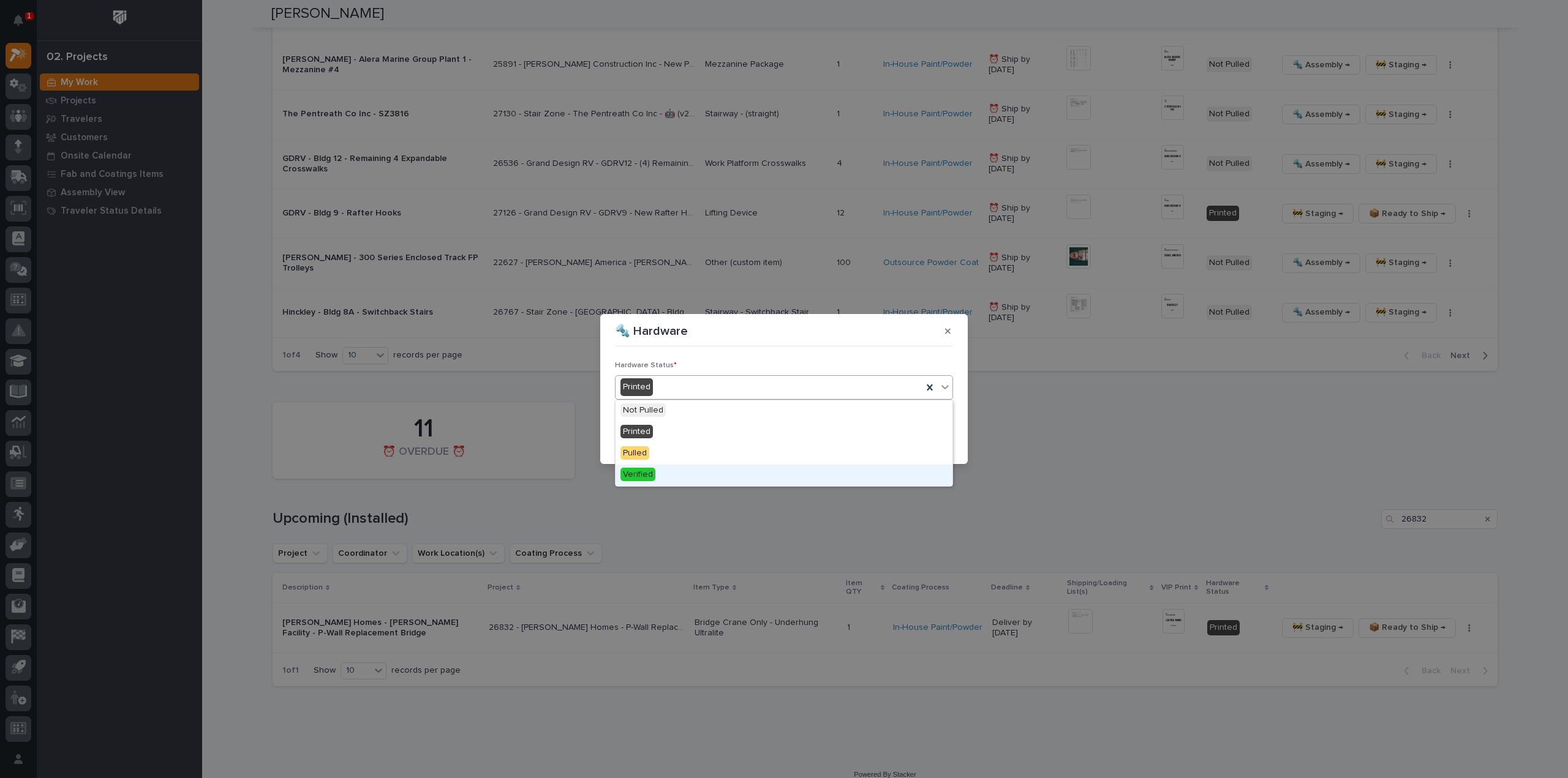
click at [660, 473] on div "Verified" at bounding box center [784, 476] width 337 height 22
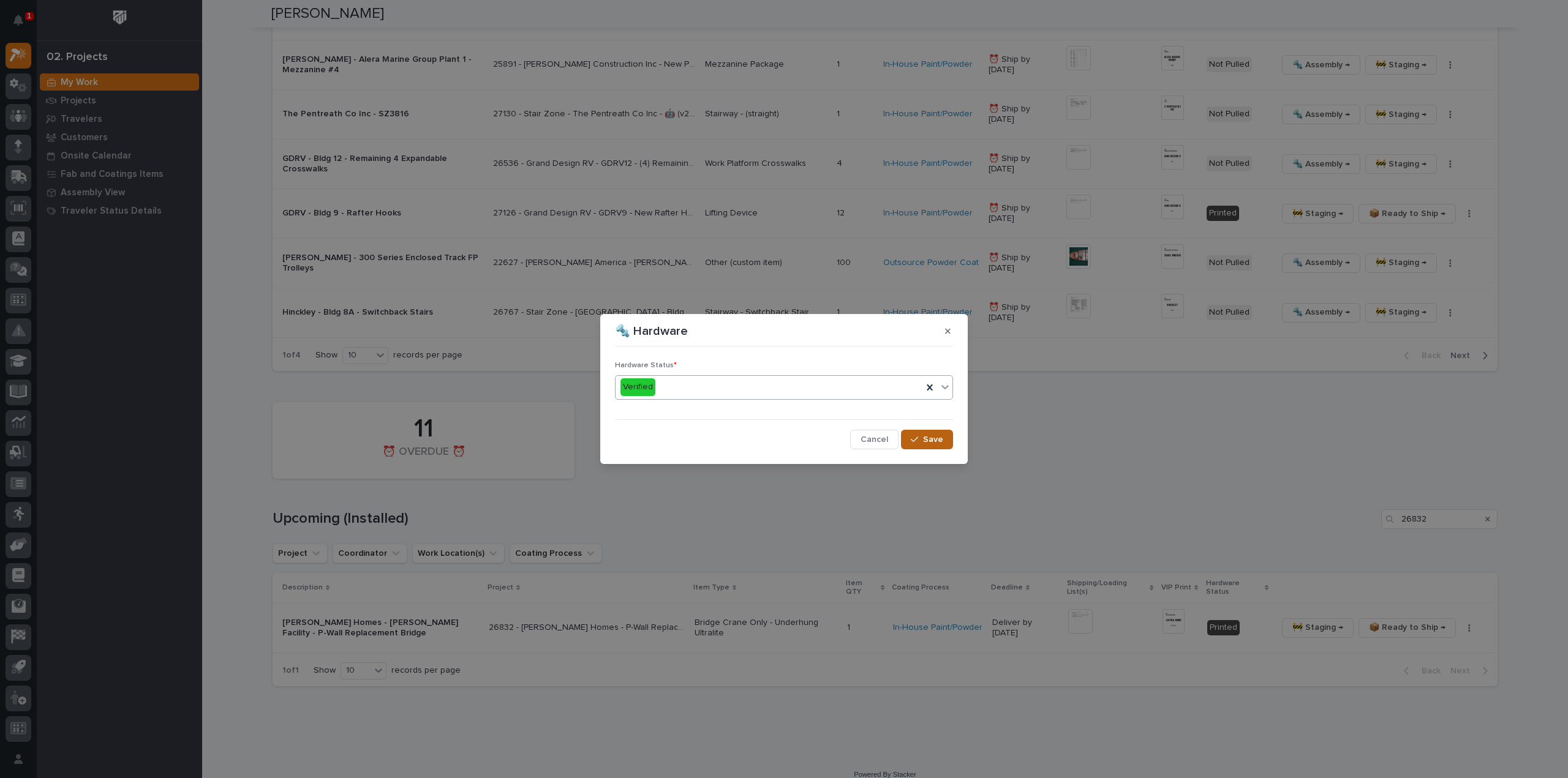
click at [923, 440] on div "button" at bounding box center [917, 439] width 13 height 8
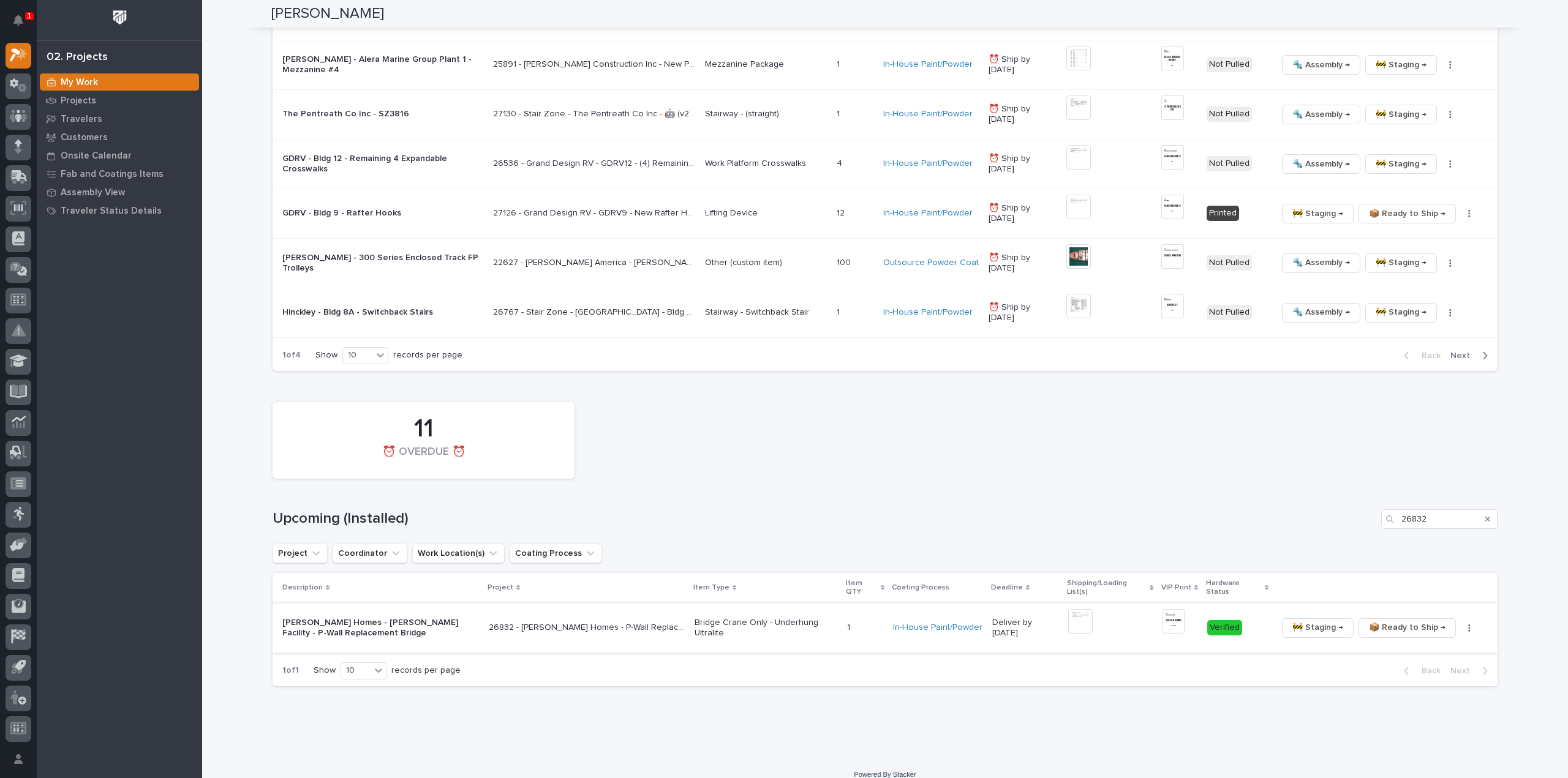
click at [1400, 625] on span "📦 Ready to Ship →" at bounding box center [1407, 627] width 76 height 14
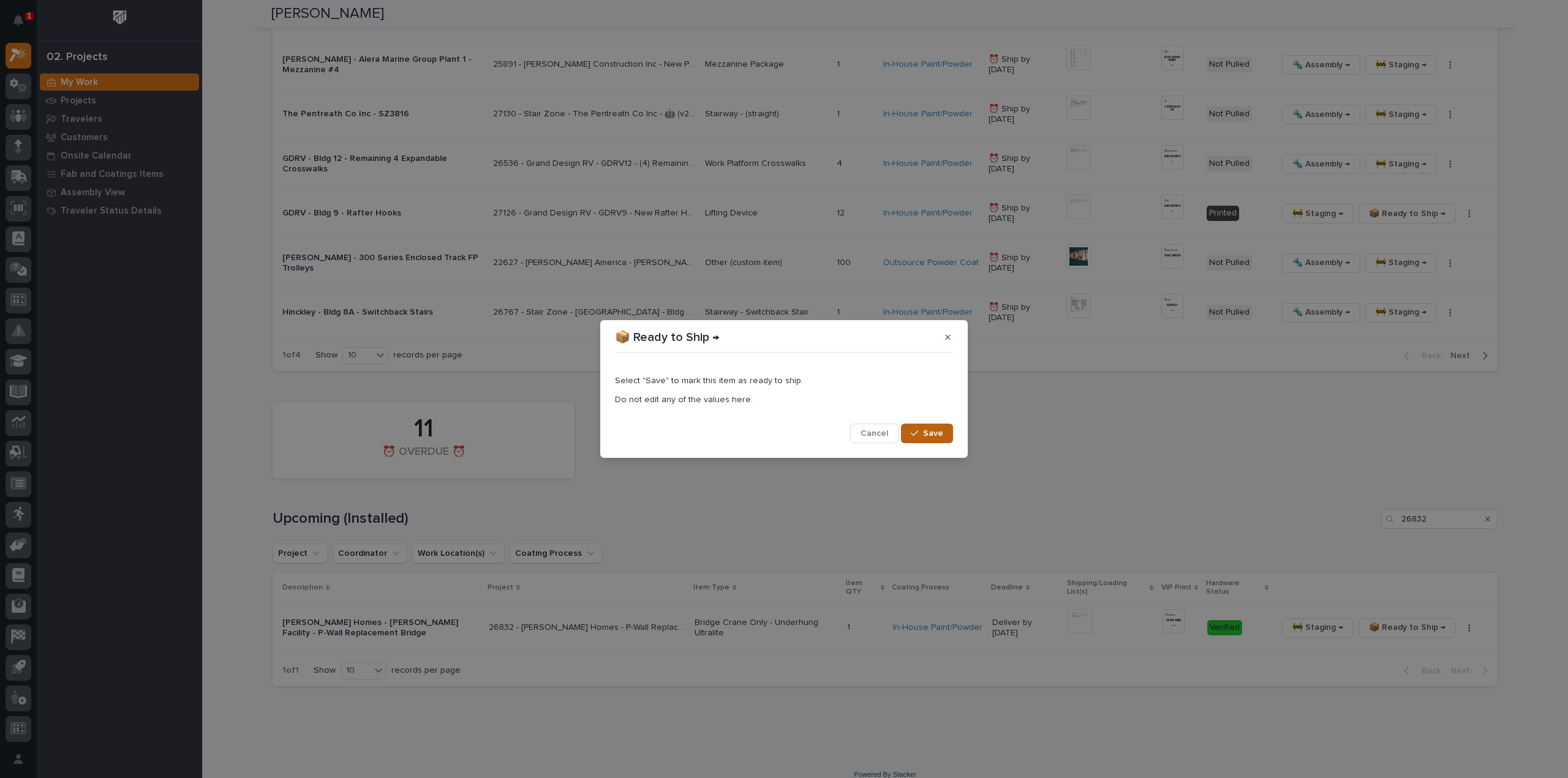
click at [932, 434] on span "Save" at bounding box center [934, 434] width 20 height 11
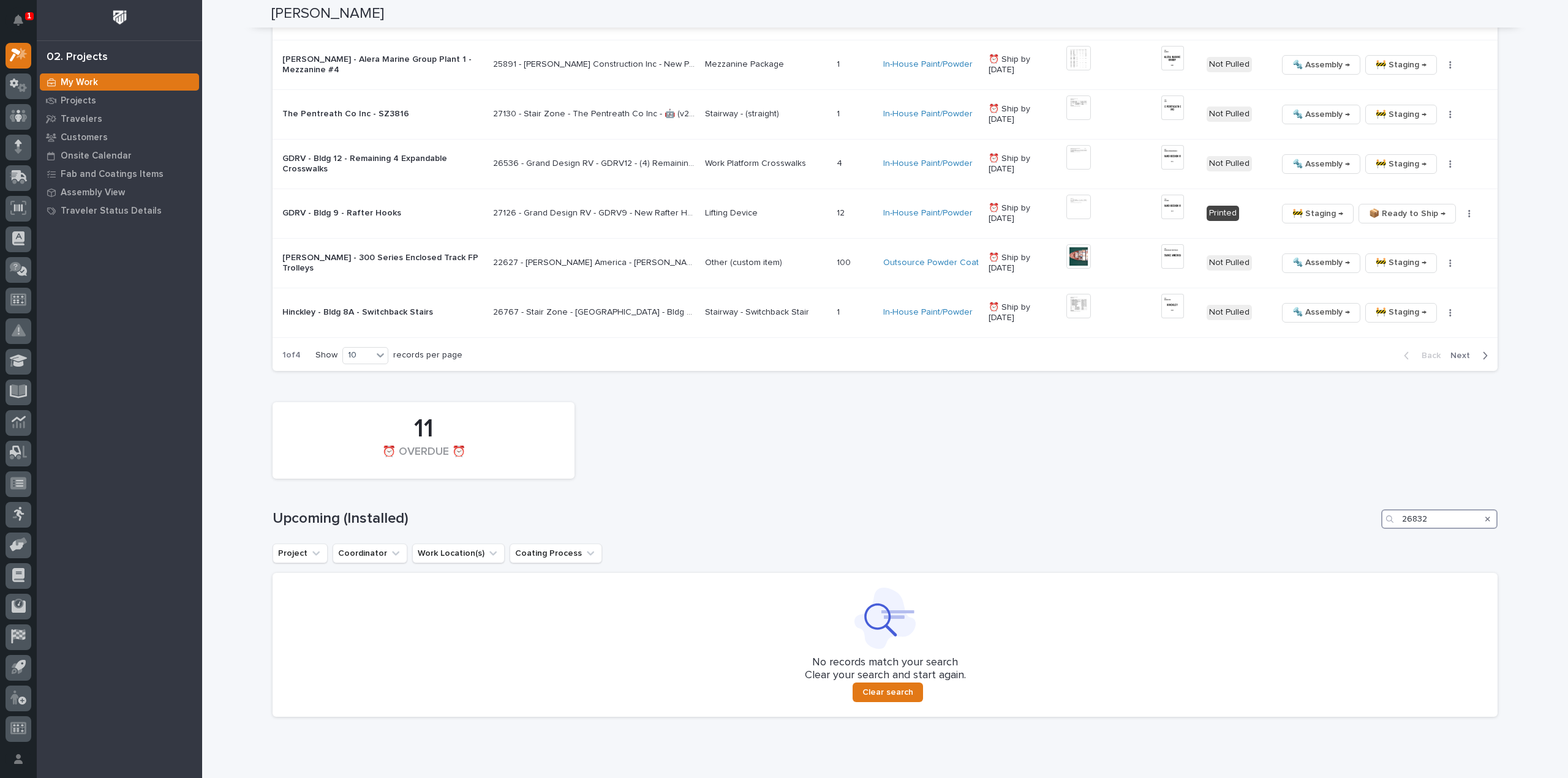
drag, startPoint x: 1431, startPoint y: 521, endPoint x: 1374, endPoint y: 534, distance: 58.5
click at [1374, 534] on div "11 ⏰ OVERDUE ⏰ Upcoming (Installed) 26832 Project Coordinator Work Location(s) …" at bounding box center [885, 557] width 1225 height 321
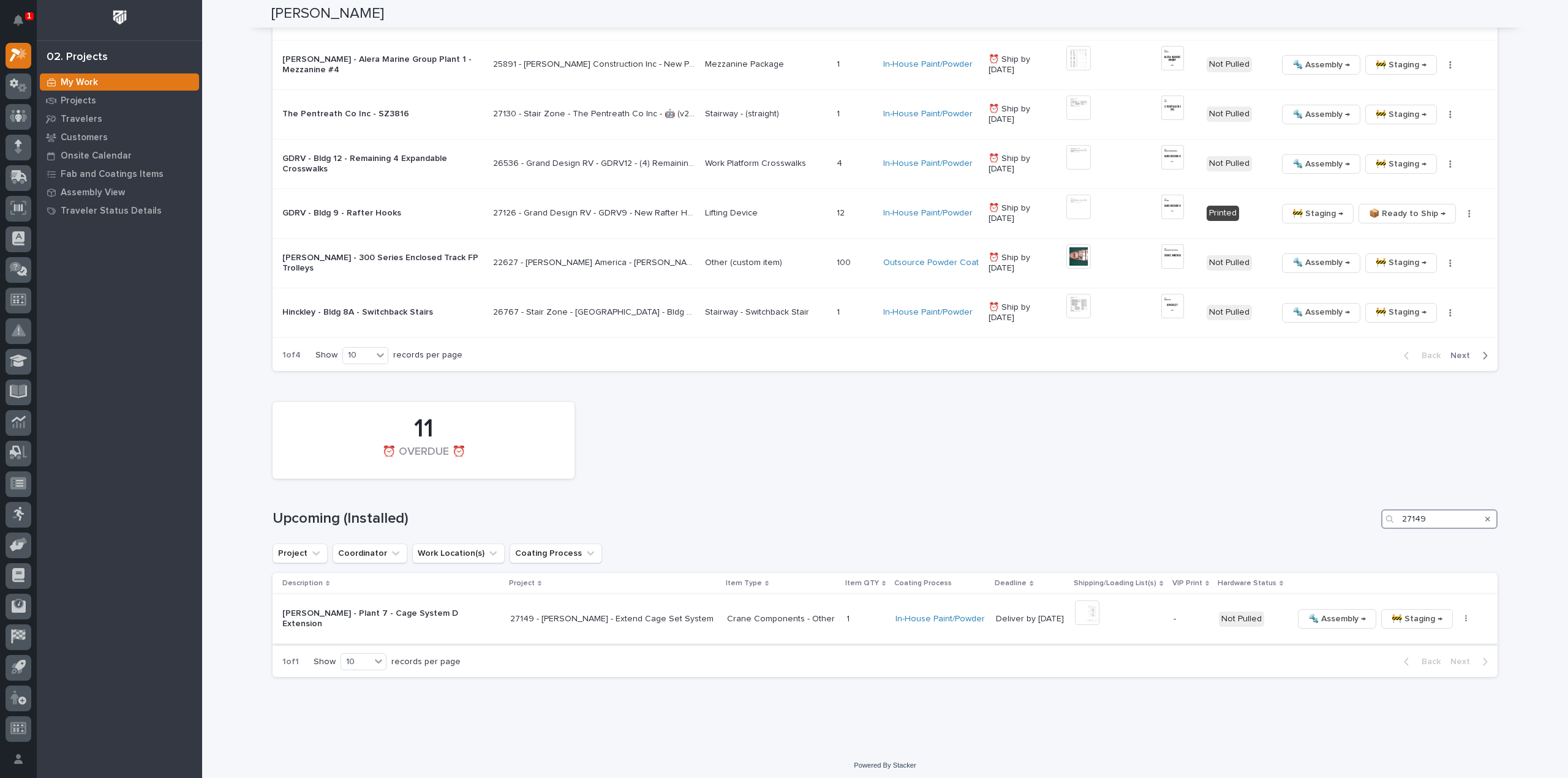
type input "27149"
click at [1458, 616] on button "button" at bounding box center [1466, 619] width 17 height 8
click at [1392, 675] on span "Generate VIP" at bounding box center [1394, 682] width 53 height 14
click at [1075, 602] on img at bounding box center [1087, 612] width 24 height 24
click at [1171, 609] on img at bounding box center [1183, 612] width 24 height 24
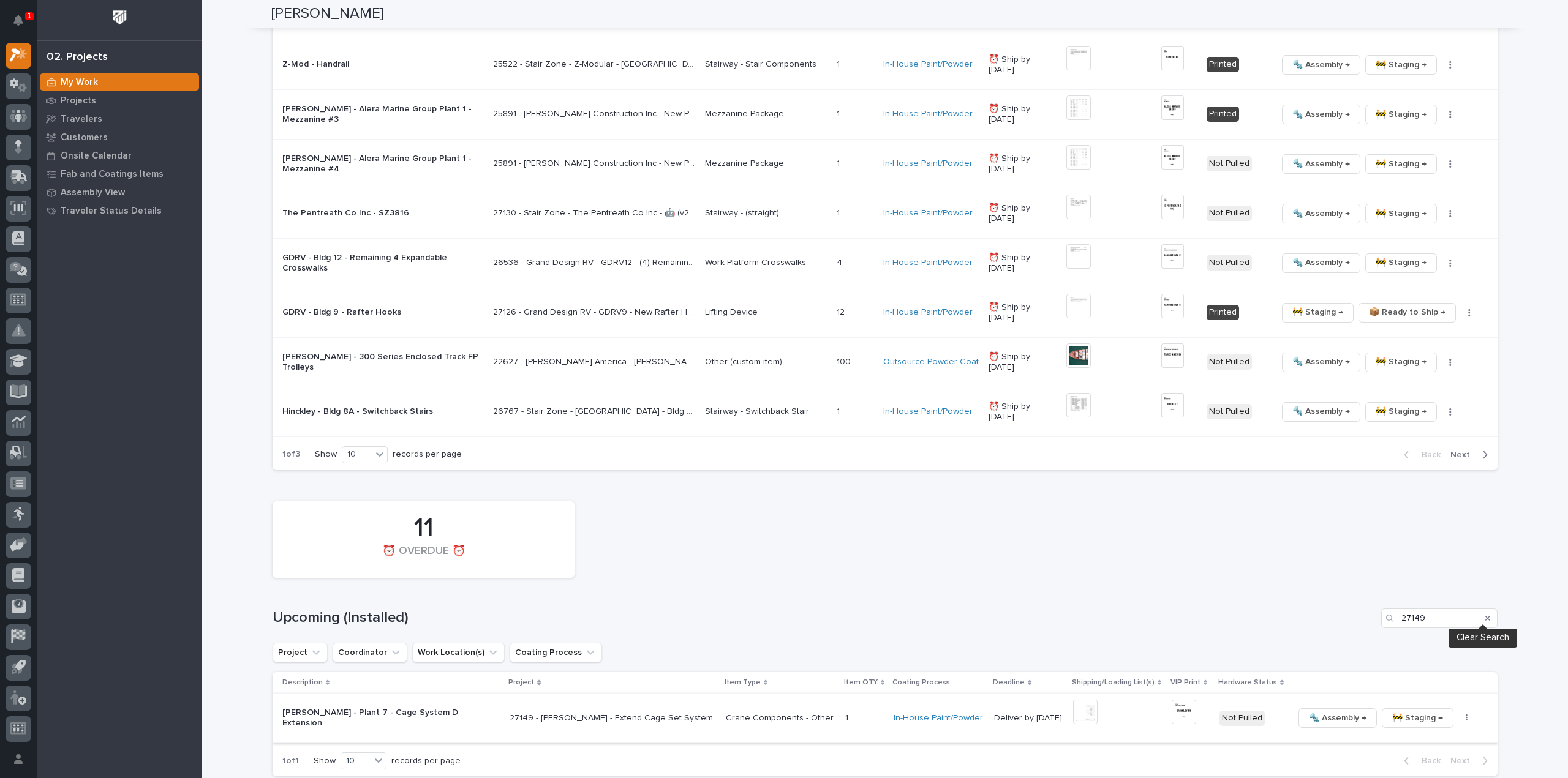
click at [1486, 616] on icon "Search" at bounding box center [1488, 618] width 5 height 8
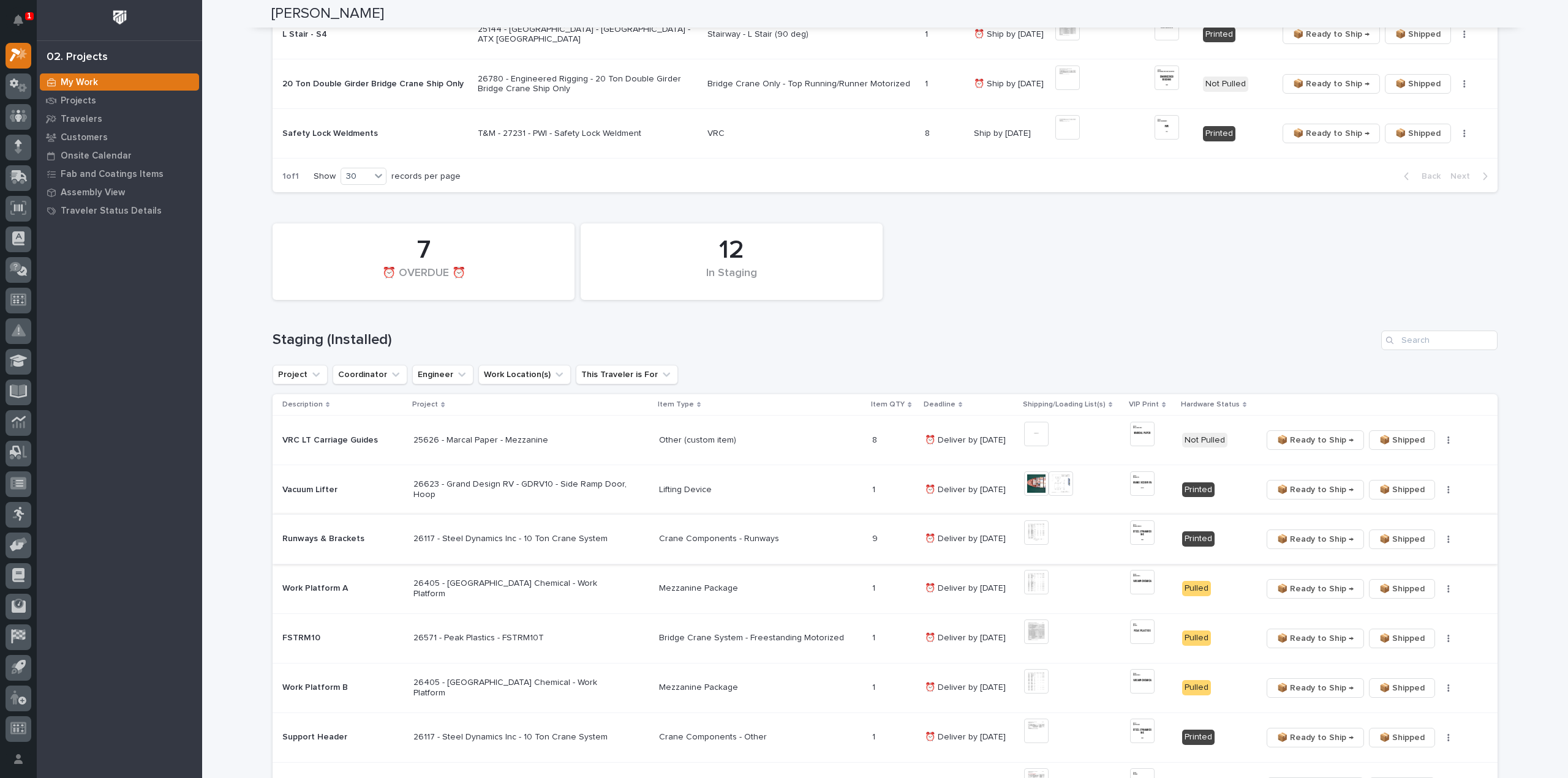
scroll to position [490, 0]
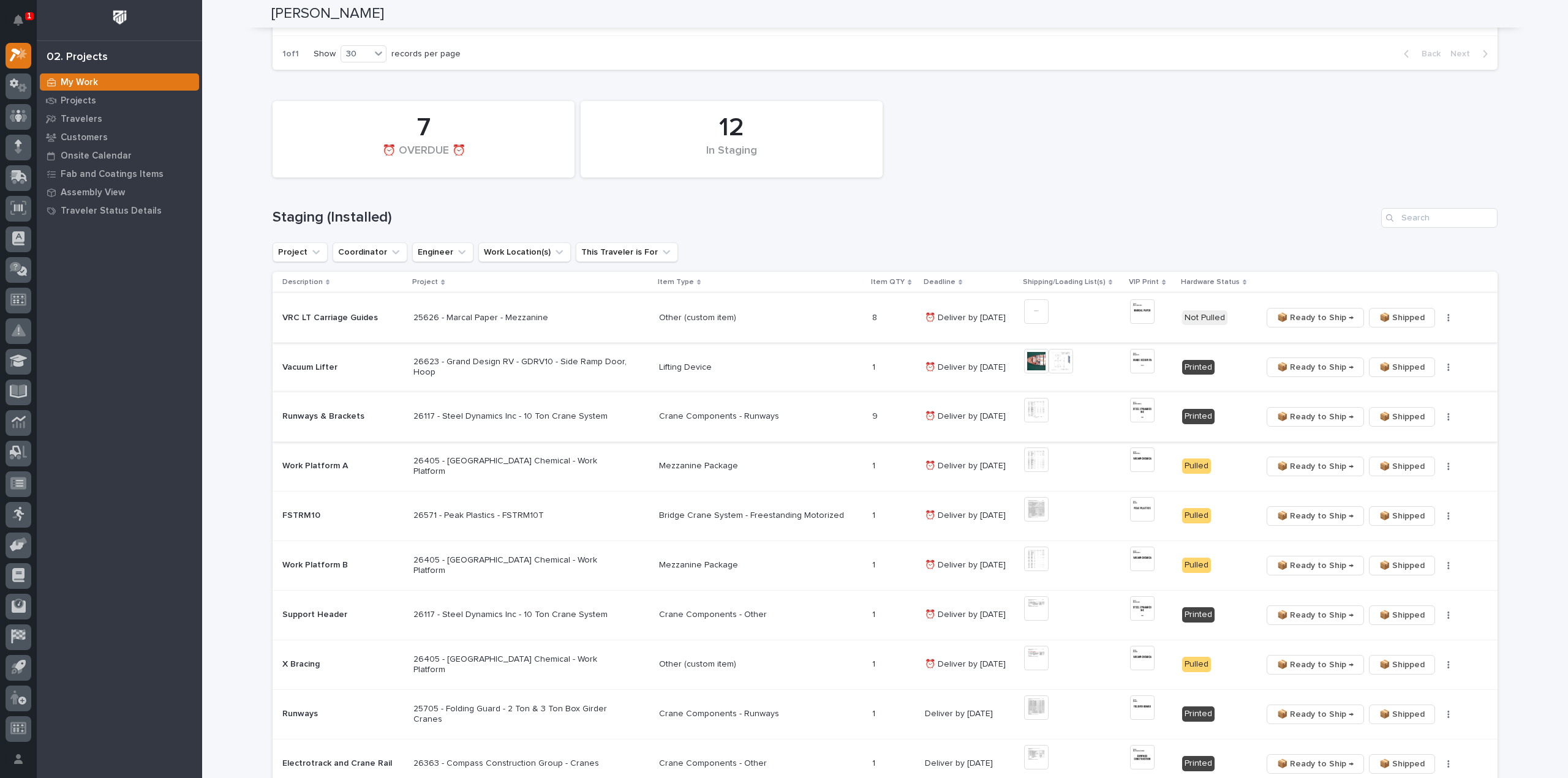
click at [1029, 313] on img at bounding box center [1036, 311] width 24 height 24
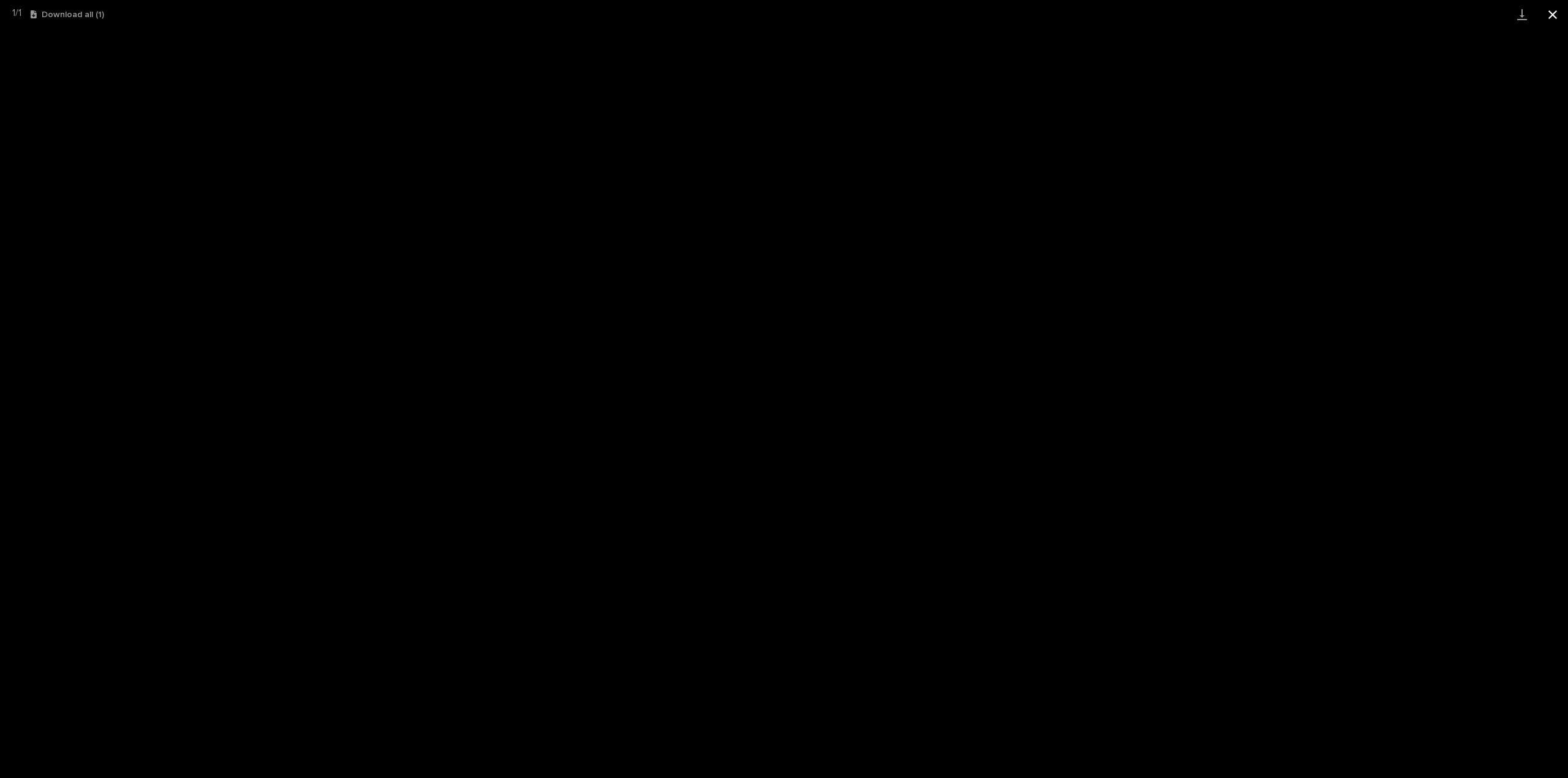
click at [1551, 14] on button "Close gallery" at bounding box center [1553, 14] width 30 height 29
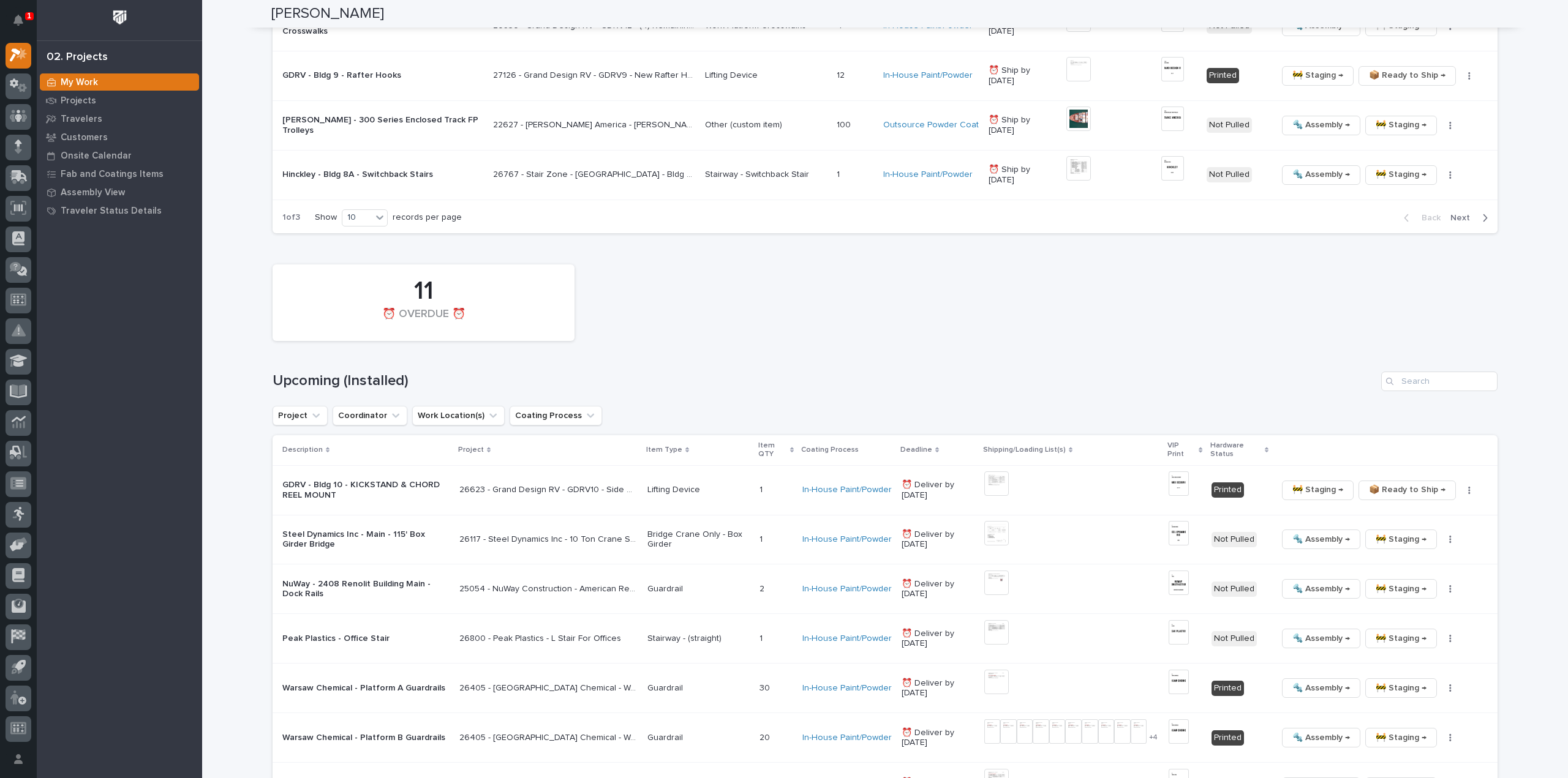
scroll to position [1987, 0]
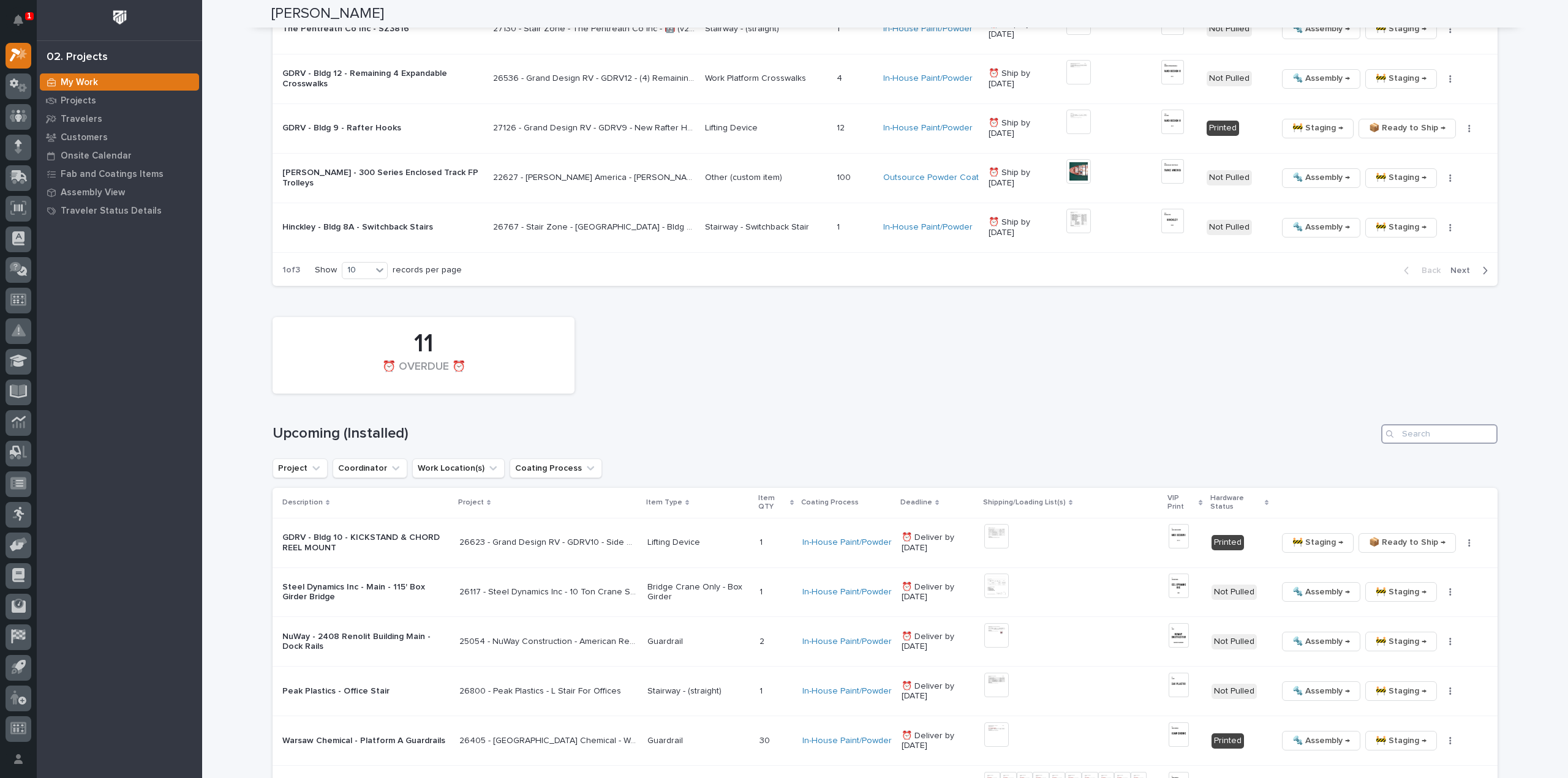
click at [1423, 428] on input "Search" at bounding box center [1439, 434] width 117 height 19
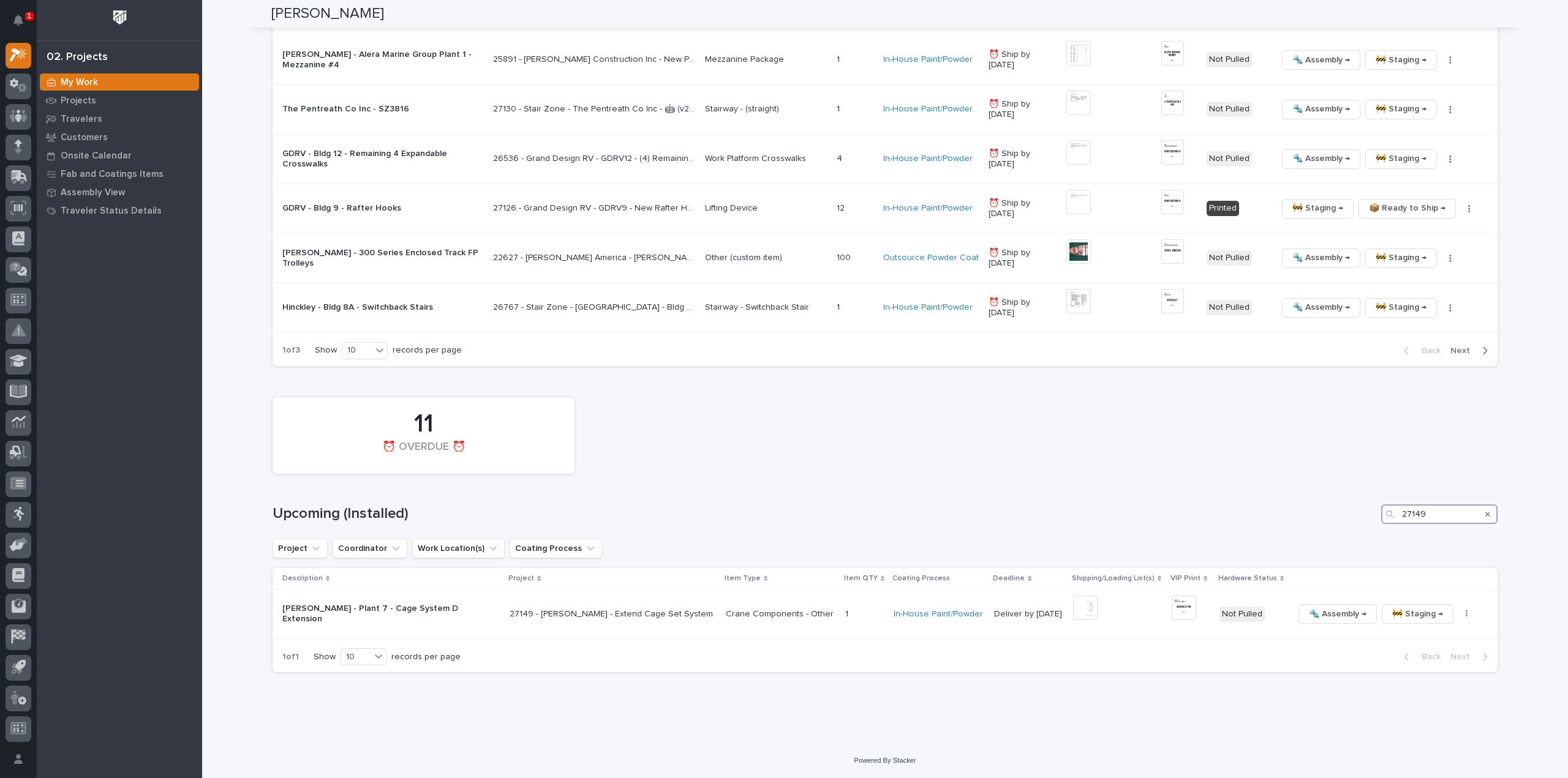
scroll to position [1901, 0]
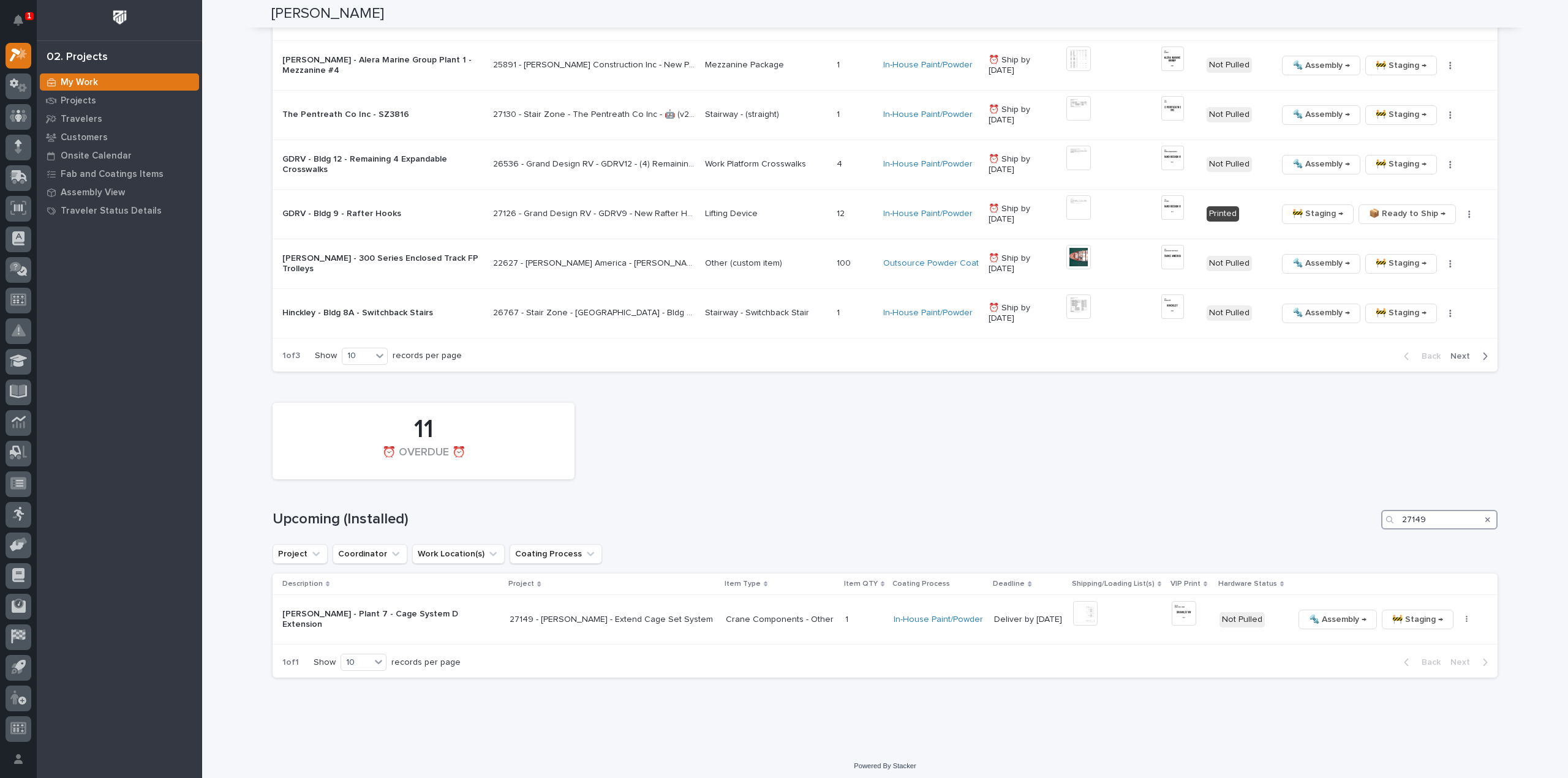
drag, startPoint x: 1434, startPoint y: 518, endPoint x: 1402, endPoint y: 522, distance: 32.2
click at [1402, 522] on input "27149" at bounding box center [1439, 519] width 117 height 19
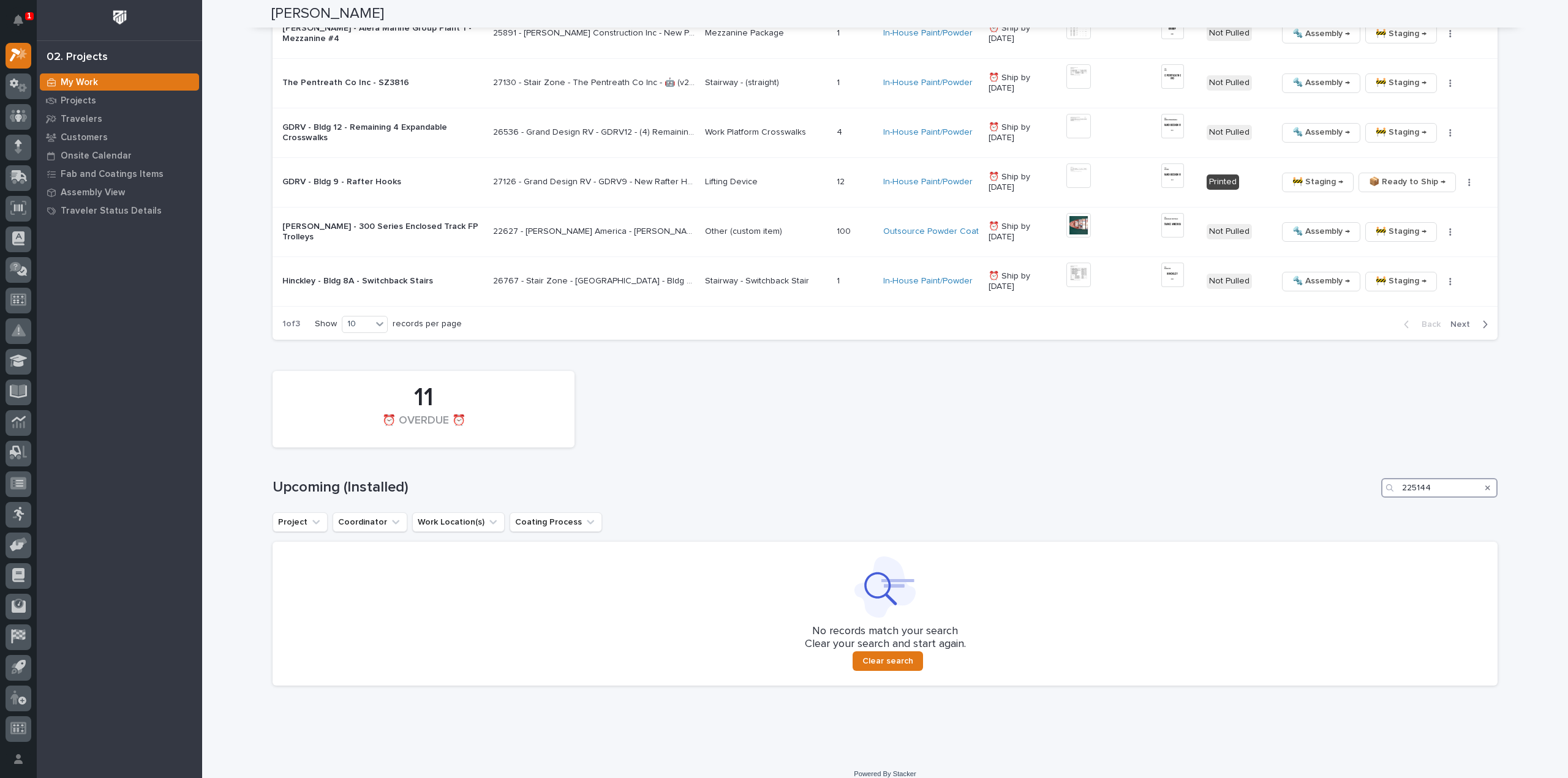
scroll to position [1941, 0]
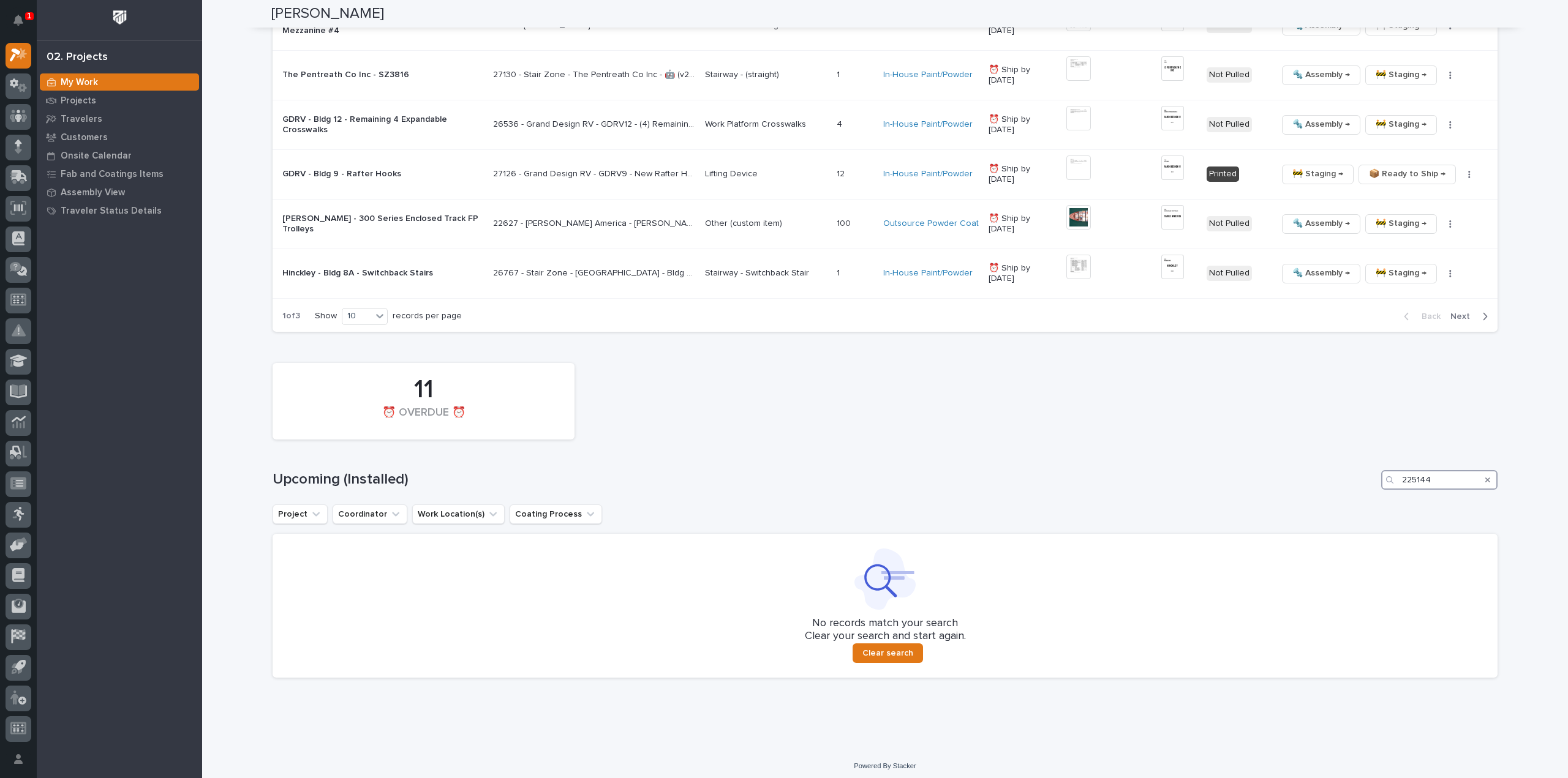
drag, startPoint x: 1418, startPoint y: 485, endPoint x: 1356, endPoint y: 487, distance: 62.0
click at [1359, 489] on div "11 ⏰ OVERDUE ⏰ Upcoming (Installed) 225144 Project Coordinator Work Location(s)…" at bounding box center [885, 518] width 1225 height 321
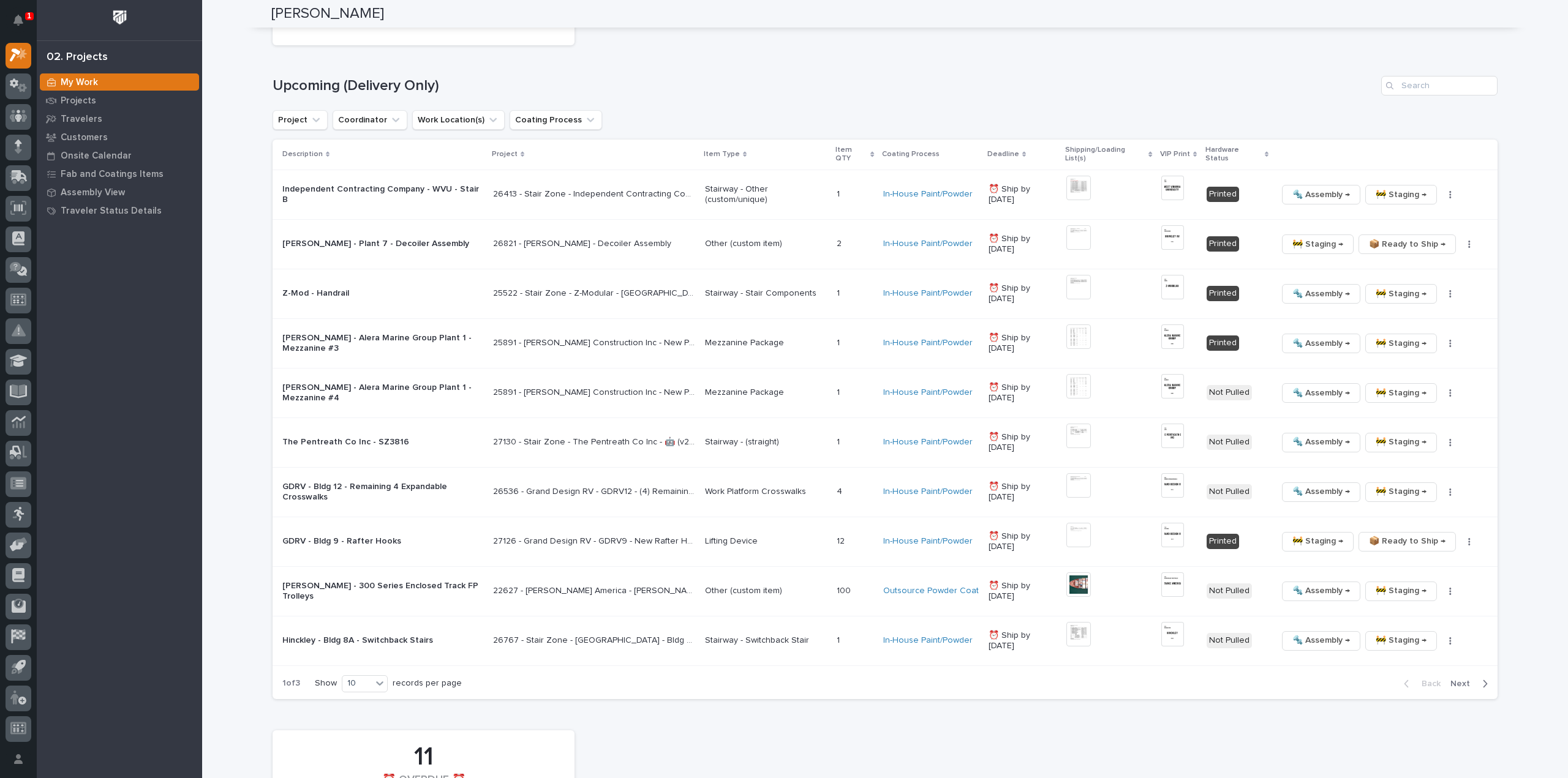
scroll to position [1451, 0]
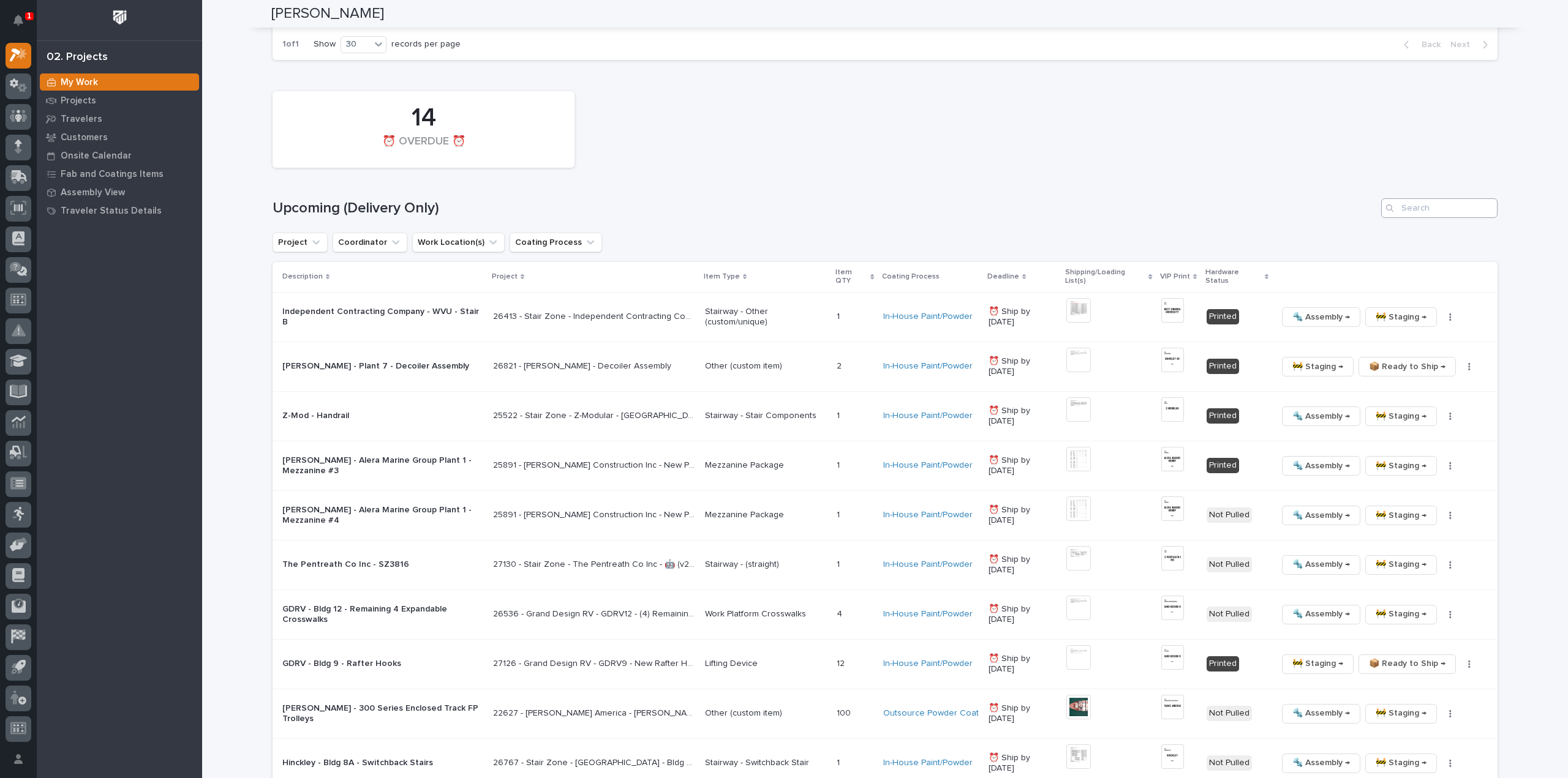
type input "25144"
click at [1423, 206] on input "Search" at bounding box center [1439, 208] width 117 height 19
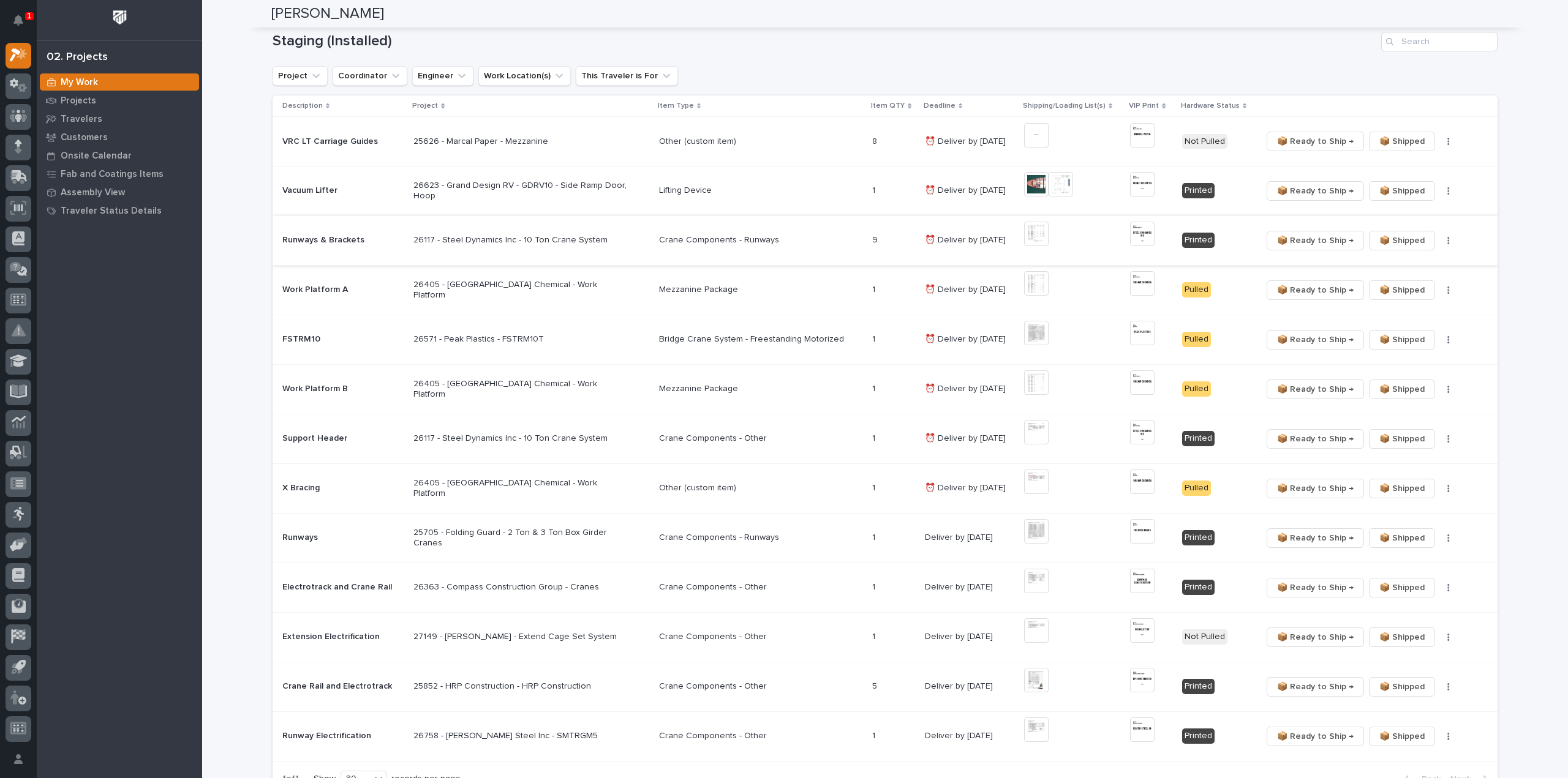
scroll to position [593, 0]
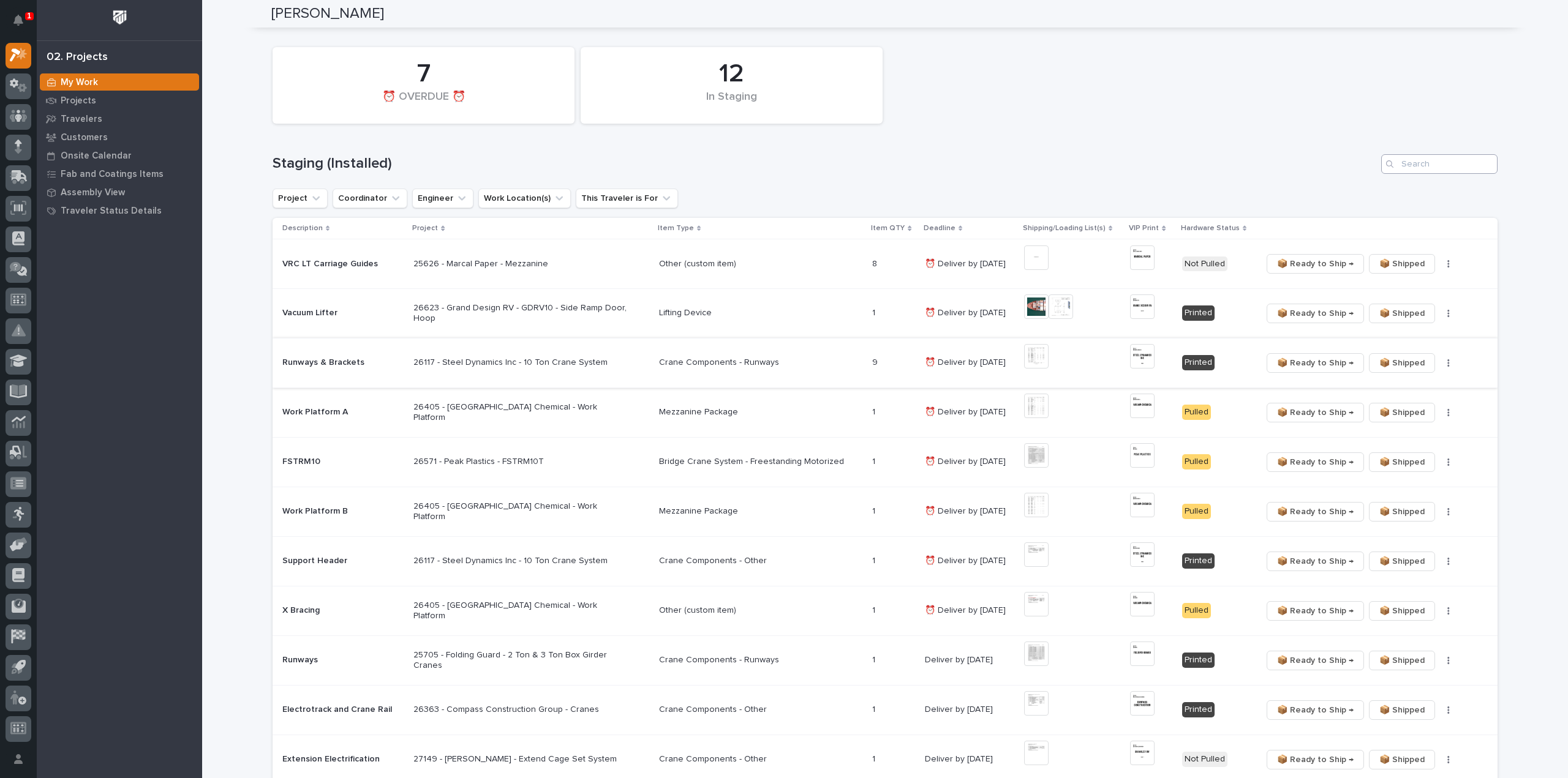
type input "25144"
click at [1467, 169] on input "Search" at bounding box center [1439, 164] width 117 height 19
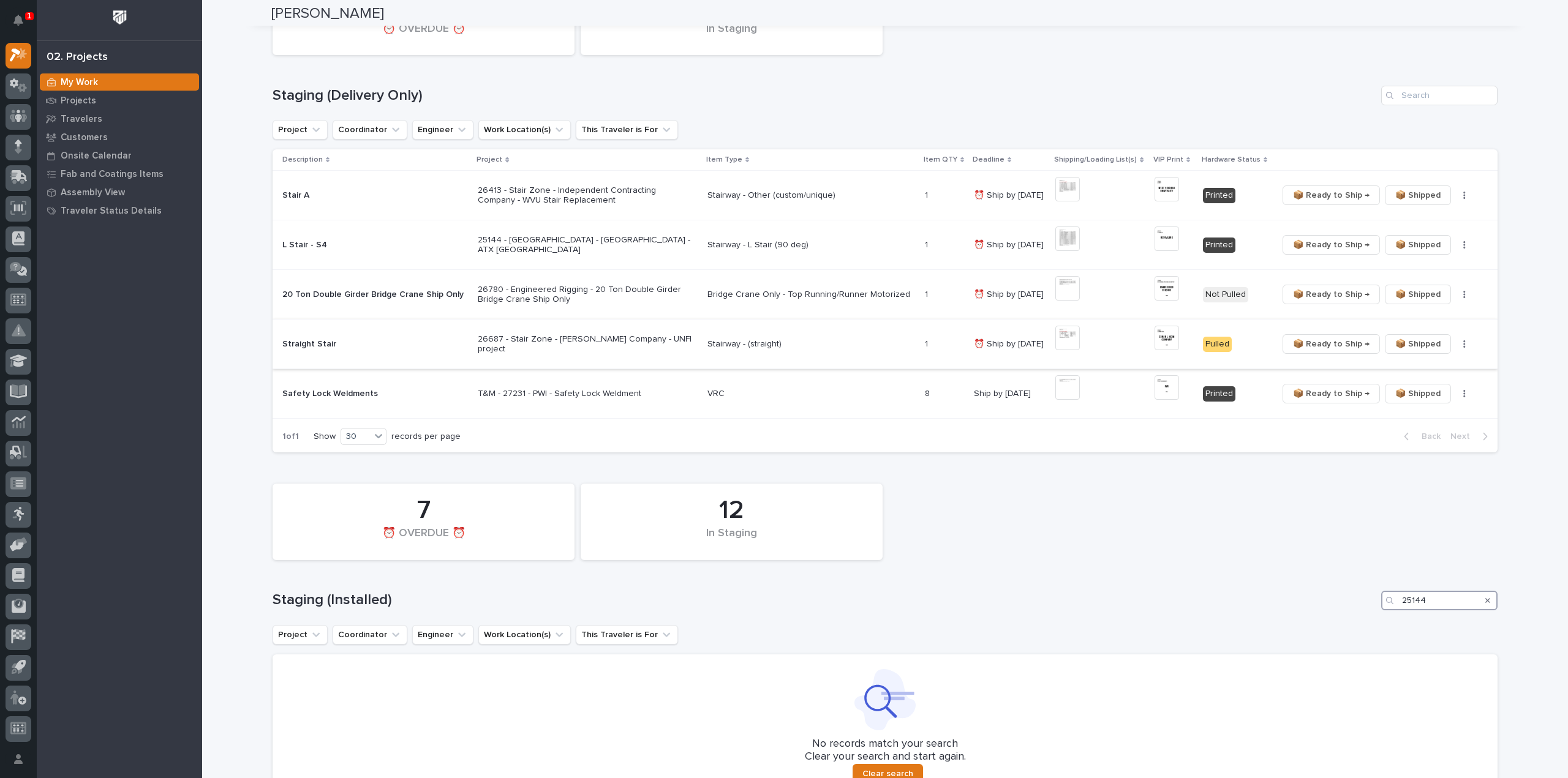
scroll to position [0, 0]
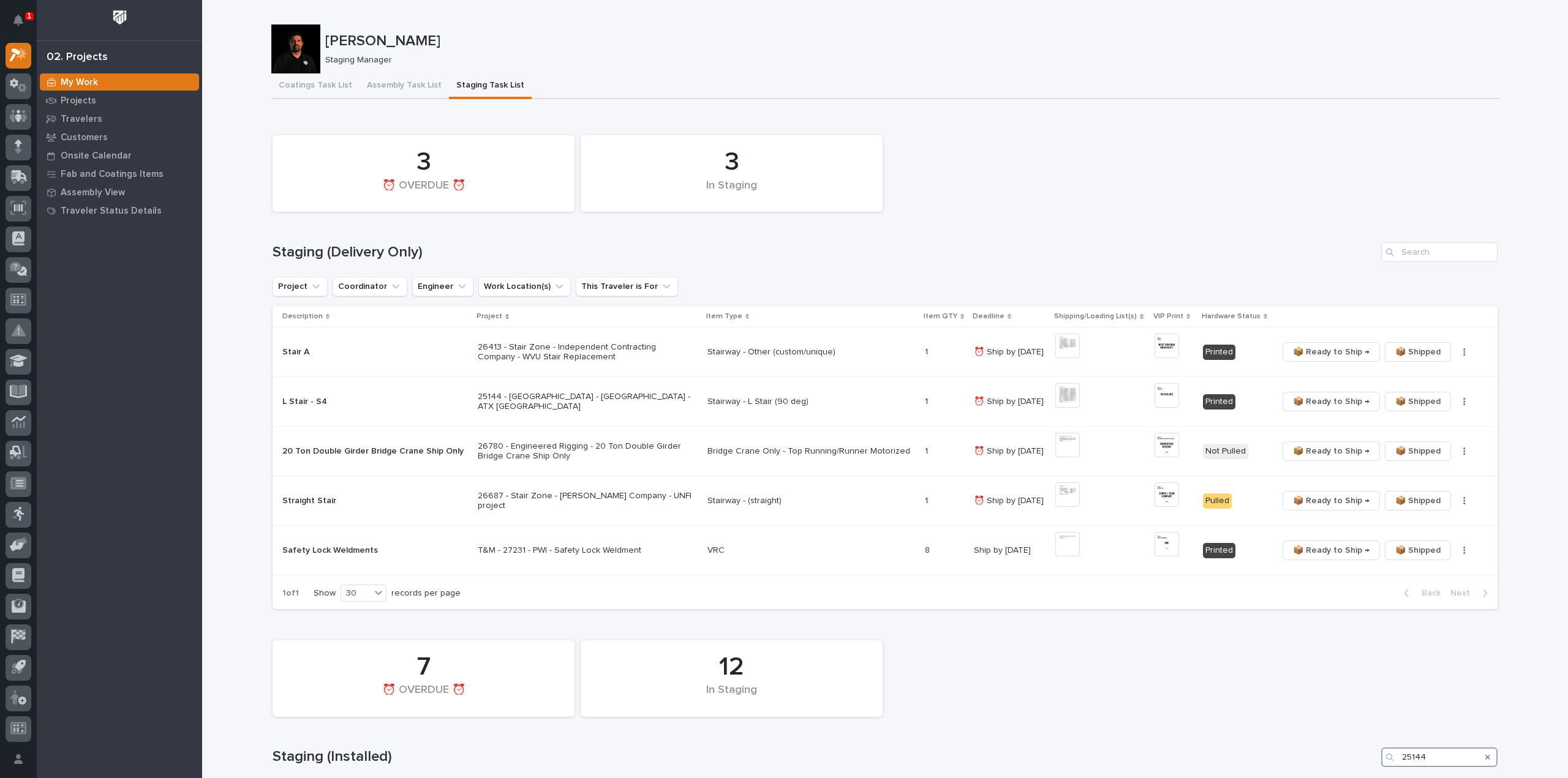
type input "25144"
click at [1165, 347] on img at bounding box center [1166, 345] width 24 height 24
click at [1242, 661] on div "12 In Staging 7 ⏰ OVERDUE ⏰" at bounding box center [885, 679] width 1237 height 89
click at [1162, 351] on img at bounding box center [1166, 345] width 24 height 24
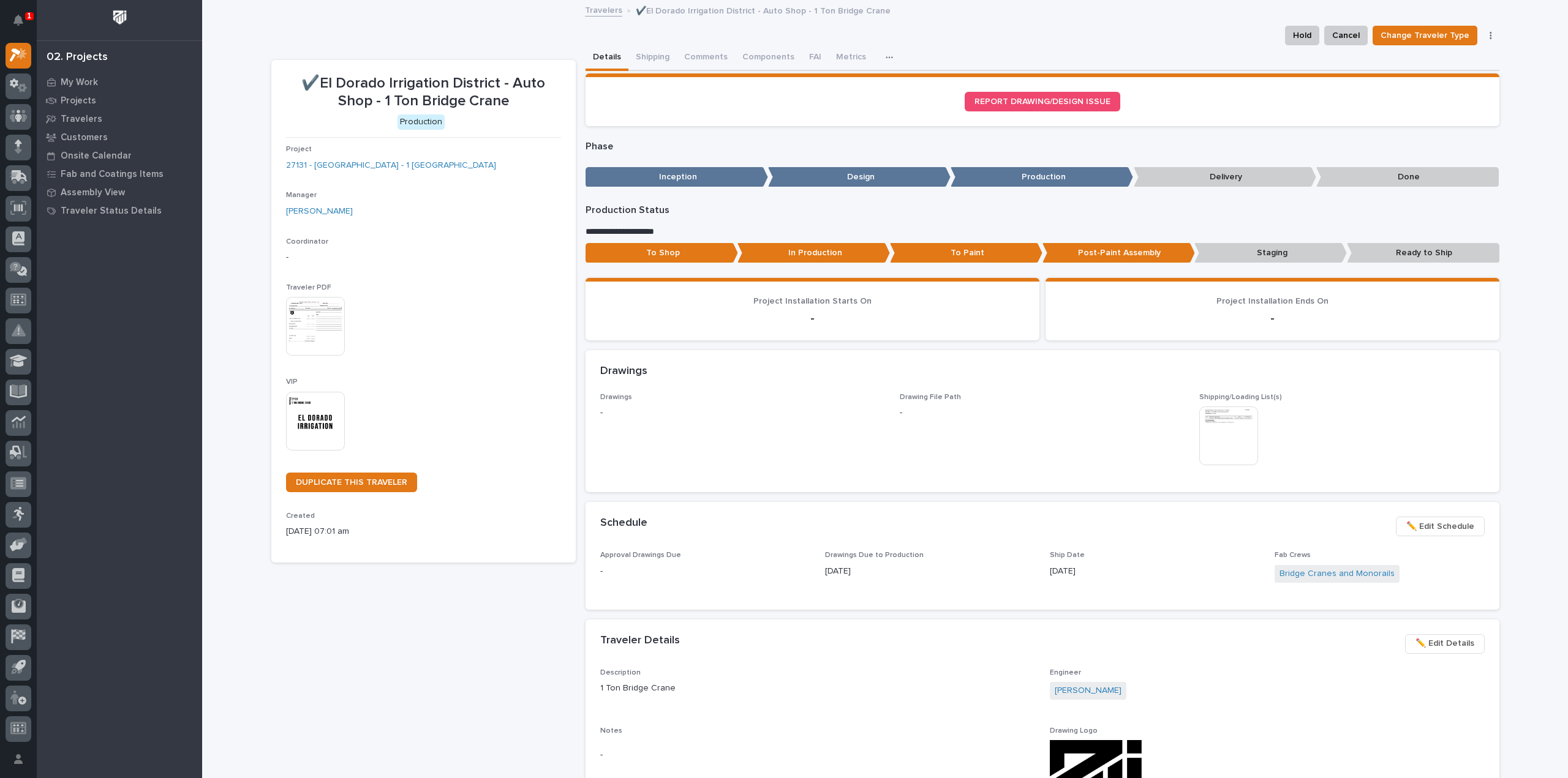
click at [321, 426] on img at bounding box center [315, 422] width 59 height 59
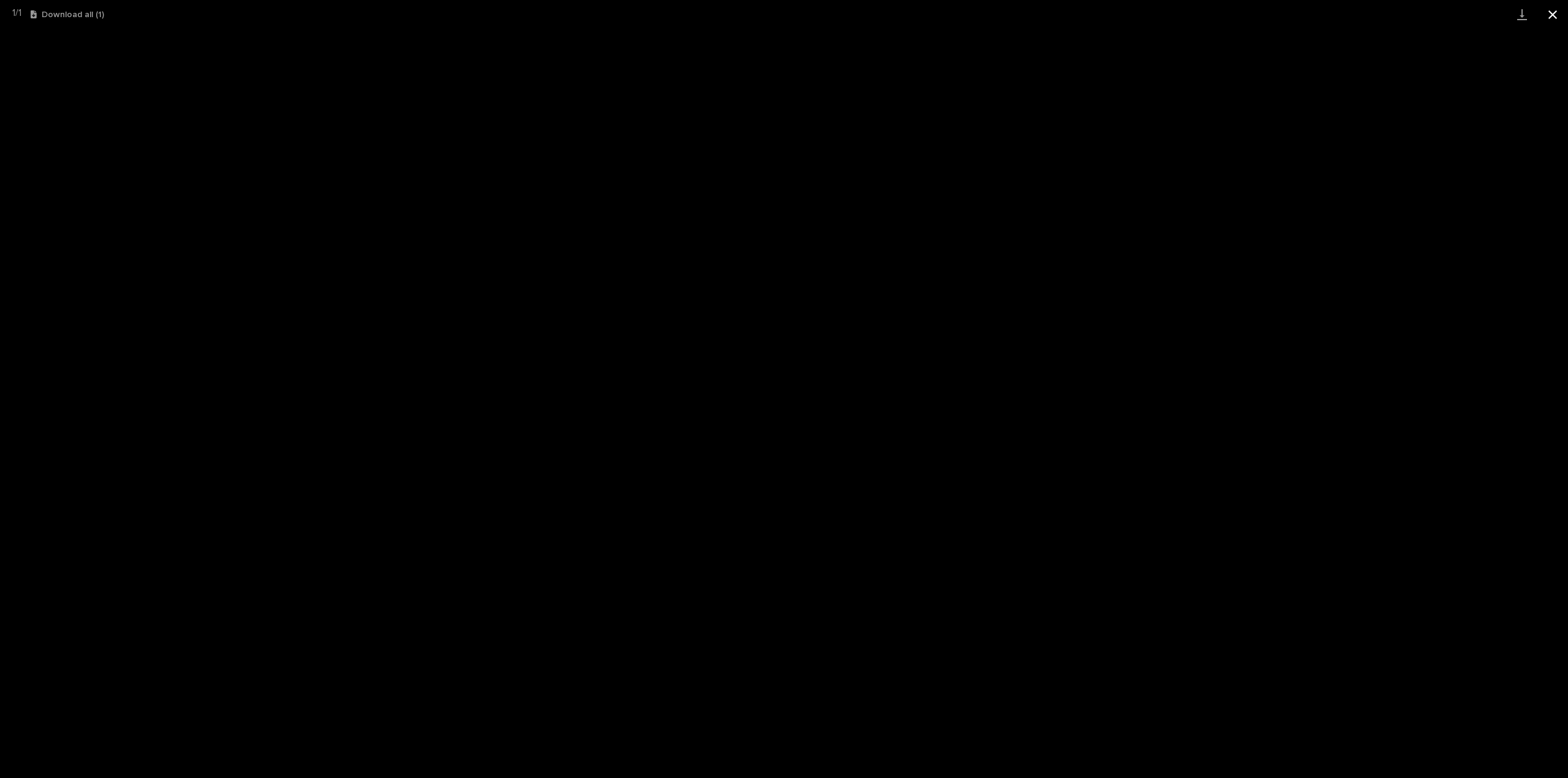
click at [1550, 17] on button "Close gallery" at bounding box center [1553, 14] width 30 height 29
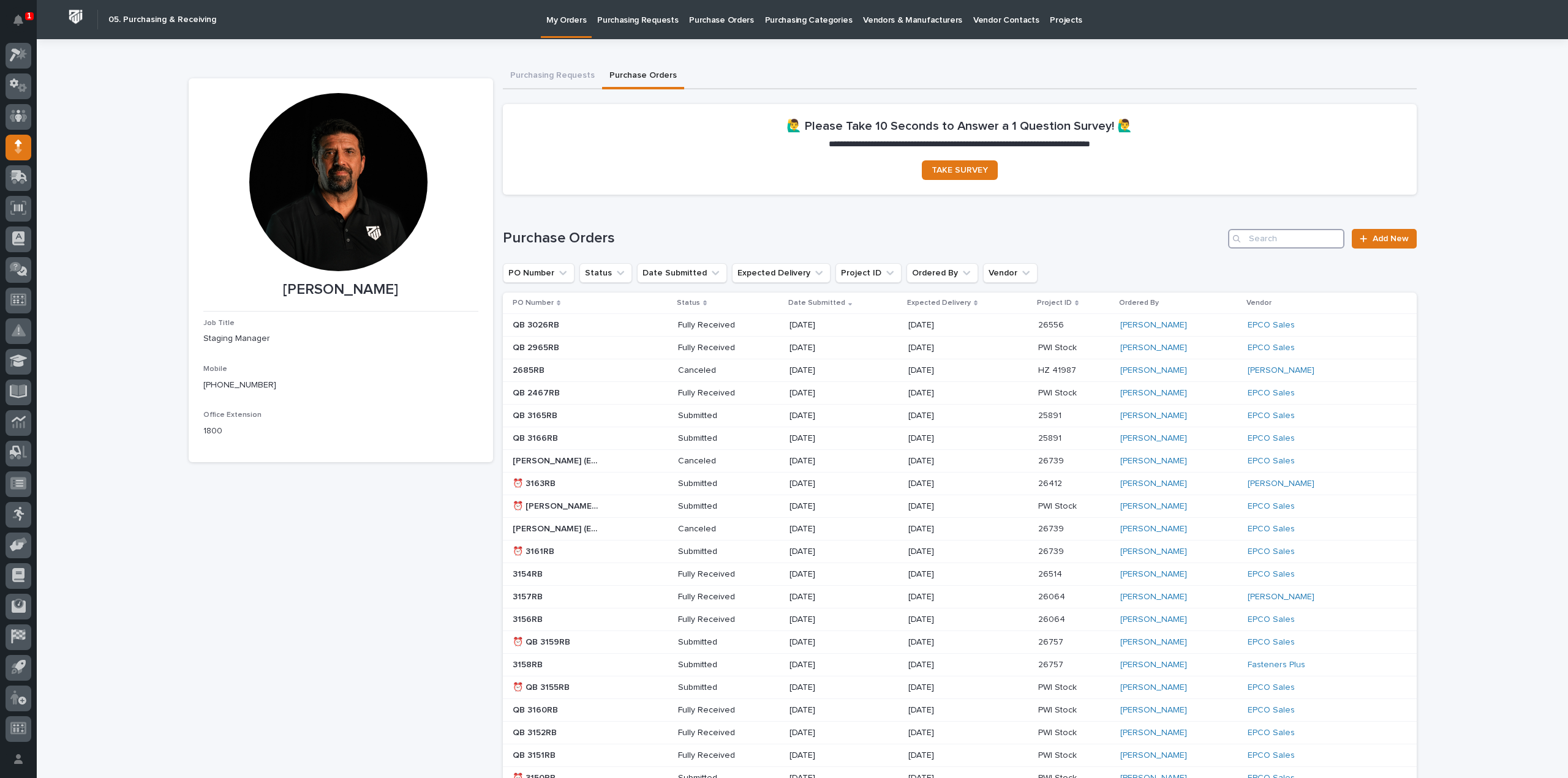
click at [1301, 245] on input "Search" at bounding box center [1286, 239] width 117 height 19
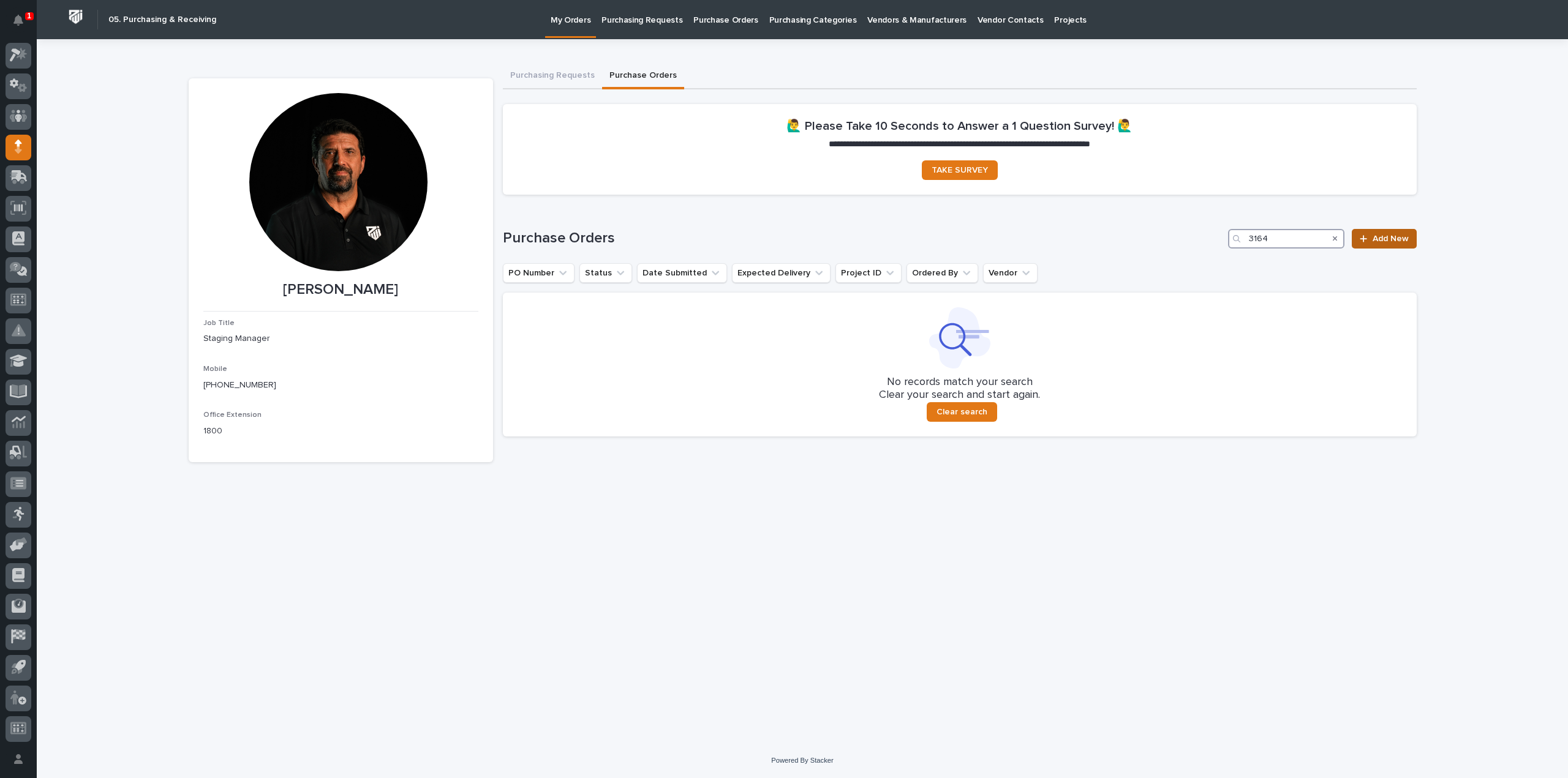
type input "3164"
click at [1382, 240] on span "Add New" at bounding box center [1391, 239] width 36 height 8
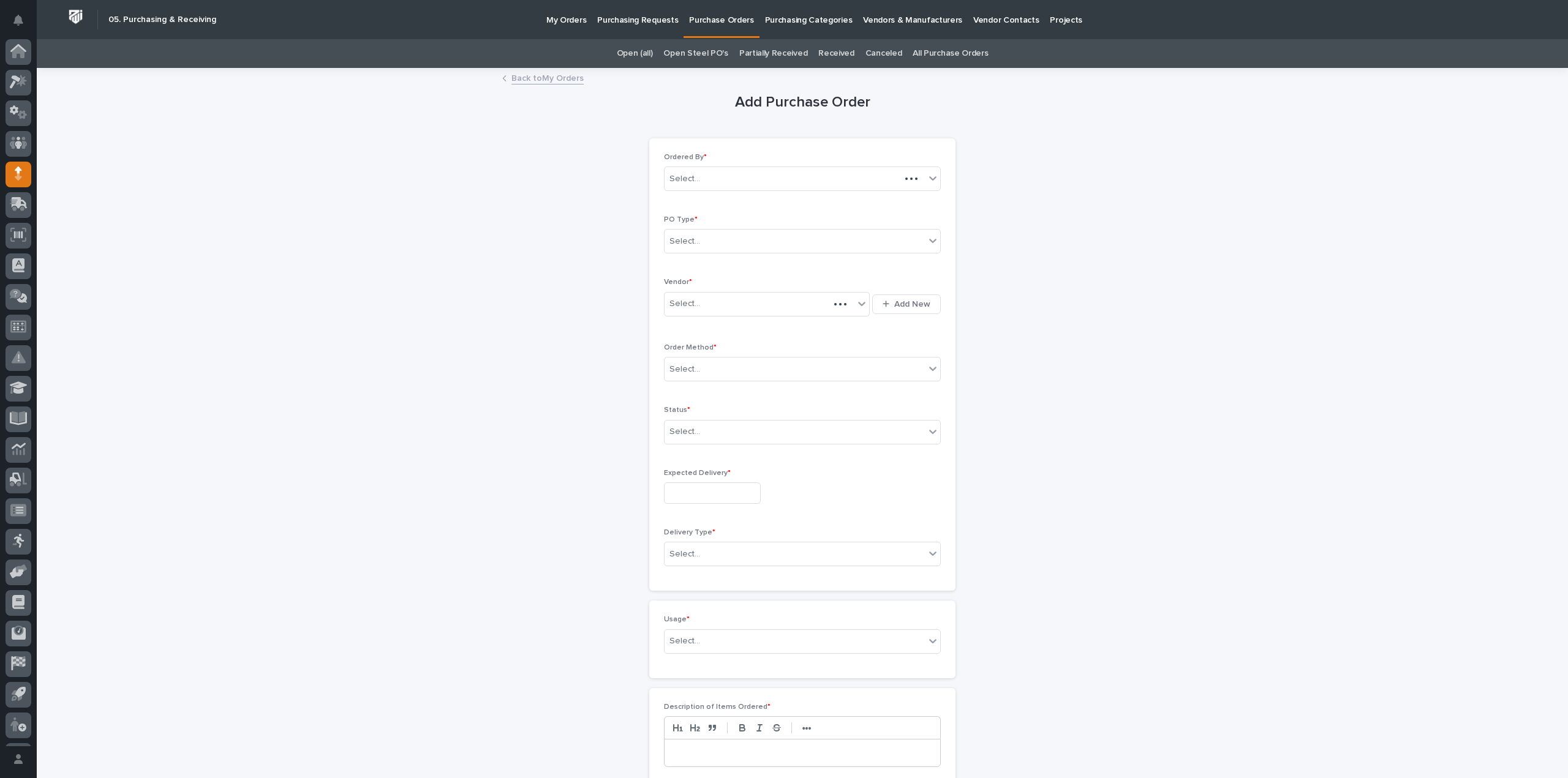
scroll to position [27, 0]
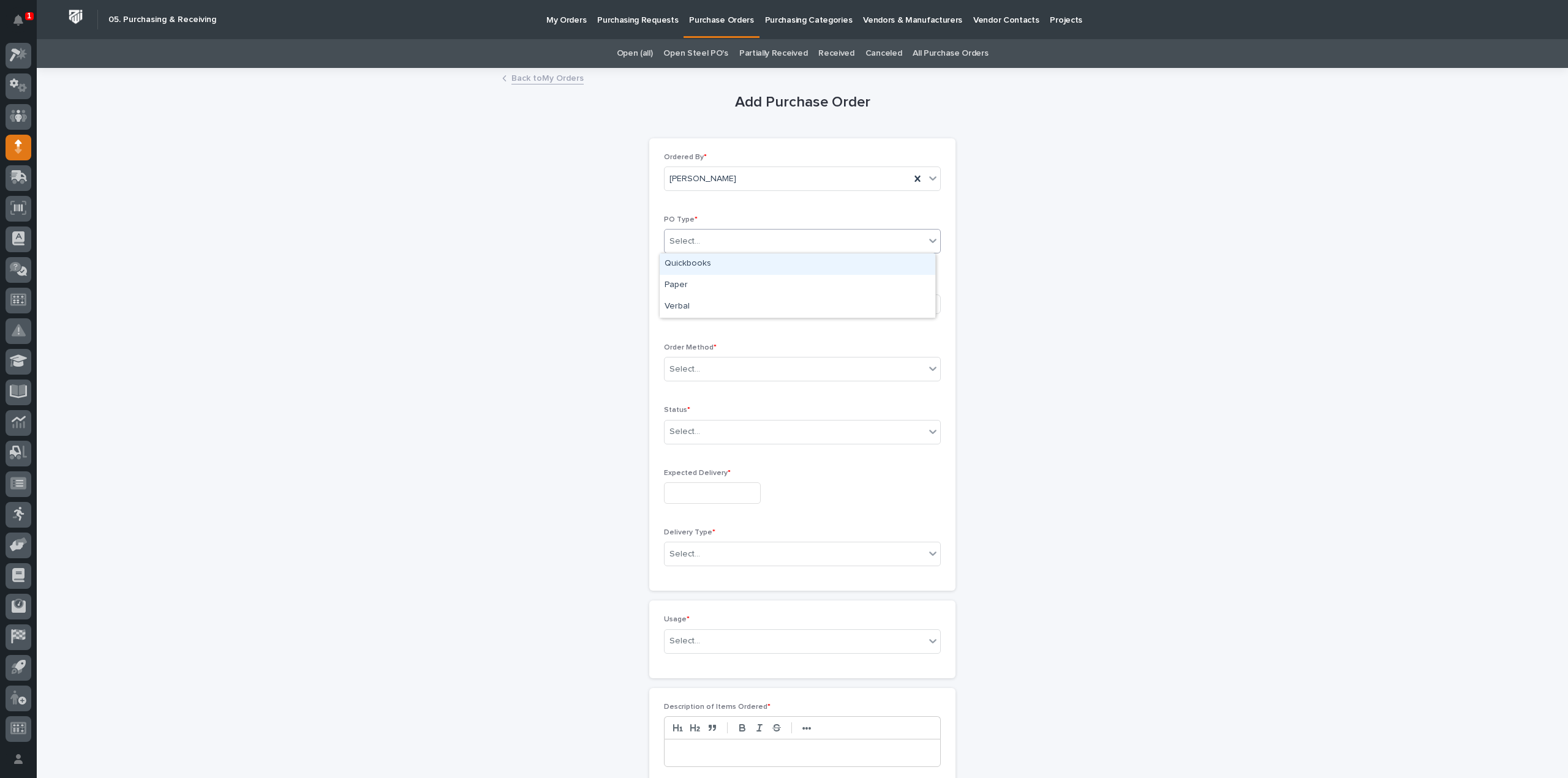
click at [728, 243] on div "Select..." at bounding box center [795, 242] width 260 height 20
drag, startPoint x: 700, startPoint y: 271, endPoint x: 688, endPoint y: 287, distance: 20.0
click at [688, 287] on div "Paper" at bounding box center [797, 286] width 276 height 22
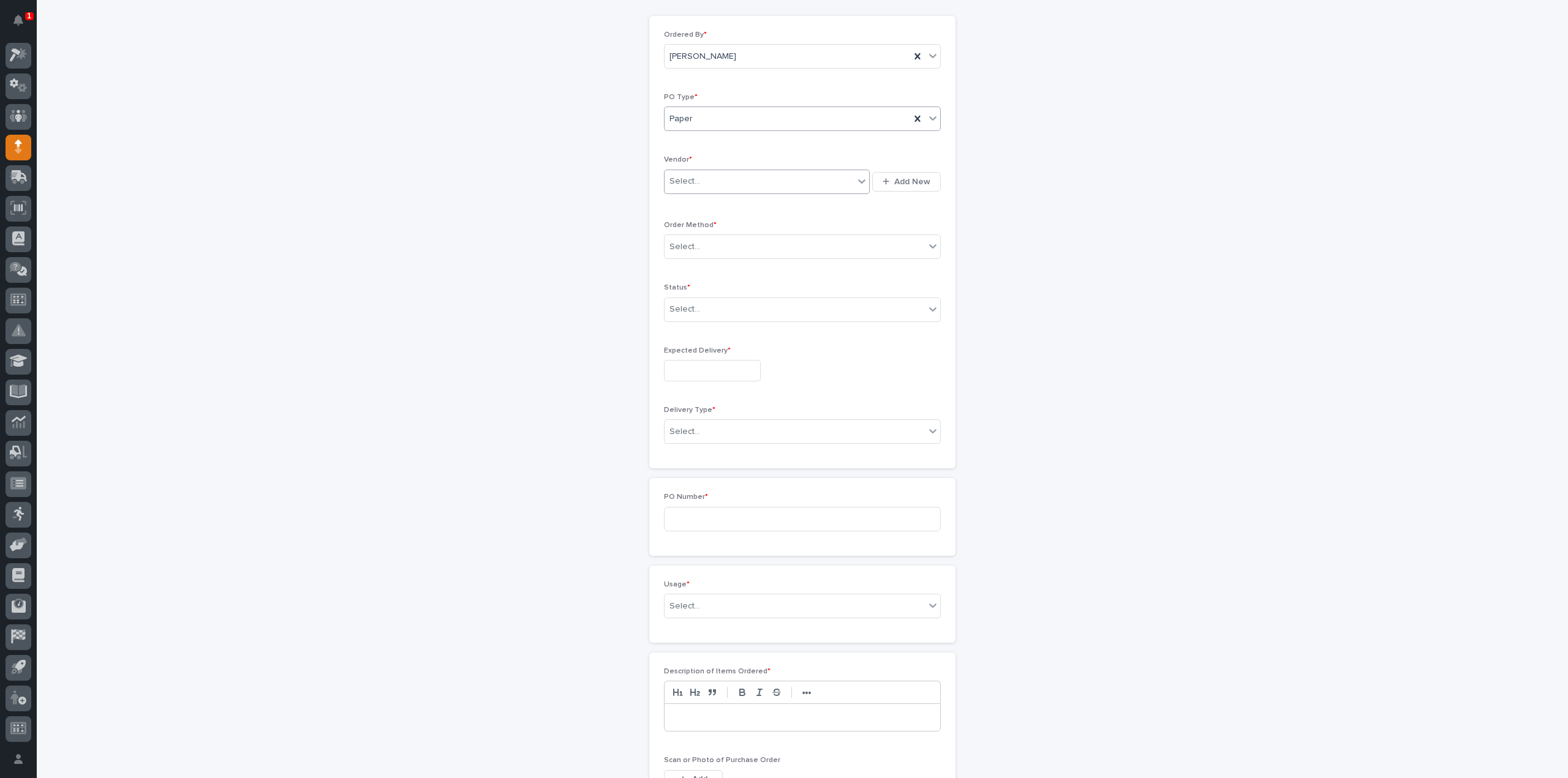
click at [691, 182] on div "Select..." at bounding box center [685, 181] width 30 height 13
type input "*****"
click at [700, 208] on div "River Bend" at bounding box center [762, 204] width 206 height 22
click at [695, 247] on div "Select..." at bounding box center [795, 247] width 260 height 20
click at [675, 290] on div "Email" at bounding box center [797, 290] width 276 height 22
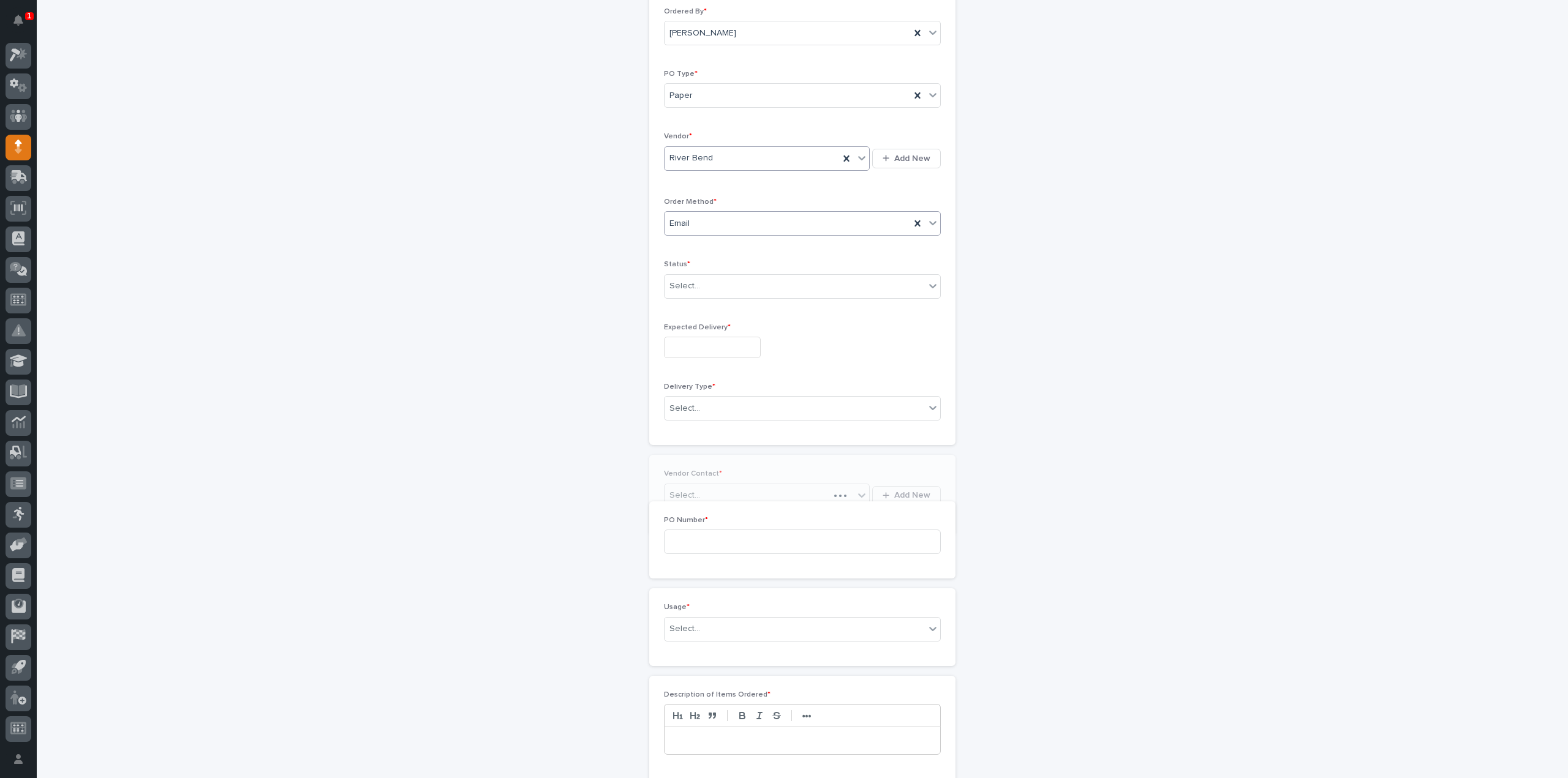
scroll to position [166, 0]
click at [685, 265] on div "Select..." at bounding box center [685, 265] width 30 height 13
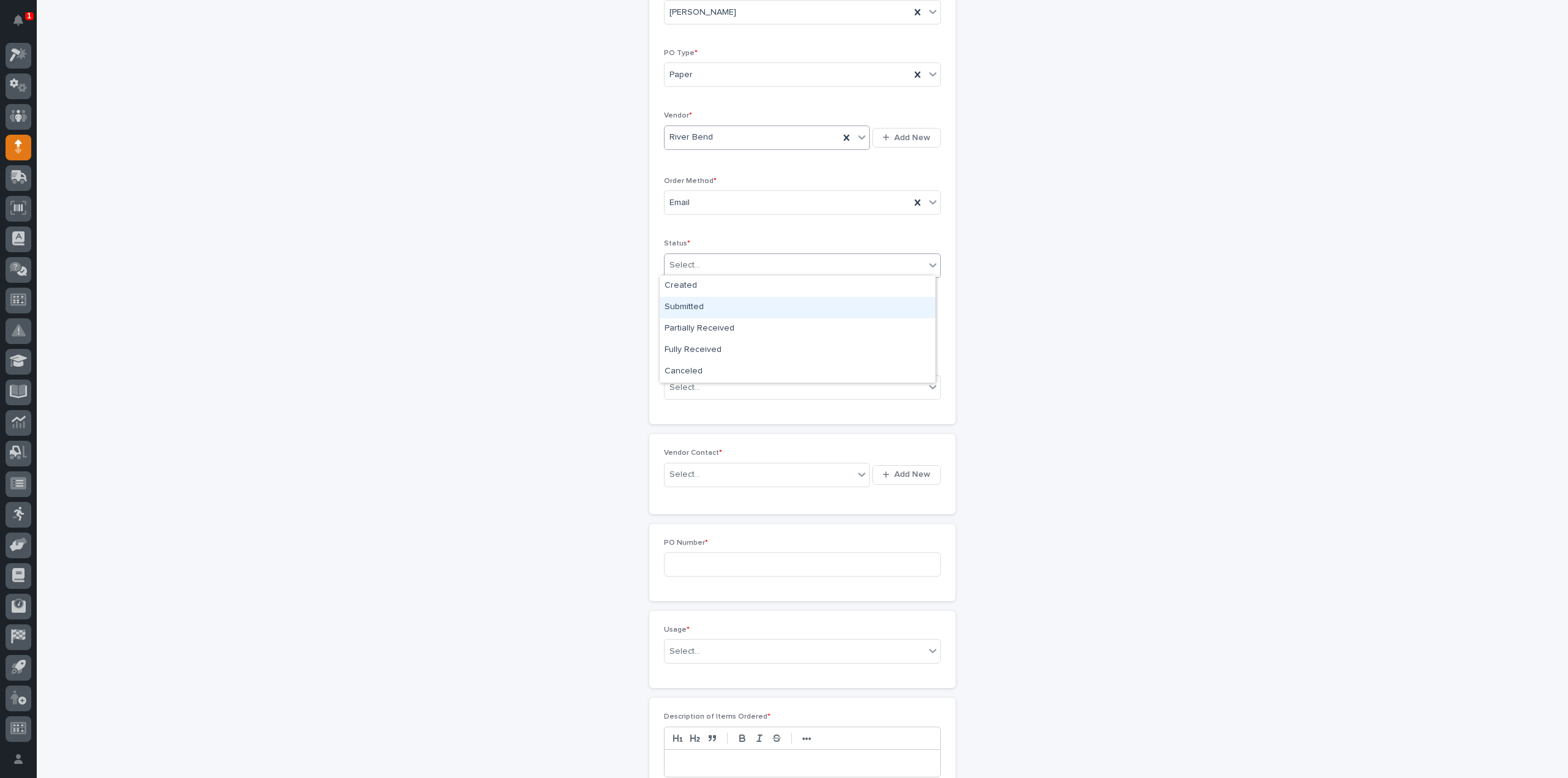
click at [691, 307] on div "Submitted" at bounding box center [797, 308] width 276 height 22
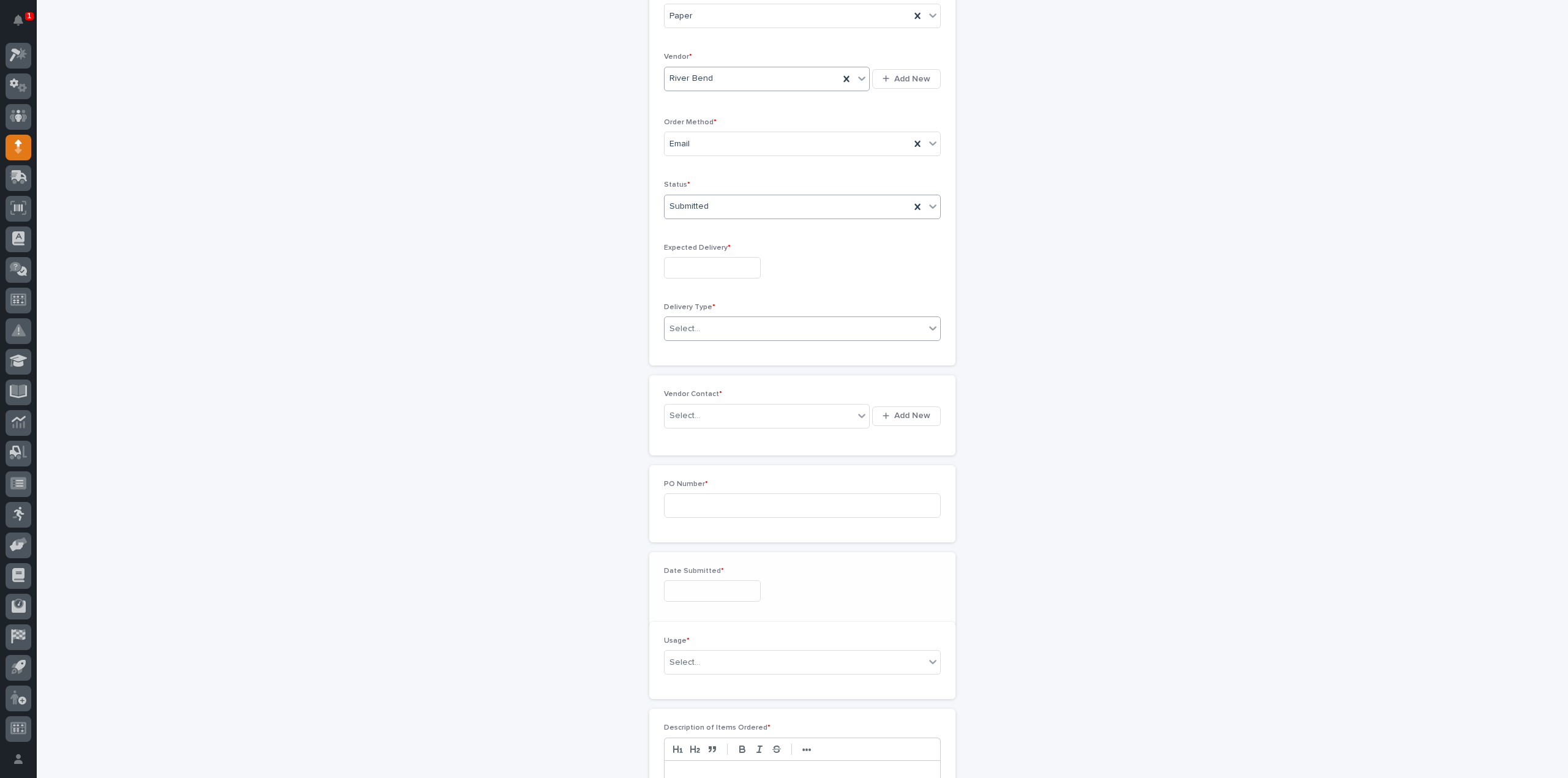
scroll to position [252, 0]
click at [691, 242] on input "text" at bounding box center [712, 241] width 97 height 22
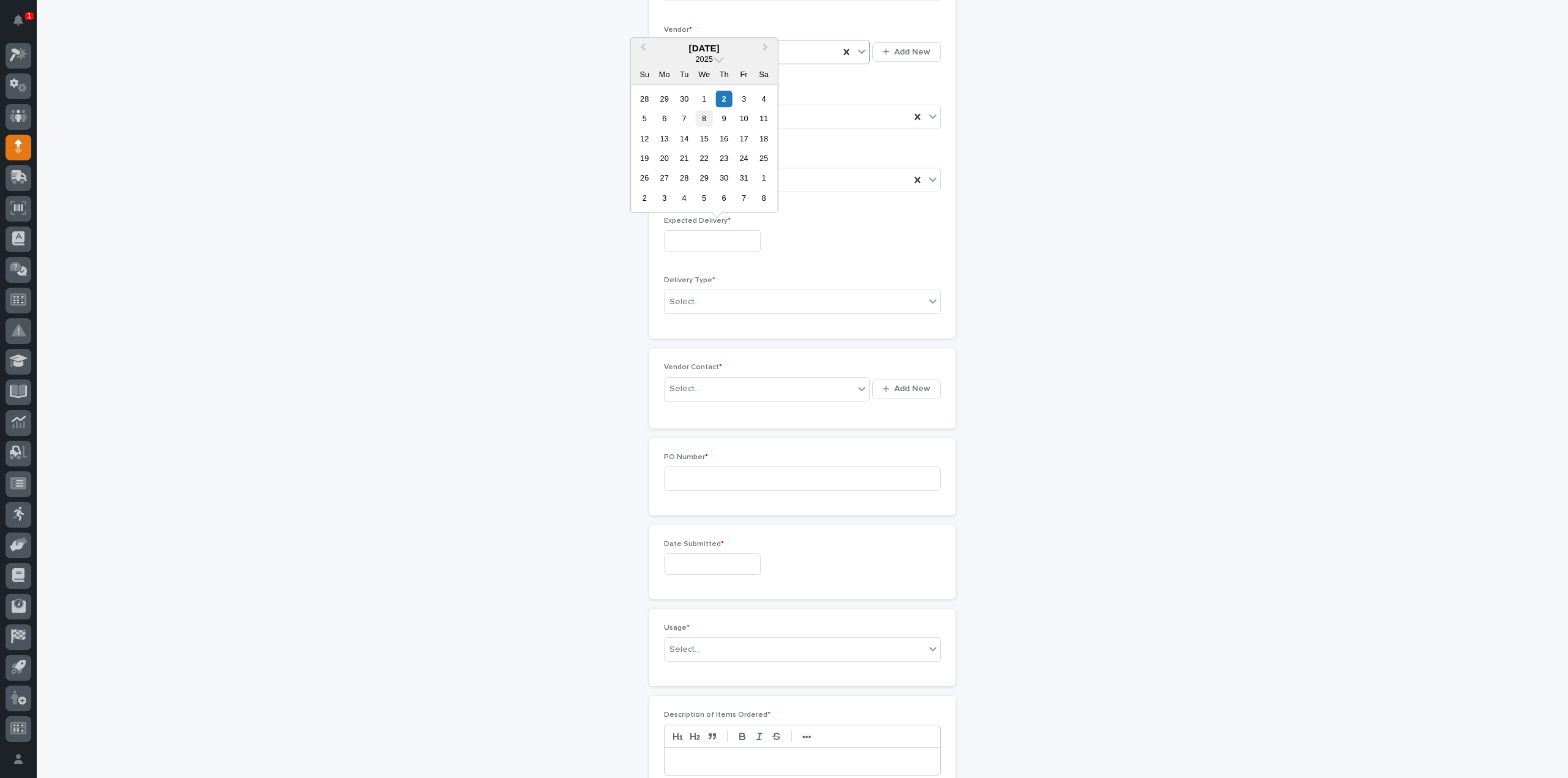
click at [703, 119] on div "8" at bounding box center [704, 118] width 17 height 17
type input "**********"
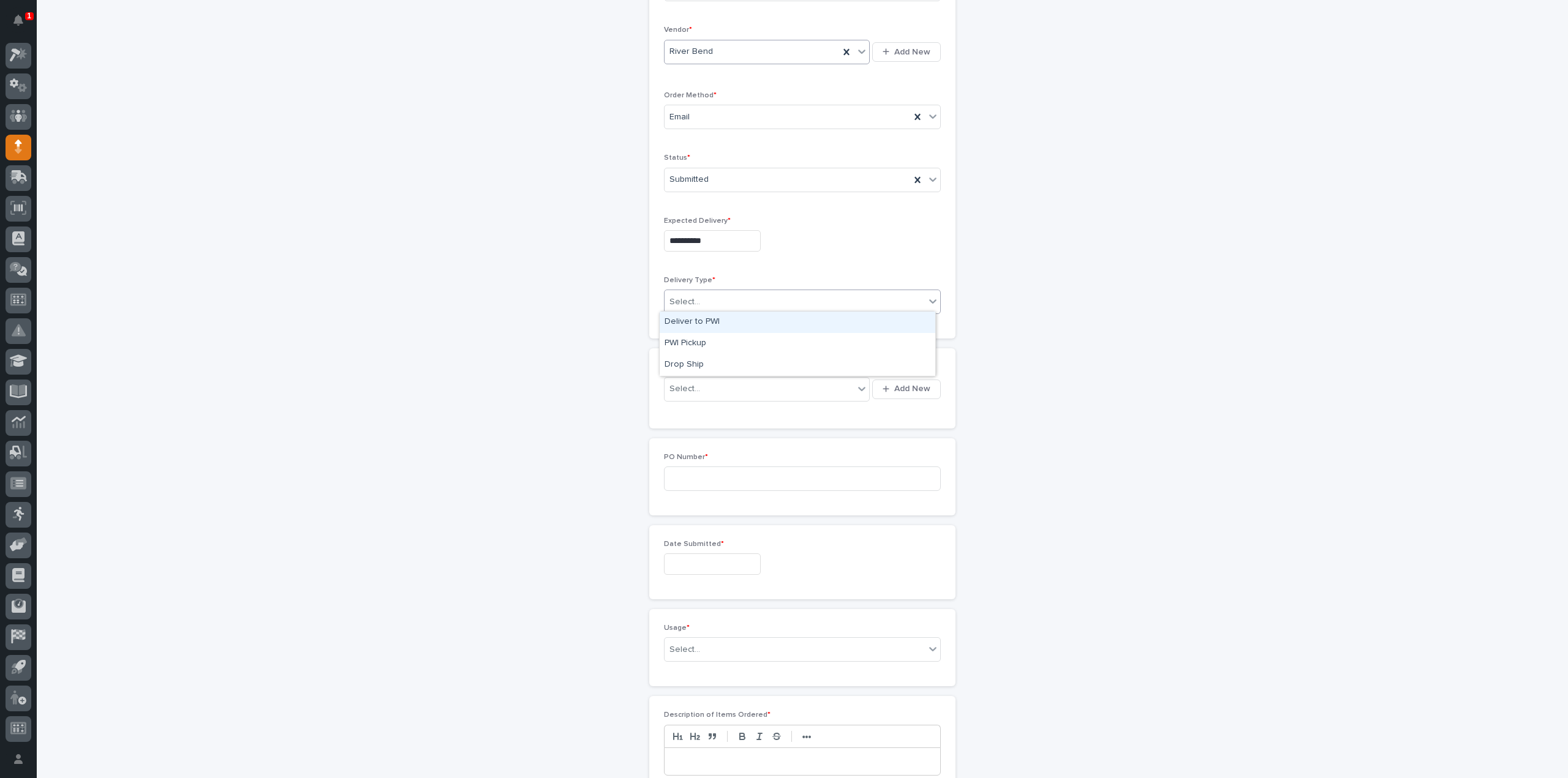
click at [714, 303] on div "Select..." at bounding box center [795, 302] width 260 height 20
click at [699, 318] on div "Deliver to PWI" at bounding box center [797, 323] width 276 height 22
click at [688, 386] on div "Select..." at bounding box center [685, 389] width 30 height 13
type input "*****"
click at [689, 413] on div "EPCO Sales - Keith Schrock" at bounding box center [762, 410] width 206 height 22
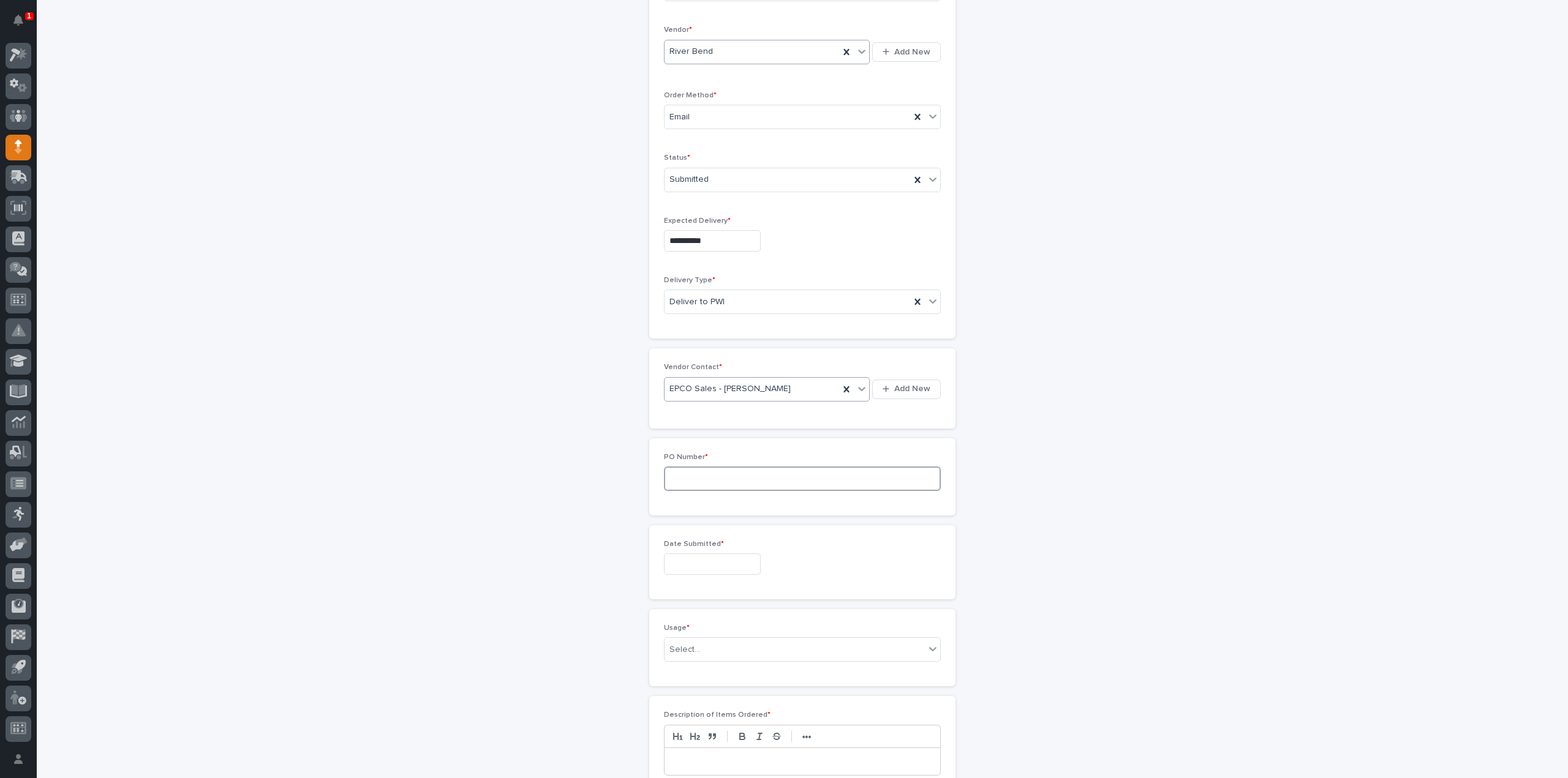
click at [695, 476] on input at bounding box center [802, 478] width 276 height 24
type input "3164RB"
click at [697, 568] on input "text" at bounding box center [712, 565] width 97 height 22
click at [707, 424] on div "1" at bounding box center [704, 422] width 17 height 17
type input "**********"
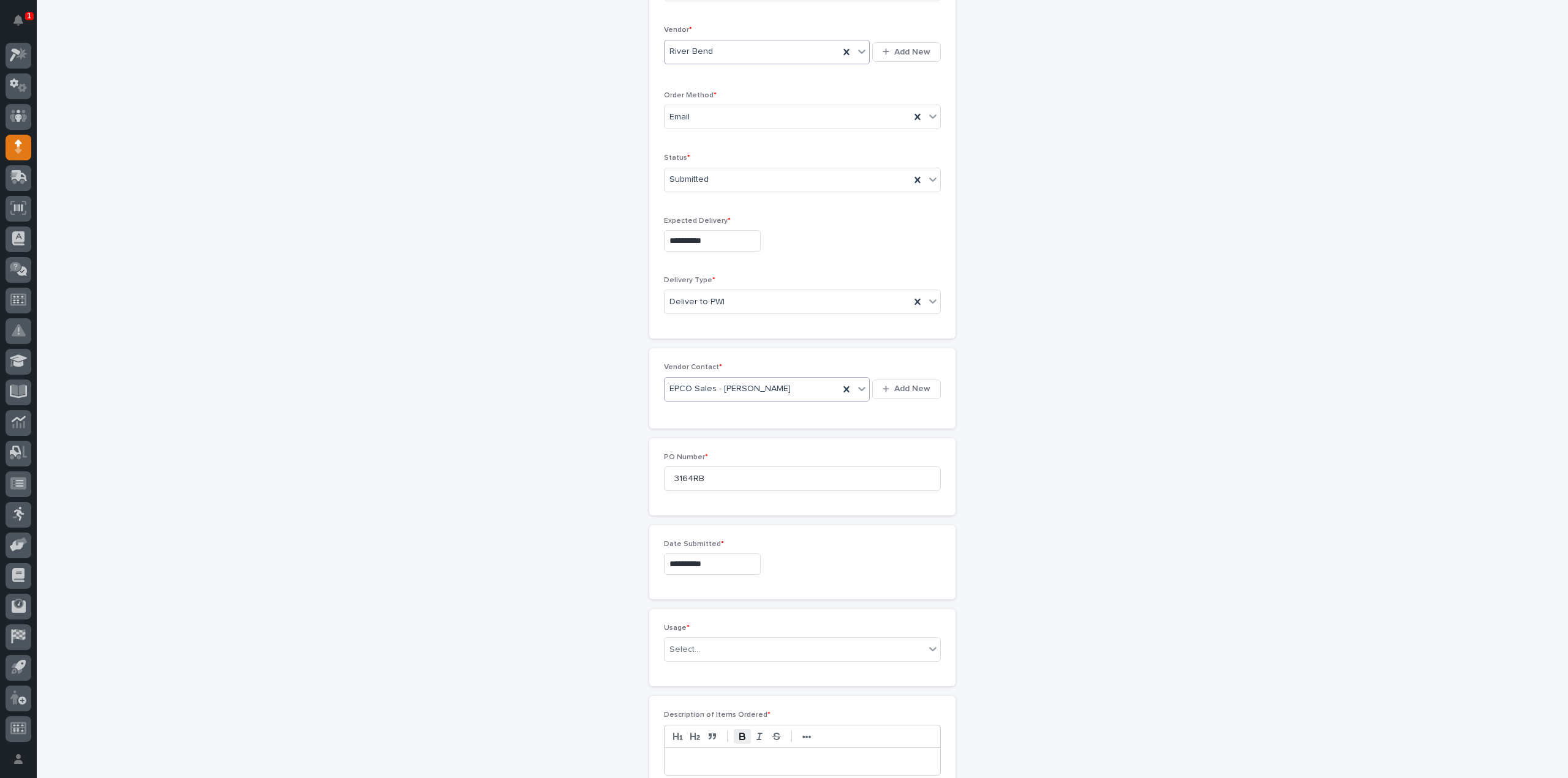
scroll to position [375, 0]
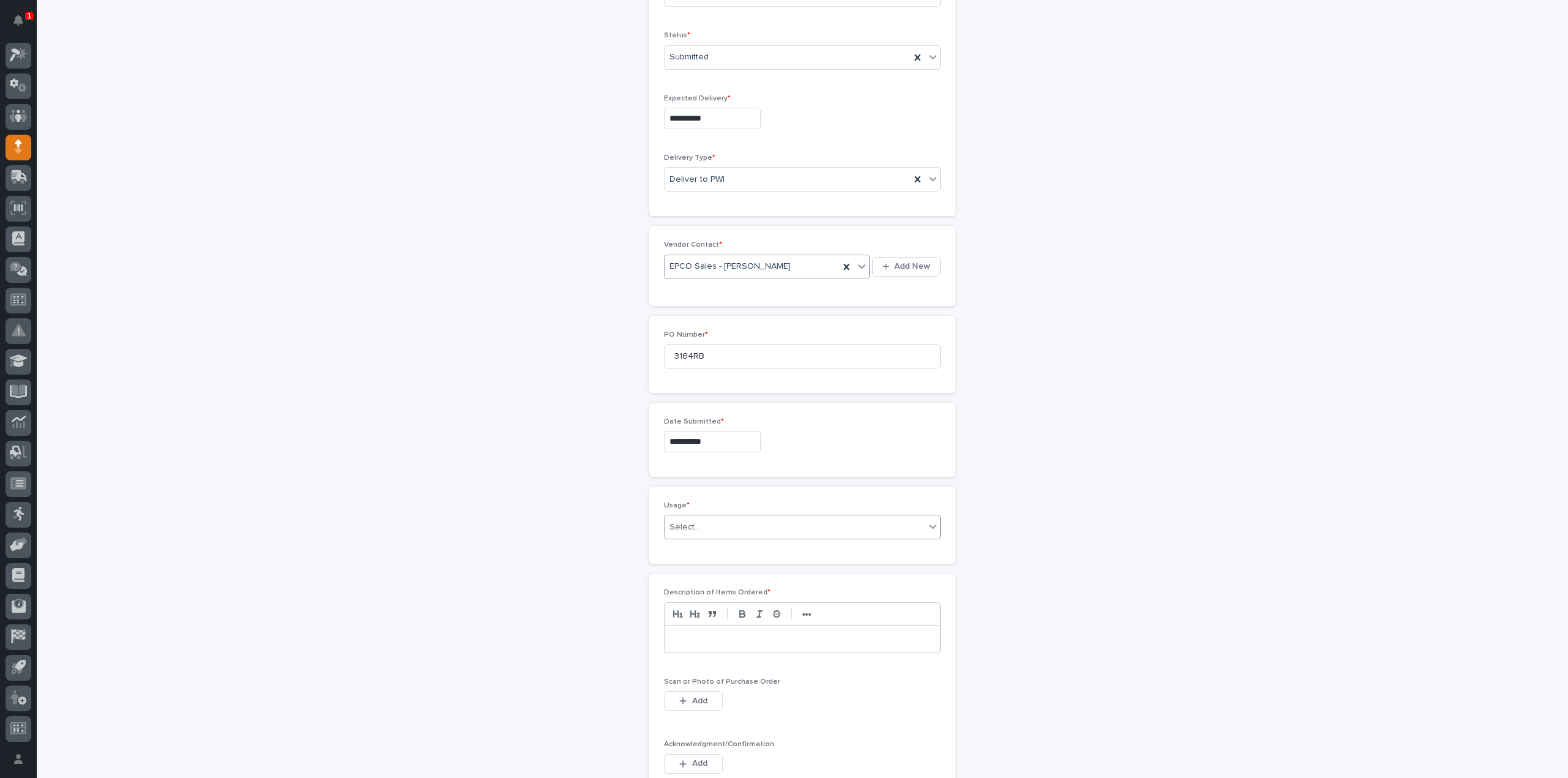
click at [697, 532] on div "Select..." at bounding box center [795, 528] width 260 height 20
click at [697, 607] on div "PWI Stock" at bounding box center [797, 612] width 276 height 22
click at [713, 636] on p at bounding box center [802, 639] width 257 height 13
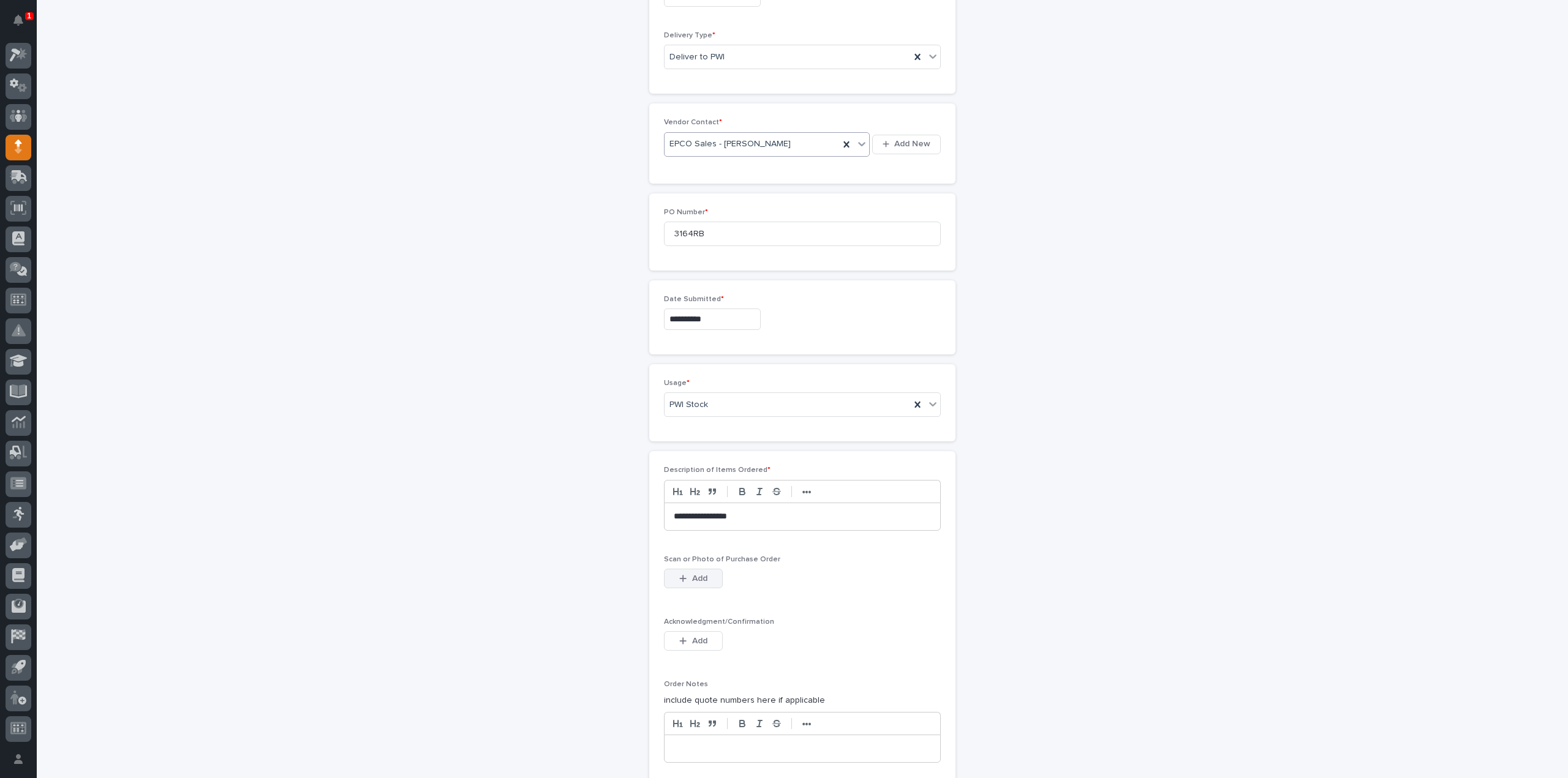
click at [697, 579] on span "Add" at bounding box center [700, 578] width 15 height 11
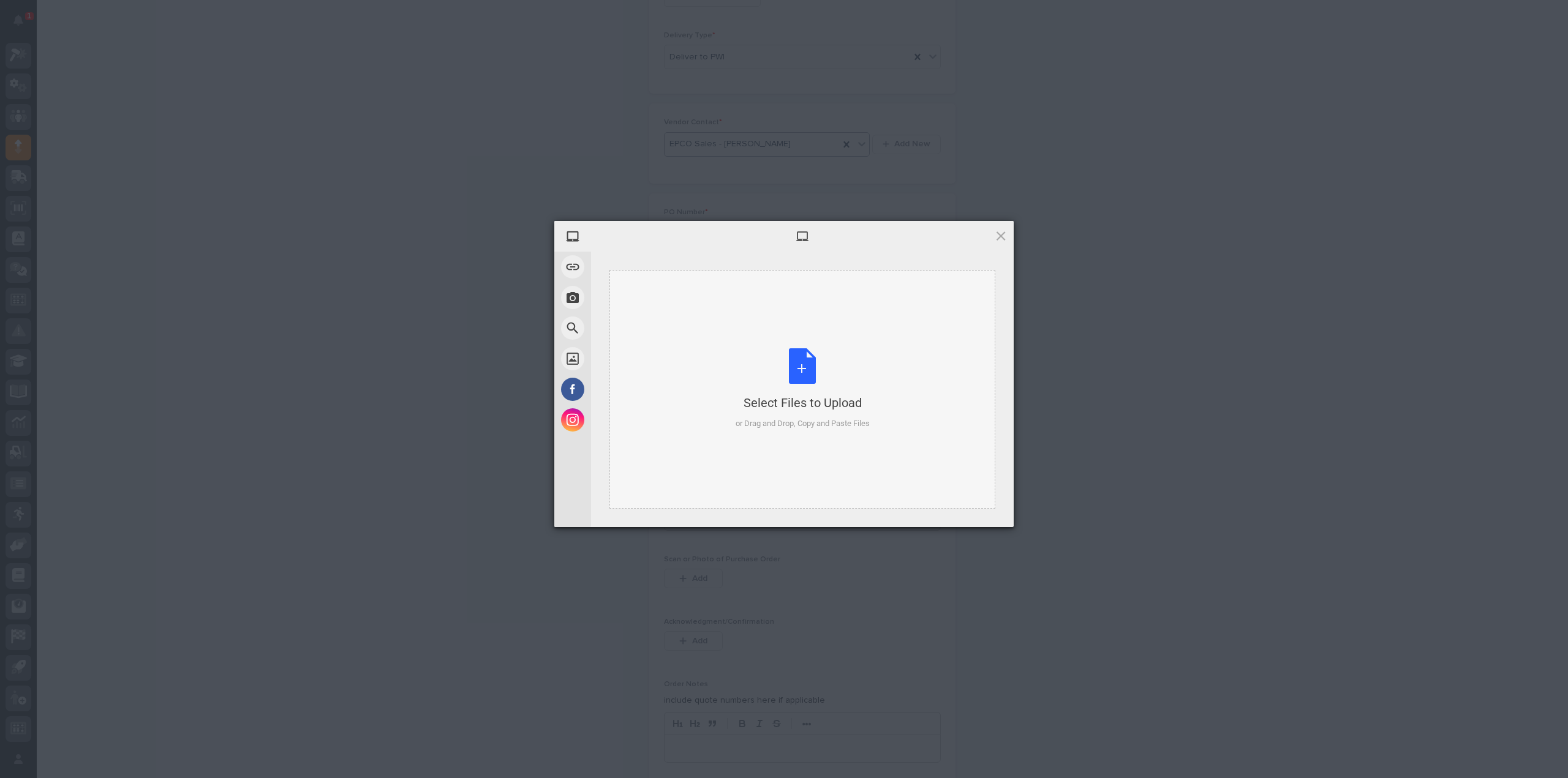
click at [805, 376] on div "Select Files to Upload or Drag and Drop, Copy and Paste Files" at bounding box center [802, 389] width 134 height 81
click at [996, 519] on span "Upload 1" at bounding box center [976, 511] width 62 height 24
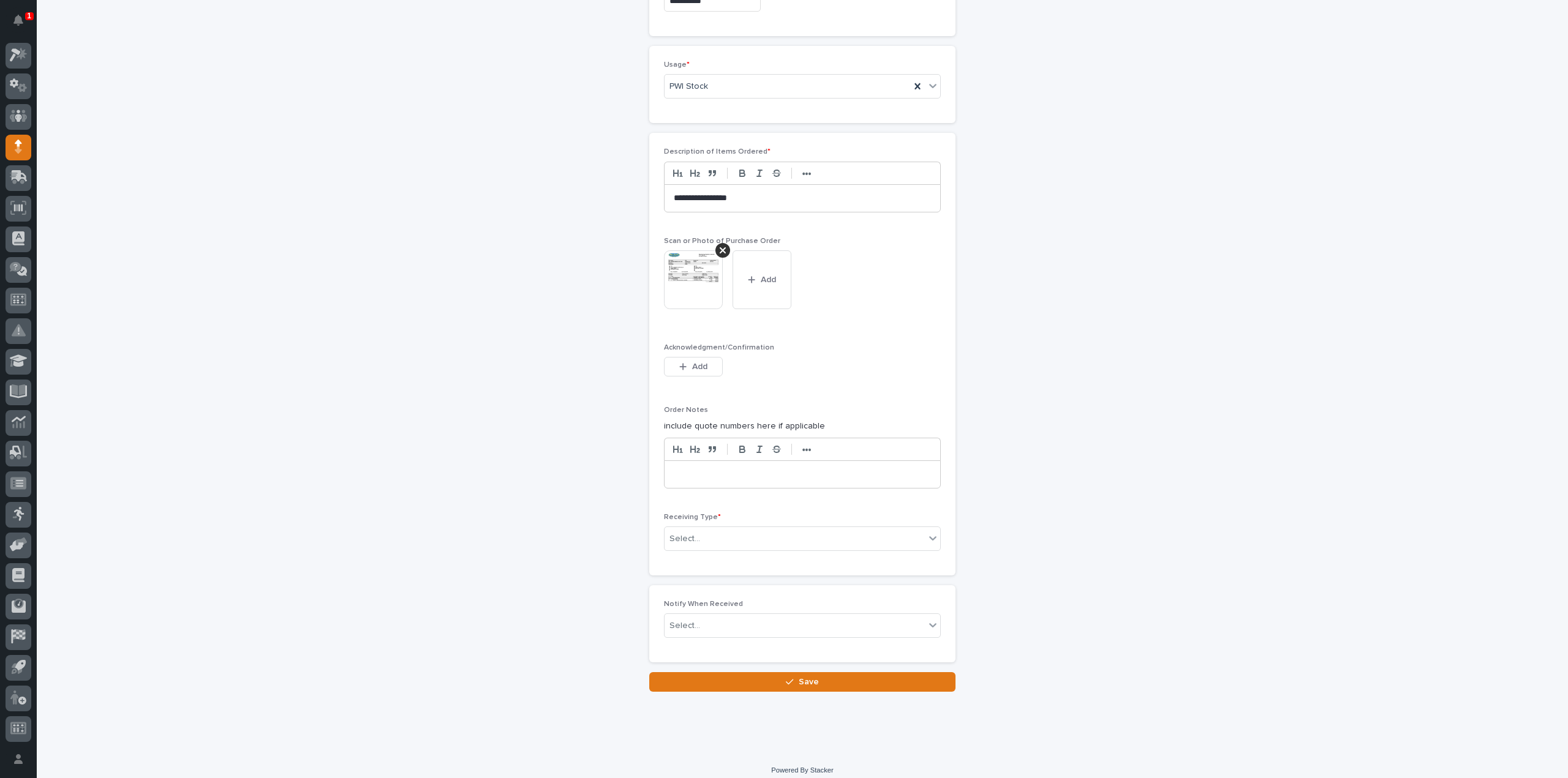
scroll to position [819, 0]
click at [682, 532] on div "Select..." at bounding box center [685, 536] width 30 height 13
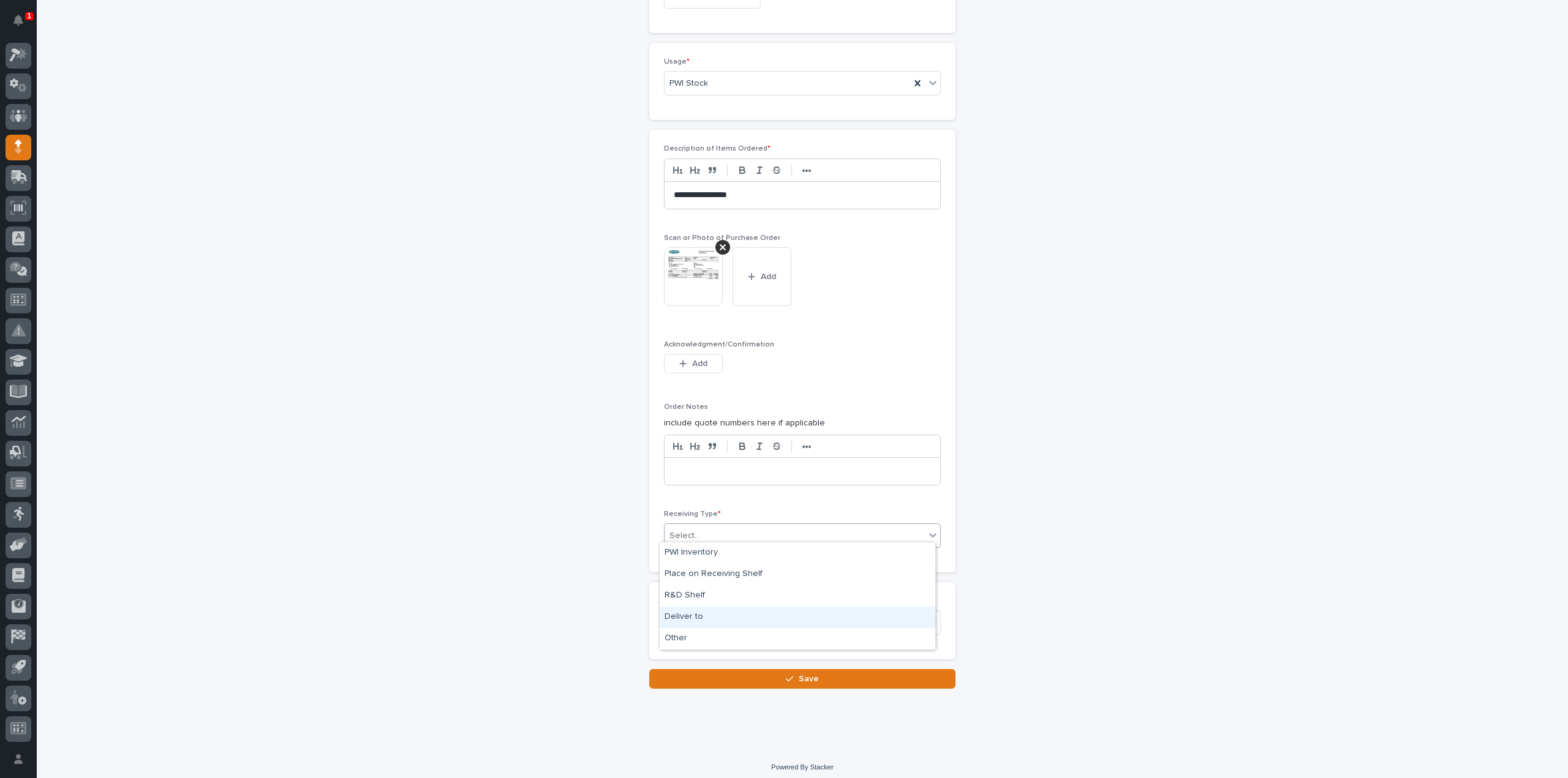
click at [688, 619] on div "Deliver to" at bounding box center [797, 618] width 276 height 22
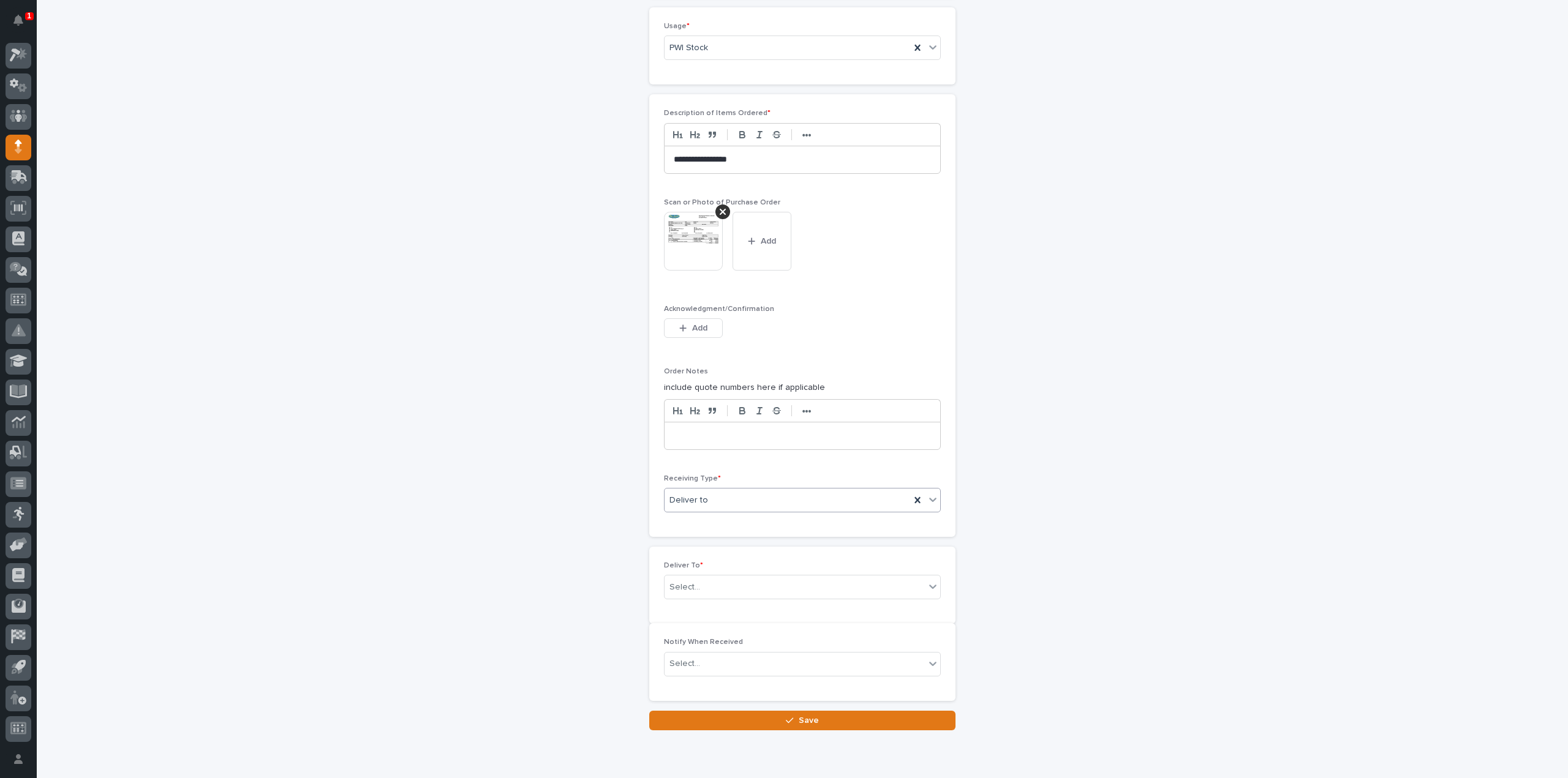
scroll to position [862, 0]
click at [684, 574] on div "Select..." at bounding box center [685, 579] width 30 height 13
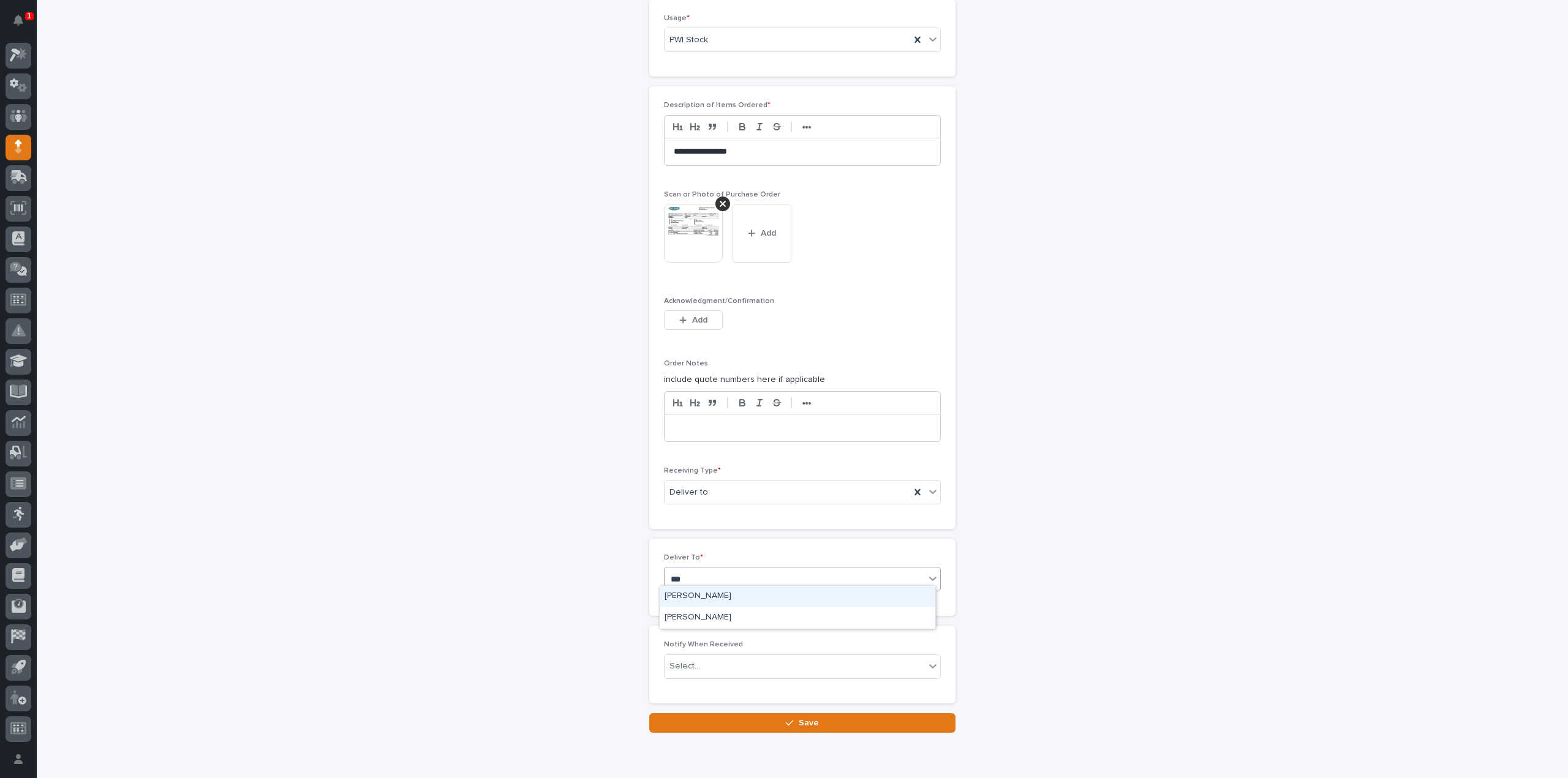
type input "****"
click at [693, 597] on div "Reinhart Burkholder" at bounding box center [797, 597] width 276 height 22
click at [702, 663] on input "text" at bounding box center [702, 666] width 1 height 10
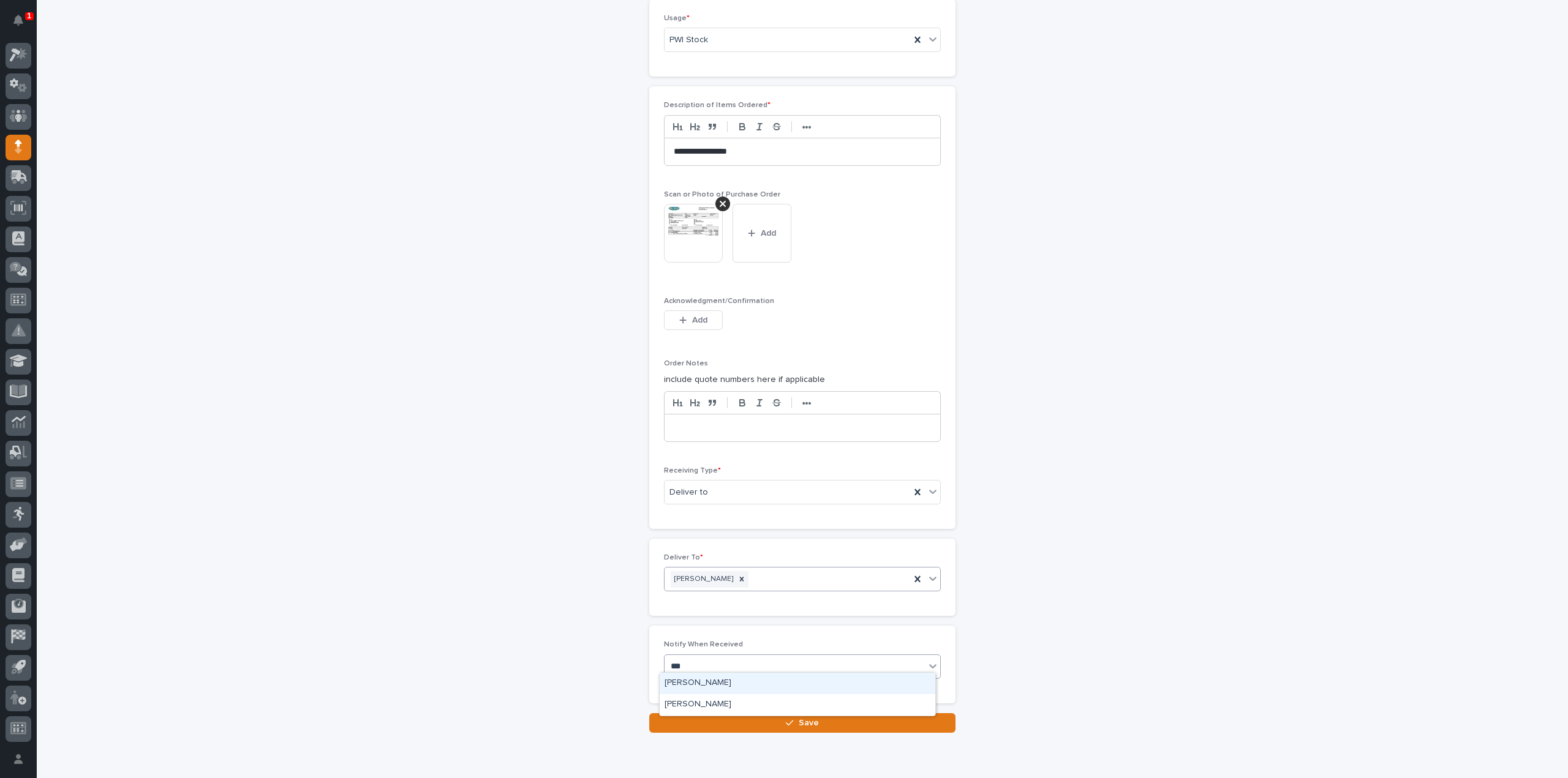
type input "****"
click at [704, 679] on div "Reinhart Burkholder" at bounding box center [797, 684] width 276 height 22
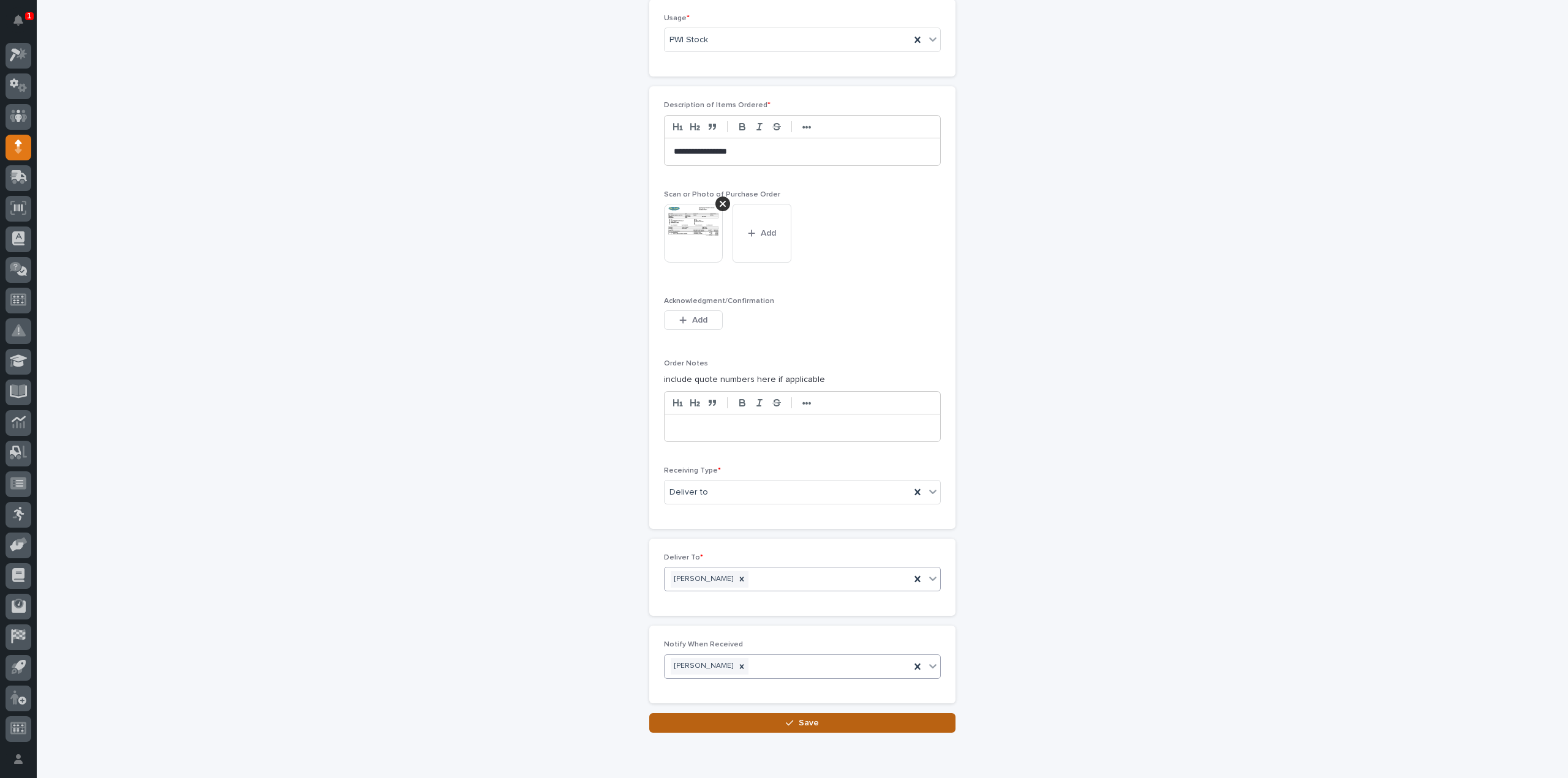
click at [762, 723] on button "Save" at bounding box center [802, 723] width 306 height 19
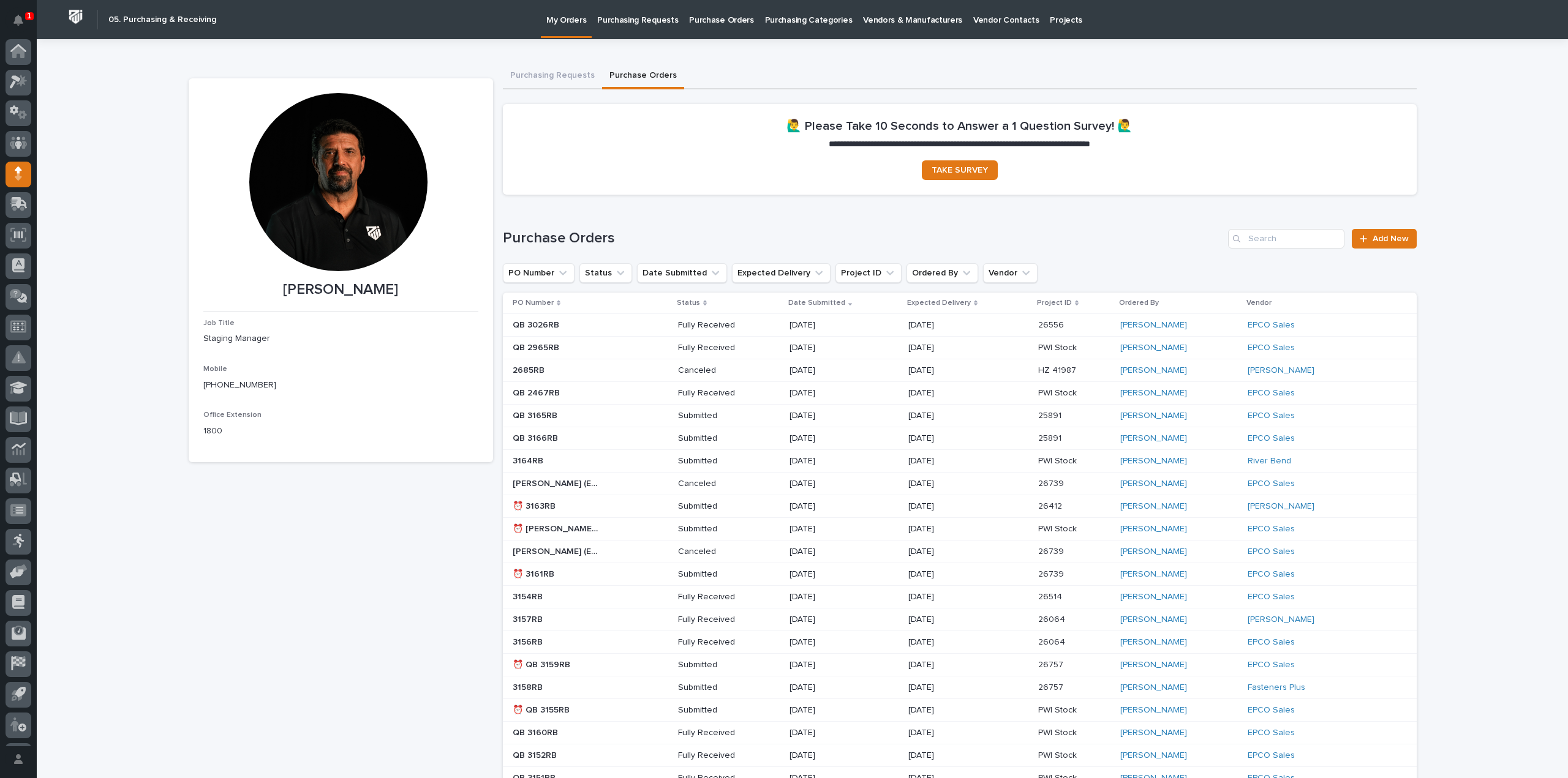
scroll to position [27, 0]
click at [1285, 244] on input "Search" at bounding box center [1286, 239] width 117 height 19
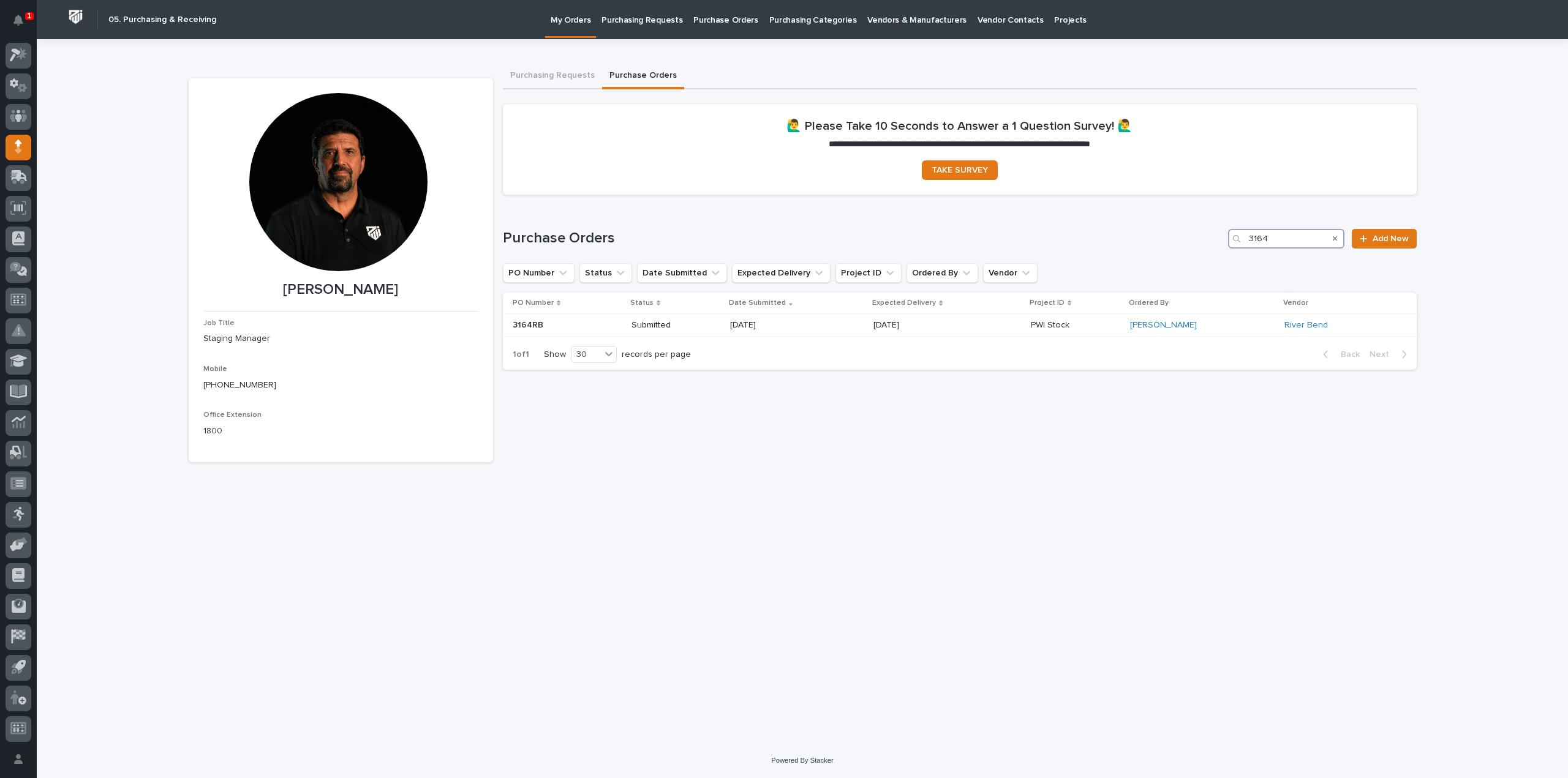
type input "3164"
click at [1335, 240] on icon "Search" at bounding box center [1335, 239] width 5 height 8
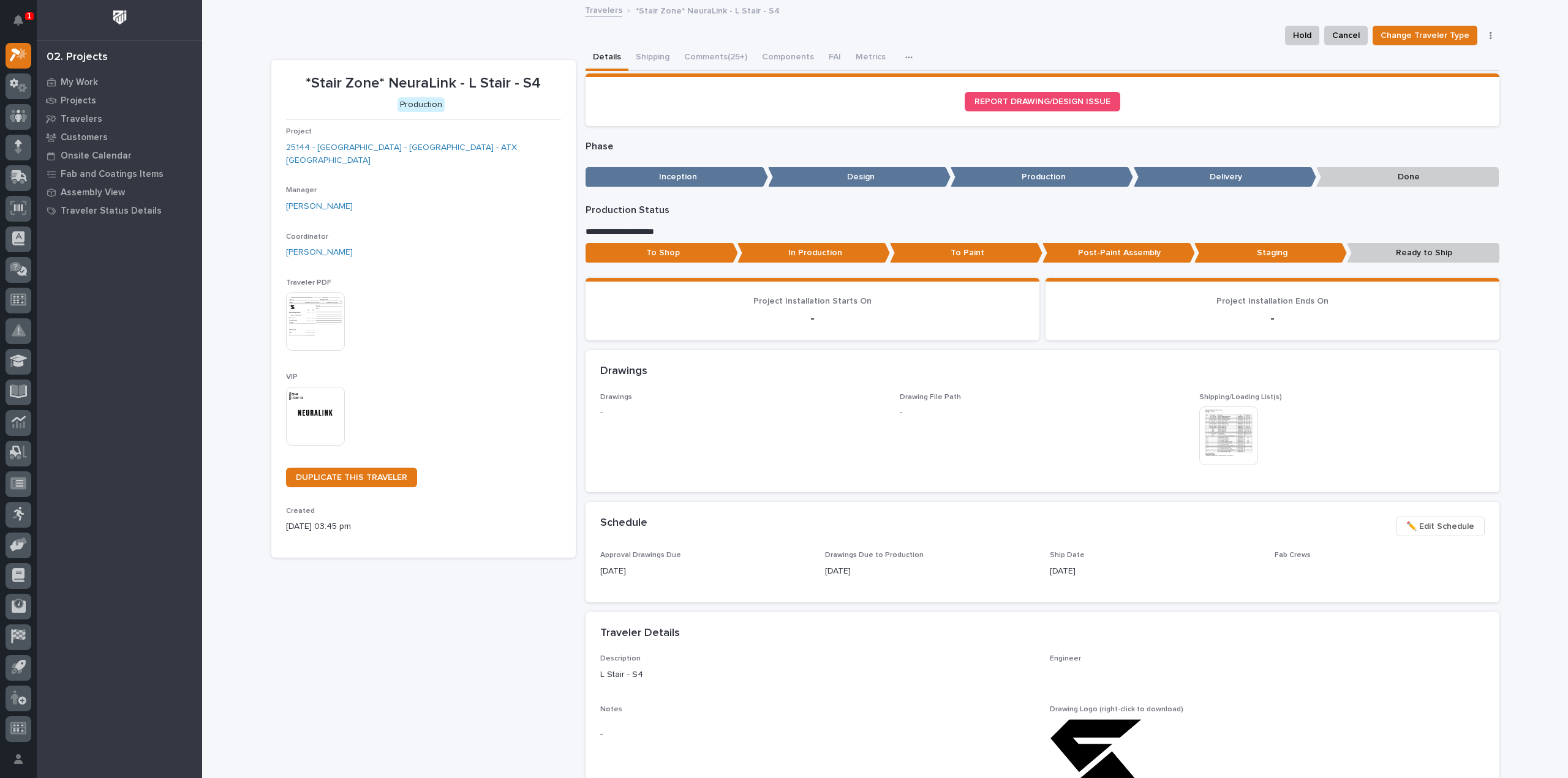
click at [329, 397] on img at bounding box center [315, 417] width 59 height 59
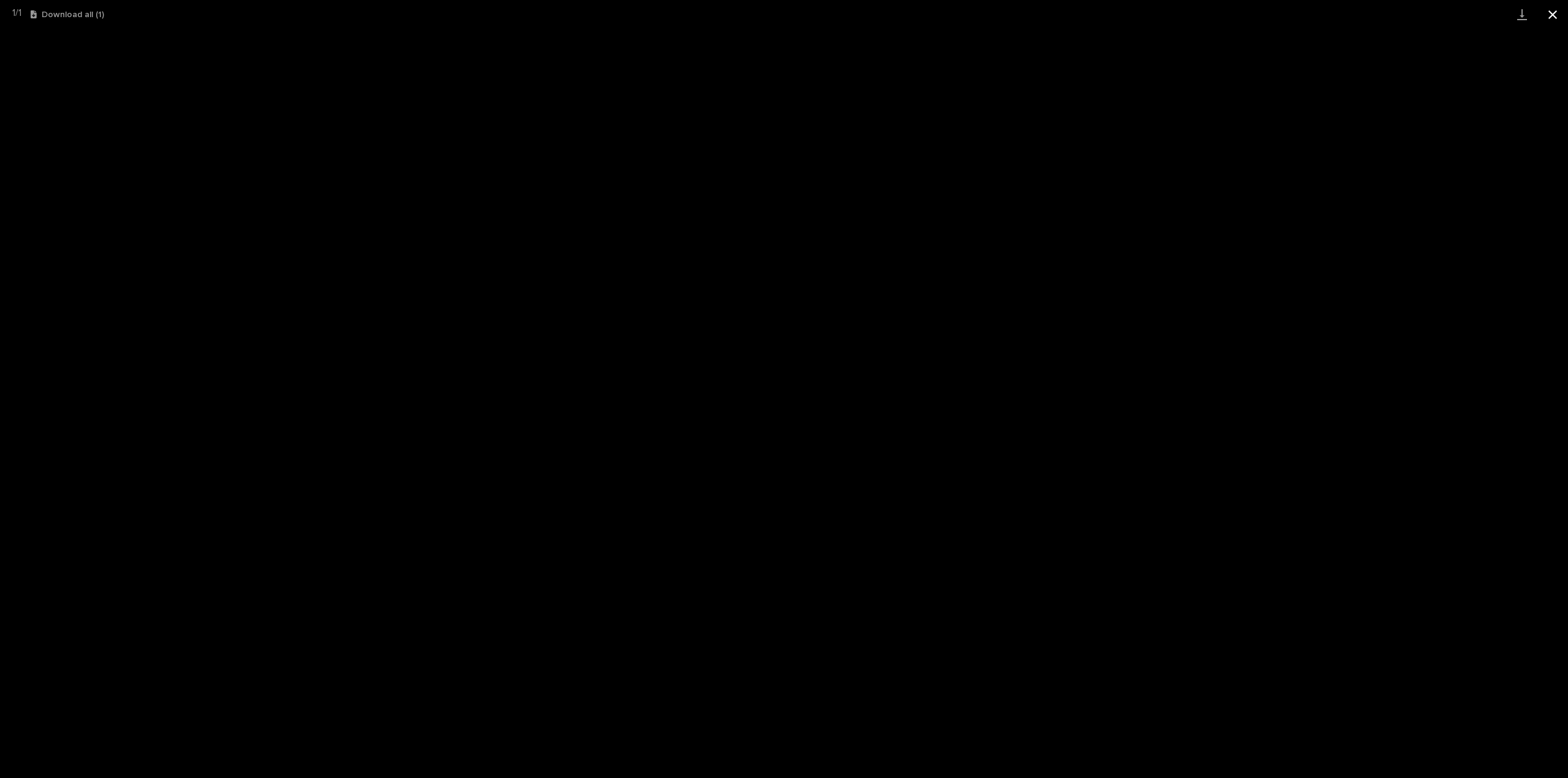
click at [1551, 9] on button "Close gallery" at bounding box center [1553, 14] width 30 height 29
